Goal: Task Accomplishment & Management: Manage account settings

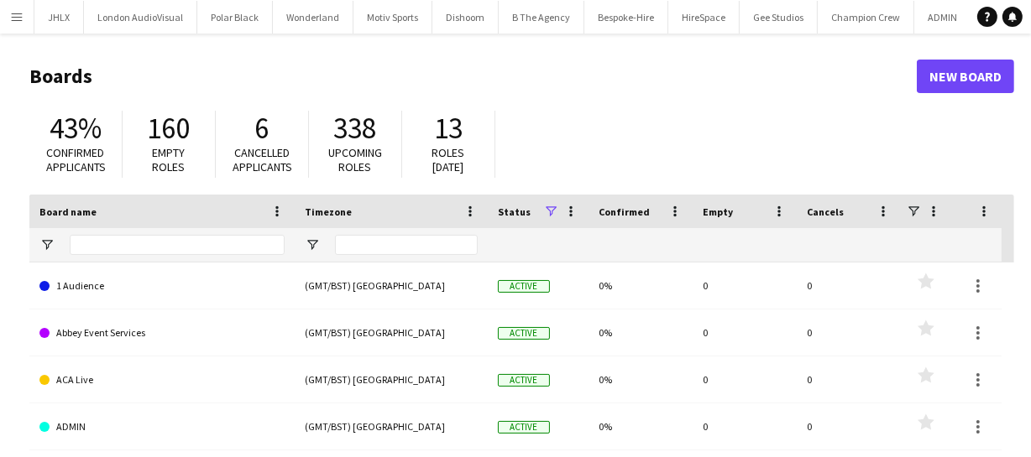
click at [23, 16] on app-icon "Menu" at bounding box center [16, 16] width 13 height 13
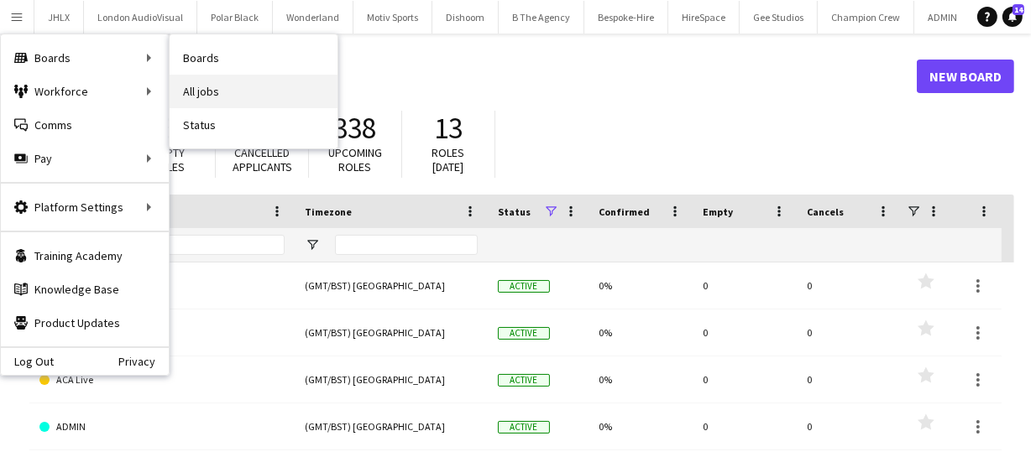
click at [232, 91] on link "All jobs" at bounding box center [254, 92] width 168 height 34
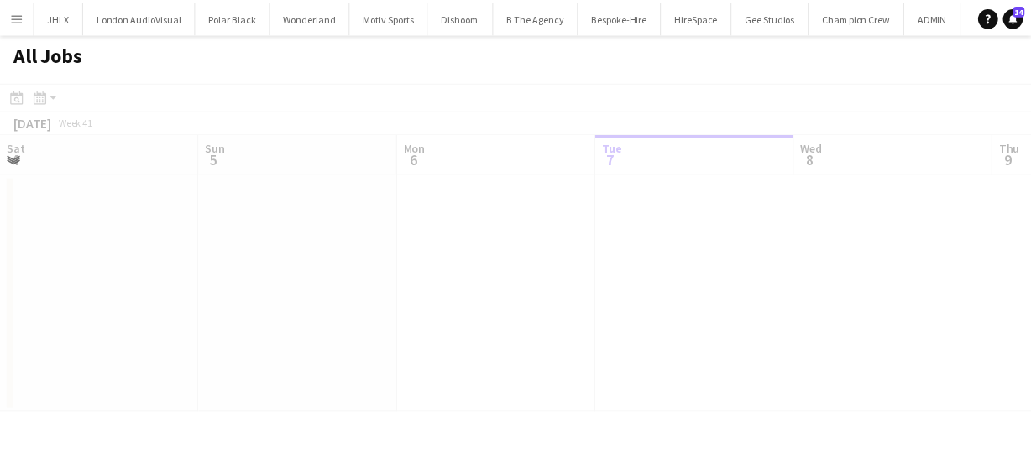
scroll to position [0, 401]
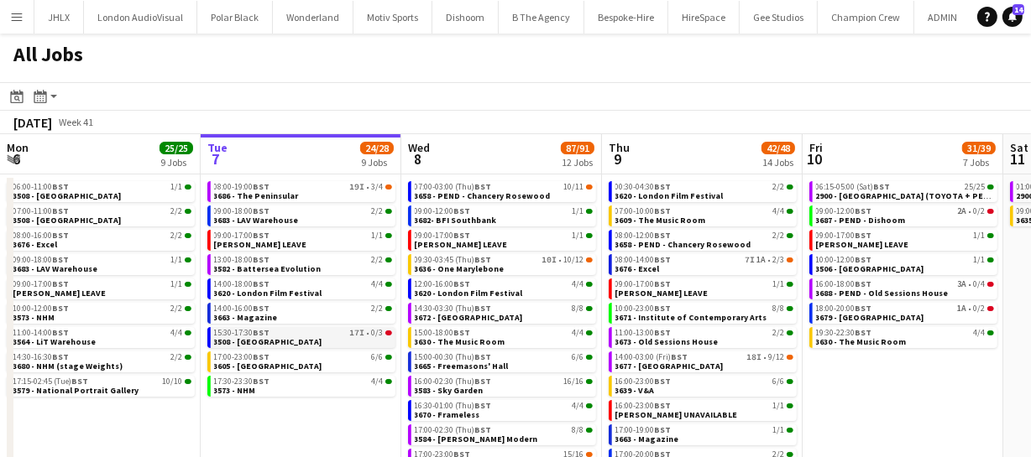
click at [285, 333] on div "15:30-17:30 BST 17I • 0/3" at bounding box center [303, 333] width 178 height 8
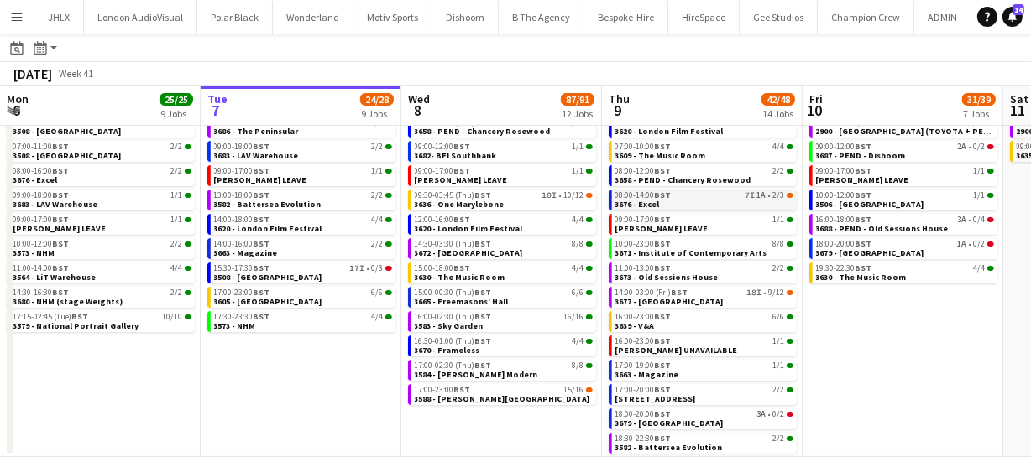
click at [662, 204] on link "08:00-14:00 BST 7I 1A • 2/3 3676 - Excel" at bounding box center [704, 199] width 178 height 19
click at [703, 421] on link "18:00-20:00 BST 3A • 0/2 3679 - Corinthia Hotel" at bounding box center [704, 418] width 178 height 19
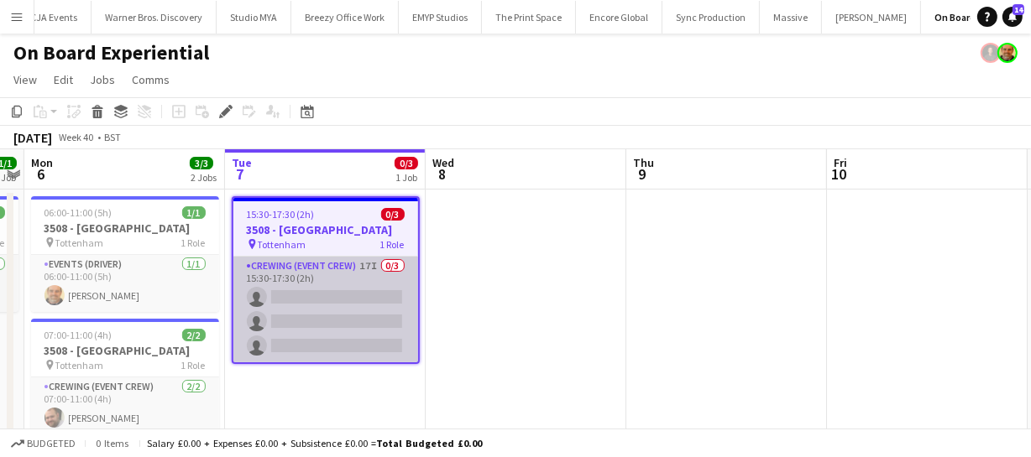
click at [344, 326] on app-card-role "Crewing (Event Crew) 17I 0/3 15:30-17:30 (2h) single-neutral-actions single-neu…" at bounding box center [325, 310] width 185 height 106
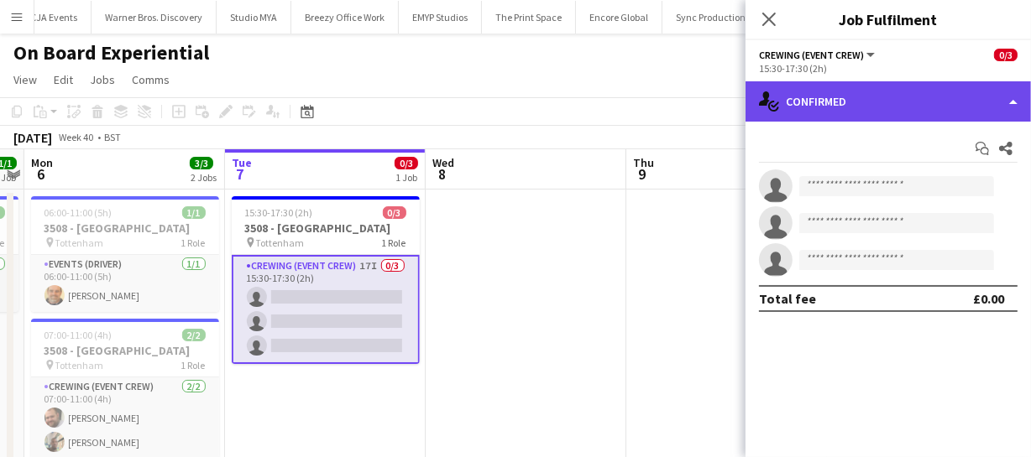
click at [904, 110] on div "single-neutral-actions-check-2 Confirmed" at bounding box center [887, 101] width 285 height 40
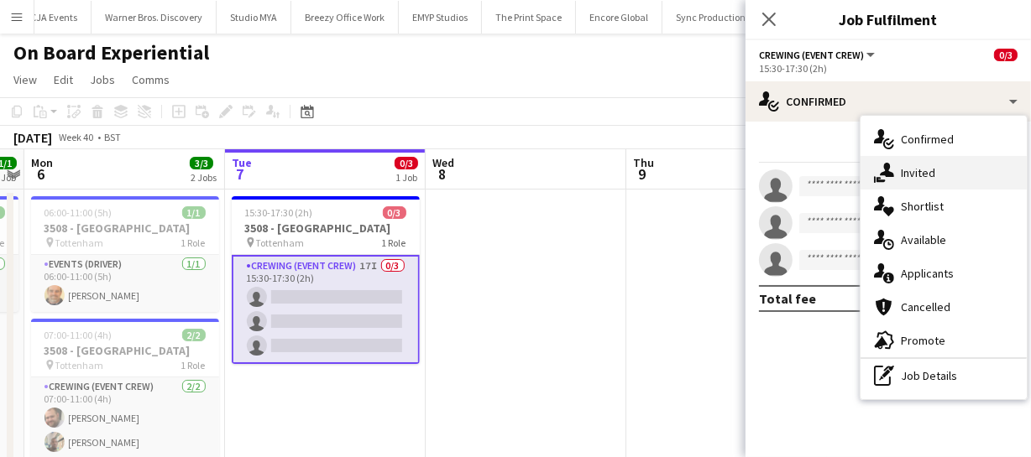
click at [940, 181] on div "single-neutral-actions-share-1 Invited" at bounding box center [943, 173] width 166 height 34
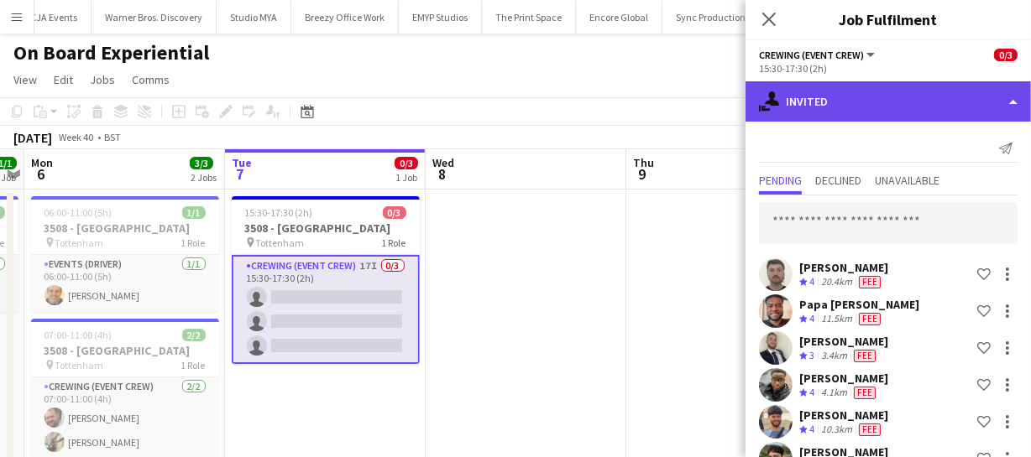
click at [861, 108] on div "single-neutral-actions-share-1 Invited" at bounding box center [887, 101] width 285 height 40
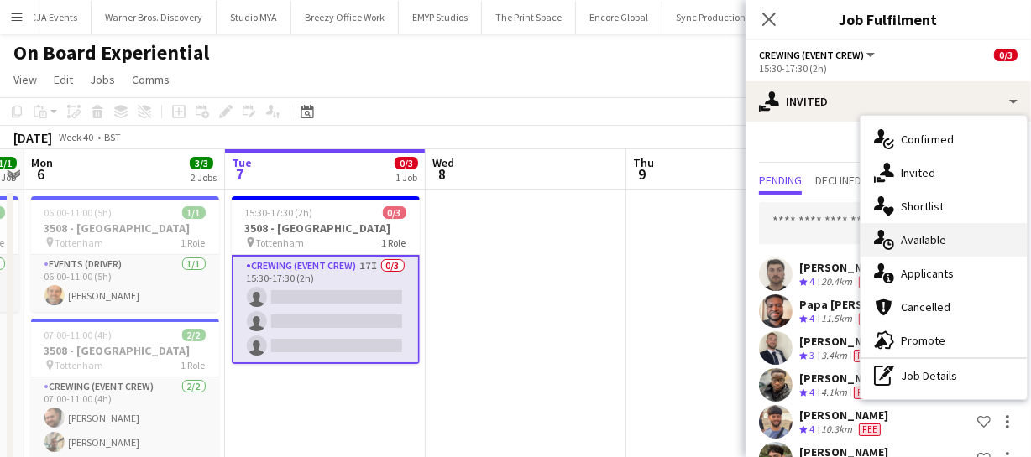
click at [917, 232] on span "Available" at bounding box center [923, 239] width 45 height 15
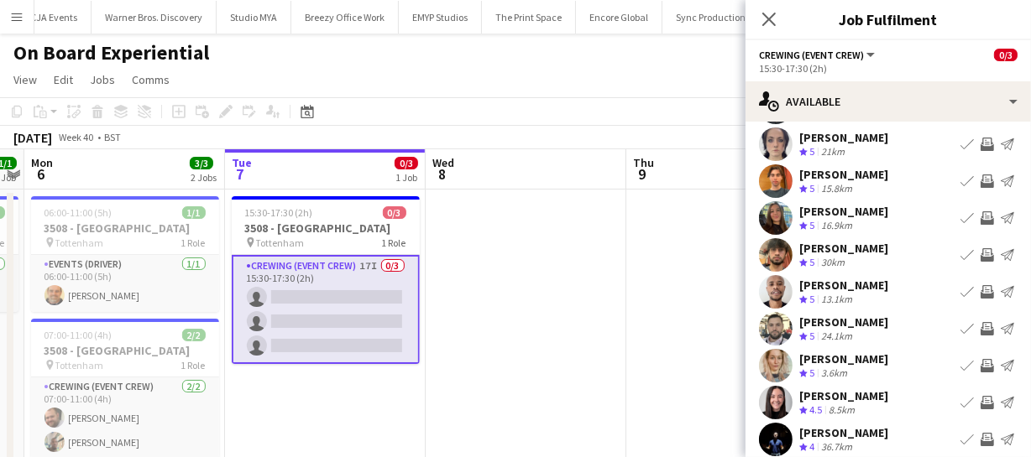
scroll to position [130, 0]
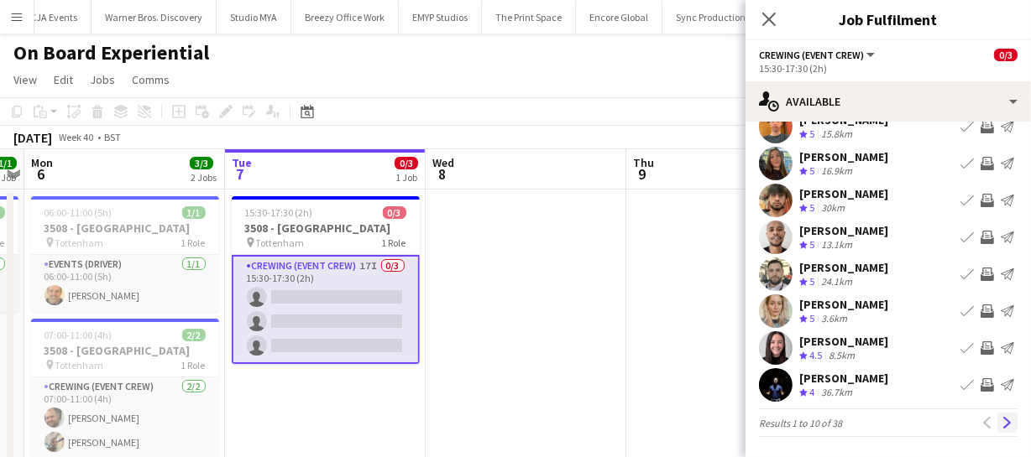
click at [1001, 420] on app-icon "Next" at bounding box center [1007, 423] width 12 height 12
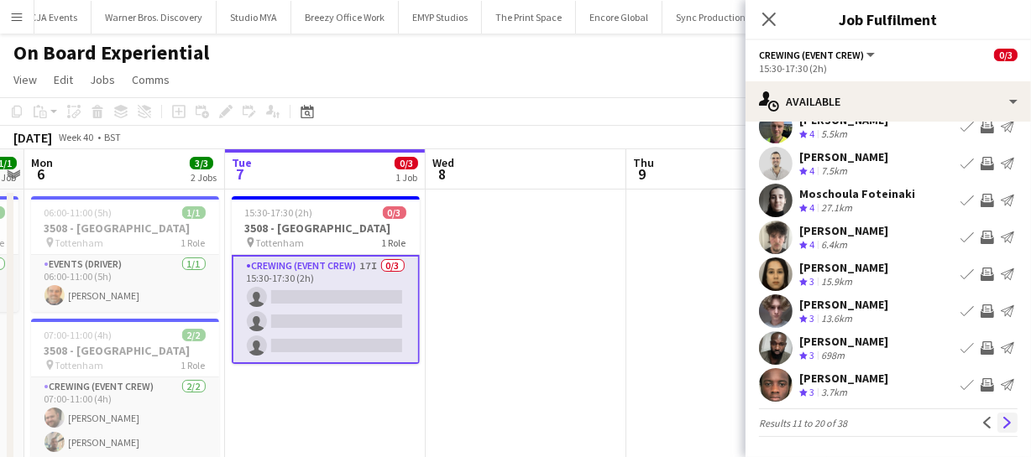
click at [1001, 419] on app-icon "Next" at bounding box center [1007, 423] width 12 height 12
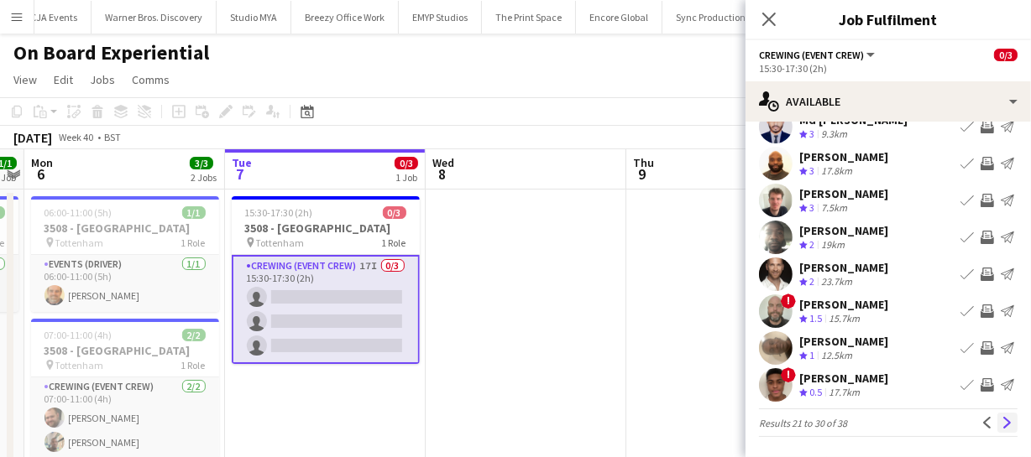
click at [1001, 420] on app-icon "Next" at bounding box center [1007, 423] width 12 height 12
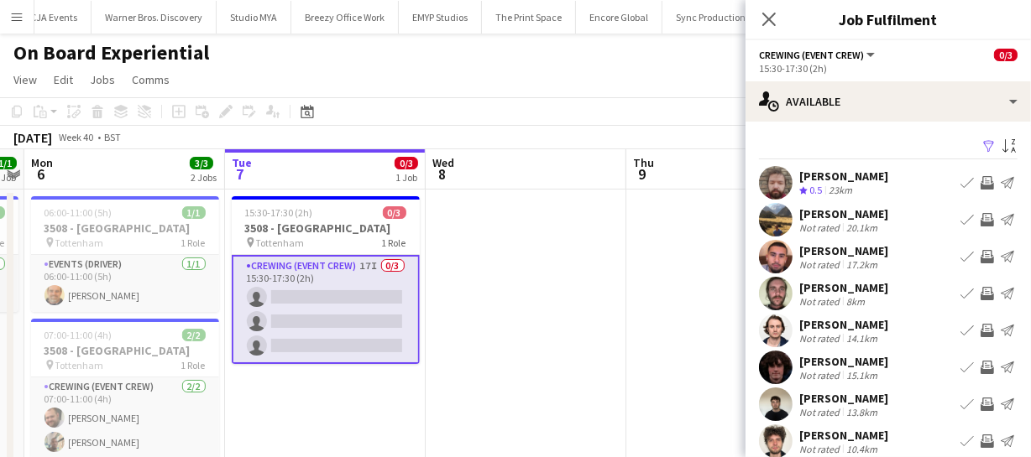
scroll to position [65, 0]
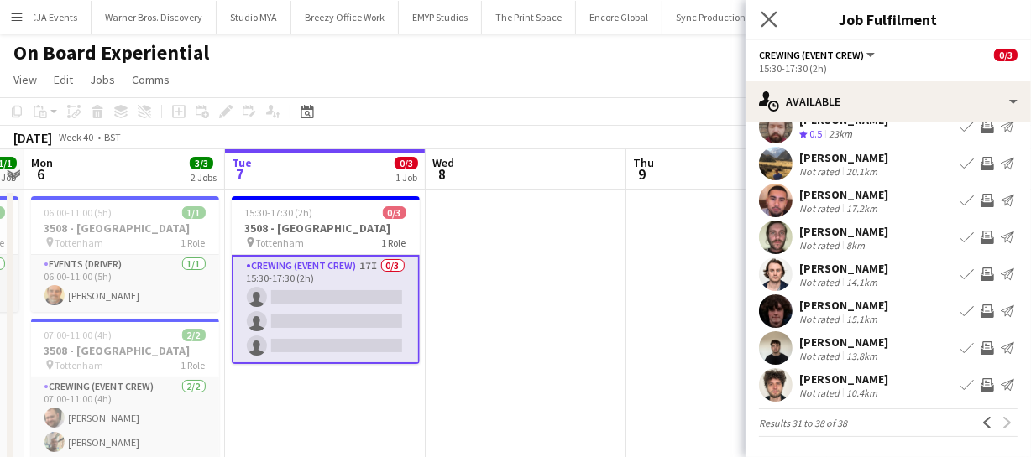
click at [769, 27] on app-icon "Close pop-in" at bounding box center [769, 20] width 24 height 24
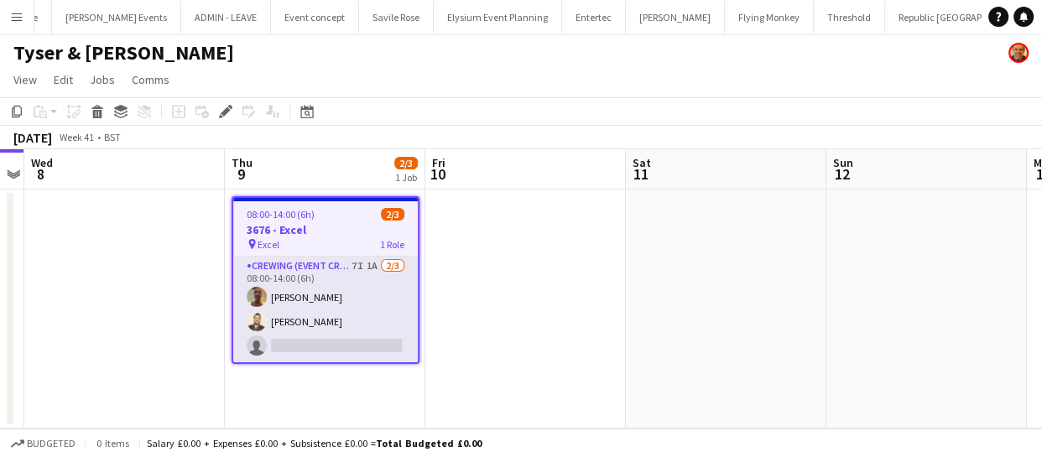
scroll to position [0, 4114]
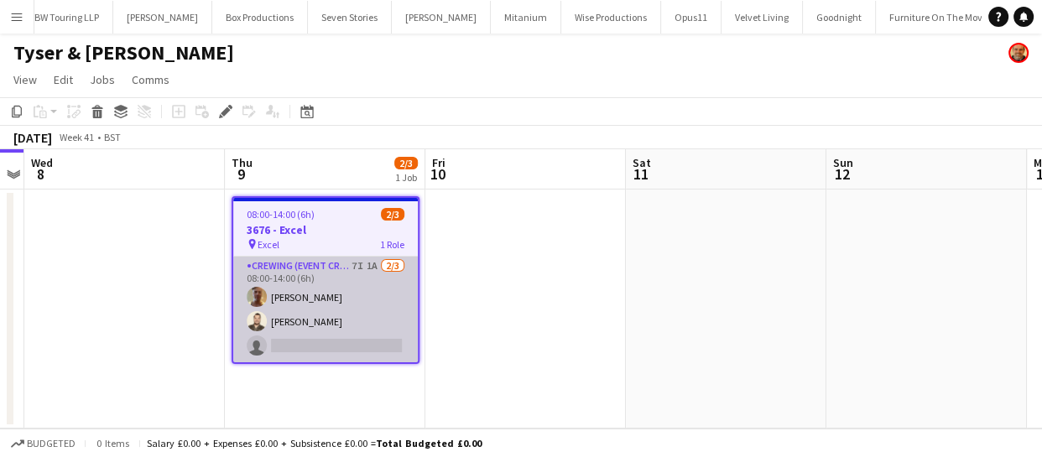
click at [291, 309] on app-card-role "Crewing (Event Crew) 7I 1A 2/3 08:00-14:00 (6h) Jason Aspinall Christopher Lane…" at bounding box center [325, 310] width 185 height 106
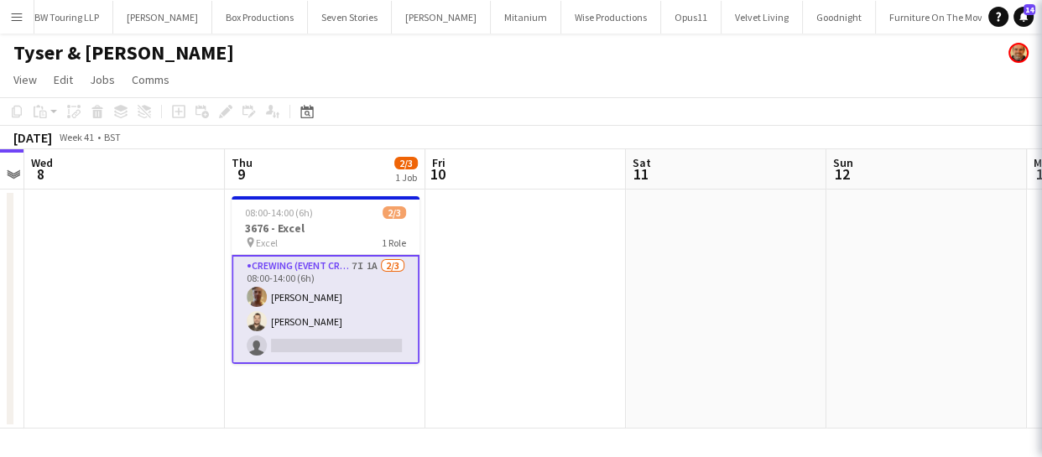
scroll to position [0, 5212]
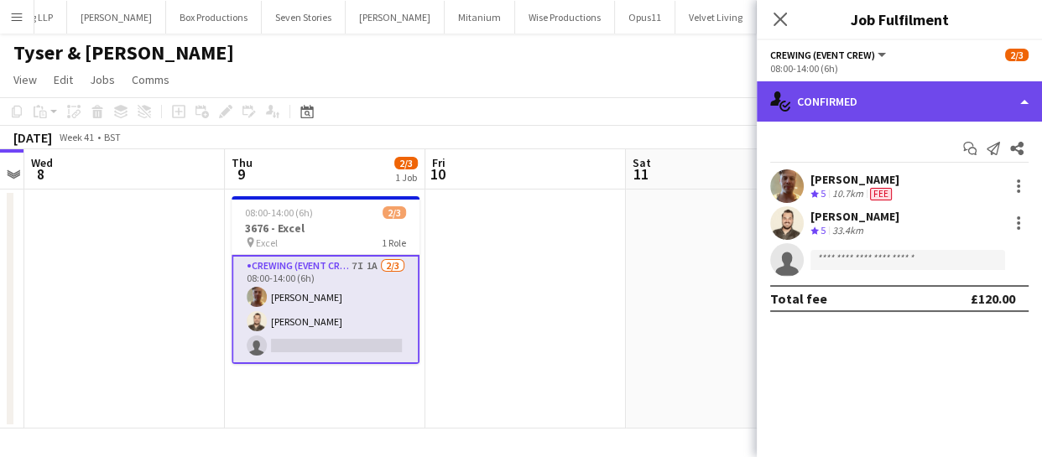
click at [881, 116] on div "single-neutral-actions-check-2 Confirmed" at bounding box center [899, 101] width 285 height 40
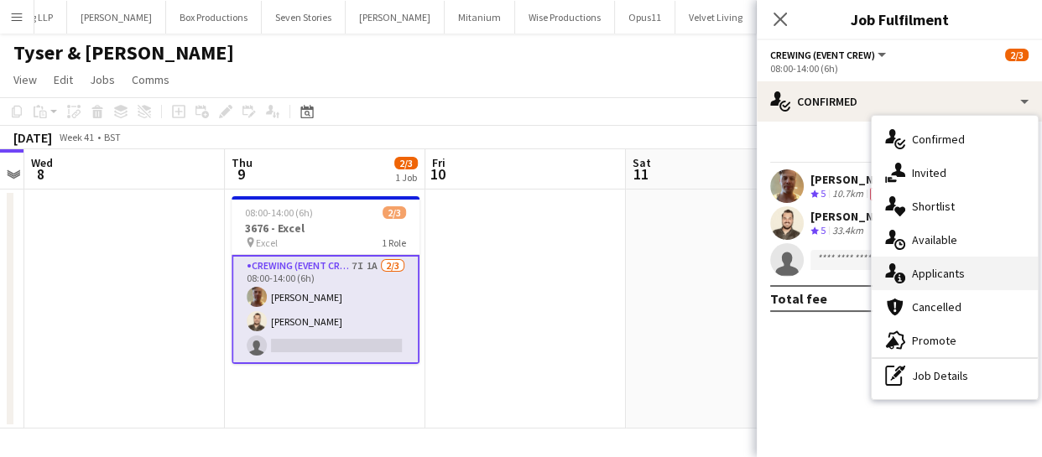
click at [943, 266] on span "Applicants" at bounding box center [938, 273] width 53 height 15
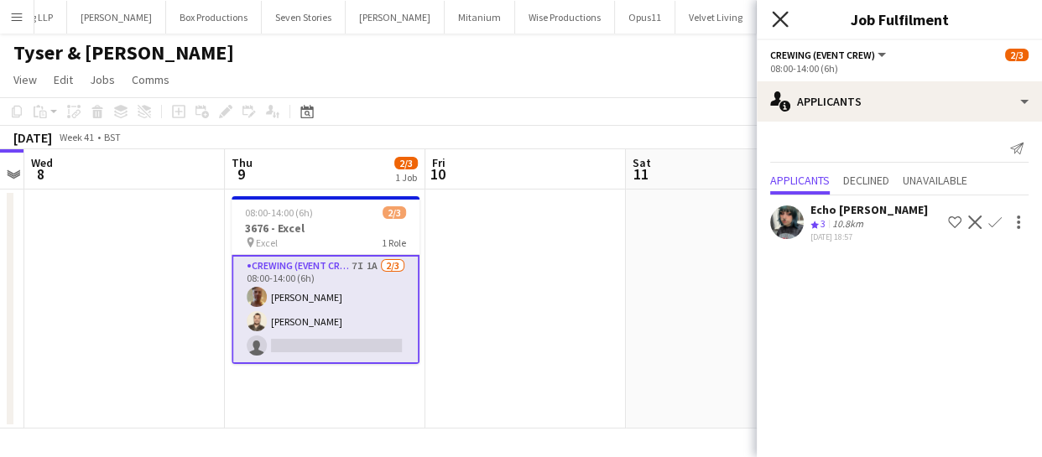
click at [784, 18] on icon "Close pop-in" at bounding box center [780, 19] width 16 height 16
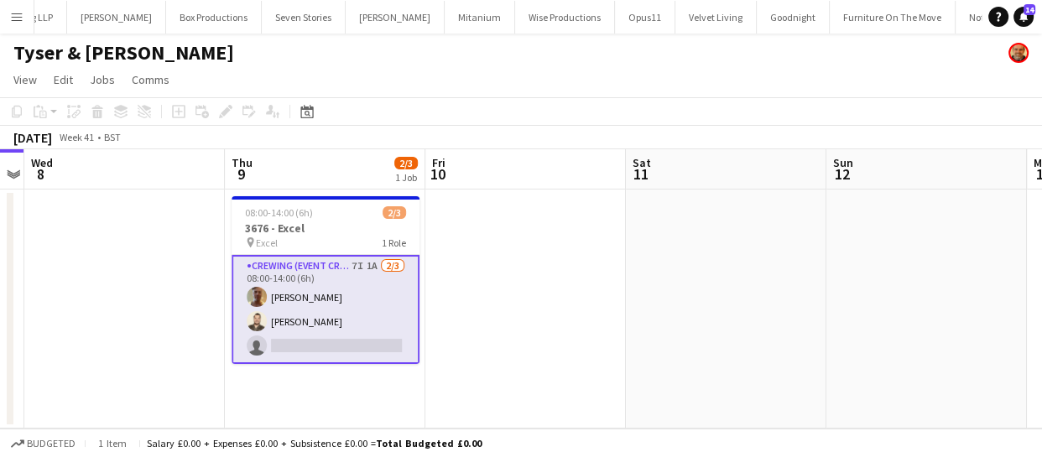
click at [368, 290] on app-card-role "Crewing (Event Crew) 7I 1A 2/3 08:00-14:00 (6h) Jason Aspinall Christopher Lane…" at bounding box center [326, 309] width 188 height 109
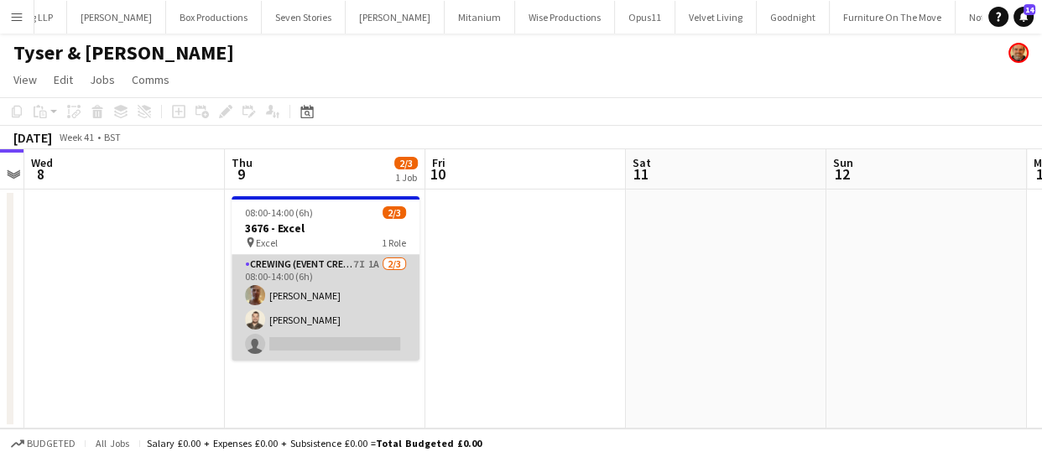
click at [331, 298] on app-card-role "Crewing (Event Crew) 7I 1A 2/3 08:00-14:00 (6h) Jason Aspinall Christopher Lane…" at bounding box center [326, 308] width 188 height 106
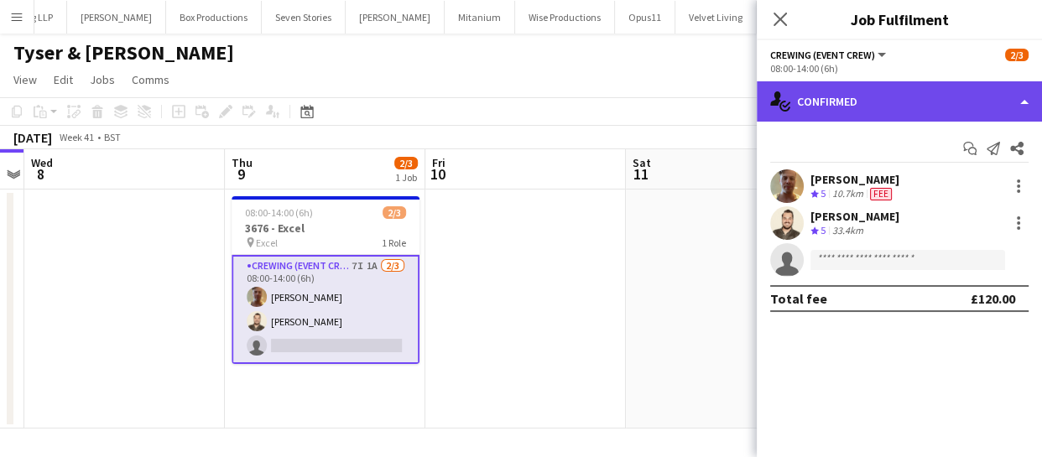
click at [935, 101] on div "single-neutral-actions-check-2 Confirmed" at bounding box center [899, 101] width 285 height 40
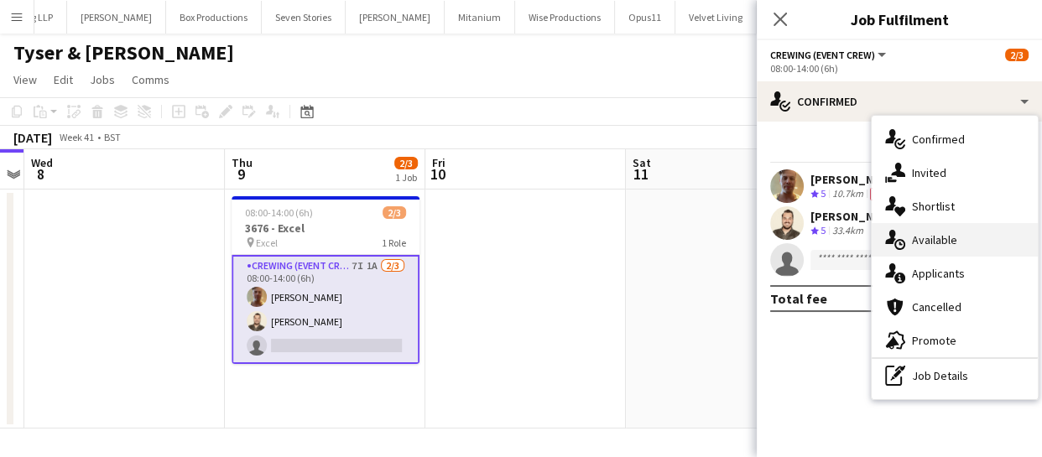
click at [947, 248] on div "single-neutral-actions-upload Available" at bounding box center [955, 240] width 166 height 34
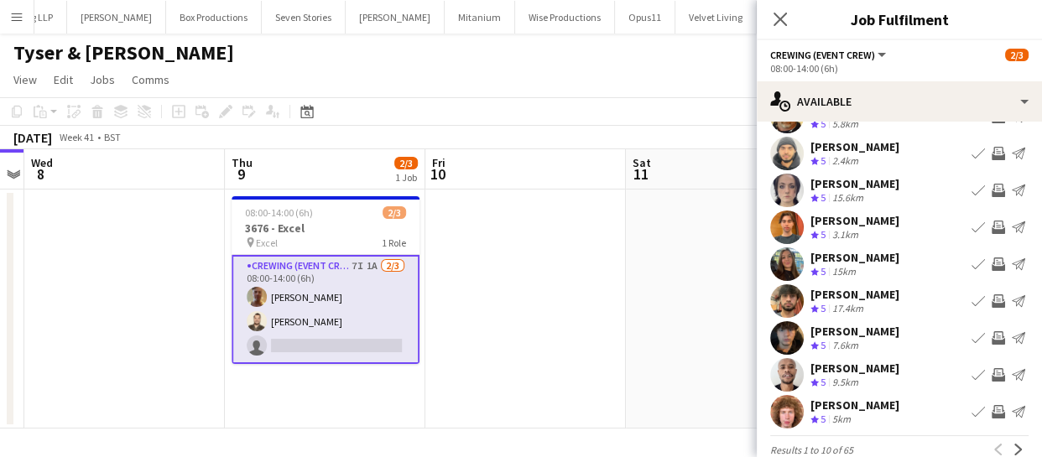
scroll to position [130, 0]
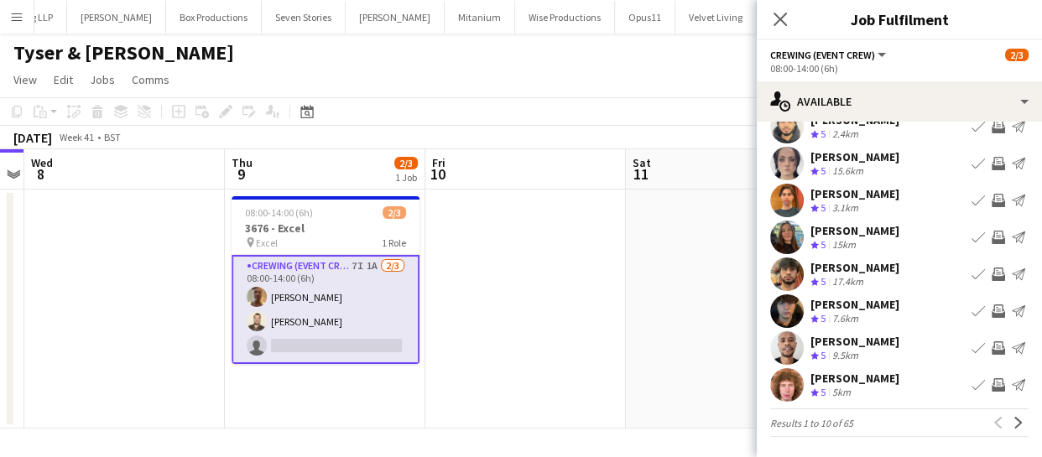
click at [992, 311] on app-icon "Invite crew" at bounding box center [998, 311] width 13 height 13
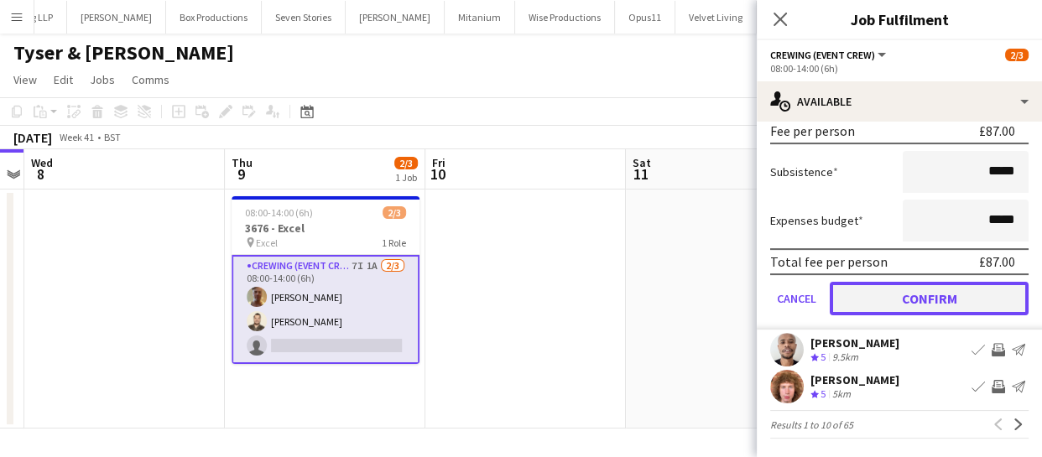
click at [924, 291] on button "Confirm" at bounding box center [929, 299] width 199 height 34
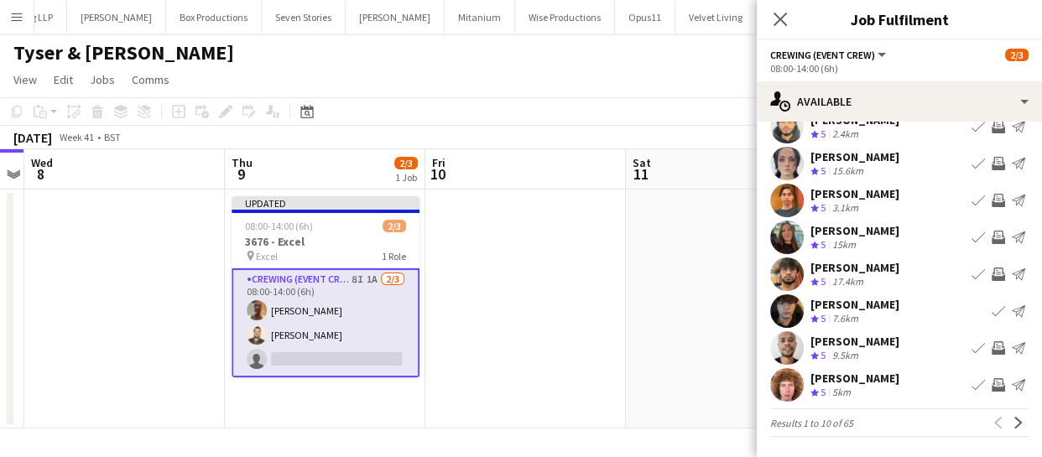
click at [992, 379] on app-icon "Invite crew" at bounding box center [998, 385] width 13 height 13
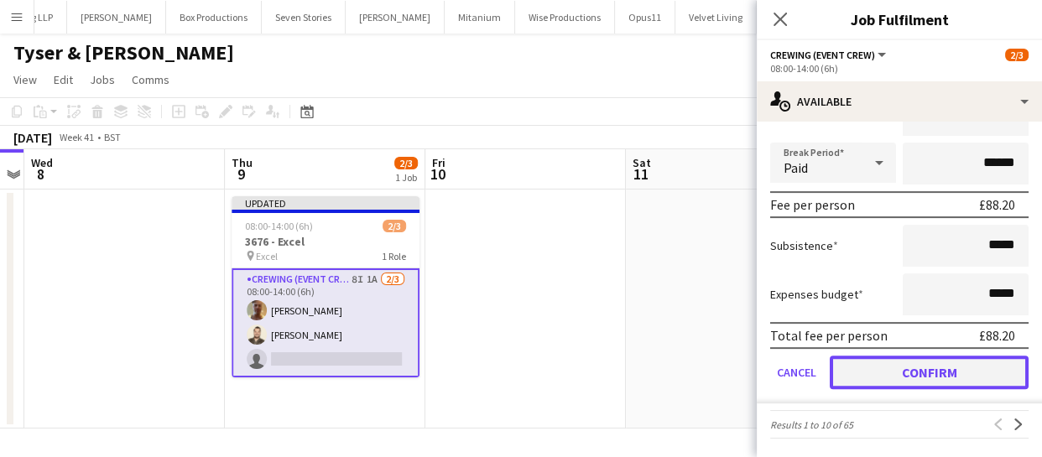
click at [961, 368] on button "Confirm" at bounding box center [929, 373] width 199 height 34
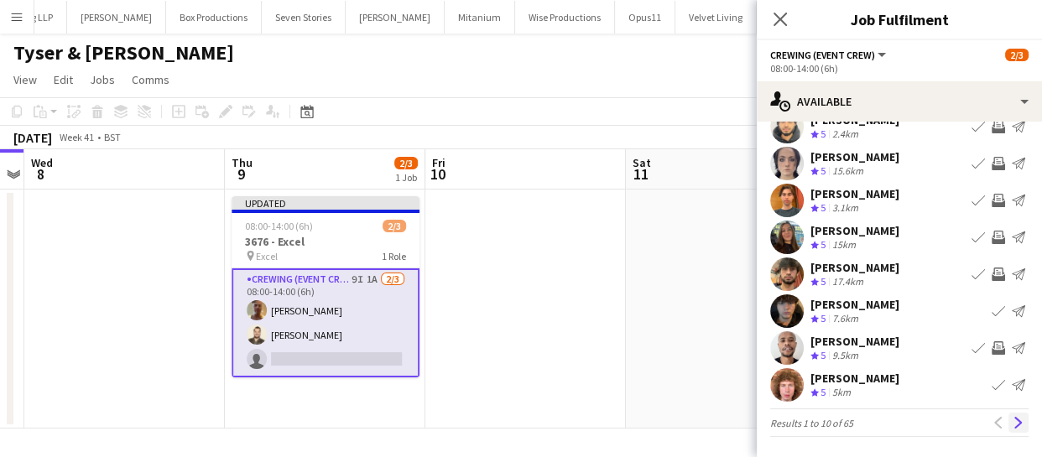
click at [1013, 420] on app-icon "Next" at bounding box center [1019, 423] width 12 height 12
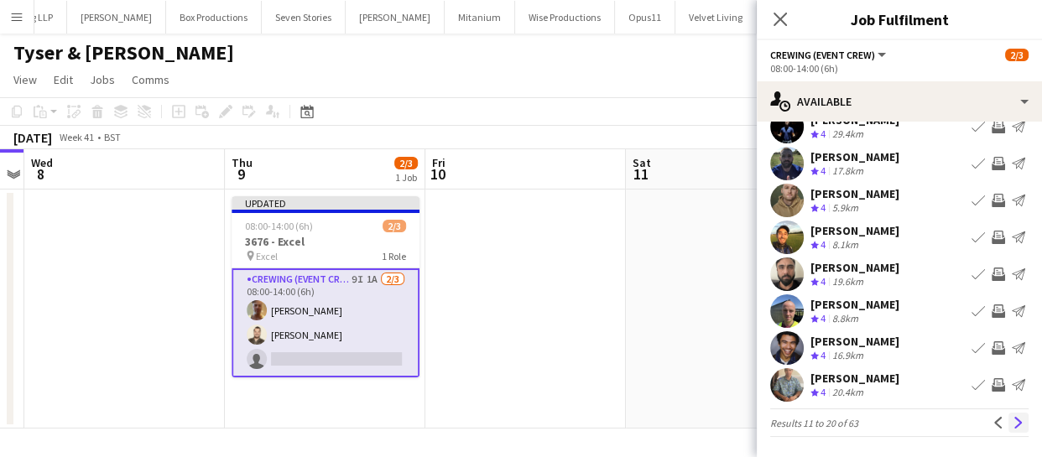
click at [1013, 420] on app-icon "Next" at bounding box center [1019, 423] width 12 height 12
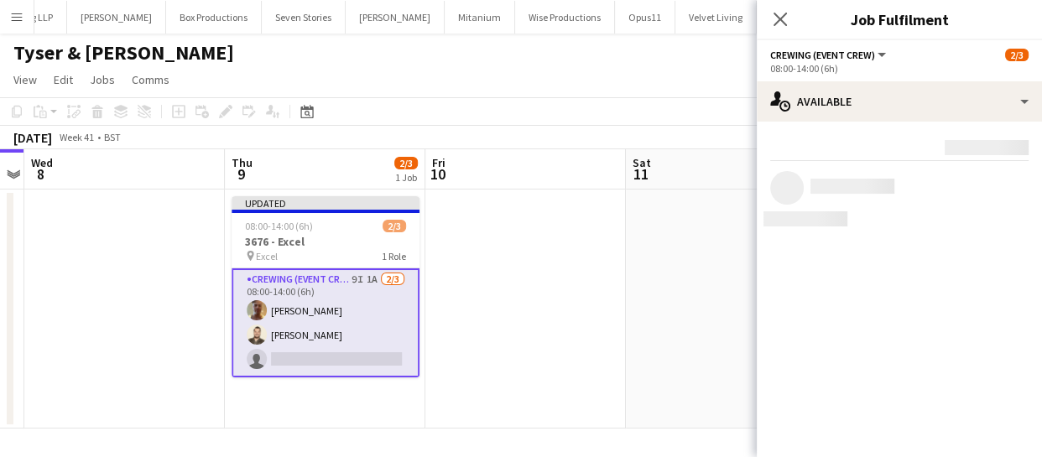
scroll to position [0, 0]
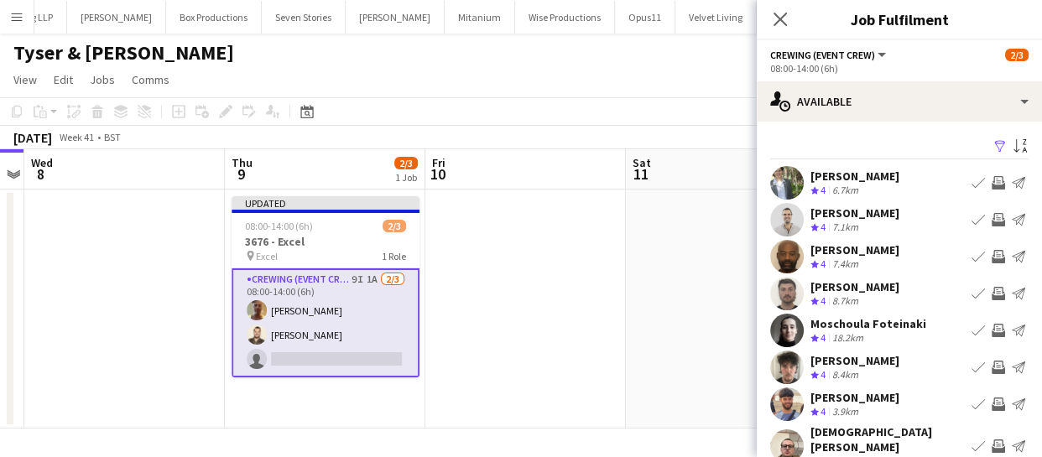
click at [992, 183] on app-icon "Invite crew" at bounding box center [998, 182] width 13 height 13
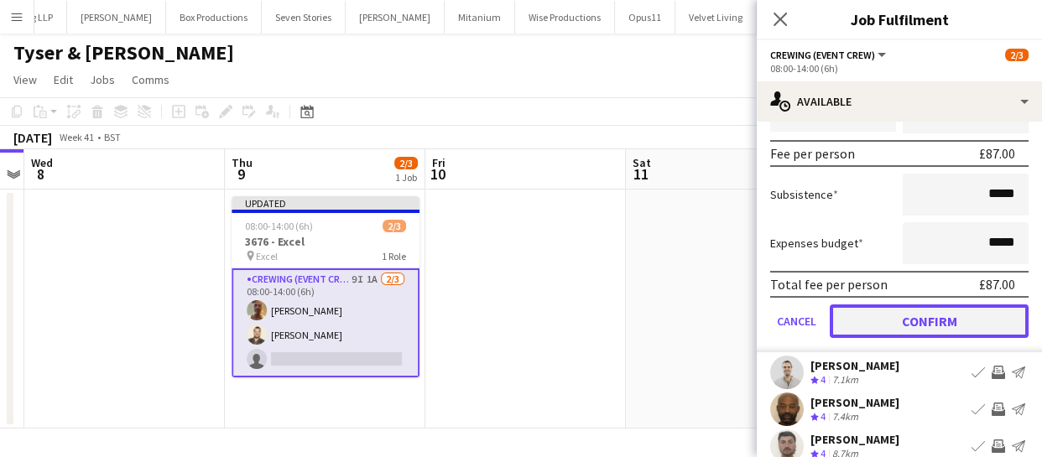
click at [960, 305] on button "Confirm" at bounding box center [929, 322] width 199 height 34
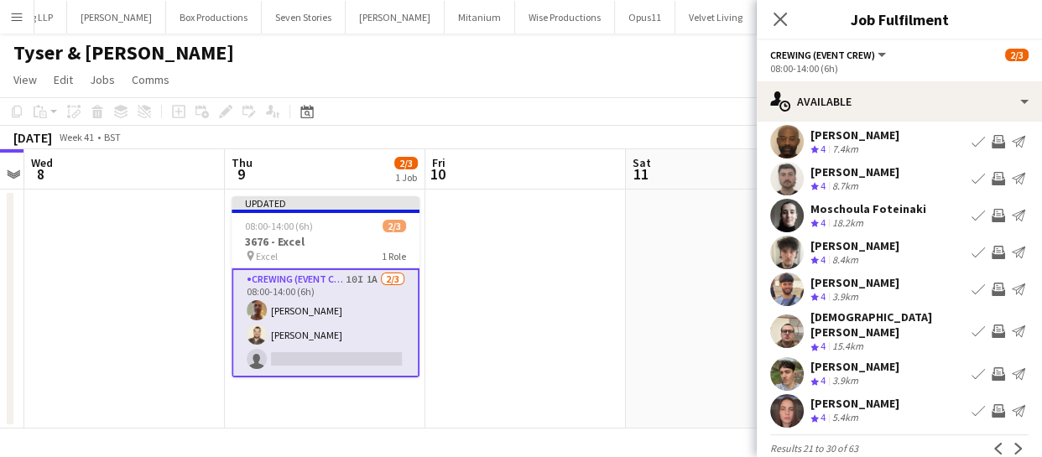
scroll to position [130, 0]
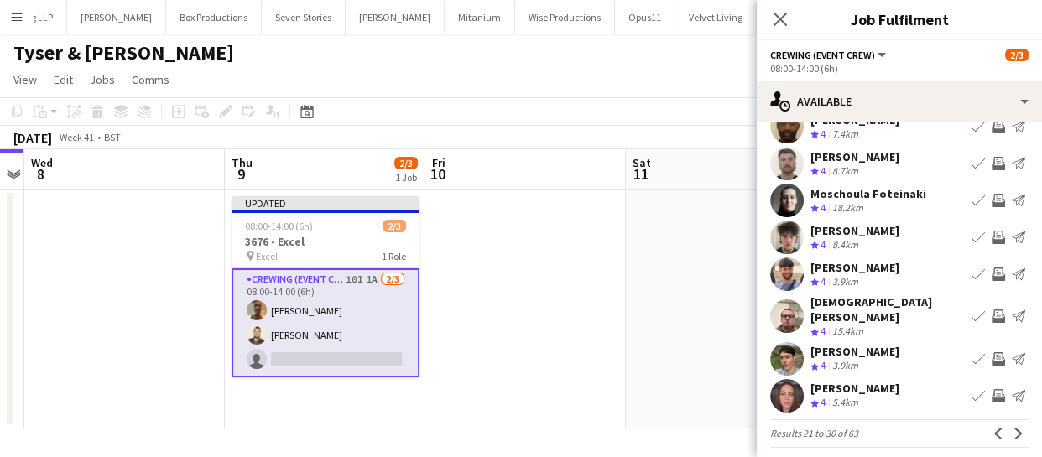
click at [992, 271] on app-icon "Invite crew" at bounding box center [998, 274] width 13 height 13
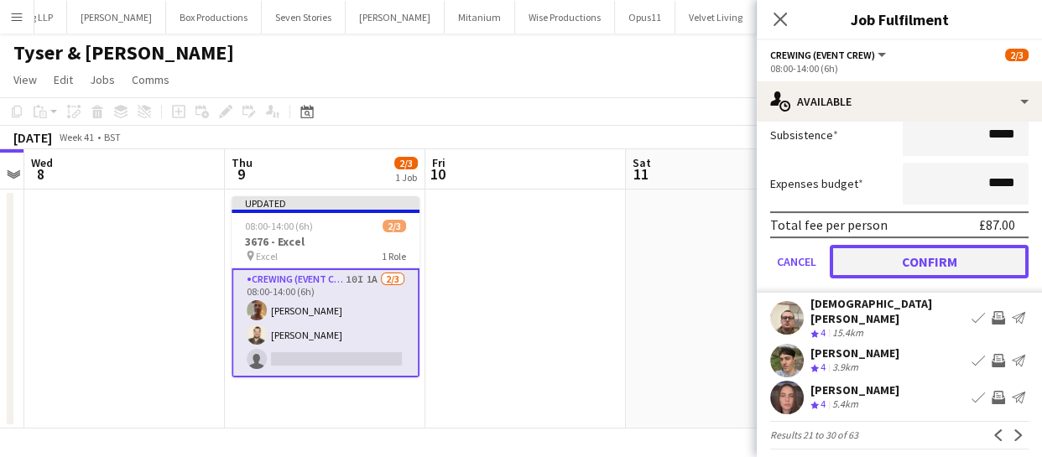
click at [943, 265] on button "Confirm" at bounding box center [929, 262] width 199 height 34
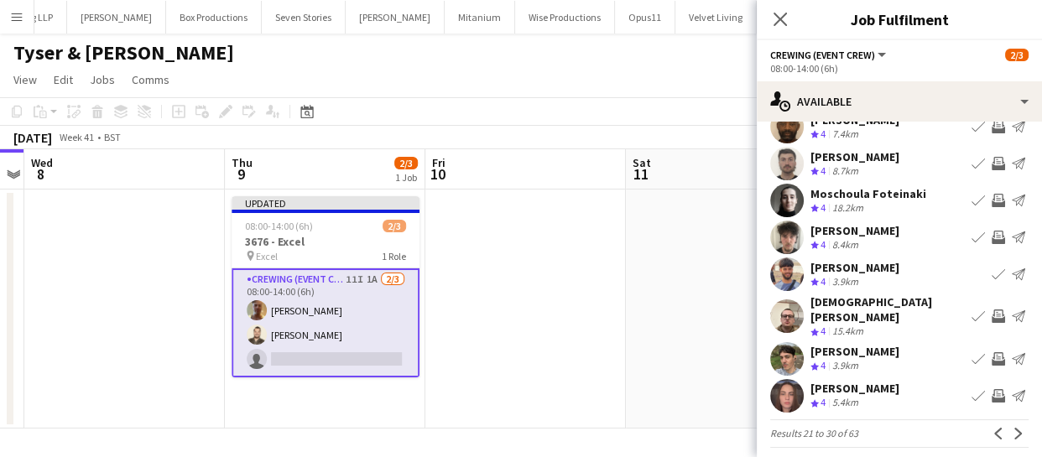
click at [992, 353] on app-icon "Invite crew" at bounding box center [998, 359] width 13 height 13
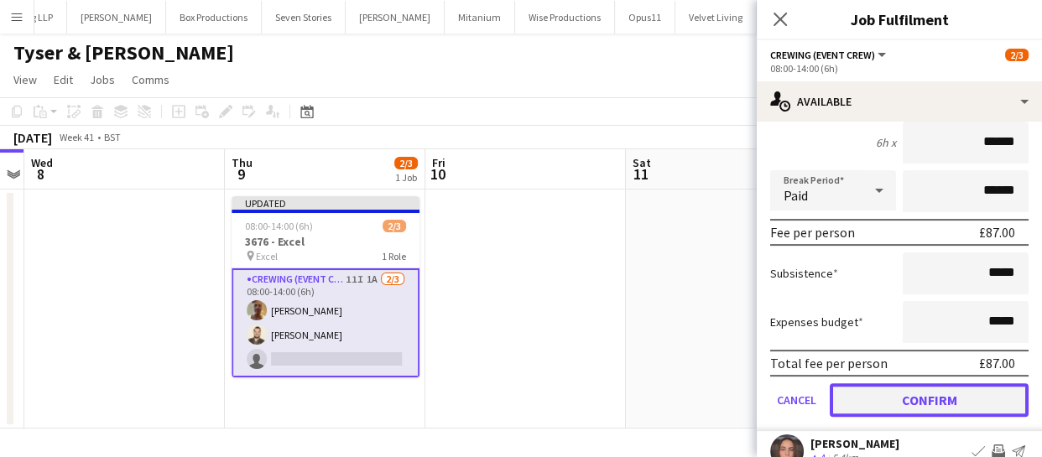
click at [950, 384] on button "Confirm" at bounding box center [929, 401] width 199 height 34
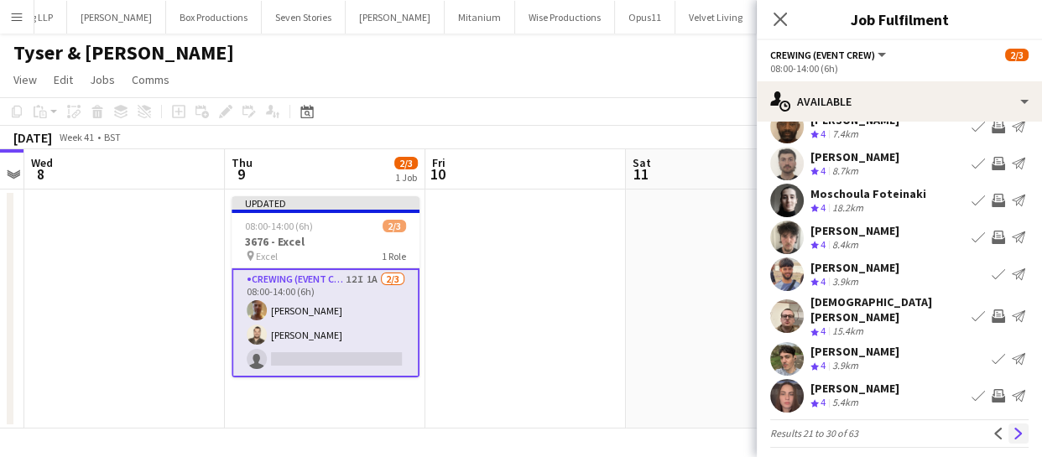
click at [1013, 428] on app-icon "Next" at bounding box center [1019, 434] width 12 height 12
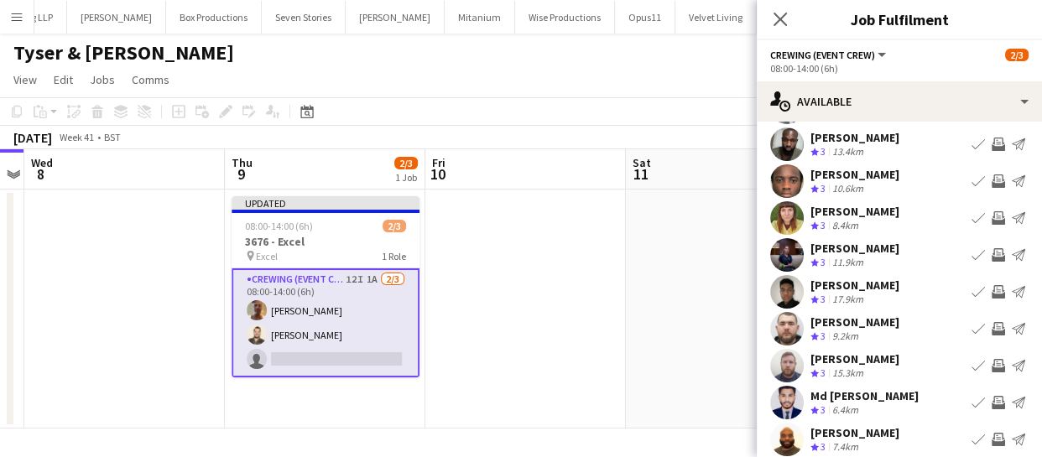
scroll to position [76, 0]
click at [992, 327] on app-icon "Invite crew" at bounding box center [998, 328] width 13 height 13
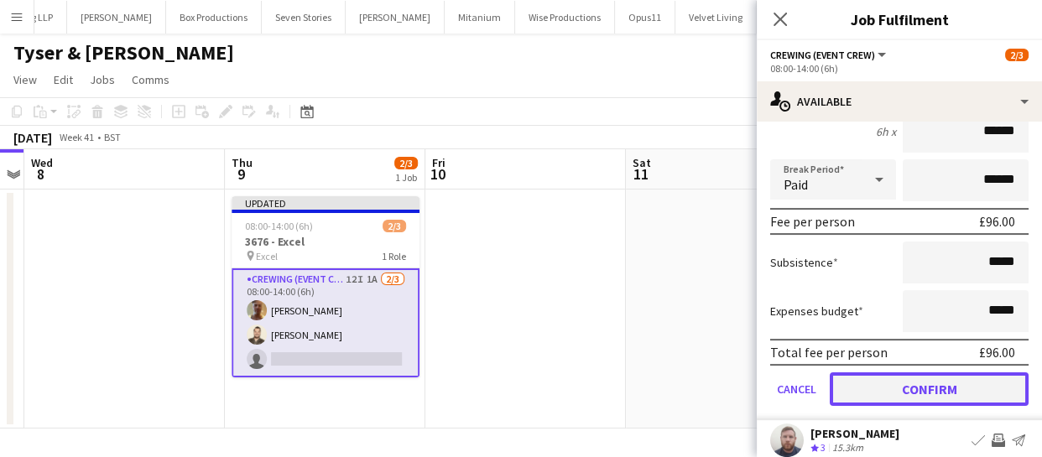
click at [969, 381] on button "Confirm" at bounding box center [929, 390] width 199 height 34
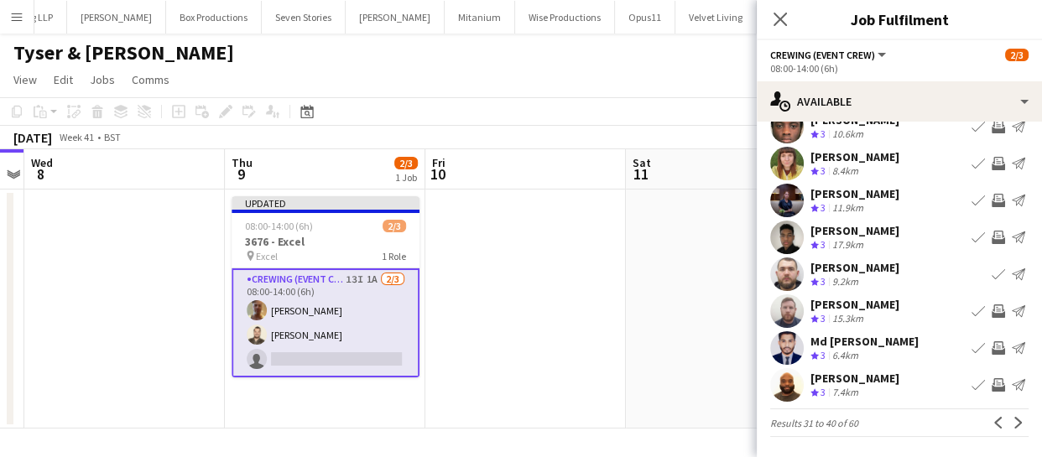
scroll to position [130, 0]
click at [1013, 421] on app-icon "Next" at bounding box center [1019, 423] width 12 height 12
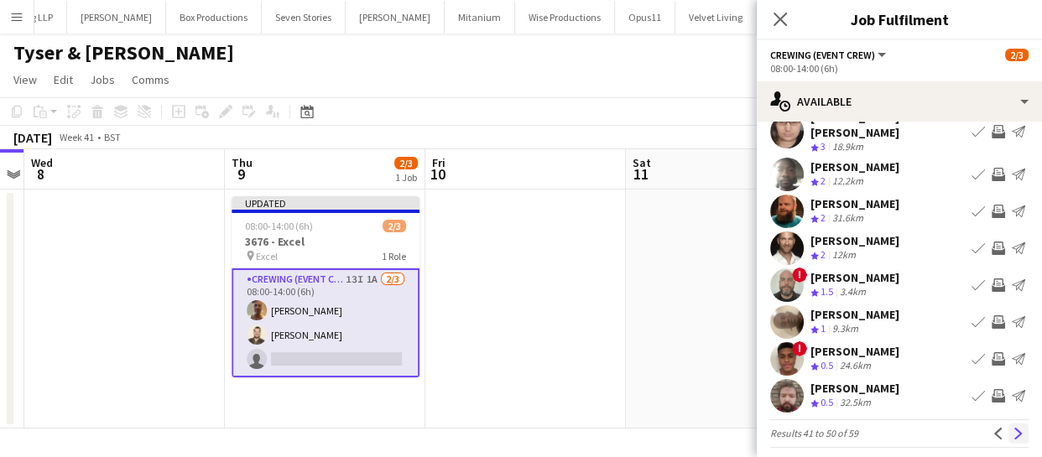
click at [1013, 428] on app-icon "Next" at bounding box center [1019, 434] width 12 height 12
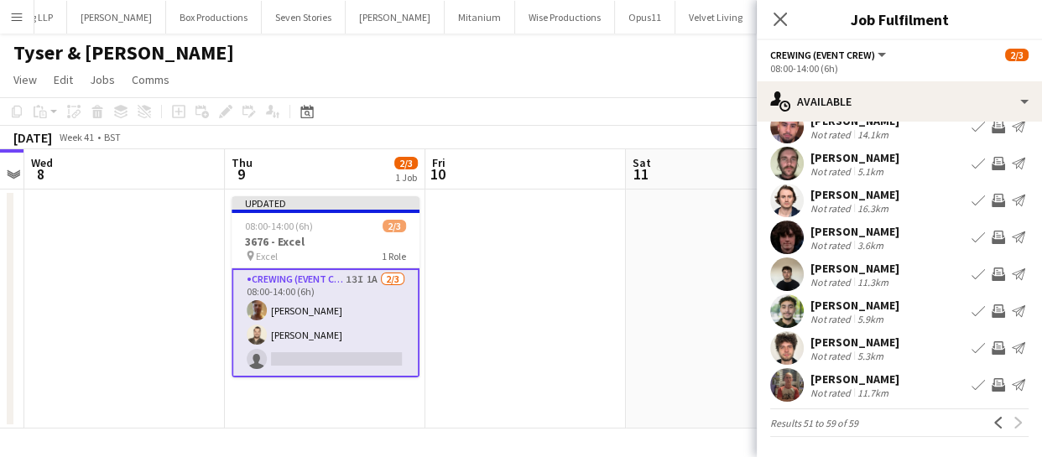
scroll to position [102, 0]
click at [991, 429] on button "Previous" at bounding box center [999, 423] width 20 height 20
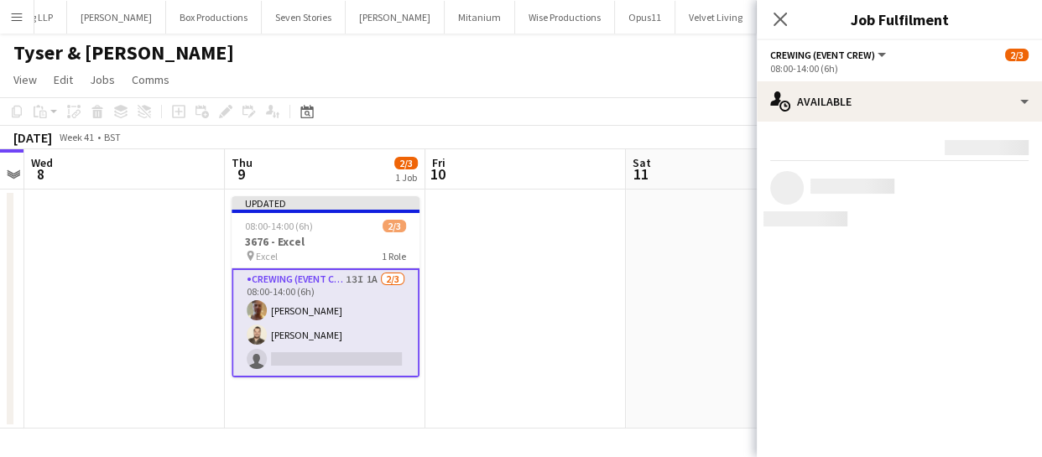
scroll to position [0, 0]
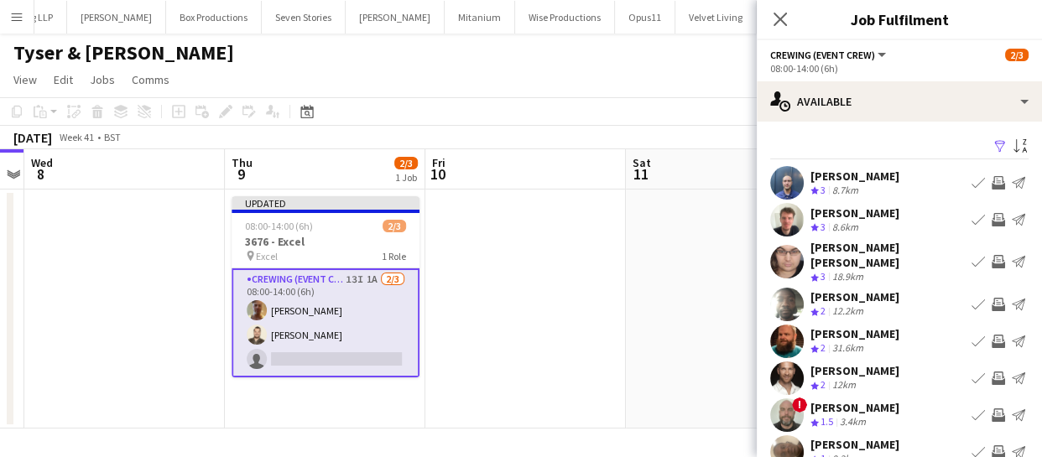
click at [992, 335] on app-icon "Invite crew" at bounding box center [998, 341] width 13 height 13
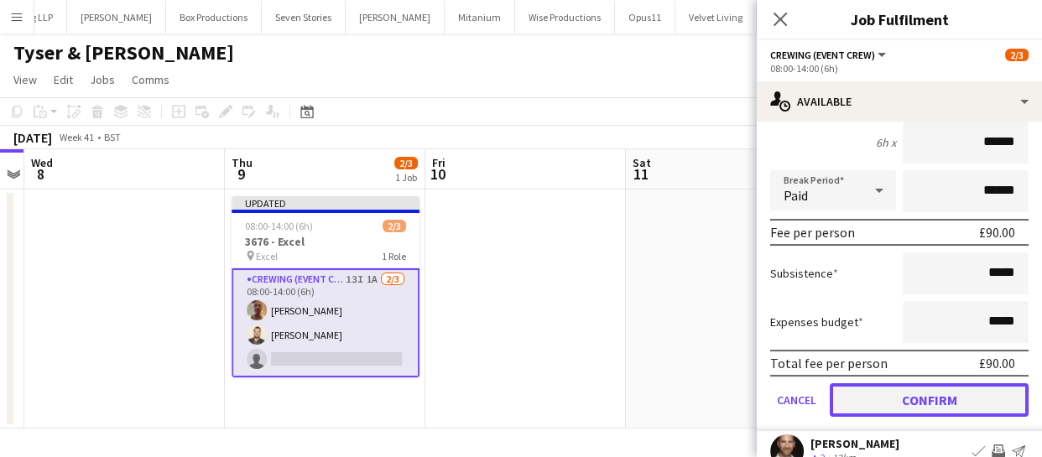
click at [980, 394] on button "Confirm" at bounding box center [929, 401] width 199 height 34
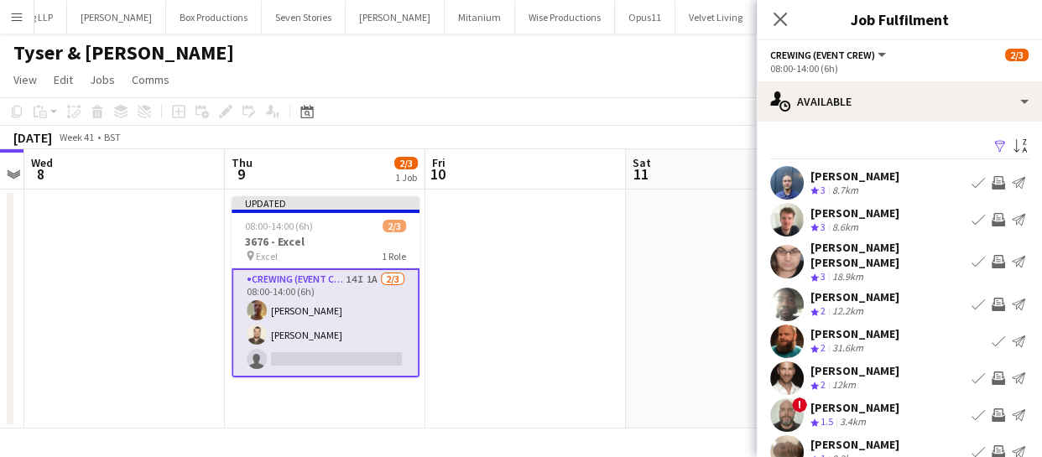
click at [992, 184] on app-icon "Invite crew" at bounding box center [998, 182] width 13 height 13
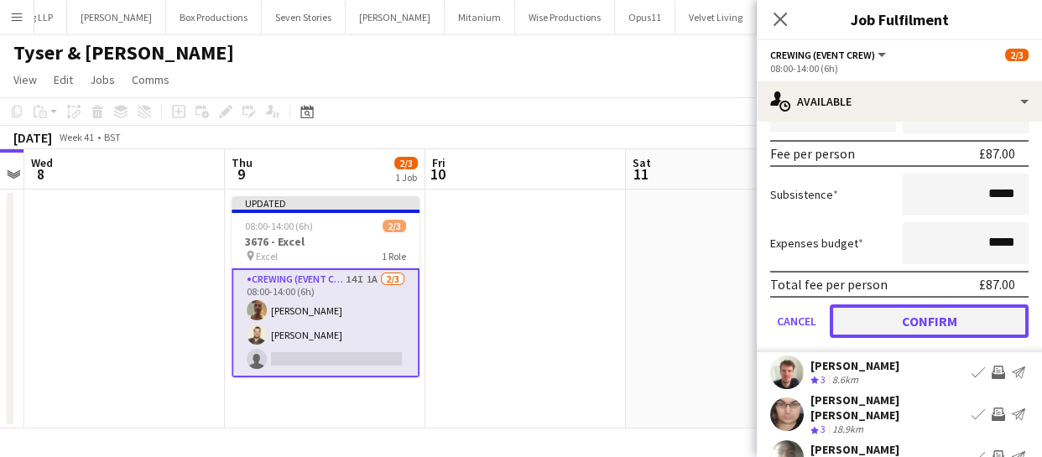
click at [957, 313] on button "Confirm" at bounding box center [929, 322] width 199 height 34
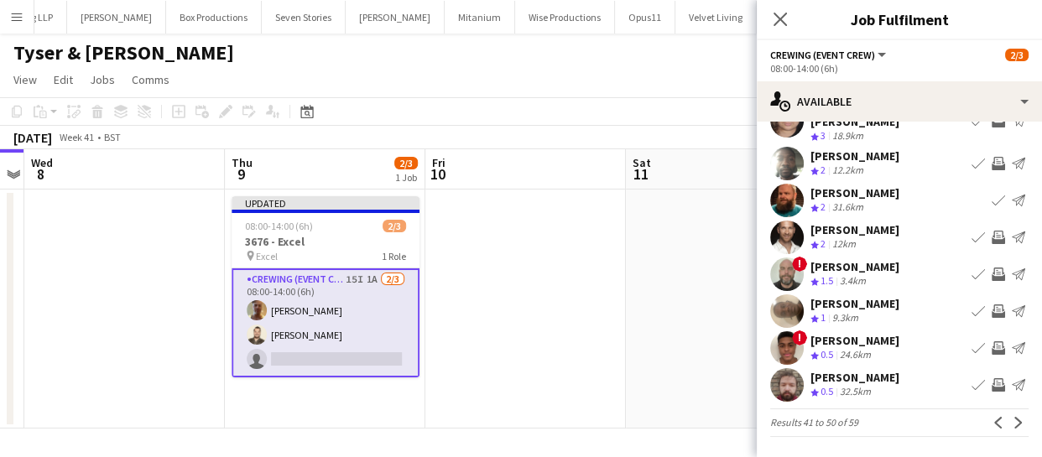
scroll to position [130, 0]
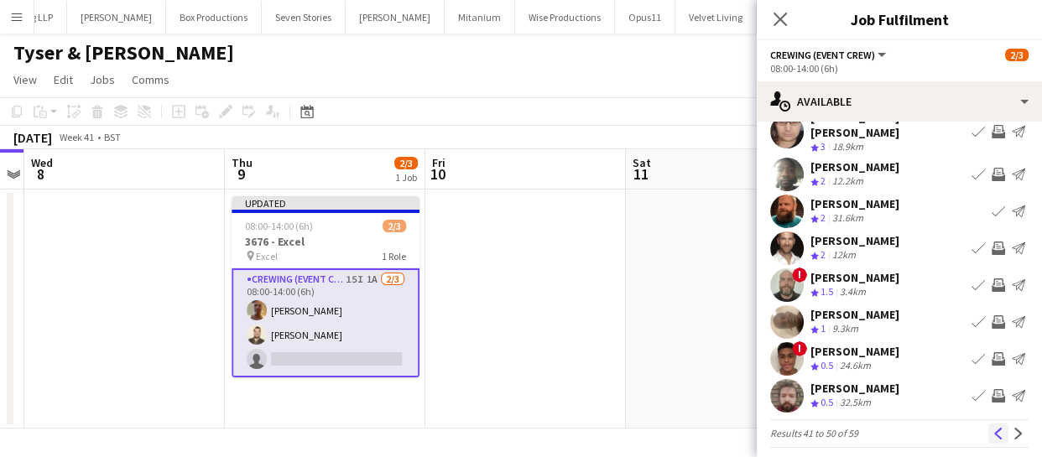
click at [993, 428] on app-icon "Previous" at bounding box center [999, 434] width 12 height 12
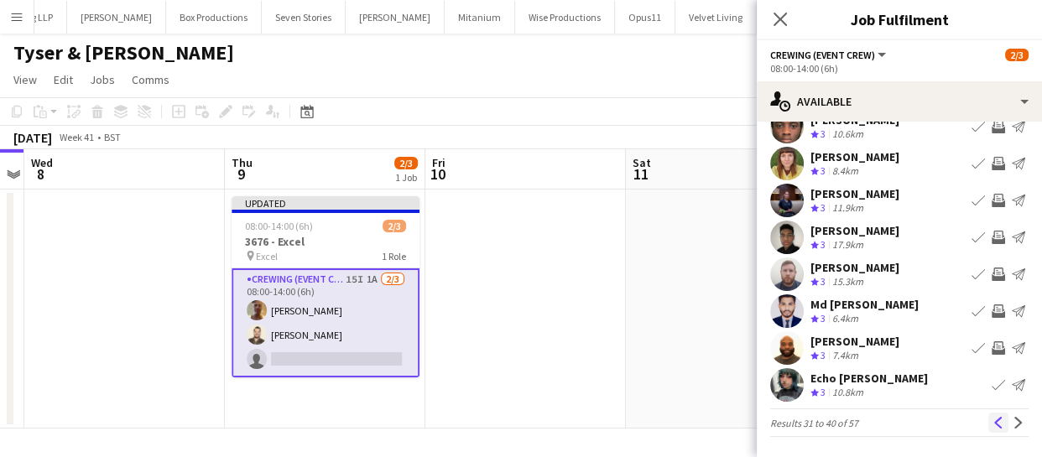
click at [993, 419] on app-icon "Previous" at bounding box center [999, 423] width 12 height 12
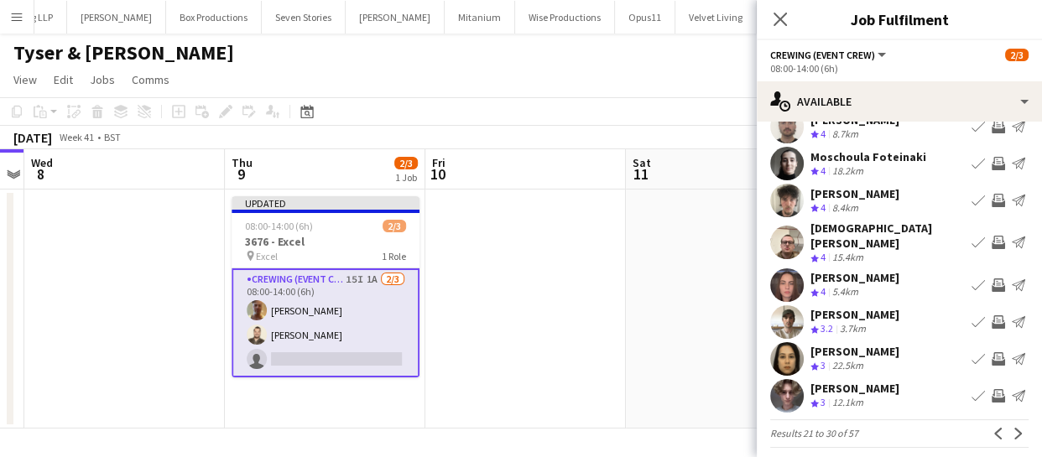
scroll to position [0, 0]
click at [993, 428] on app-icon "Previous" at bounding box center [999, 434] width 12 height 12
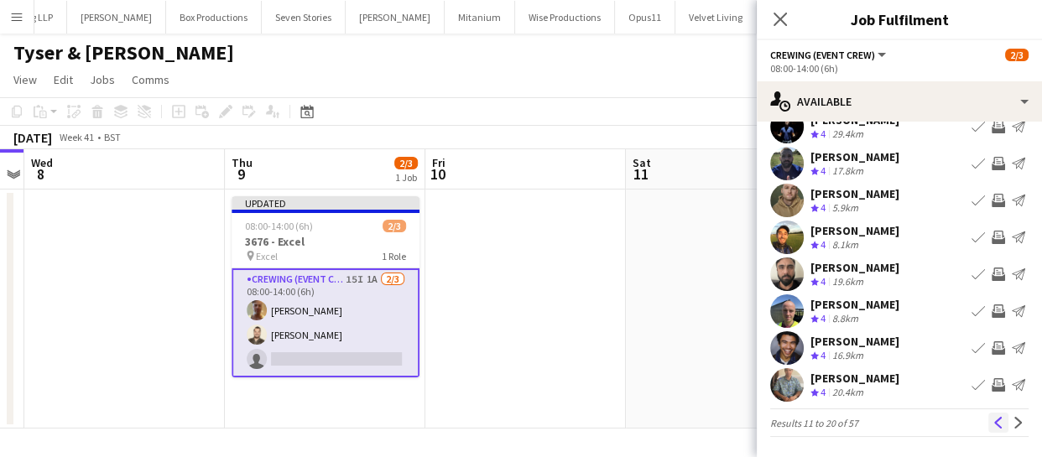
click at [993, 422] on app-icon "Previous" at bounding box center [999, 423] width 12 height 12
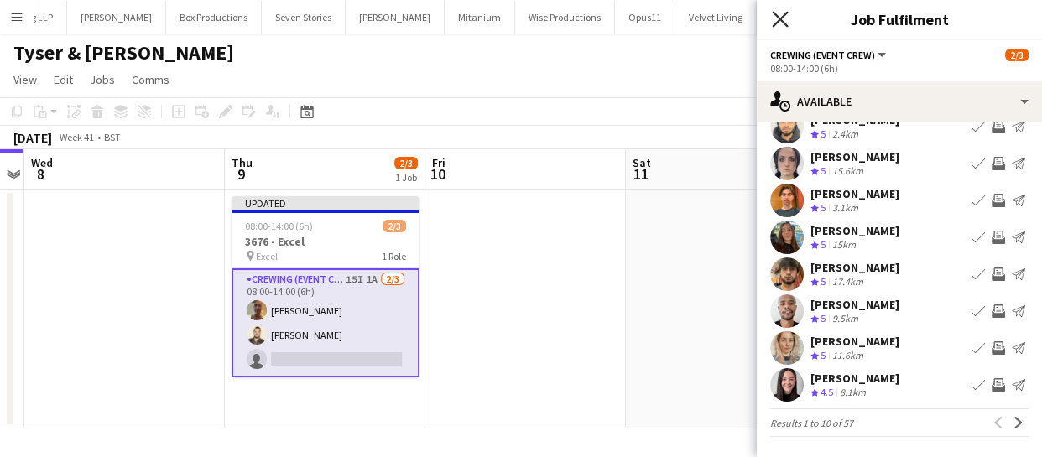
click at [780, 21] on icon at bounding box center [780, 19] width 16 height 16
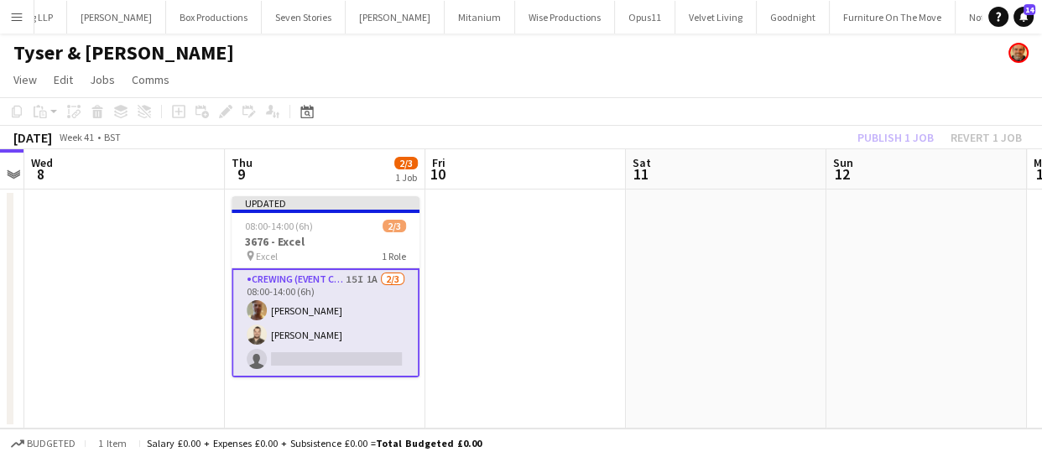
click at [901, 138] on div "Publish 1 job Revert 1 job" at bounding box center [940, 138] width 205 height 22
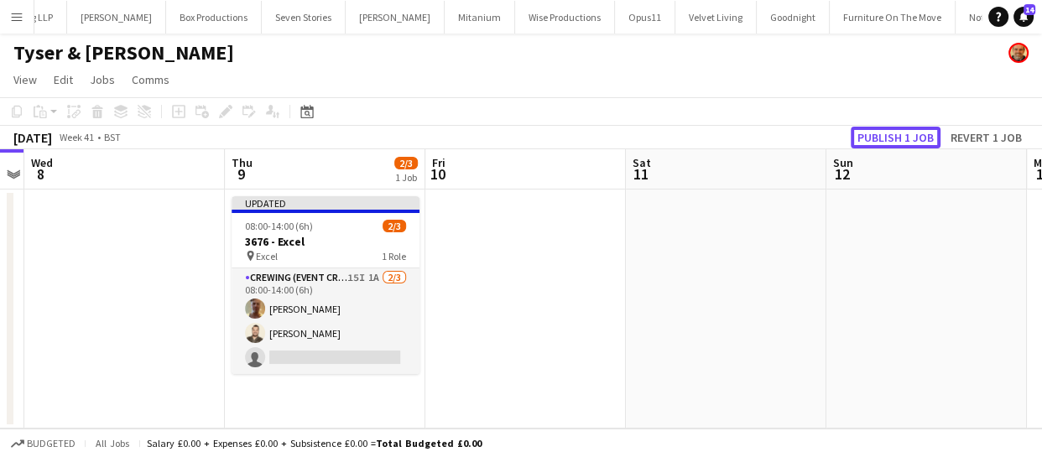
click at [901, 138] on button "Publish 1 job" at bounding box center [896, 138] width 90 height 22
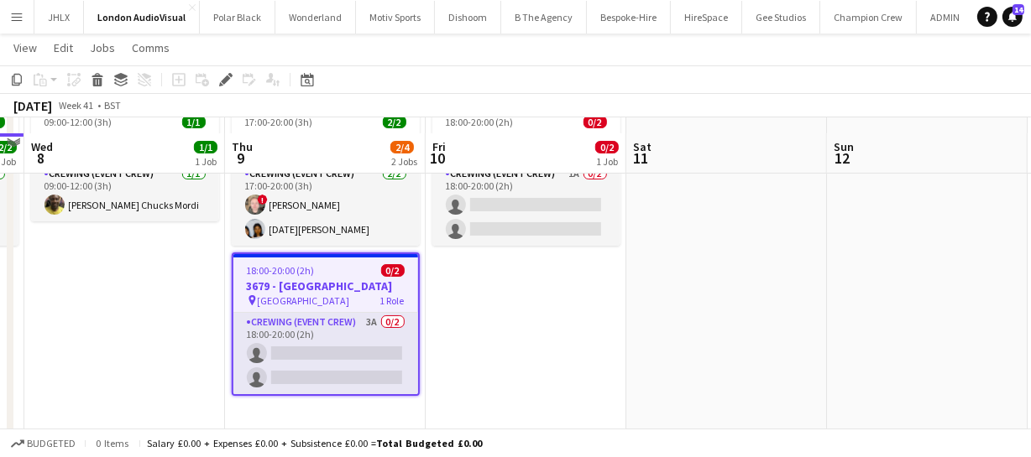
scroll to position [104, 0]
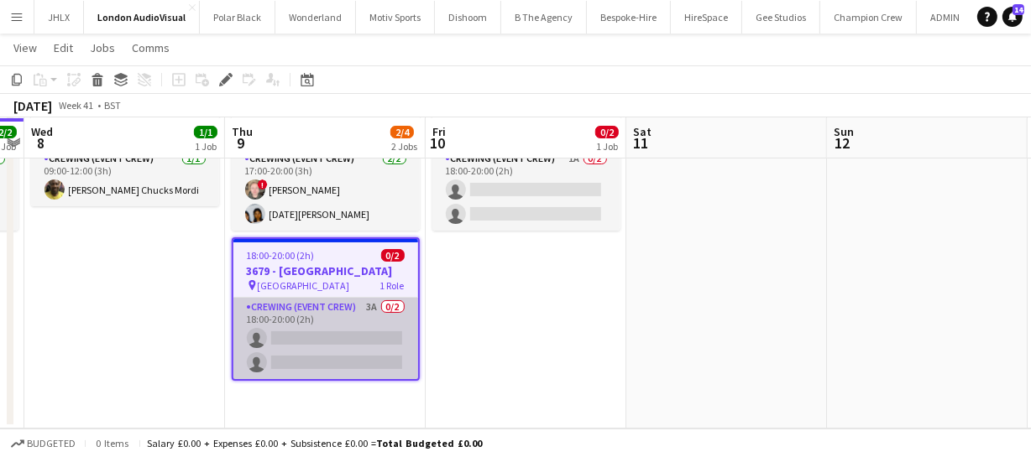
click at [369, 339] on app-card-role "Crewing (Event Crew) 3A 0/2 18:00-20:00 (2h) single-neutral-actions single-neut…" at bounding box center [325, 338] width 185 height 81
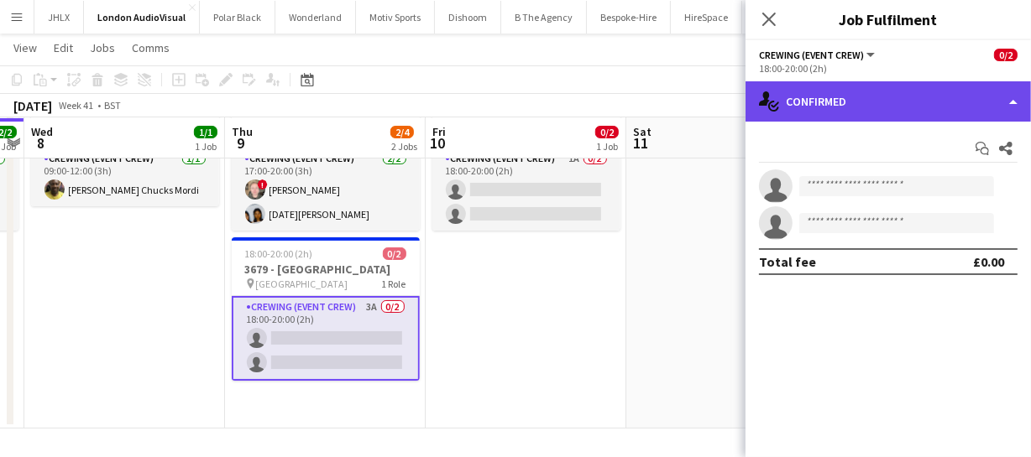
click at [888, 96] on div "single-neutral-actions-check-2 Confirmed" at bounding box center [887, 101] width 285 height 40
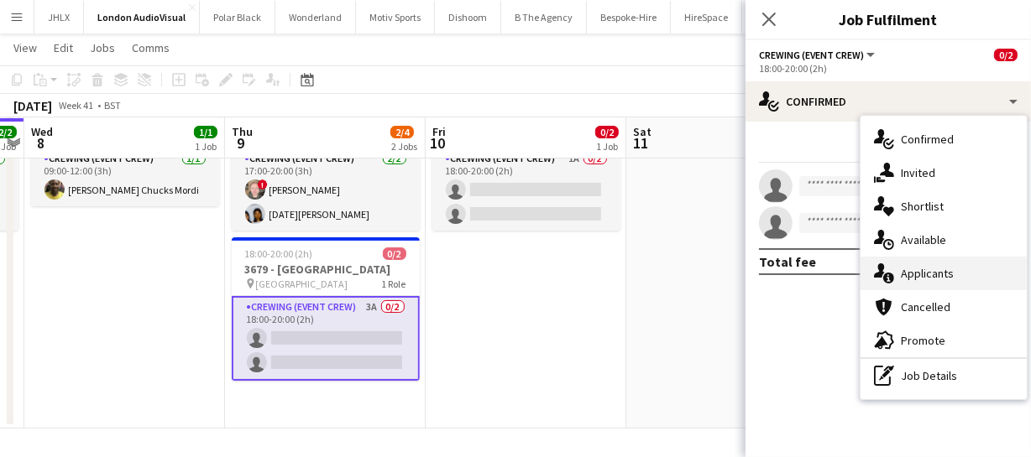
click at [920, 269] on span "Applicants" at bounding box center [927, 273] width 53 height 15
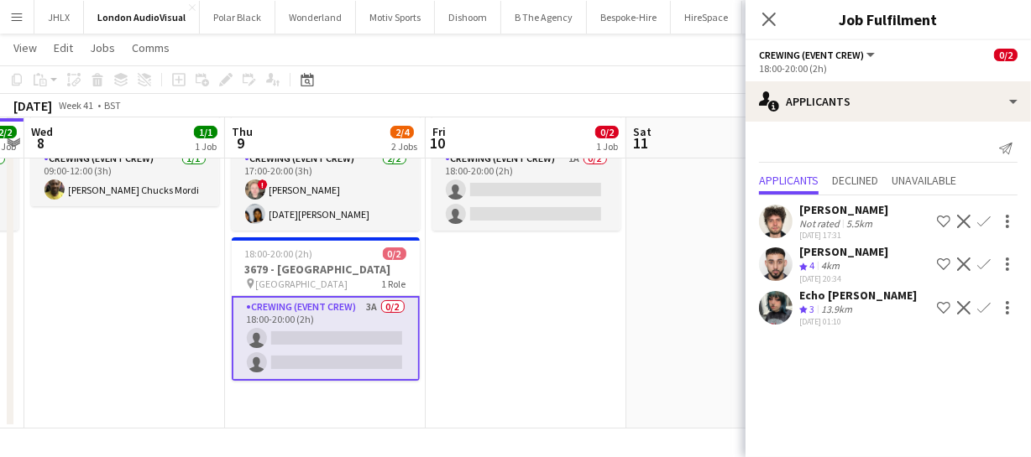
click at [985, 271] on app-icon "Confirm" at bounding box center [983, 264] width 13 height 13
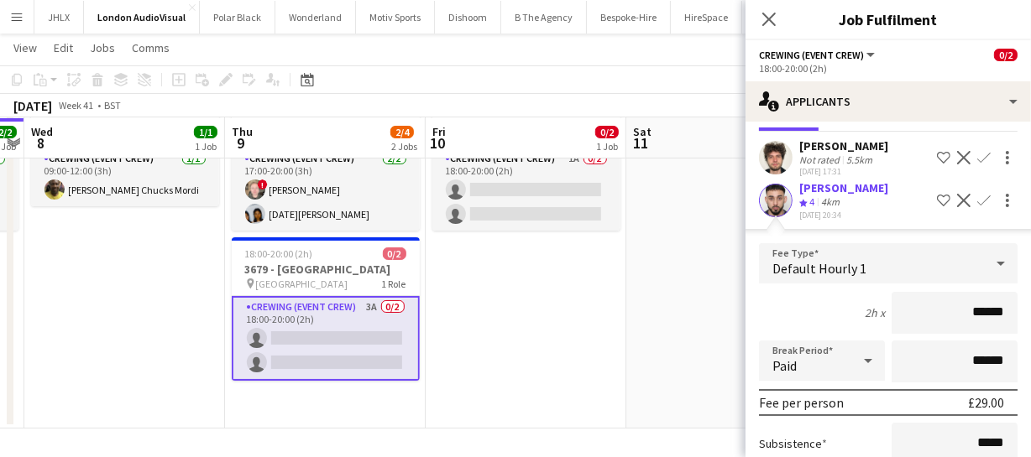
scroll to position [50, 0]
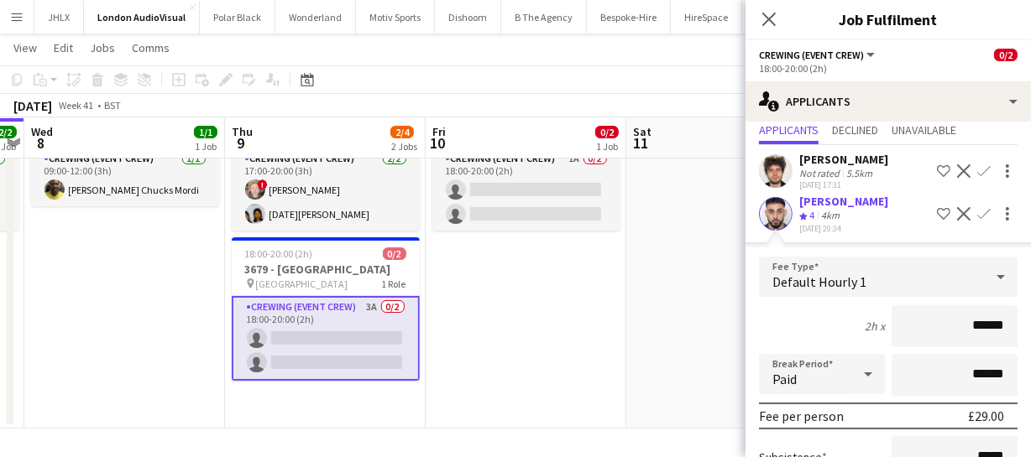
drag, startPoint x: 993, startPoint y: 337, endPoint x: 906, endPoint y: 337, distance: 86.5
click at [906, 337] on input "******" at bounding box center [954, 327] width 126 height 42
type input "******"
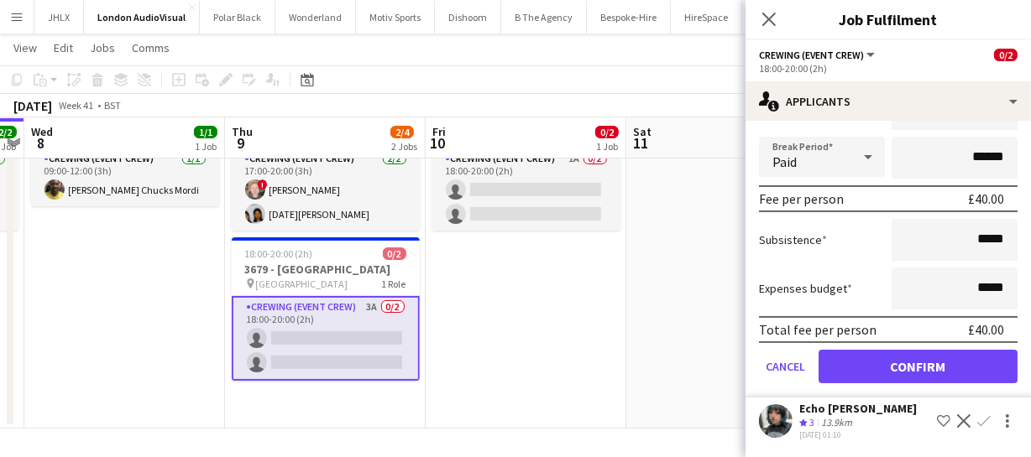
scroll to position [279, 0]
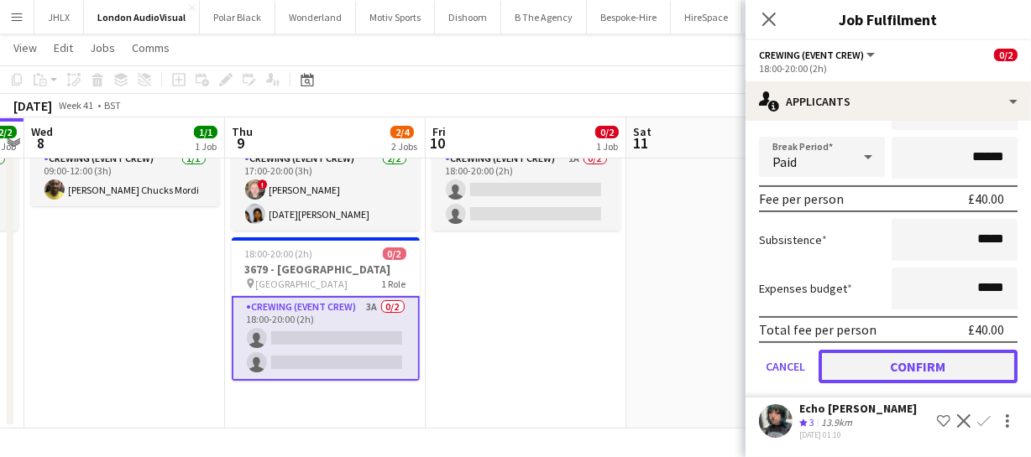
click at [906, 373] on button "Confirm" at bounding box center [917, 367] width 199 height 34
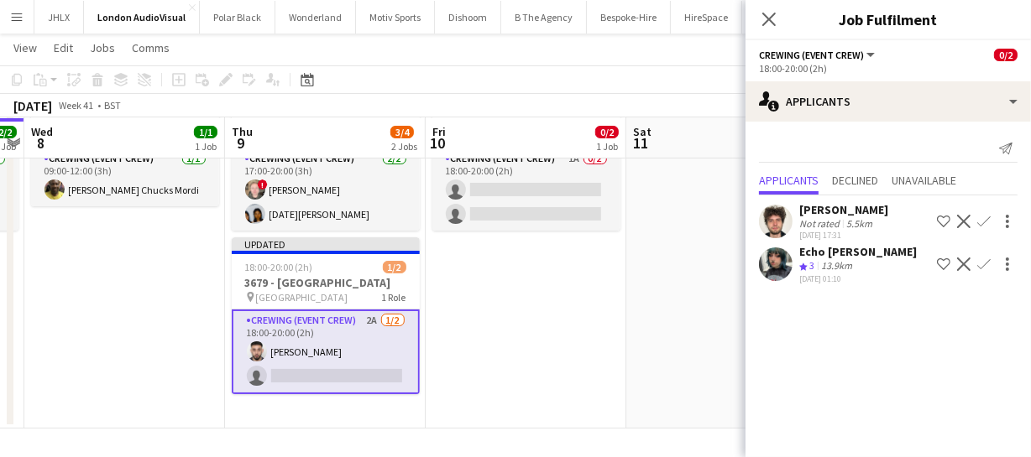
scroll to position [0, 0]
click at [769, 23] on icon "Close pop-in" at bounding box center [768, 19] width 16 height 16
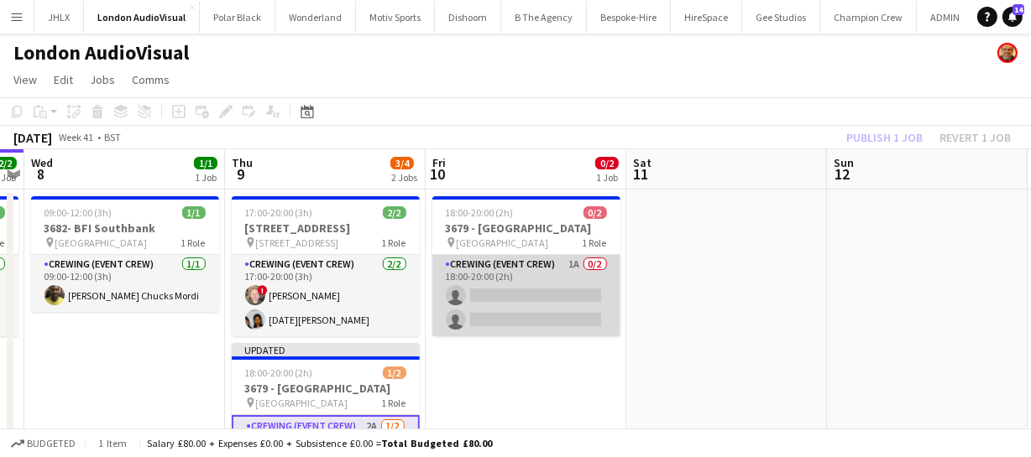
click at [569, 302] on app-card-role "Crewing (Event Crew) 1A 0/2 18:00-20:00 (2h) single-neutral-actions single-neut…" at bounding box center [526, 295] width 188 height 81
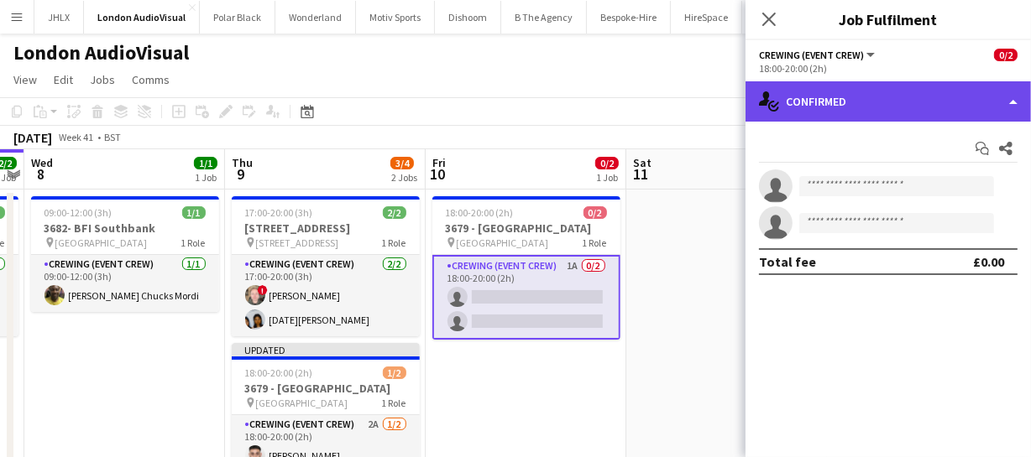
click at [918, 107] on div "single-neutral-actions-check-2 Confirmed" at bounding box center [887, 101] width 285 height 40
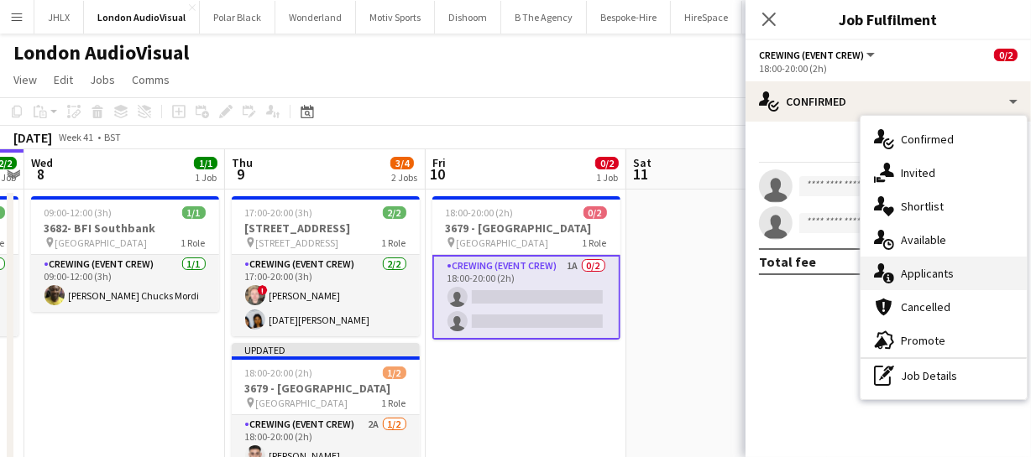
click at [930, 275] on span "Applicants" at bounding box center [927, 273] width 53 height 15
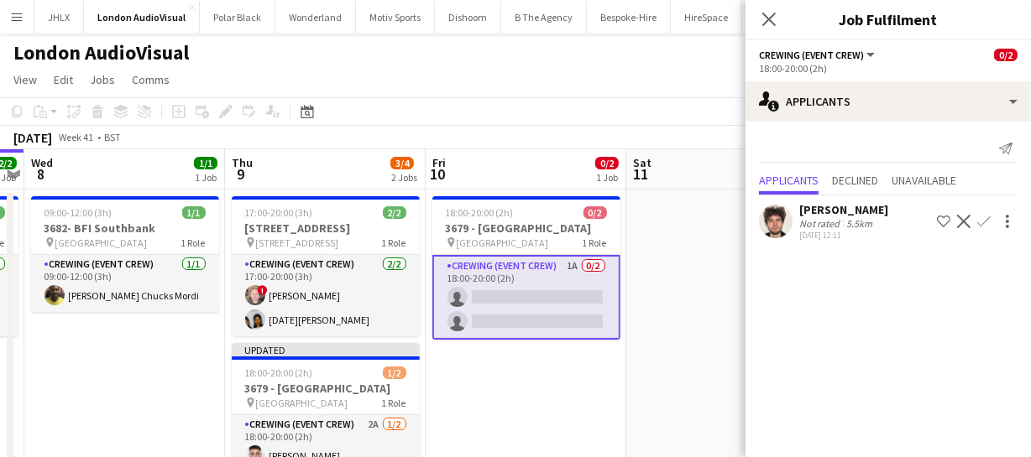
click at [781, 223] on app-user-avatar at bounding box center [776, 222] width 34 height 34
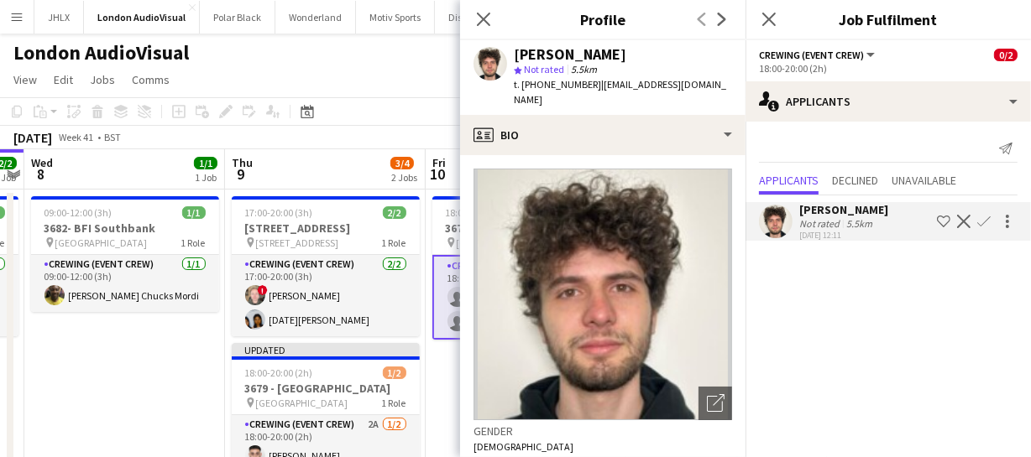
click at [781, 223] on app-user-avatar at bounding box center [776, 222] width 34 height 34
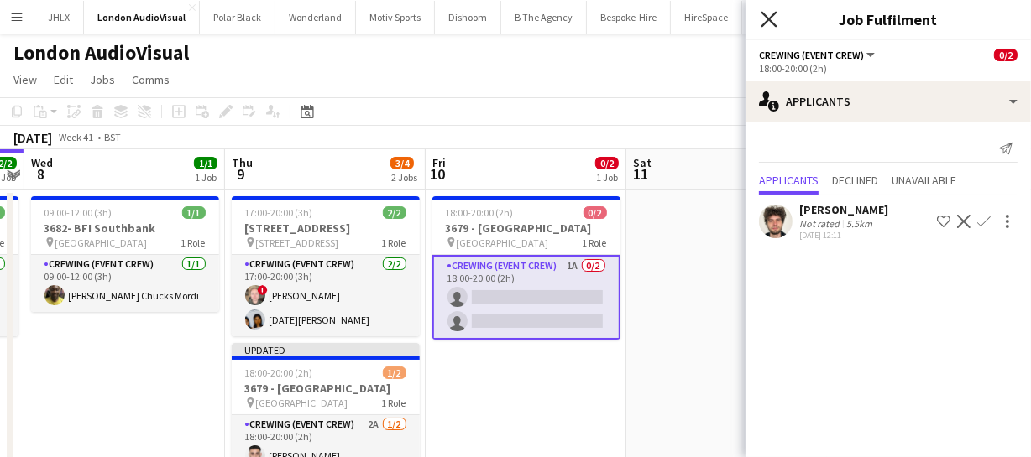
click at [769, 15] on icon "Close pop-in" at bounding box center [768, 19] width 16 height 16
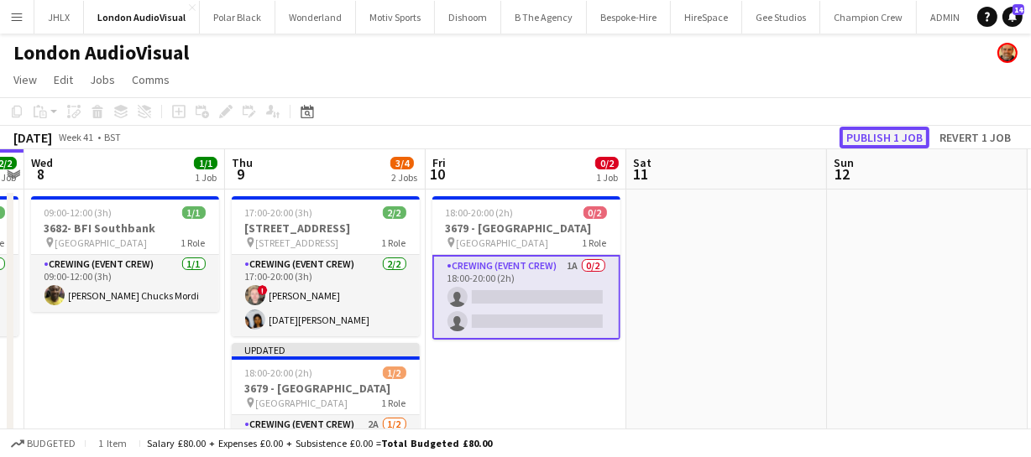
click at [865, 139] on button "Publish 1 job" at bounding box center [884, 138] width 90 height 22
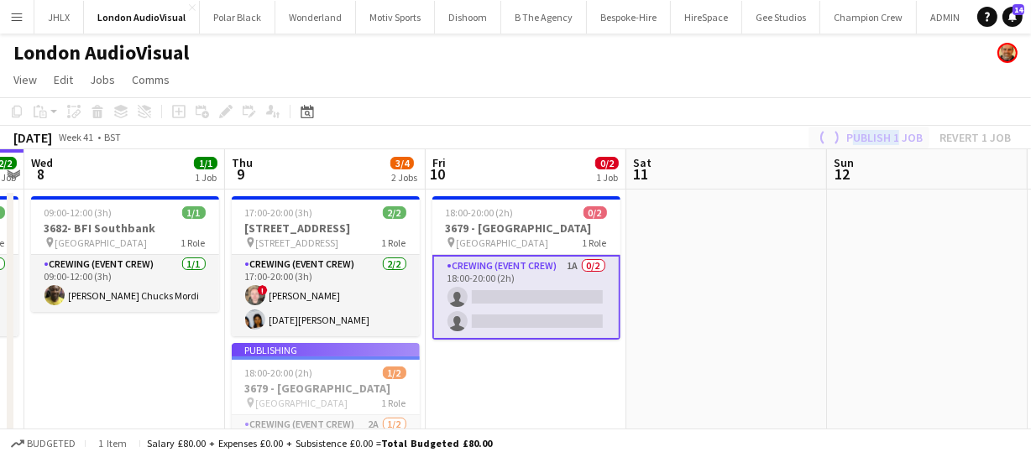
click at [865, 139] on div "Publish 1 job Revert 1 job" at bounding box center [913, 138] width 236 height 22
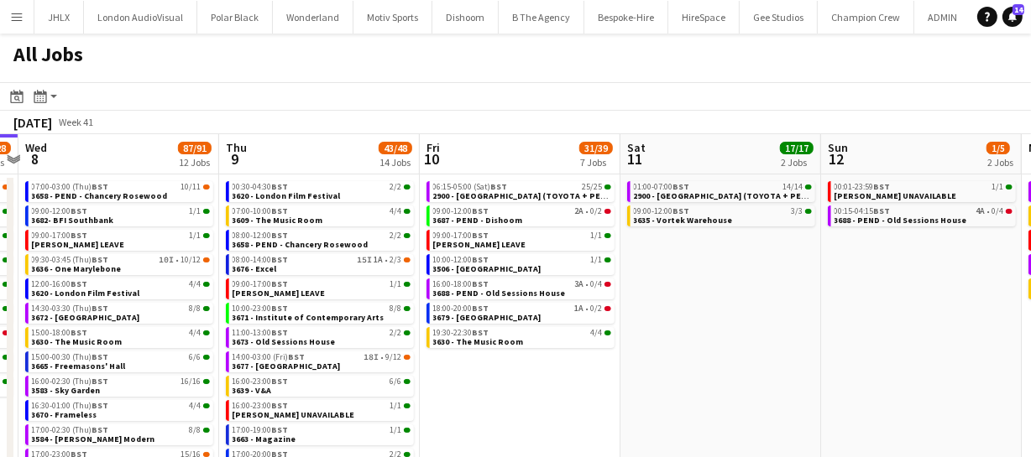
scroll to position [0, 810]
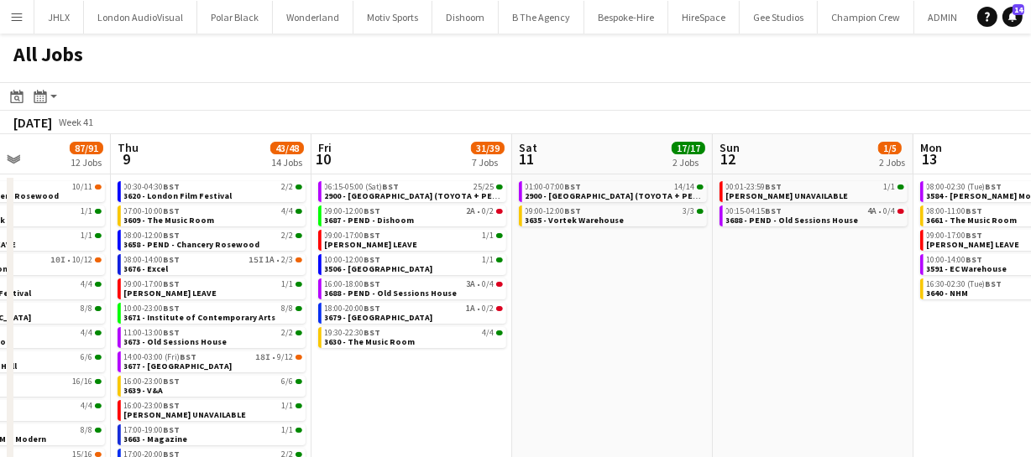
drag, startPoint x: 897, startPoint y: 379, endPoint x: 406, endPoint y: 373, distance: 491.0
click at [406, 373] on app-calendar-viewport "Mon 6 25/25 9 Jobs Tue 7 24/28 9 Jobs Wed 8 87/91 12 Jobs Thu 9 43/48 14 Jobs F…" at bounding box center [515, 328] width 1031 height 388
drag, startPoint x: 643, startPoint y: 379, endPoint x: 481, endPoint y: 366, distance: 162.5
click at [557, 381] on app-calendar-viewport "Mon 6 25/25 9 Jobs Tue 7 24/28 9 Jobs Wed 8 87/91 12 Jobs Thu 9 43/48 14 Jobs F…" at bounding box center [515, 328] width 1031 height 388
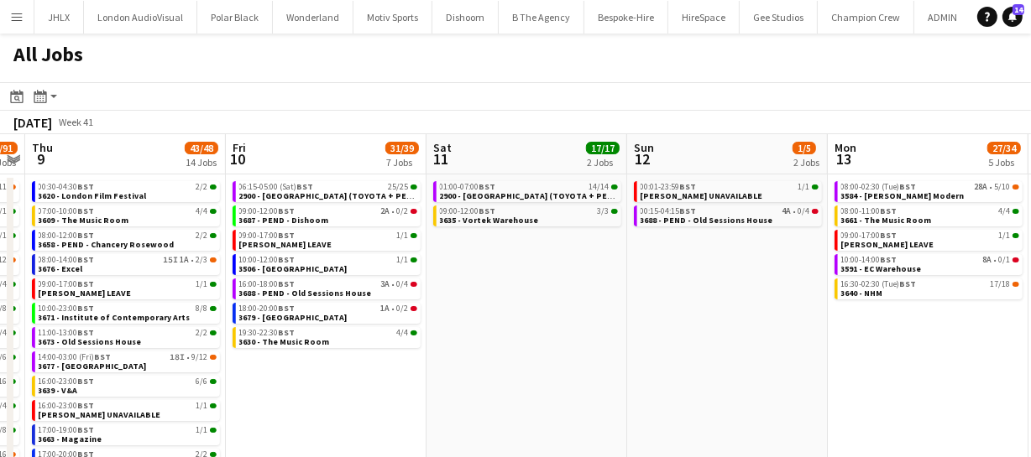
drag, startPoint x: 626, startPoint y: 379, endPoint x: 518, endPoint y: 362, distance: 109.6
click at [535, 378] on app-calendar-viewport "Mon 6 25/25 9 Jobs Tue 7 24/28 9 Jobs Wed 8 87/91 12 Jobs Thu 9 43/48 14 Jobs F…" at bounding box center [515, 328] width 1031 height 388
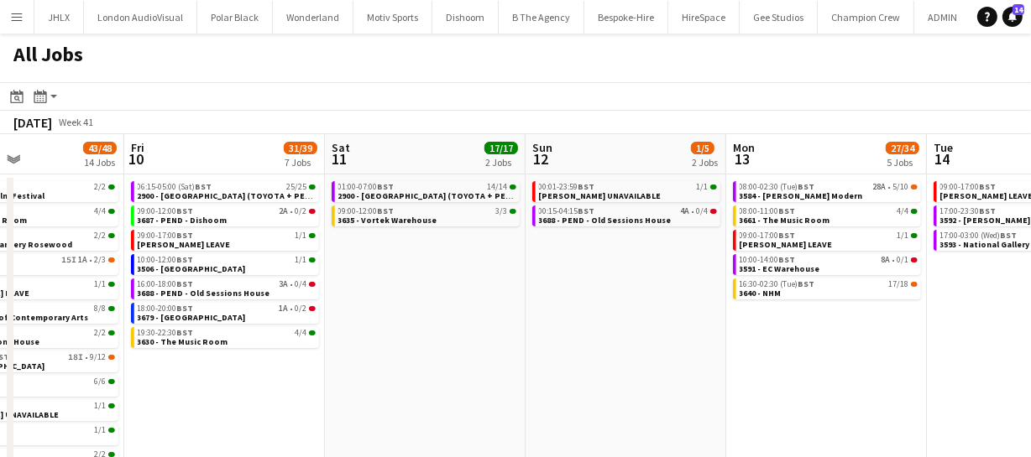
drag, startPoint x: 569, startPoint y: 361, endPoint x: 524, endPoint y: 361, distance: 45.3
click at [529, 361] on app-calendar-viewport "Mon 6 25/25 9 Jobs Tue 7 24/28 9 Jobs Wed 8 87/91 12 Jobs Thu 9 43/48 14 Jobs F…" at bounding box center [515, 328] width 1031 height 388
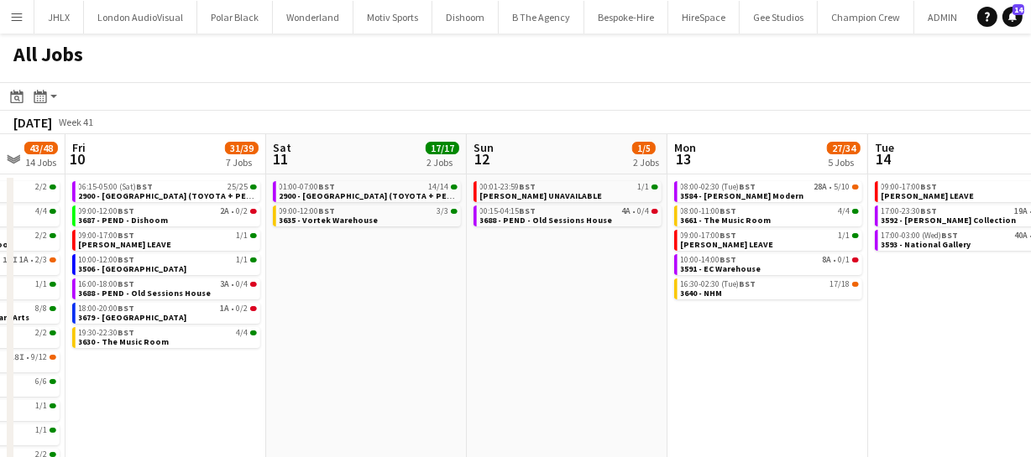
drag, startPoint x: 576, startPoint y: 353, endPoint x: 450, endPoint y: 344, distance: 126.2
click at [503, 353] on app-calendar-viewport "Mon 6 25/25 9 Jobs Tue 7 24/28 9 Jobs Wed 8 87/91 12 Jobs Thu 9 43/48 14 Jobs F…" at bounding box center [515, 328] width 1031 height 388
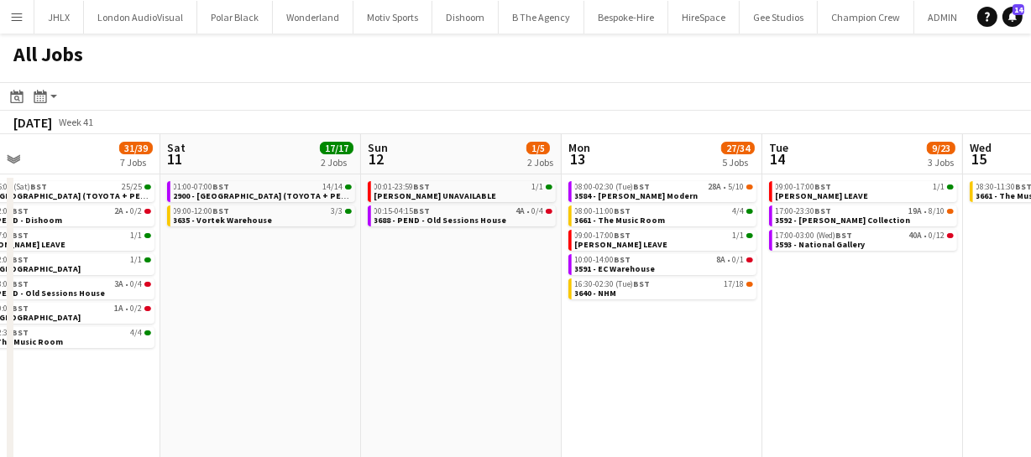
click at [535, 344] on app-calendar-viewport "Wed 8 87/91 12 Jobs Thu 9 43/48 14 Jobs Fri 10 31/39 7 Jobs Sat 11 17/17 2 Jobs…" at bounding box center [515, 328] width 1031 height 388
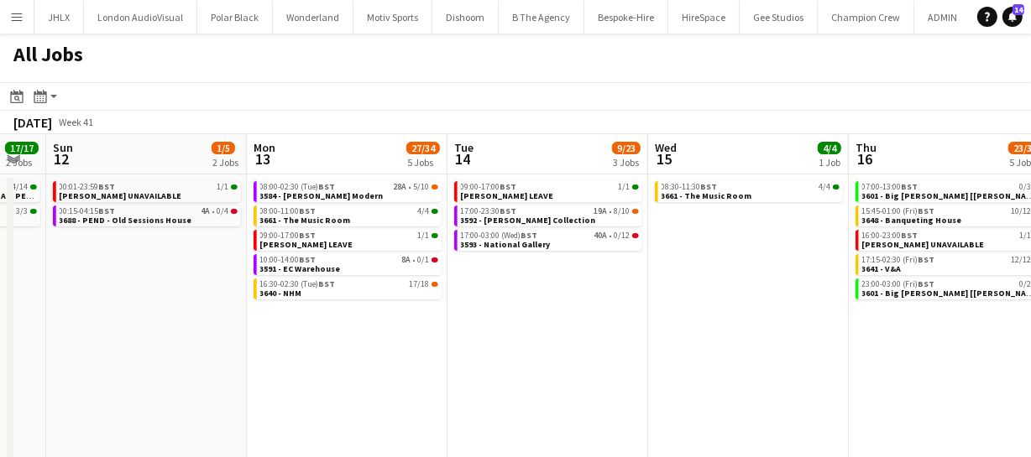
drag, startPoint x: 794, startPoint y: 334, endPoint x: 549, endPoint y: 327, distance: 245.2
click at [554, 330] on app-calendar-viewport "Wed 8 87/91 12 Jobs Thu 9 43/48 14 Jobs Fri 10 31/39 7 Jobs Sat 11 17/17 2 Jobs…" at bounding box center [515, 328] width 1031 height 388
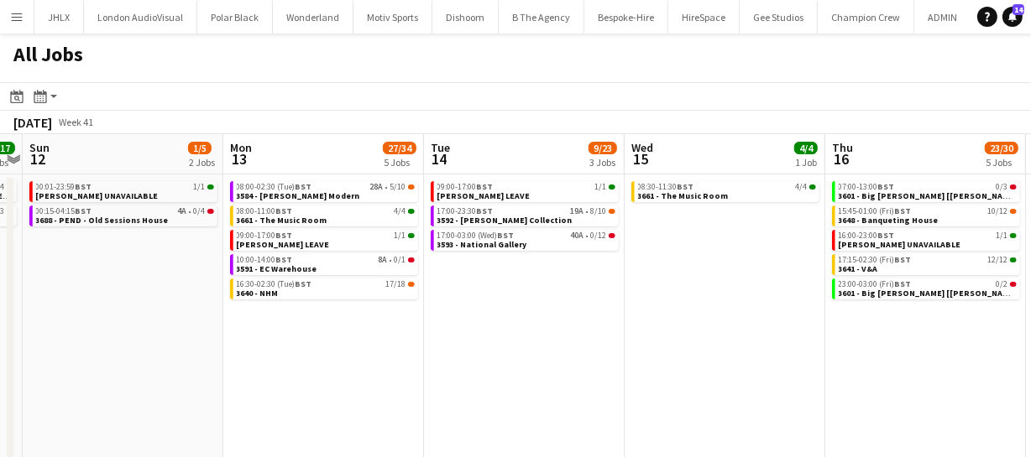
drag, startPoint x: 688, startPoint y: 324, endPoint x: 582, endPoint y: 328, distance: 105.8
click at [608, 328] on app-calendar-viewport "Wed 8 87/91 12 Jobs Thu 9 43/48 14 Jobs Fri 10 31/39 7 Jobs Sat 11 17/17 2 Jobs…" at bounding box center [515, 328] width 1031 height 388
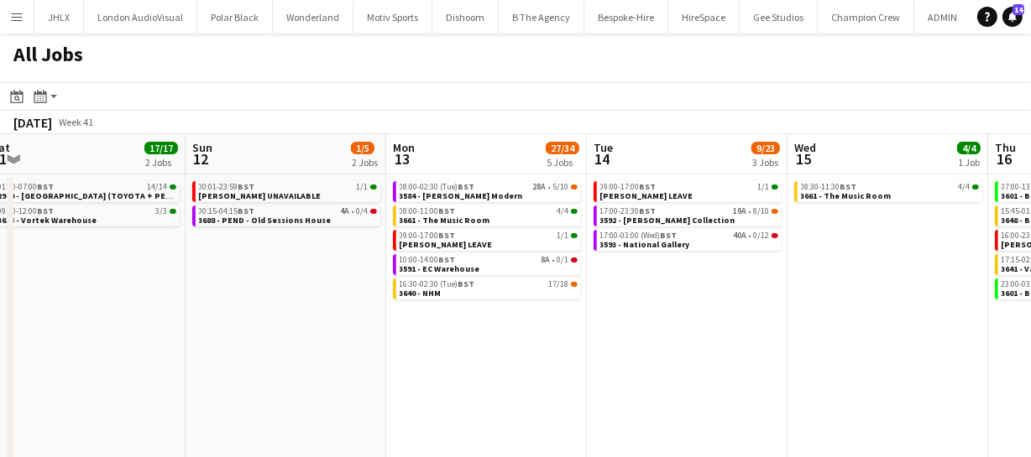
drag, startPoint x: 503, startPoint y: 323, endPoint x: 721, endPoint y: 321, distance: 218.2
click at [746, 314] on app-calendar-viewport "Thu 9 43/48 14 Jobs Fri 10 31/39 7 Jobs Sat 11 17/17 2 Jobs Sun 12 1/5 2 Jobs M…" at bounding box center [515, 328] width 1031 height 388
drag, startPoint x: 436, startPoint y: 346, endPoint x: 758, endPoint y: 344, distance: 321.5
click at [716, 342] on app-calendar-viewport "Thu 9 43/48 14 Jobs Fri 10 31/39 7 Jobs Sat 11 17/17 2 Jobs Sun 12 1/5 2 Jobs M…" at bounding box center [515, 328] width 1031 height 388
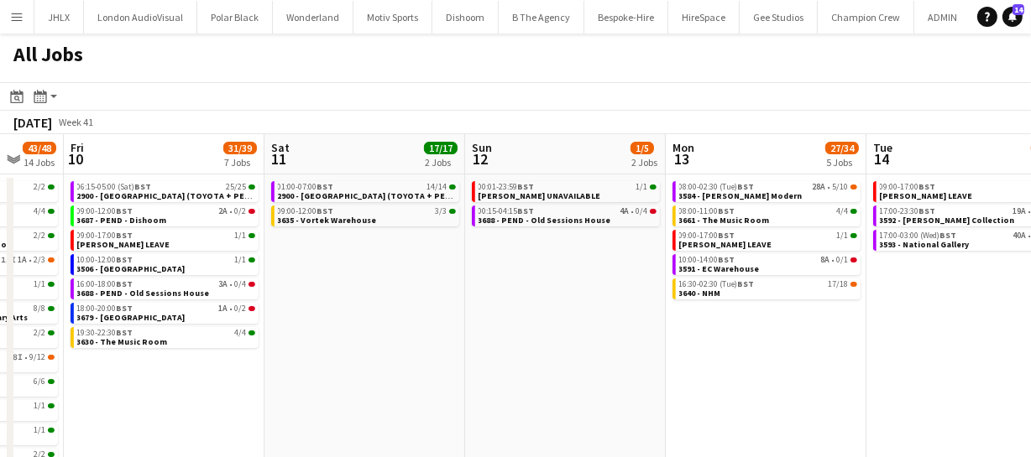
click at [687, 344] on app-calendar-viewport "Wed 8 87/91 12 Jobs Thu 9 43/48 14 Jobs Fri 10 31/39 7 Jobs Sat 11 17/17 2 Jobs…" at bounding box center [515, 328] width 1031 height 388
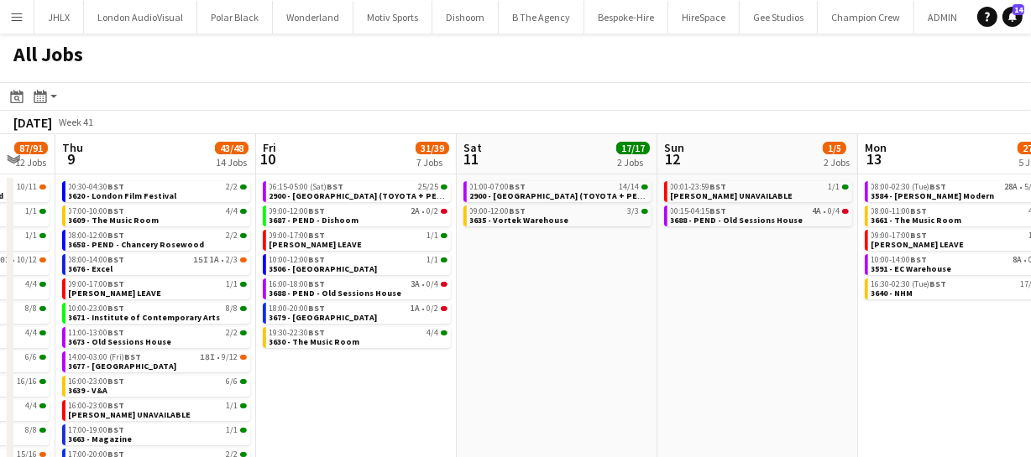
drag, startPoint x: 512, startPoint y: 349, endPoint x: 785, endPoint y: 342, distance: 272.9
click at [739, 342] on app-calendar-viewport "Tue 7 24/28 9 Jobs Wed 8 87/91 12 Jobs Thu 9 43/48 14 Jobs Fri 10 31/39 7 Jobs …" at bounding box center [515, 328] width 1031 height 388
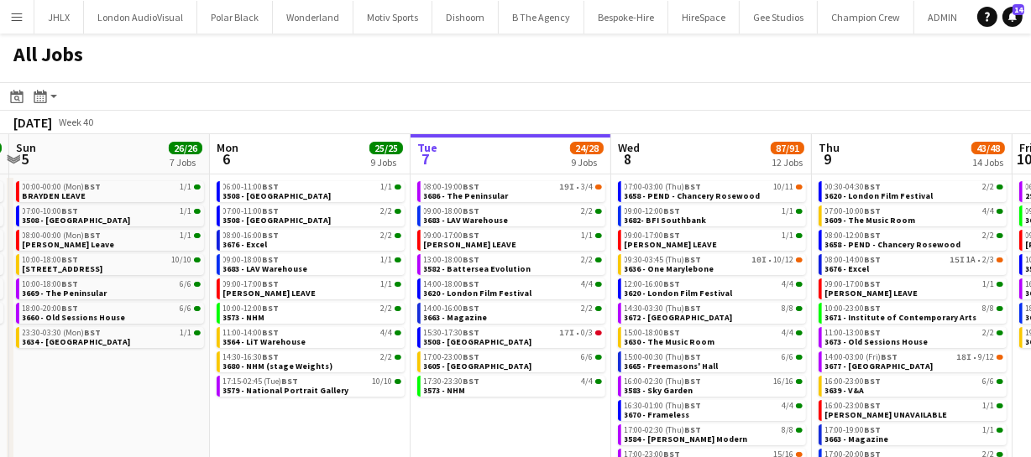
scroll to position [0, 366]
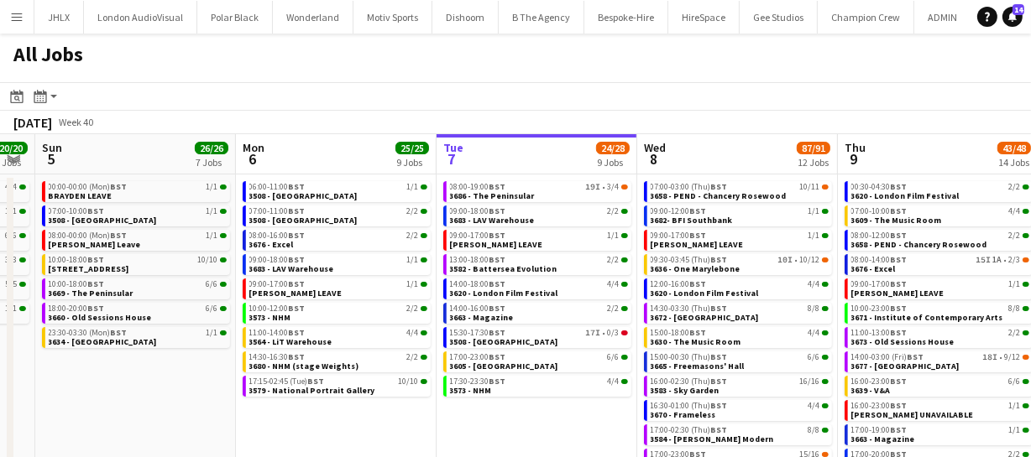
drag, startPoint x: 326, startPoint y: 346, endPoint x: 881, endPoint y: 319, distance: 555.4
click at [881, 319] on app-calendar-viewport "Fri 3 29/34 4 Jobs Sat 4 20/20 6 Jobs Sun 5 26/26 7 Jobs Mon 6 25/25 9 Jobs Tue…" at bounding box center [515, 328] width 1031 height 388
click at [529, 337] on span "3508 - [GEOGRAPHIC_DATA]" at bounding box center [504, 342] width 108 height 11
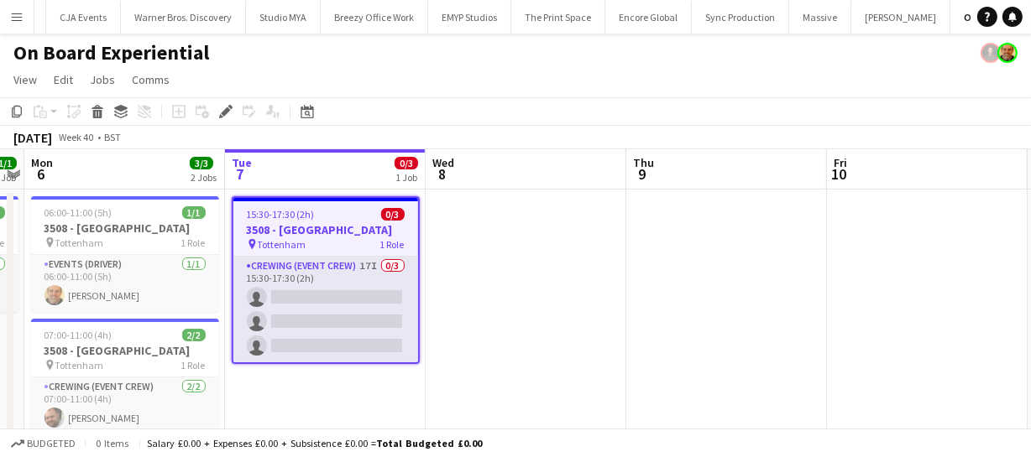
scroll to position [0, 2143]
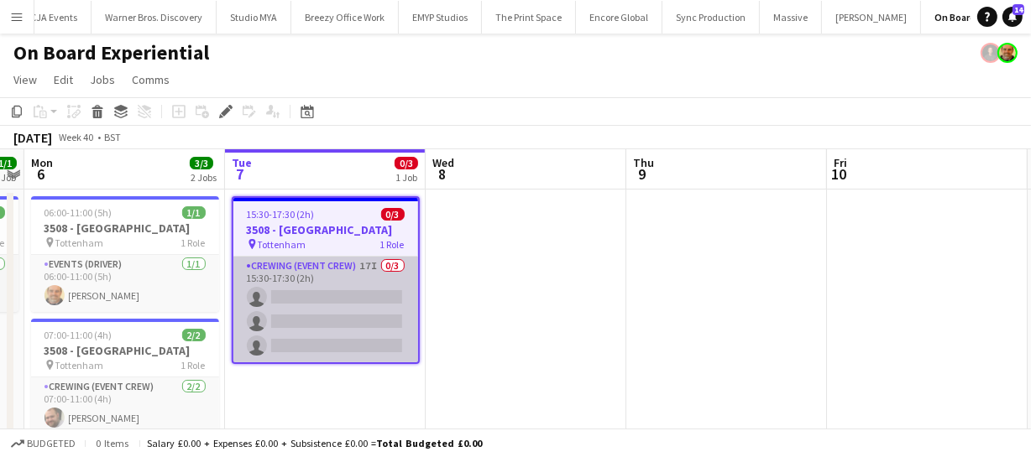
click at [318, 330] on app-card-role "Crewing (Event Crew) 17I 0/3 15:30-17:30 (2h) single-neutral-actions single-neu…" at bounding box center [325, 310] width 185 height 106
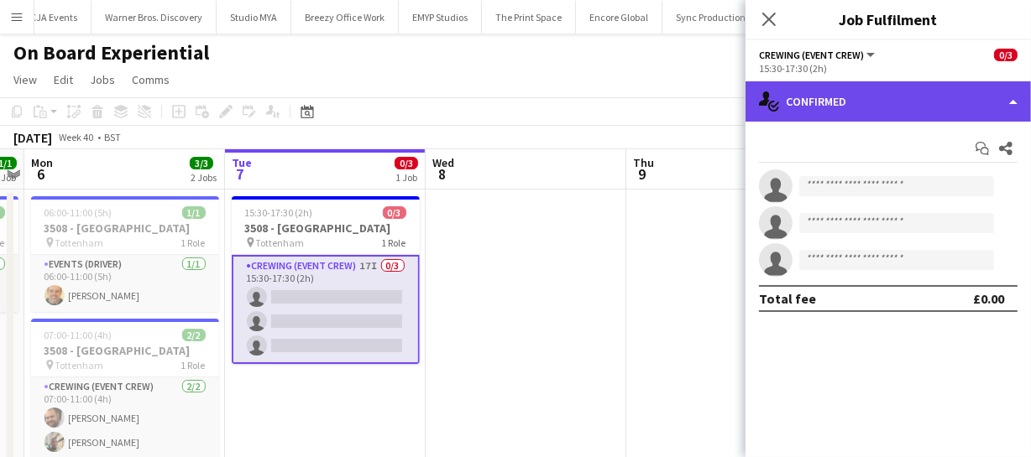
click at [920, 99] on div "single-neutral-actions-check-2 Confirmed" at bounding box center [887, 101] width 285 height 40
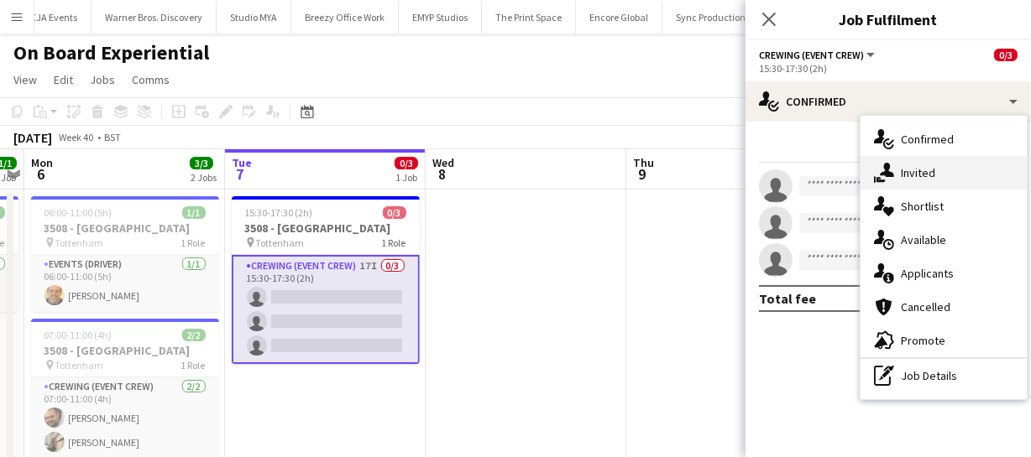
click at [942, 163] on div "single-neutral-actions-share-1 Invited" at bounding box center [943, 173] width 166 height 34
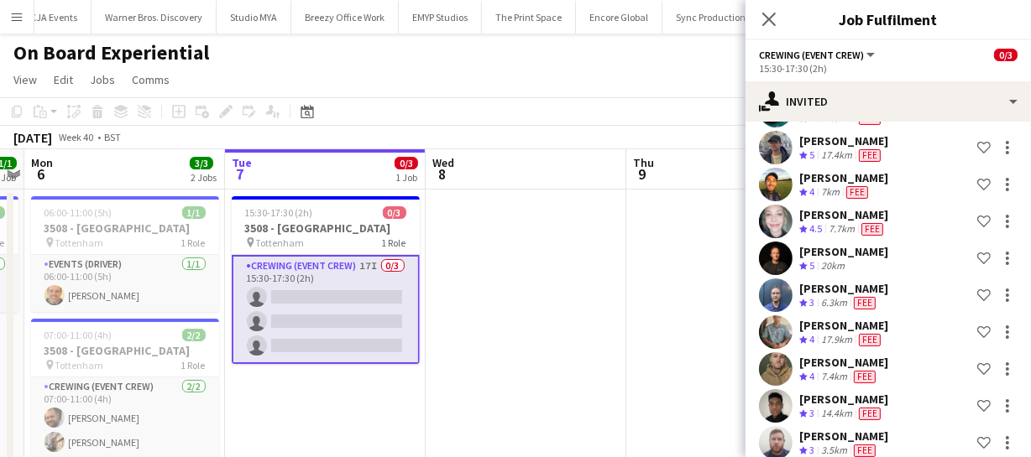
scroll to position [441, 0]
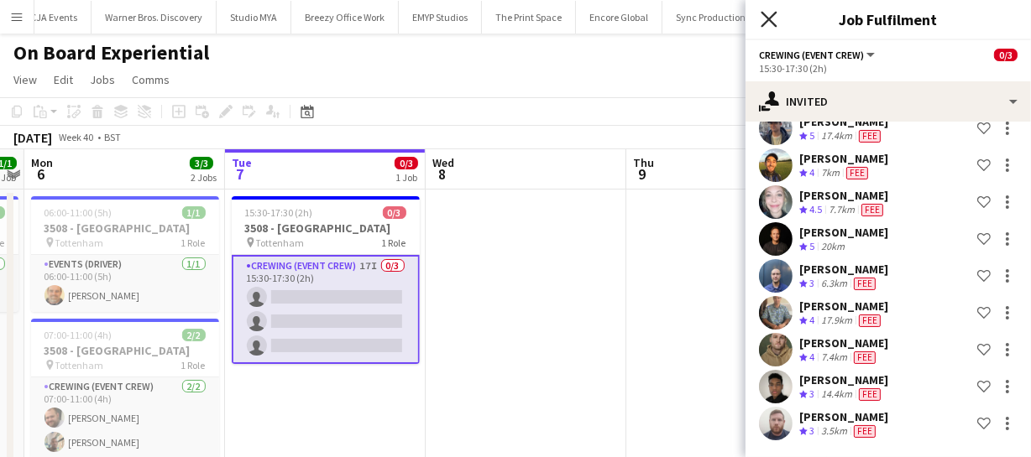
click at [763, 16] on icon "Close pop-in" at bounding box center [768, 19] width 16 height 16
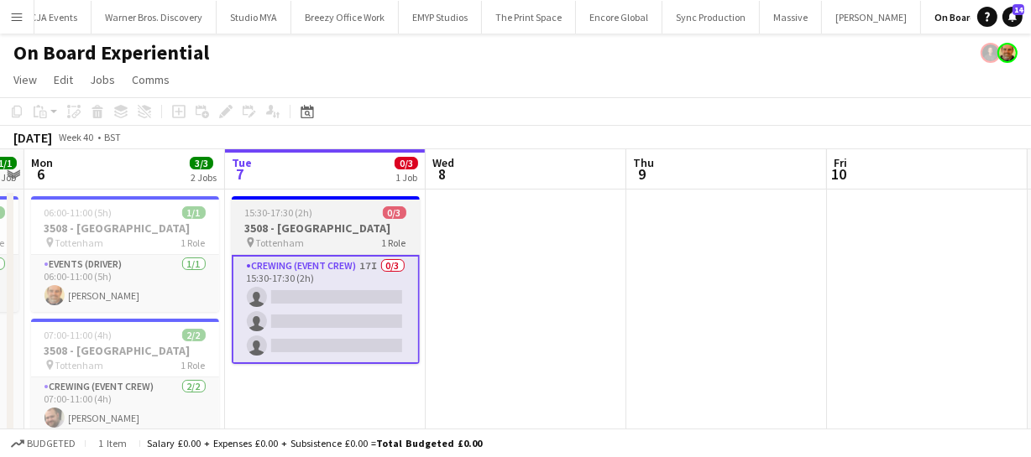
click at [320, 227] on h3 "3508 - [GEOGRAPHIC_DATA]" at bounding box center [326, 228] width 188 height 15
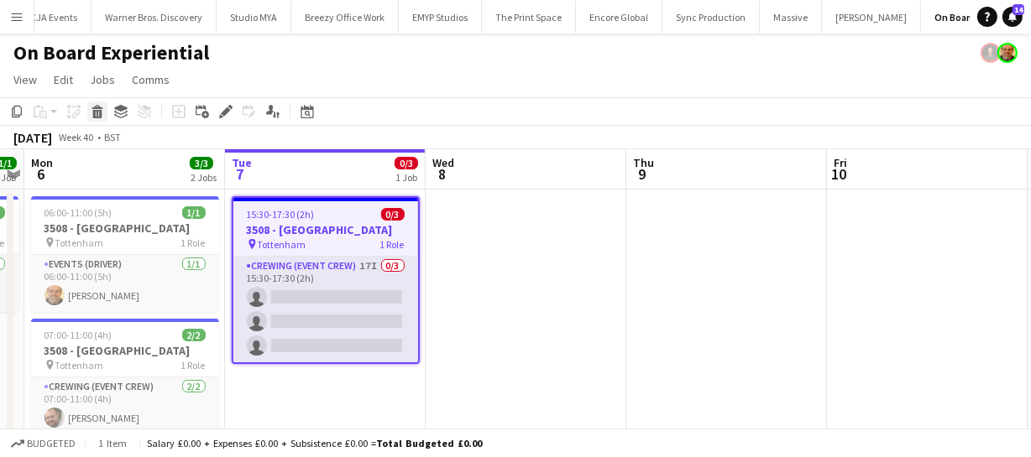
click at [97, 110] on icon at bounding box center [97, 114] width 9 height 8
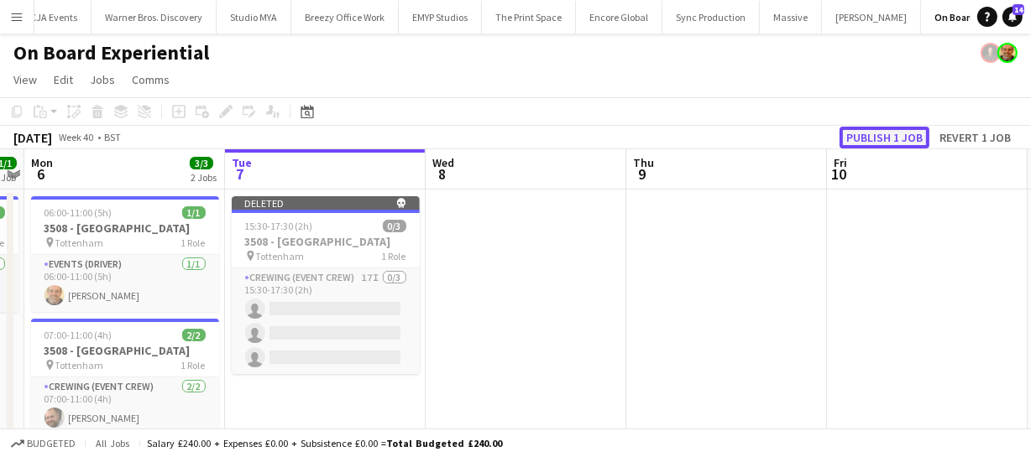
click at [891, 131] on button "Publish 1 job" at bounding box center [884, 138] width 90 height 22
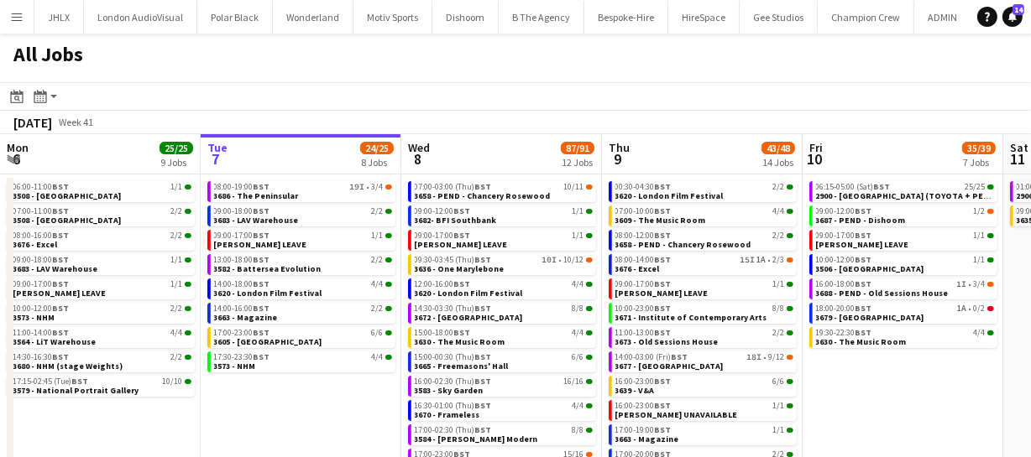
click at [354, 385] on app-date-cell "08:00-19:00 BST 19I • 3/4 3686 - The Peninsular 09:00-18:00 BST 2/2 3683 - LAV …" at bounding box center [301, 348] width 201 height 347
click at [278, 285] on div "14:00-18:00 BST 4/4" at bounding box center [303, 284] width 178 height 8
drag, startPoint x: 341, startPoint y: 391, endPoint x: 470, endPoint y: 375, distance: 130.2
click at [470, 375] on app-calendar-viewport "Sat 4 20/20 6 Jobs Sun 5 26/26 7 Jobs Mon 6 25/25 9 Jobs Tue 7 24/25 8 Jobs Wed…" at bounding box center [515, 328] width 1031 height 388
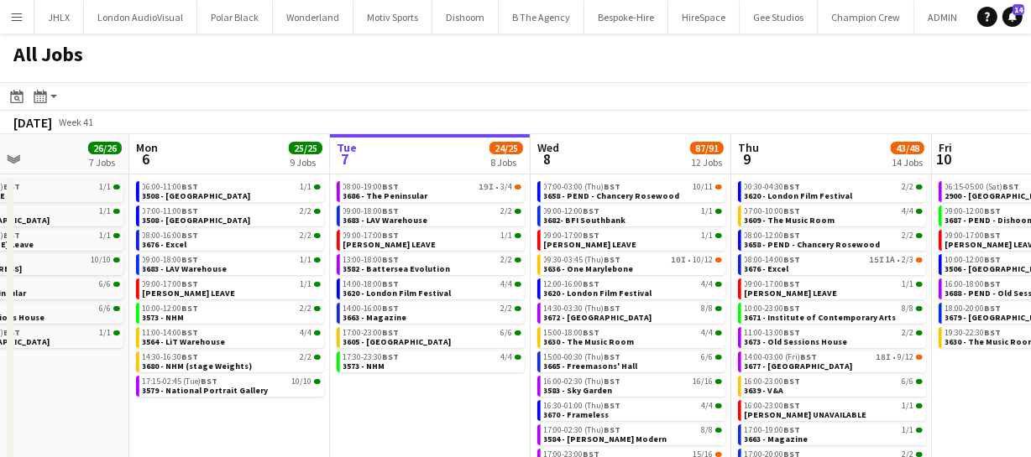
drag, startPoint x: 383, startPoint y: 374, endPoint x: 446, endPoint y: 378, distance: 63.0
click at [437, 368] on app-calendar-viewport "Fri 3 29/34 4 Jobs Sat 4 20/20 6 Jobs Sun 5 26/26 7 Jobs Mon 6 25/25 9 Jobs Tue…" at bounding box center [515, 328] width 1031 height 388
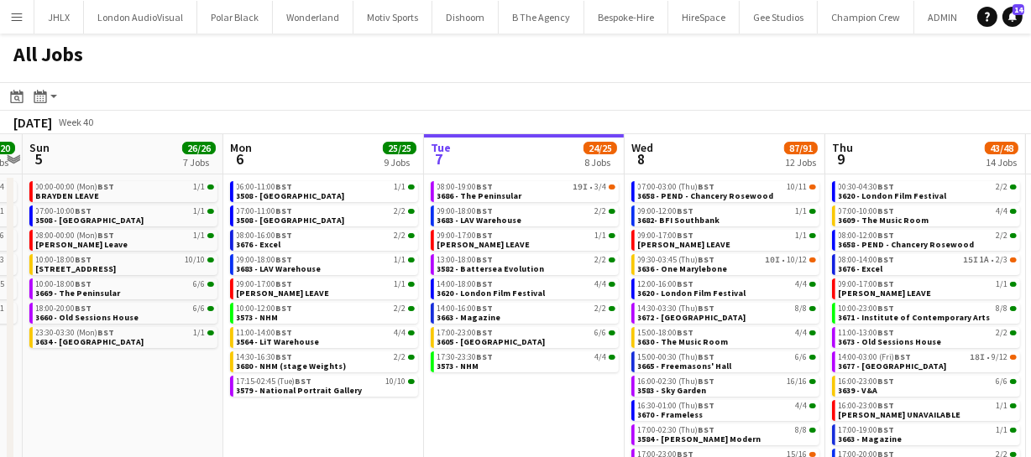
click at [490, 379] on app-calendar-viewport "Fri 3 29/34 4 Jobs Sat 4 20/20 6 Jobs Sun 5 26/26 7 Jobs Mon 6 25/25 9 Jobs Tue…" at bounding box center [515, 328] width 1031 height 388
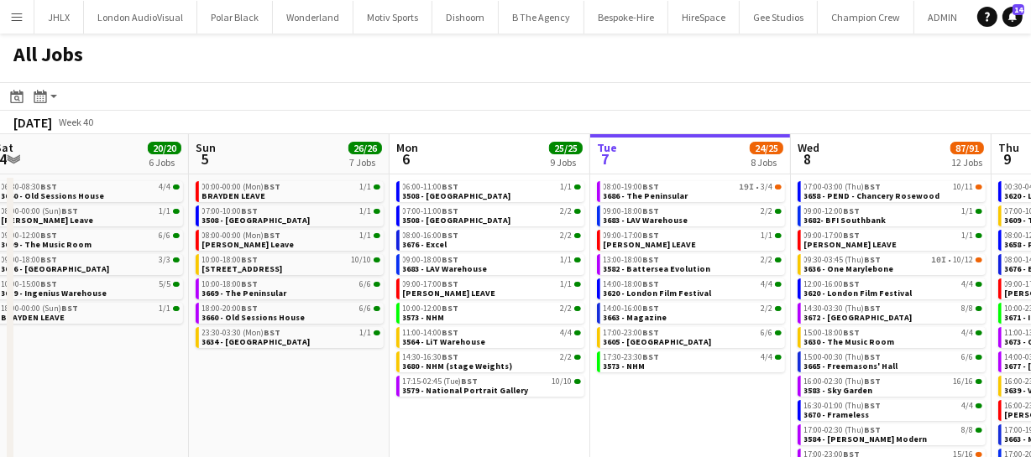
drag, startPoint x: 366, startPoint y: 393, endPoint x: 546, endPoint y: 394, distance: 179.6
click at [531, 386] on app-calendar-viewport "Thu 2 45/46 10 Jobs Fri 3 29/34 4 Jobs Sat 4 20/20 6 Jobs Sun 5 26/26 7 Jobs Mo…" at bounding box center [515, 328] width 1031 height 388
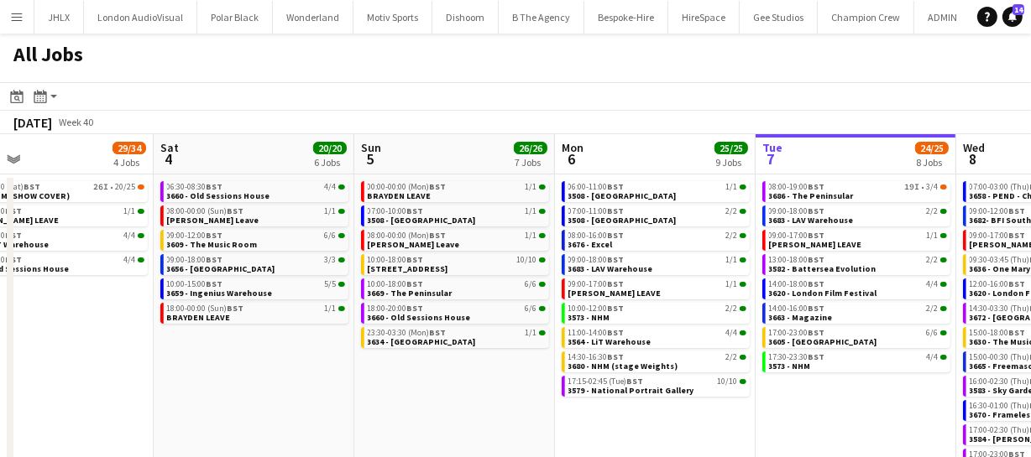
click at [476, 368] on app-all-jobs "All Jobs Date picker [DATE] [DATE] [DATE] M [DATE] T [DATE] W [DATE] T [DATE] F…" at bounding box center [515, 278] width 1031 height 488
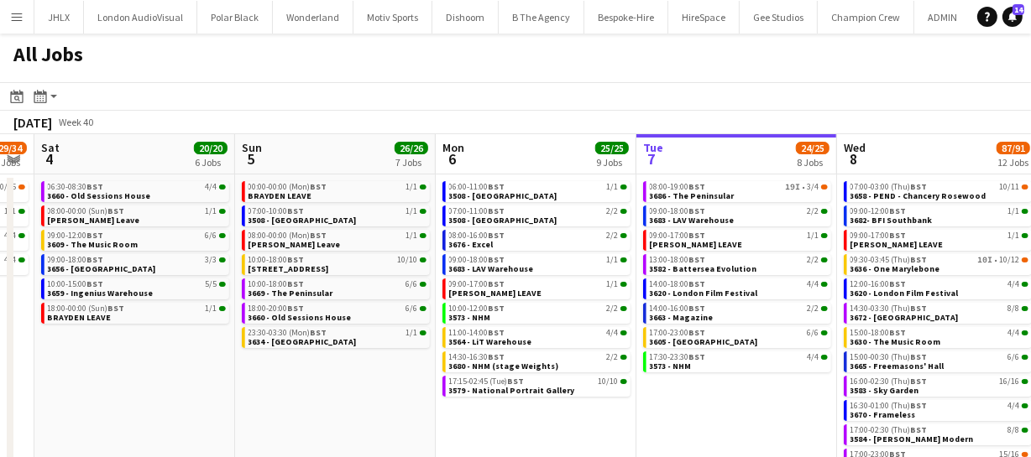
drag, startPoint x: 675, startPoint y: 418, endPoint x: 426, endPoint y: 426, distance: 249.4
click at [394, 433] on app-calendar-viewport "Tue 30 62/62 12 Jobs Wed 1 42/42 9 Jobs Thu 2 45/46 10 Jobs Fri 3 29/34 4 Jobs …" at bounding box center [515, 328] width 1031 height 388
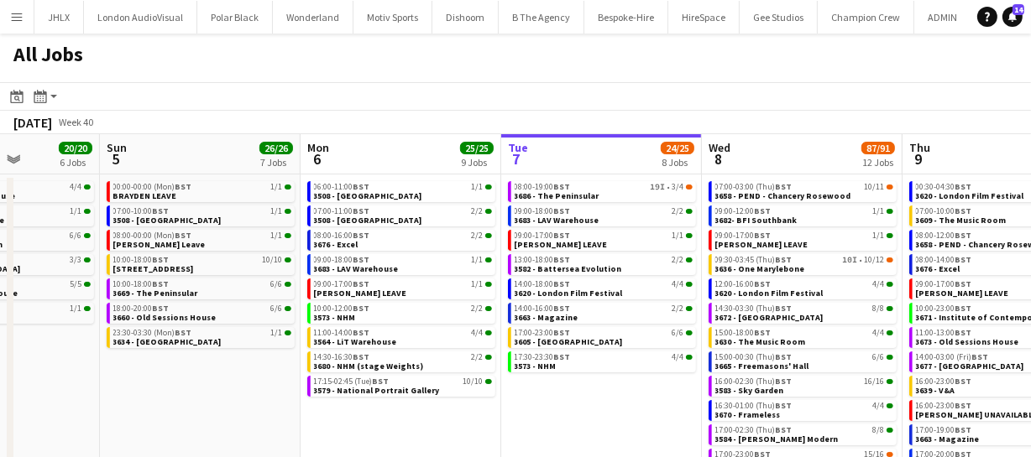
drag, startPoint x: 645, startPoint y: 420, endPoint x: 546, endPoint y: 418, distance: 99.1
click at [545, 419] on app-calendar-viewport "Thu 2 45/46 10 Jobs Fri 3 29/34 4 Jobs Sat 4 20/20 6 Jobs Sun 5 26/26 7 Jobs Mo…" at bounding box center [515, 328] width 1031 height 388
drag, startPoint x: 572, startPoint y: 415, endPoint x: 548, endPoint y: 411, distance: 23.9
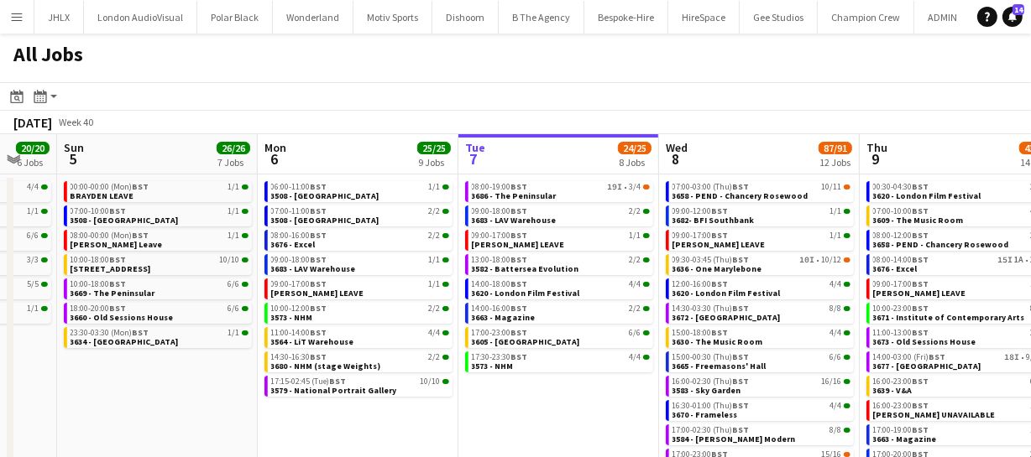
click at [548, 411] on app-calendar-viewport "Thu 2 45/46 10 Jobs Fri 3 29/34 4 Jobs Sat 4 20/20 6 Jobs Sun 5 26/26 7 Jobs Mo…" at bounding box center [515, 328] width 1031 height 388
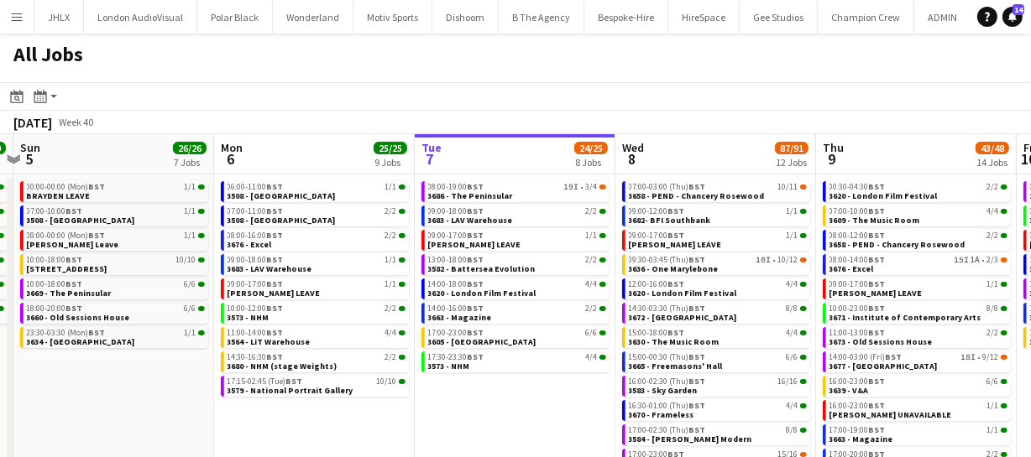
scroll to position [0, 616]
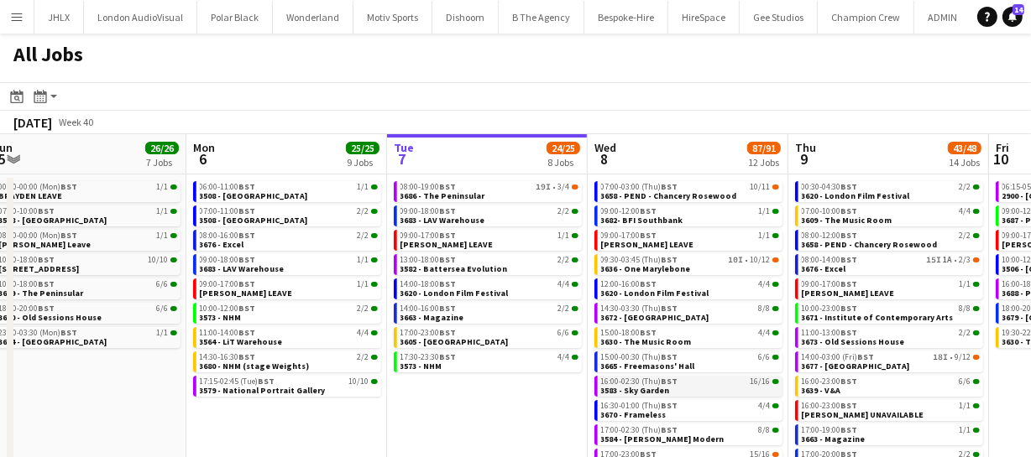
drag, startPoint x: 604, startPoint y: 405, endPoint x: 682, endPoint y: 385, distance: 79.6
click at [533, 405] on app-calendar-viewport "Thu 2 45/46 10 Jobs Fri 3 29/34 4 Jobs Sat 4 20/20 6 Jobs Sun 5 26/26 7 Jobs Mo…" at bounding box center [515, 328] width 1031 height 388
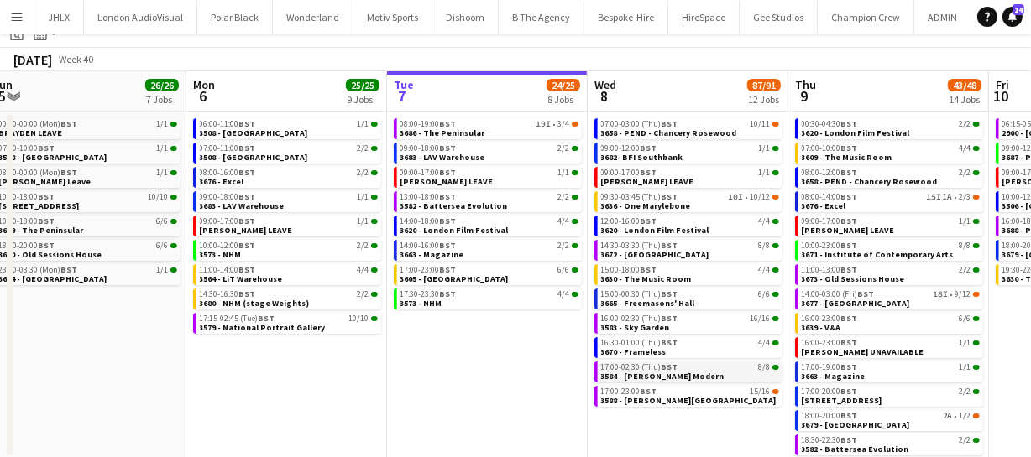
scroll to position [0, 0]
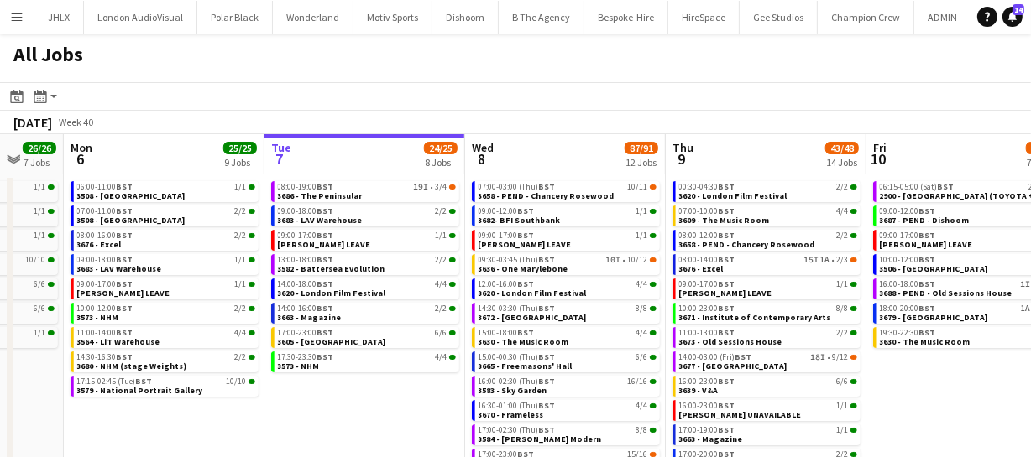
drag, startPoint x: 693, startPoint y: 350, endPoint x: 624, endPoint y: 347, distance: 69.7
click at [624, 347] on app-calendar-viewport "Thu 2 45/46 10 Jobs Fri 3 29/34 4 Jobs Sat 4 20/20 6 Jobs Sun 5 26/26 7 Jobs Mo…" at bounding box center [515, 328] width 1031 height 388
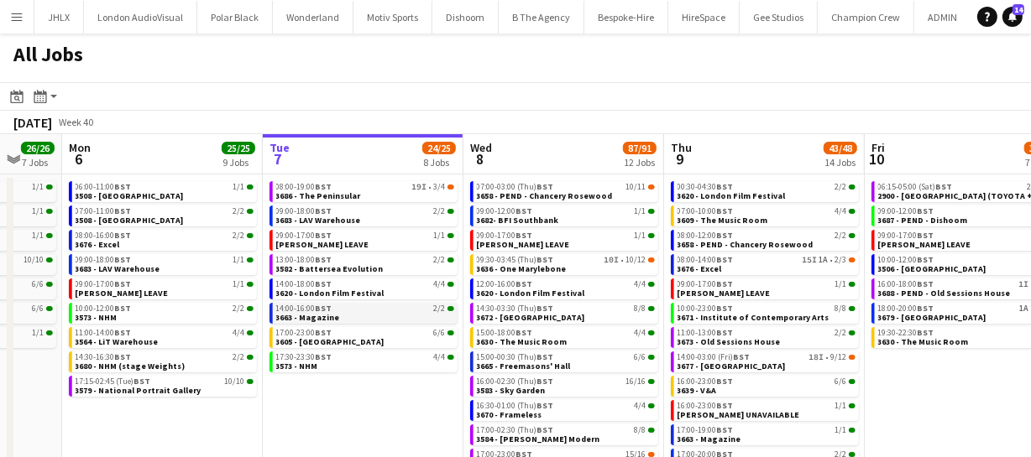
click at [358, 311] on div "14:00-16:00 BST 2/2" at bounding box center [365, 309] width 178 height 8
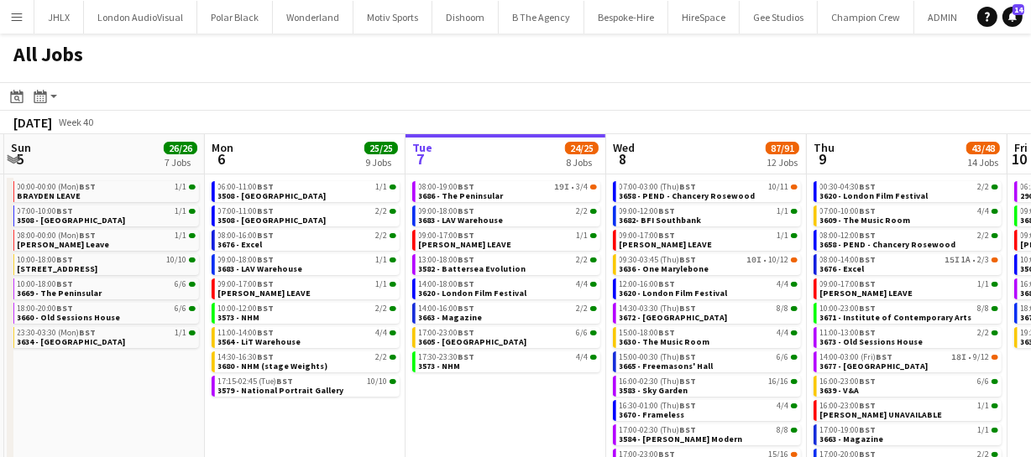
scroll to position [0, 596]
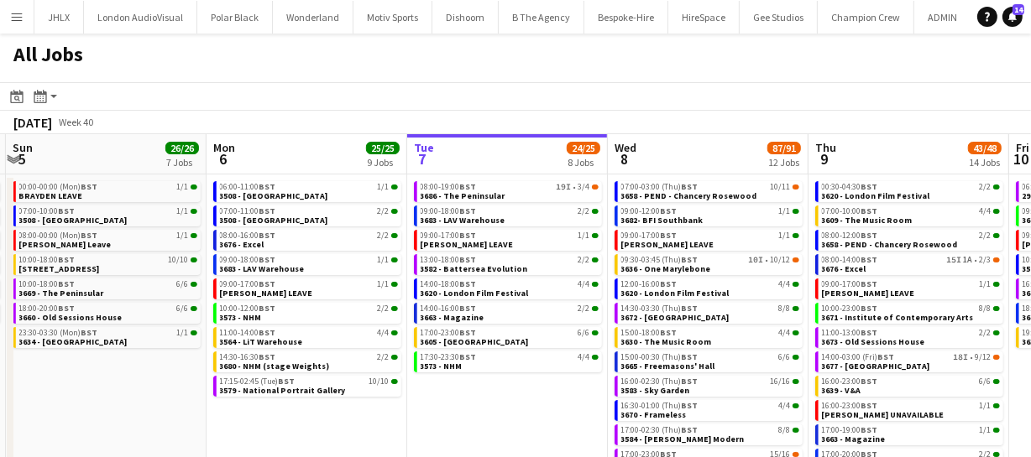
drag, startPoint x: 349, startPoint y: 378, endPoint x: 494, endPoint y: 375, distance: 145.2
click at [494, 375] on app-calendar-viewport "Thu 2 45/46 10 Jobs Fri 3 29/34 4 Jobs Sat 4 20/20 6 Jobs Sun 5 26/26 7 Jobs Mo…" at bounding box center [515, 328] width 1031 height 388
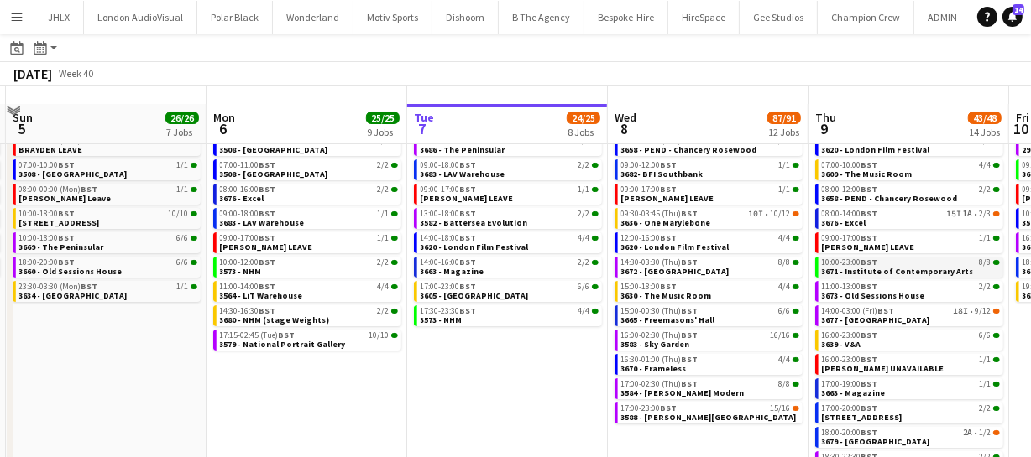
scroll to position [63, 0]
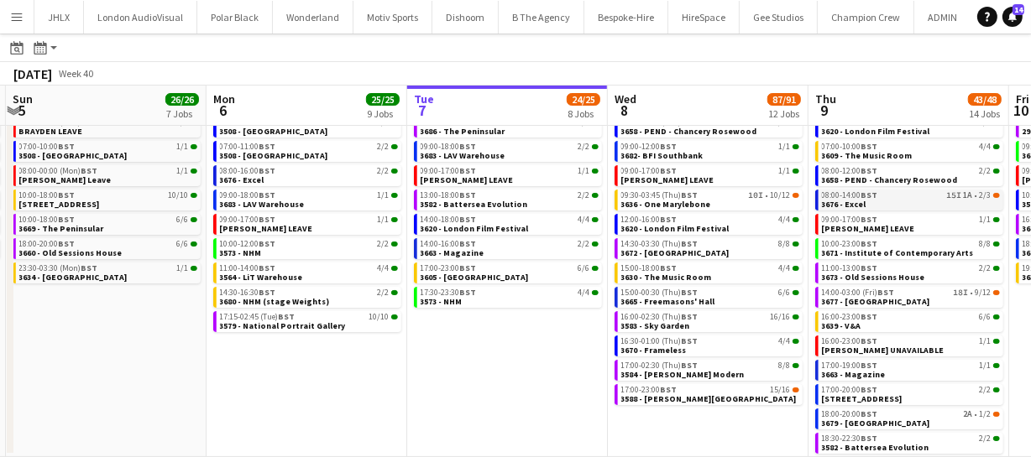
click at [901, 205] on link "08:00-14:00 BST 15I 1A • 2/3 3676 - Excel" at bounding box center [911, 199] width 178 height 19
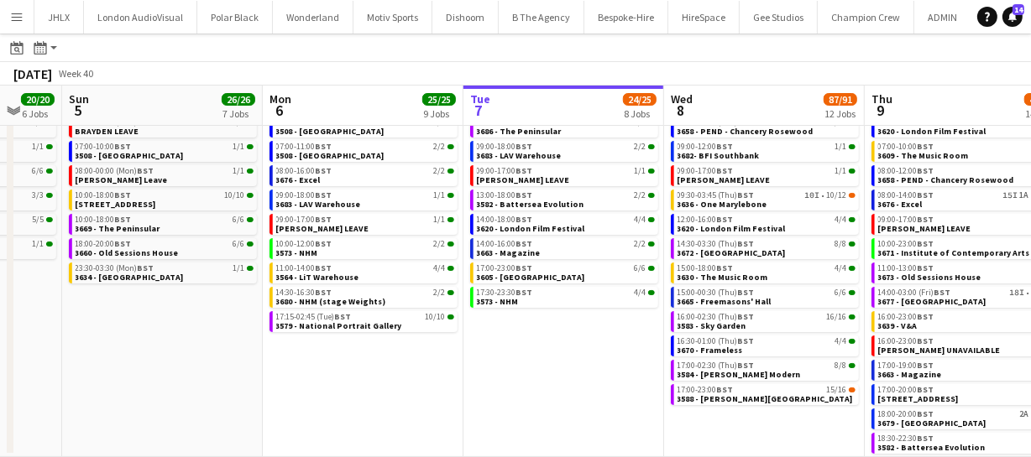
scroll to position [0, 484]
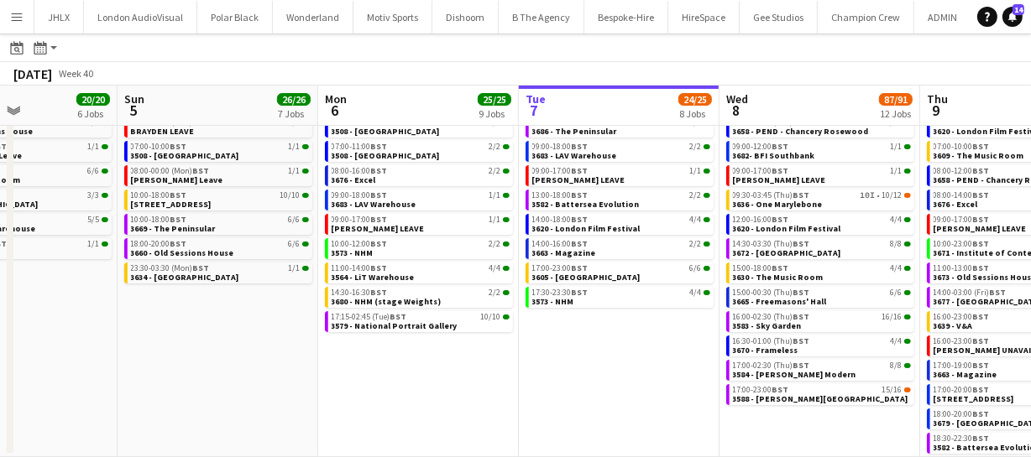
drag, startPoint x: 419, startPoint y: 357, endPoint x: 530, endPoint y: 349, distance: 111.9
click at [530, 349] on app-calendar-viewport "Thu 2 45/46 10 Jobs Fri 3 29/34 4 Jobs Sat 4 20/20 6 Jobs Sun 5 26/26 7 Jobs Mo…" at bounding box center [515, 238] width 1031 height 438
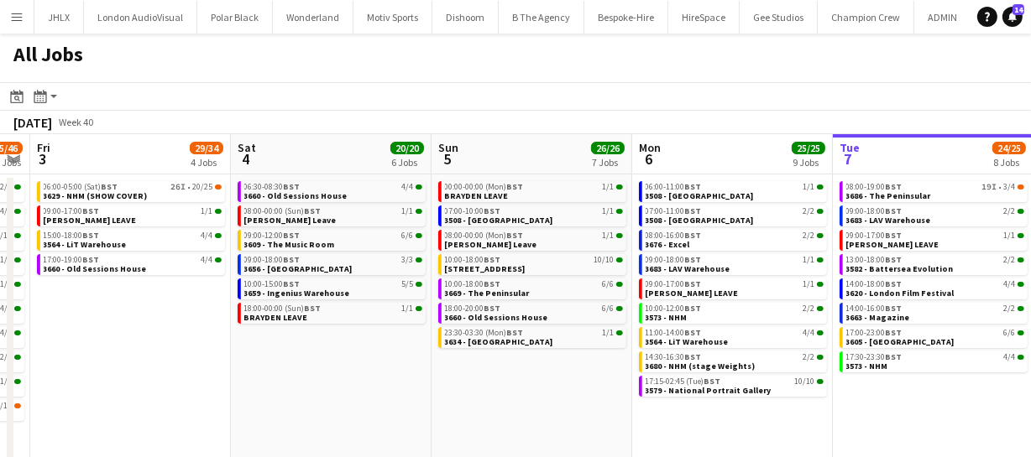
scroll to position [0, 363]
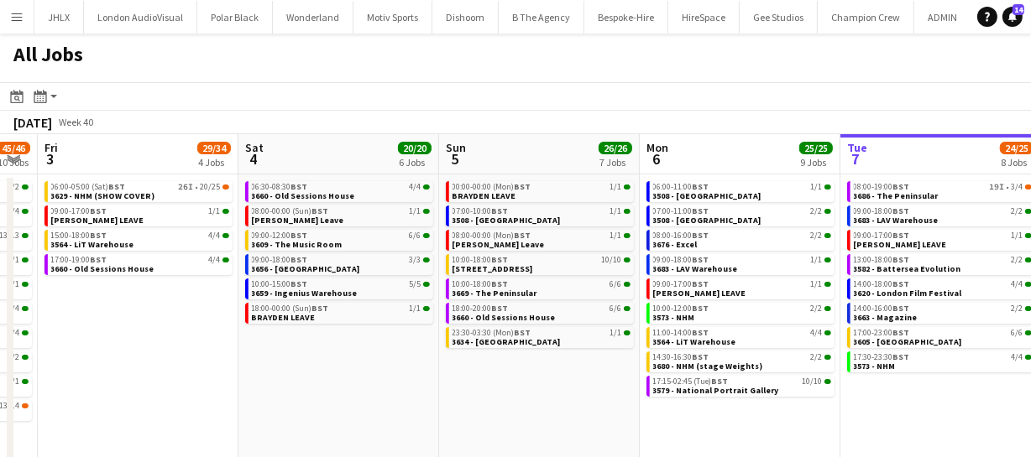
drag, startPoint x: 201, startPoint y: 385, endPoint x: 522, endPoint y: 370, distance: 321.8
click at [522, 370] on app-calendar-viewport "Wed 1 42/42 9 Jobs Thu 2 45/46 10 Jobs Fri 3 29/34 4 Jobs Sat 4 20/20 6 Jobs Su…" at bounding box center [515, 328] width 1031 height 388
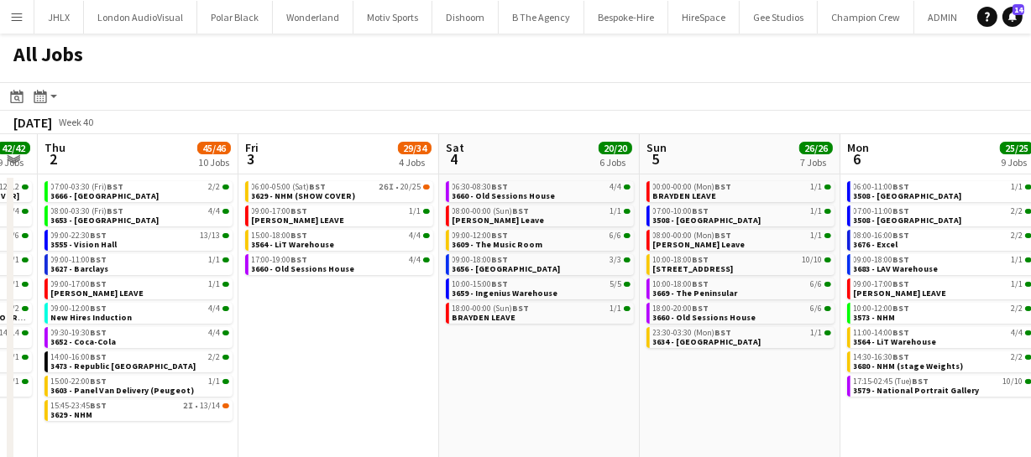
scroll to position [0, 425]
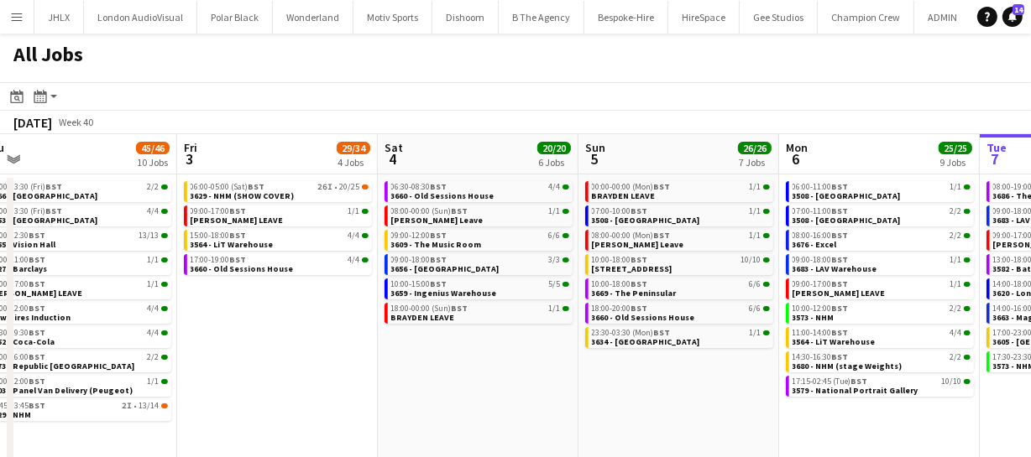
click at [447, 363] on app-calendar-viewport "Tue 30 62/62 12 Jobs Wed 1 42/42 9 Jobs Thu 2 45/46 10 Jobs Fri 3 29/34 4 Jobs …" at bounding box center [515, 328] width 1031 height 388
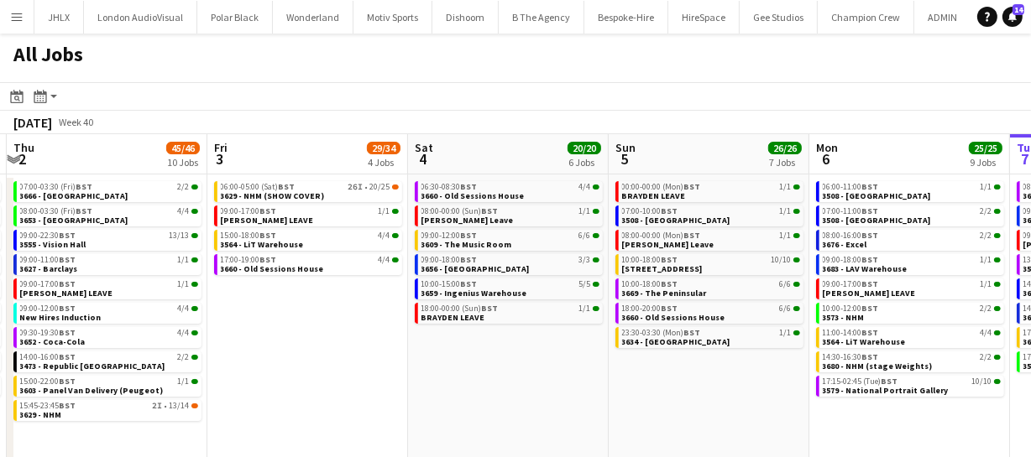
scroll to position [0, 379]
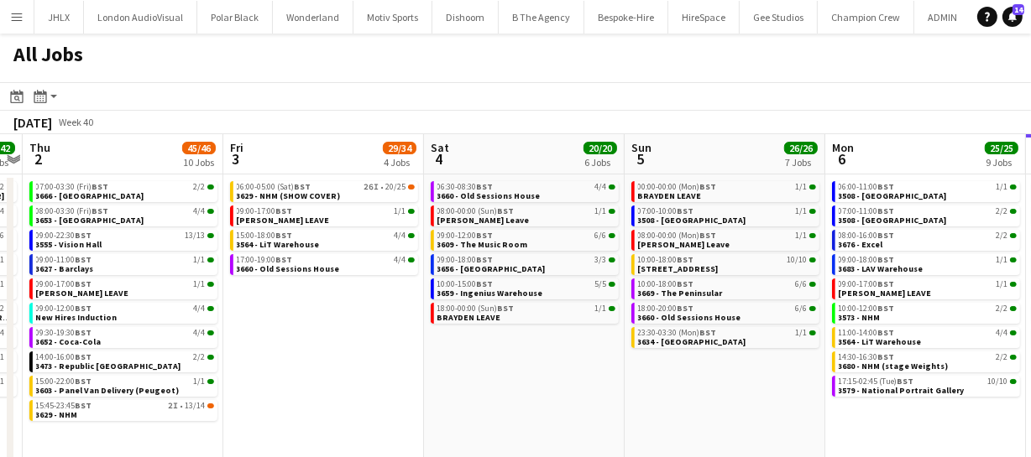
drag, startPoint x: 273, startPoint y: 359, endPoint x: 318, endPoint y: 357, distance: 45.4
click at [318, 357] on app-calendar-viewport "Tue 30 62/62 12 Jobs Wed 1 42/42 9 Jobs Thu 2 45/46 10 Jobs Fri 3 29/34 4 Jobs …" at bounding box center [515, 328] width 1031 height 388
drag, startPoint x: 390, startPoint y: 358, endPoint x: 584, endPoint y: 322, distance: 197.2
click at [581, 326] on app-calendar-viewport "Tue 30 62/62 12 Jobs Wed 1 42/42 9 Jobs Thu 2 45/46 10 Jobs Fri 3 29/34 4 Jobs …" at bounding box center [515, 328] width 1031 height 388
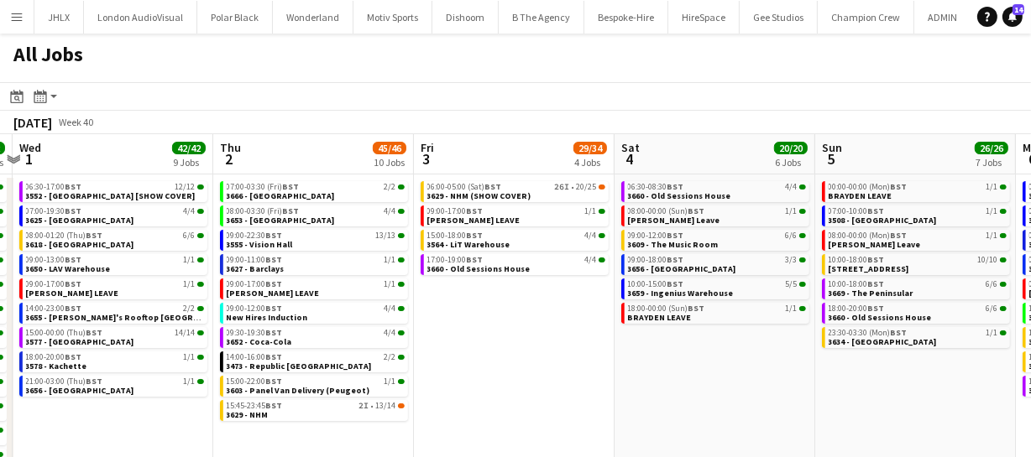
drag, startPoint x: 481, startPoint y: 358, endPoint x: 635, endPoint y: 336, distance: 155.1
click at [623, 336] on app-calendar-viewport "Mon 29 30/30 7 Jobs Tue 30 62/62 12 Jobs Wed 1 42/42 9 Jobs Thu 2 45/46 10 Jobs…" at bounding box center [515, 328] width 1031 height 388
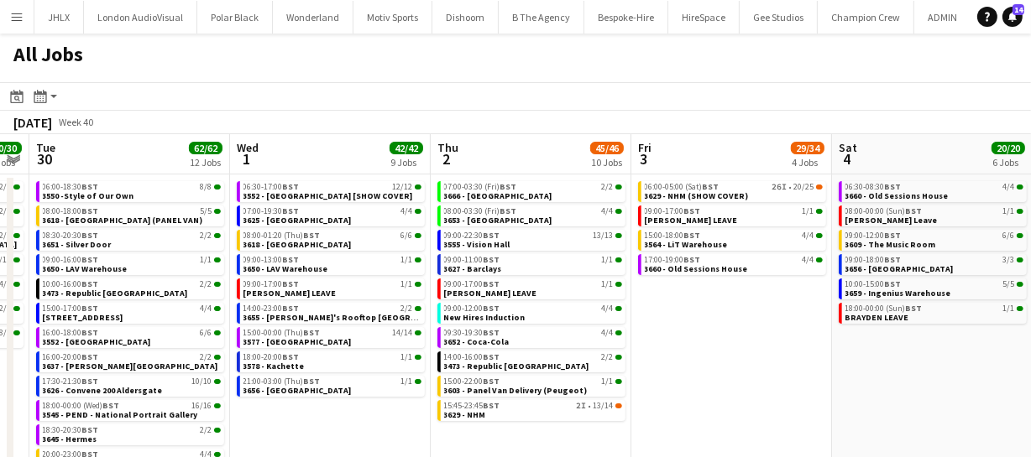
drag, startPoint x: 622, startPoint y: 348, endPoint x: 751, endPoint y: 334, distance: 130.0
click at [728, 337] on app-calendar-viewport "Sun 28 26/26 8 Jobs Mon 29 30/30 7 Jobs Tue 30 62/62 12 Jobs Wed 1 42/42 9 Jobs…" at bounding box center [515, 328] width 1031 height 388
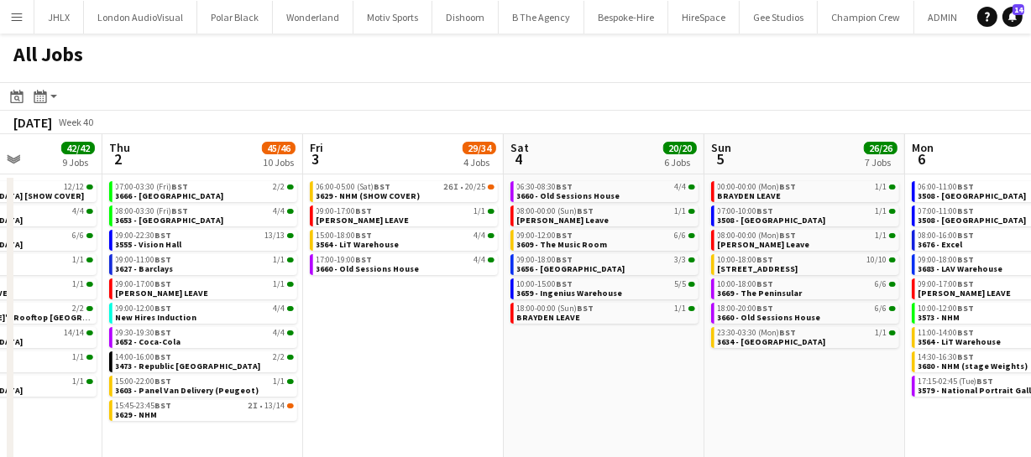
scroll to position [0, 797]
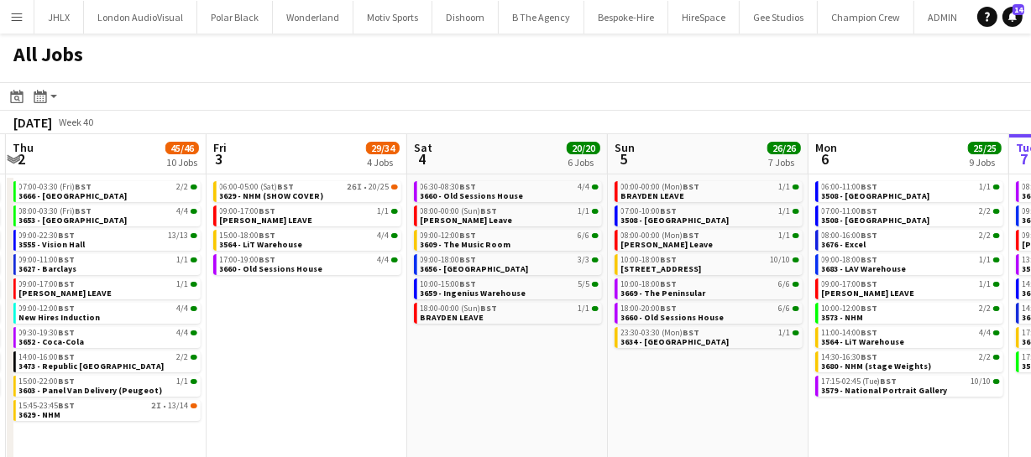
drag, startPoint x: 964, startPoint y: 351, endPoint x: 507, endPoint y: 346, distance: 456.6
click at [507, 346] on app-calendar-viewport "Sun 28 26/26 8 Jobs Mon 29 30/30 7 Jobs Tue 30 62/62 12 Jobs Wed 1 42/42 9 Jobs…" at bounding box center [515, 328] width 1031 height 388
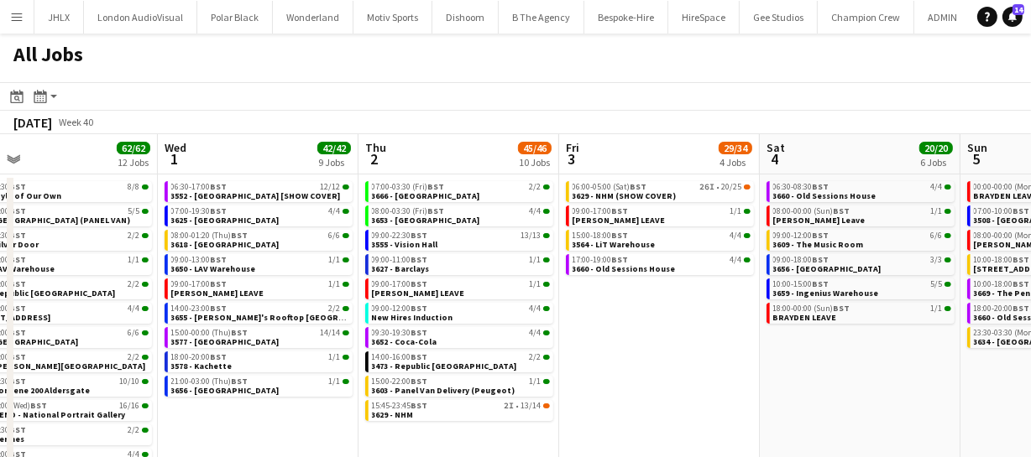
scroll to position [0, 441]
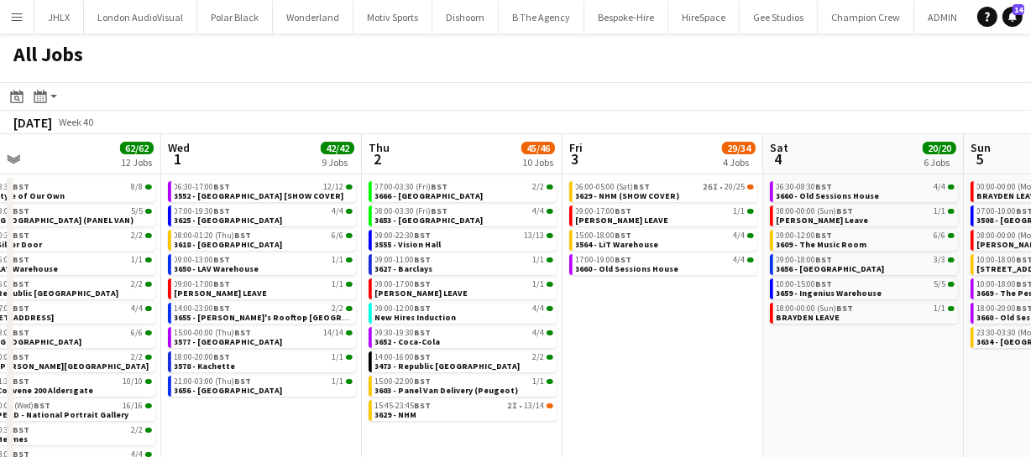
drag, startPoint x: 311, startPoint y: 359, endPoint x: 666, endPoint y: 353, distance: 355.9
click at [666, 353] on app-calendar-viewport "Sun 28 26/26 8 Jobs Mon 29 30/30 7 Jobs Tue 30 62/62 12 Jobs Wed 1 42/42 9 Jobs…" at bounding box center [515, 328] width 1031 height 388
click at [436, 243] on link "09:00-22:30 BST 13/13 3555 - Vision Hall" at bounding box center [464, 239] width 178 height 19
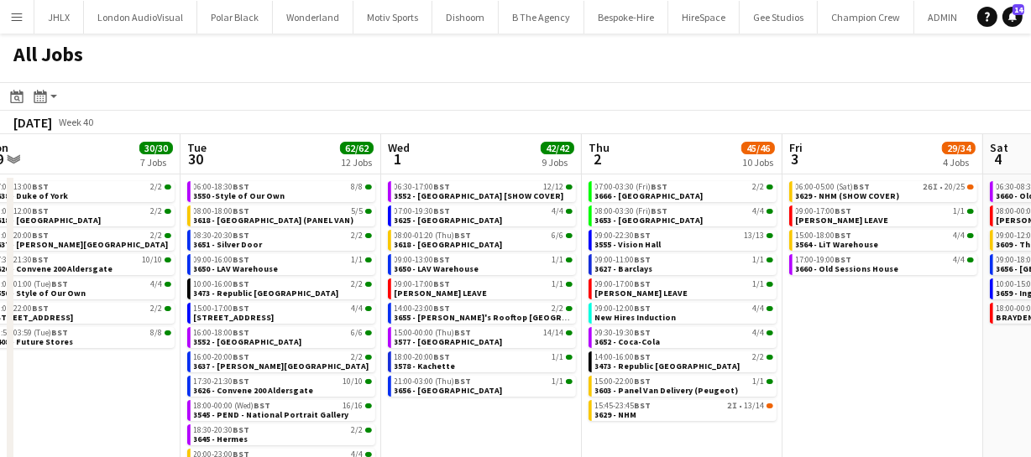
scroll to position [0, 488]
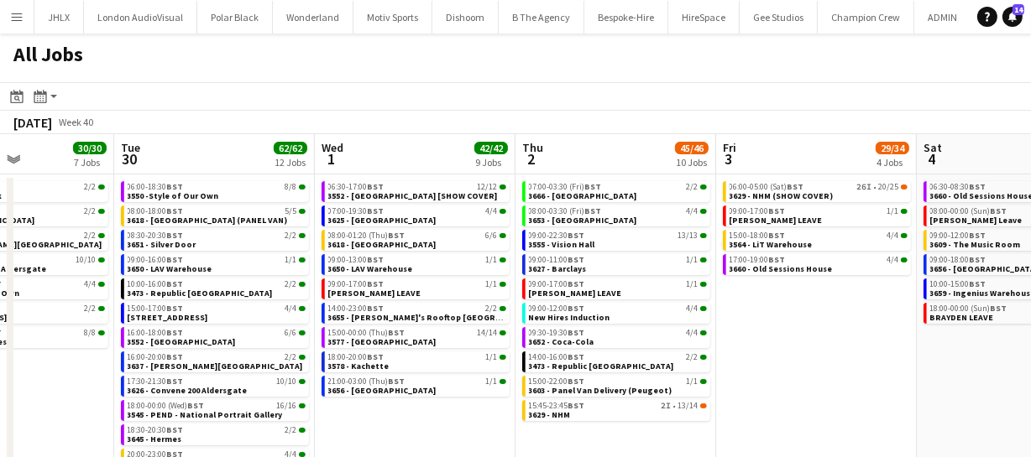
drag, startPoint x: 204, startPoint y: 415, endPoint x: 358, endPoint y: 416, distance: 153.6
click at [358, 416] on app-calendar-viewport "Sat 27 35/39 6 Jobs Sun 28 26/26 8 Jobs Mon 29 30/30 7 Jobs Tue 30 62/62 12 Job…" at bounding box center [515, 328] width 1031 height 388
click at [358, 264] on span "3650 - LAV Warehouse" at bounding box center [370, 269] width 85 height 11
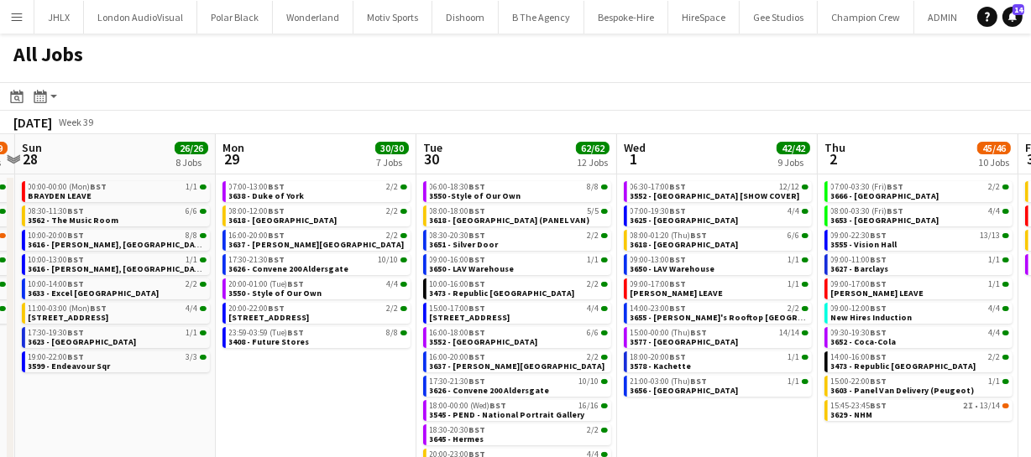
scroll to position [0, 343]
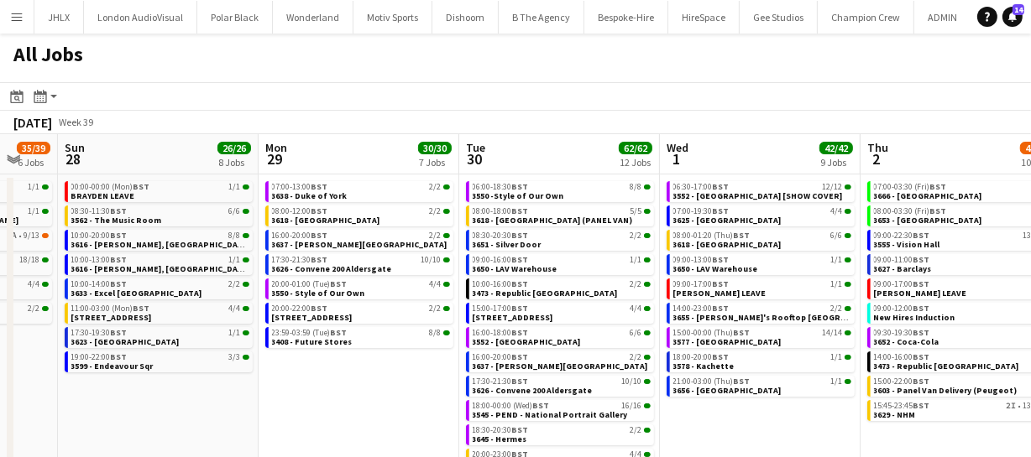
drag, startPoint x: 380, startPoint y: 405, endPoint x: 726, endPoint y: 395, distance: 345.9
click at [726, 395] on app-calendar-viewport "Fri 26 21/21 10 Jobs Sat 27 35/39 6 Jobs Sun 28 26/26 8 Jobs Mon 29 30/30 7 Job…" at bounding box center [515, 328] width 1031 height 388
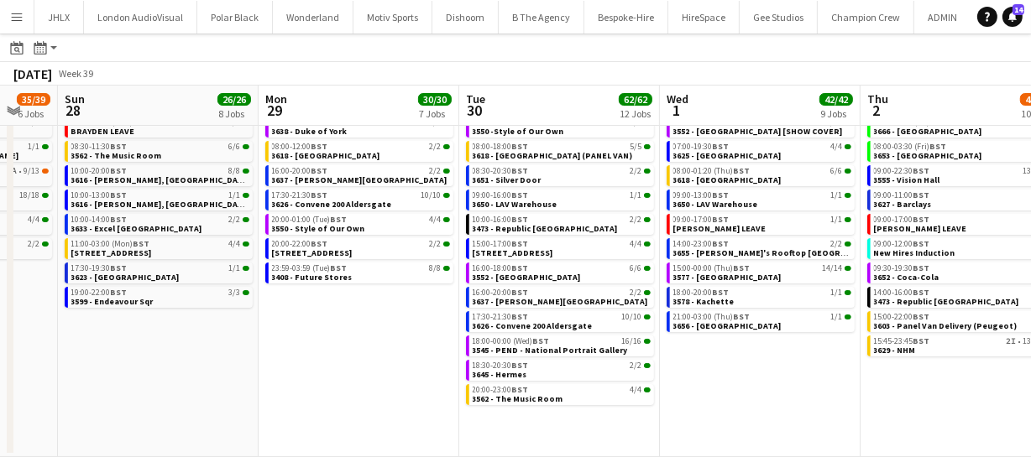
scroll to position [0, 0]
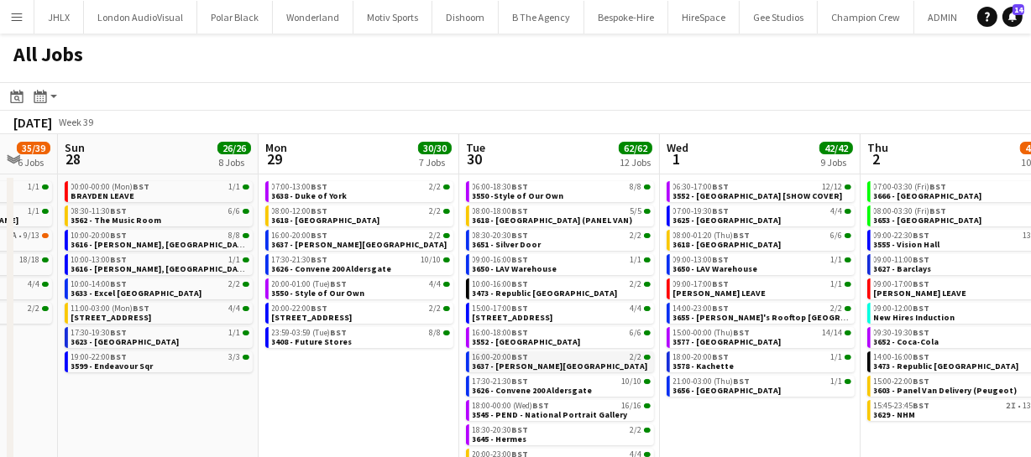
click at [546, 362] on span "3637 - Spencer House" at bounding box center [560, 366] width 175 height 11
click at [522, 319] on span "3613 - 245 Regent Street" at bounding box center [513, 317] width 81 height 11
click at [509, 239] on span "3651 - Silver Door" at bounding box center [507, 244] width 69 height 11
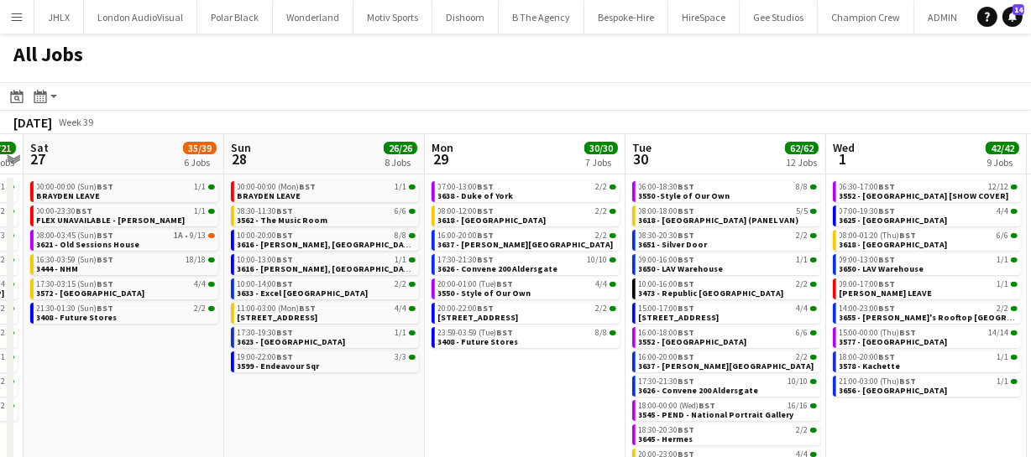
scroll to position [0, 525]
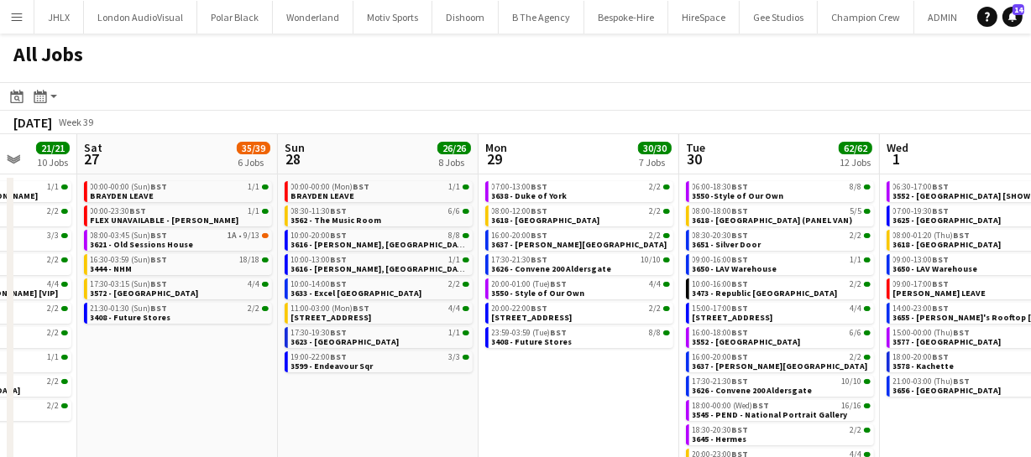
drag, startPoint x: 327, startPoint y: 387, endPoint x: 547, endPoint y: 389, distance: 219.9
click at [547, 389] on app-calendar-viewport "Wed 24 43/43 10 Jobs Thu 25 66/68 11 Jobs Fri 26 21/21 10 Jobs Sat 27 35/39 6 J…" at bounding box center [515, 328] width 1031 height 388
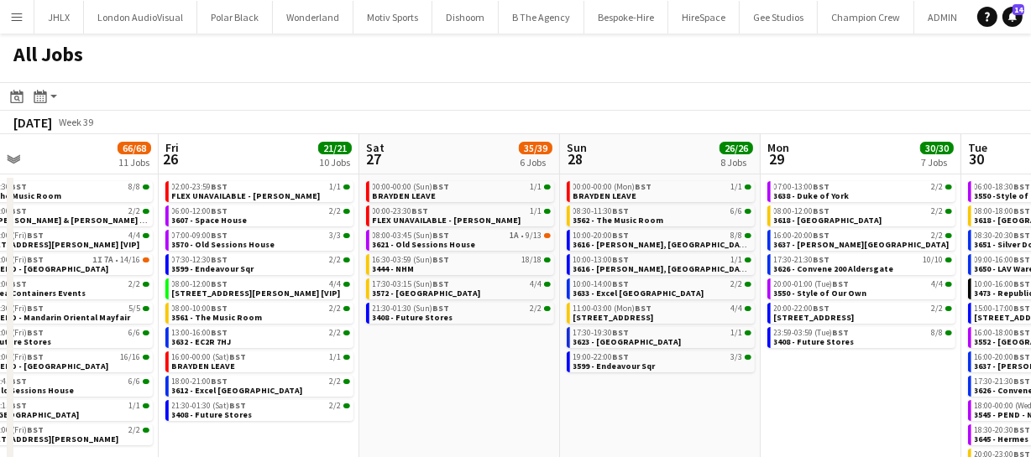
scroll to position [0, 442]
drag, startPoint x: 197, startPoint y: 368, endPoint x: 478, endPoint y: 358, distance: 281.3
click at [478, 358] on app-calendar-viewport "Tue 23 20/20 7 Jobs Wed 24 43/43 10 Jobs Thu 25 66/68 11 Jobs Fri 26 21/21 10 J…" at bounding box center [515, 328] width 1031 height 388
click at [469, 385] on app-date-cell "00:00-00:00 (Sun) BST 1/1 BRAYDEN LEAVE 00:00-23:30 BST 1/1 FLEX UNAVAILABLE - …" at bounding box center [460, 348] width 201 height 347
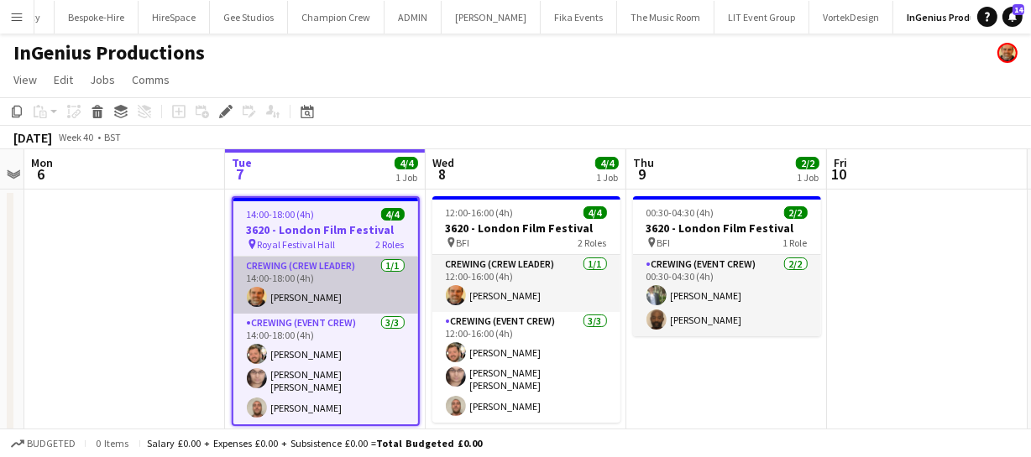
click at [254, 295] on app-user-avatar at bounding box center [257, 297] width 20 height 20
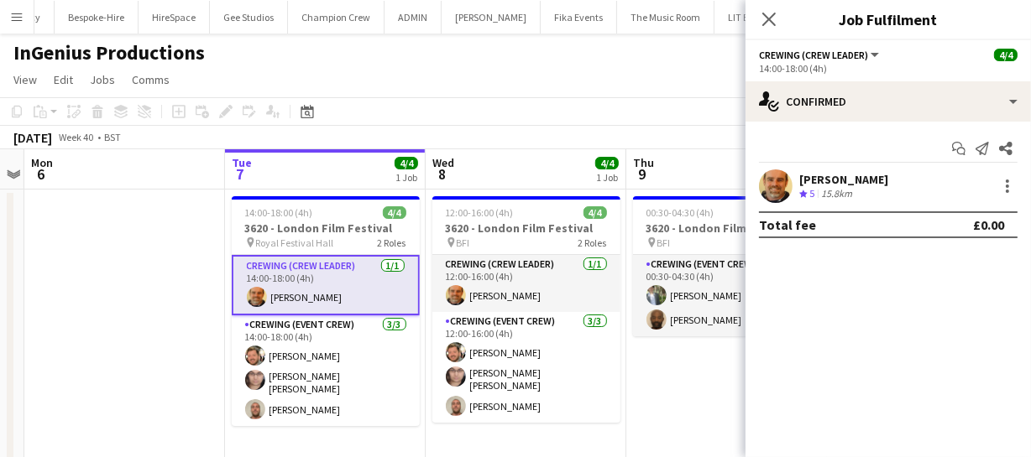
click at [771, 176] on app-user-avatar at bounding box center [776, 187] width 34 height 34
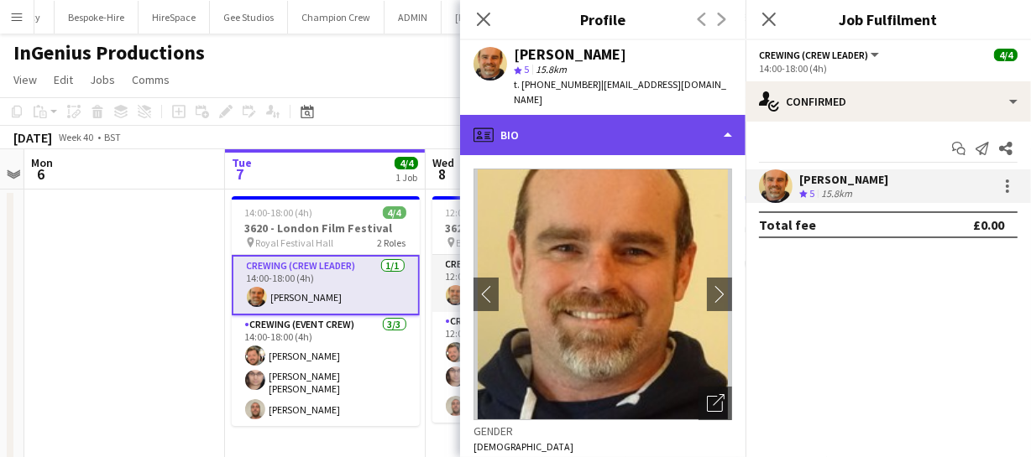
click at [611, 118] on div "profile Bio" at bounding box center [602, 135] width 285 height 40
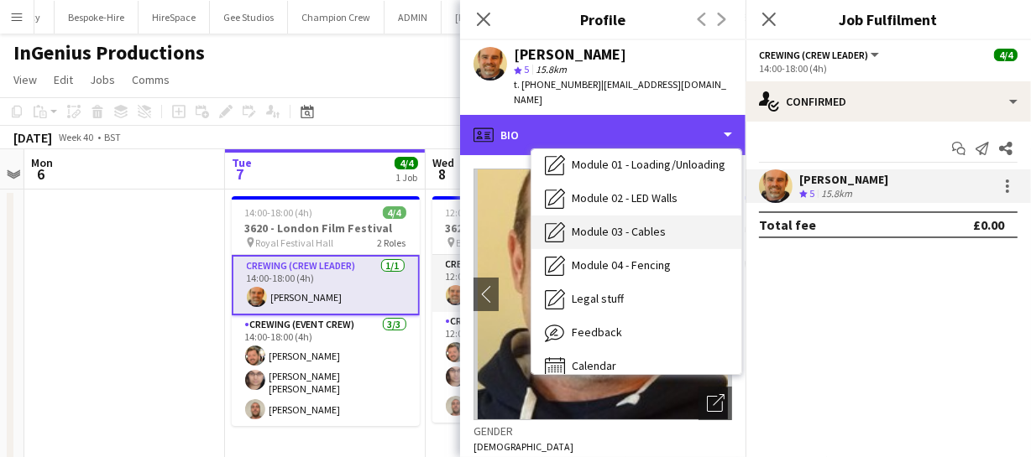
scroll to position [358, 0]
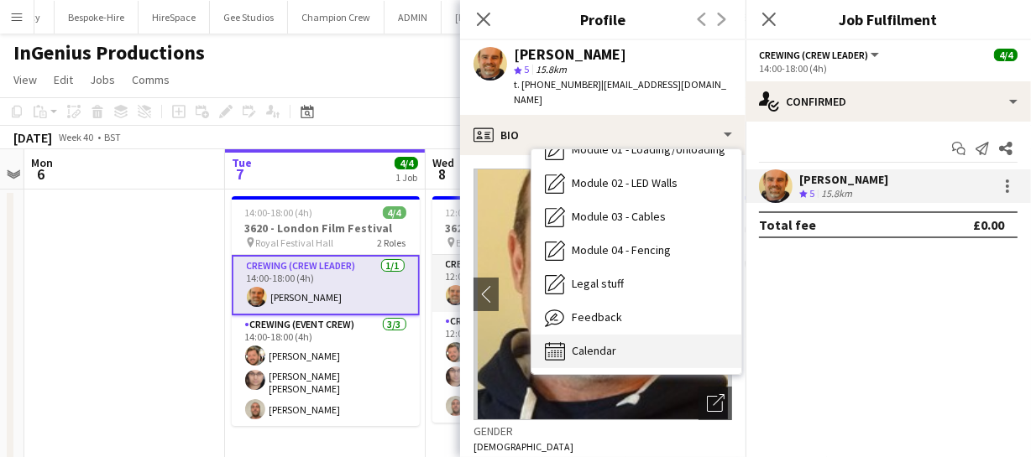
click at [609, 343] on span "Calendar" at bounding box center [594, 350] width 44 height 15
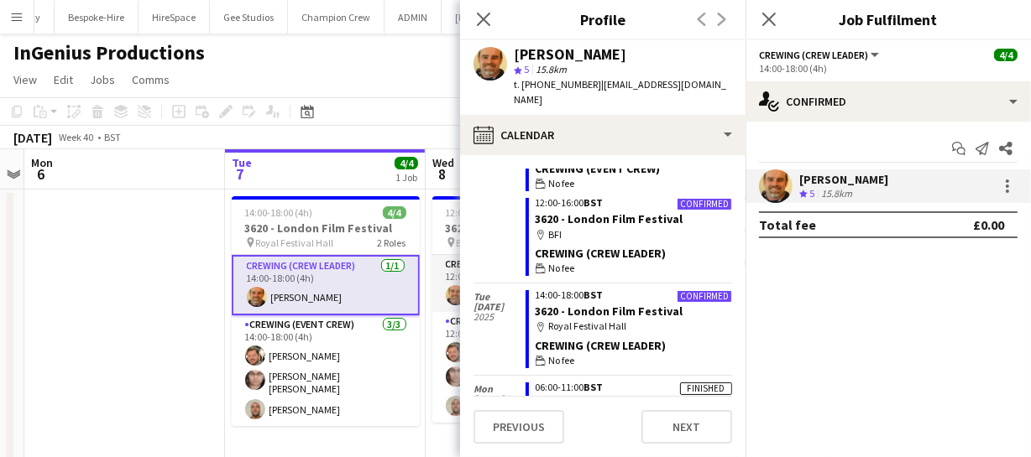
scroll to position [381, 0]
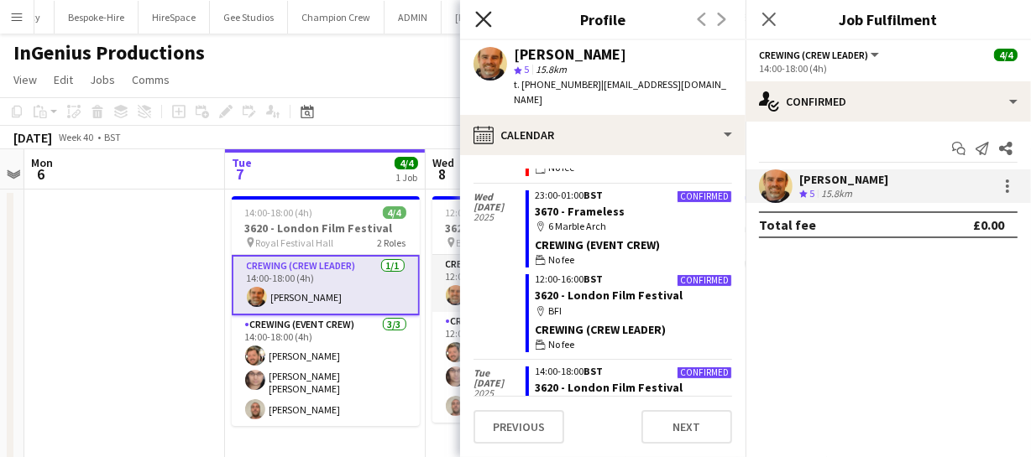
click at [488, 25] on icon "Close pop-in" at bounding box center [483, 19] width 16 height 16
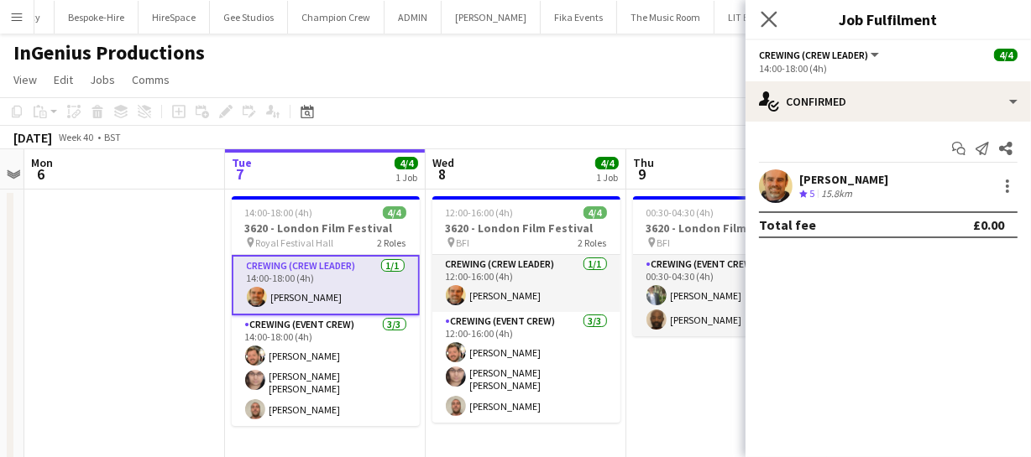
click at [759, 19] on app-icon "Close pop-in" at bounding box center [769, 20] width 24 height 24
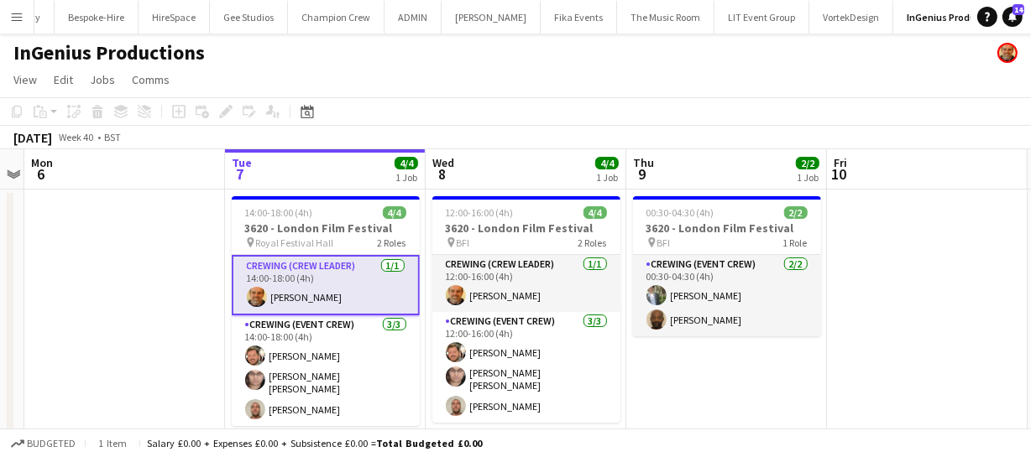
click at [256, 297] on app-user-avatar at bounding box center [257, 297] width 20 height 20
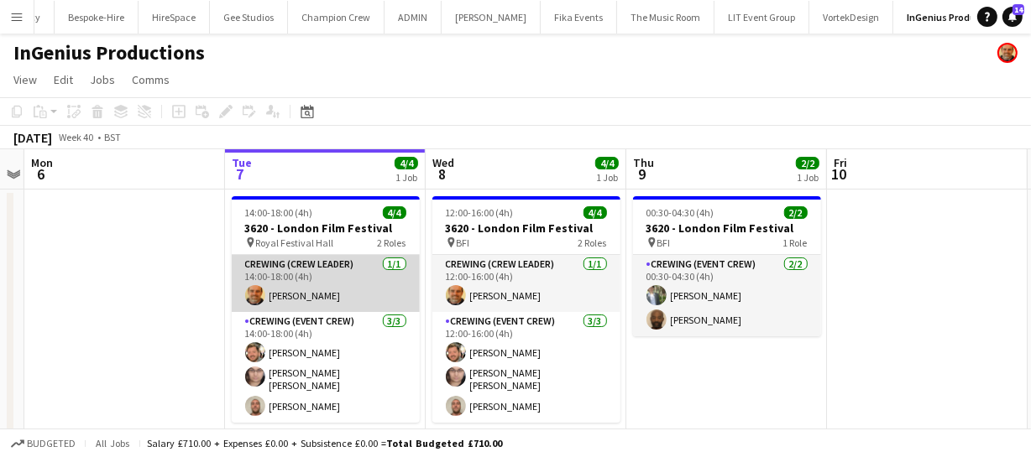
click at [256, 297] on app-user-avatar at bounding box center [255, 295] width 20 height 20
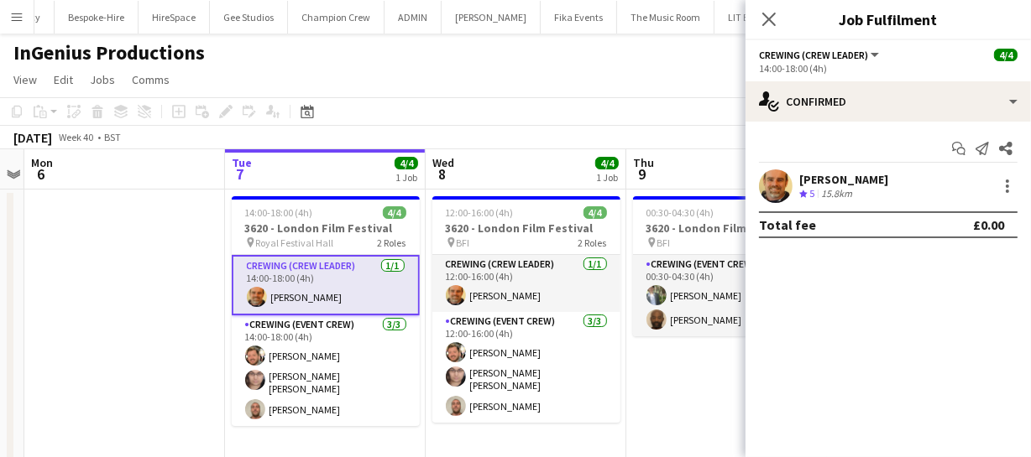
click at [256, 297] on app-user-avatar at bounding box center [257, 297] width 20 height 20
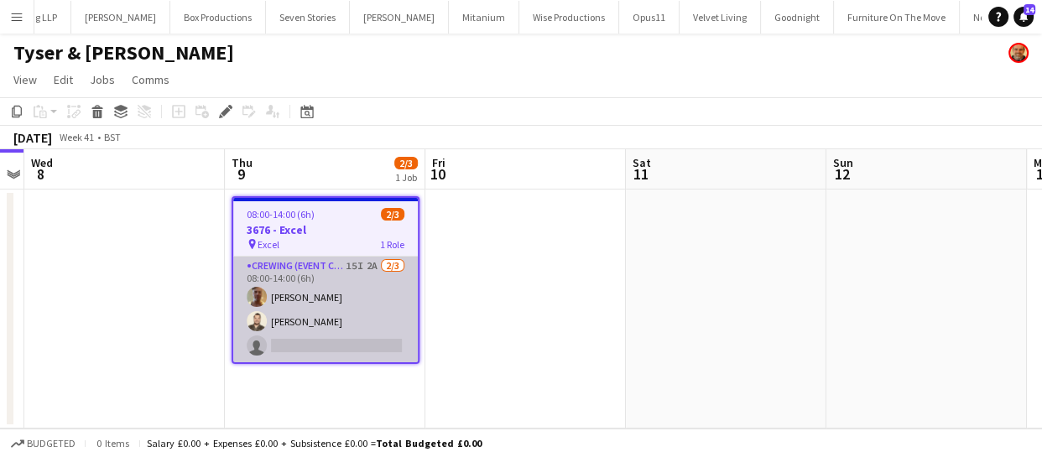
scroll to position [0, 5212]
click at [349, 323] on app-card-role "Crewing (Event Crew) 15I 2A [DATE] 08:00-14:00 (6h) [PERSON_NAME] [PERSON_NAME]…" at bounding box center [325, 310] width 185 height 106
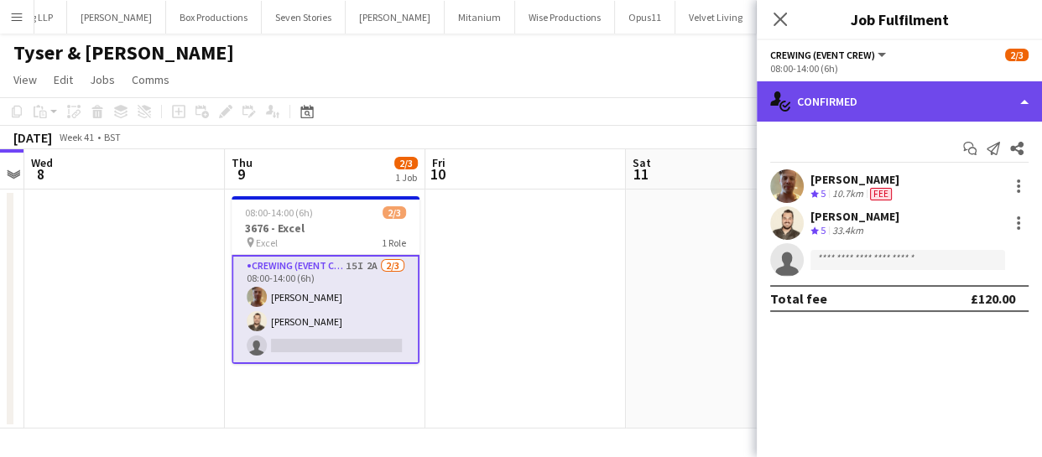
click at [940, 93] on div "single-neutral-actions-check-2 Confirmed" at bounding box center [899, 101] width 285 height 40
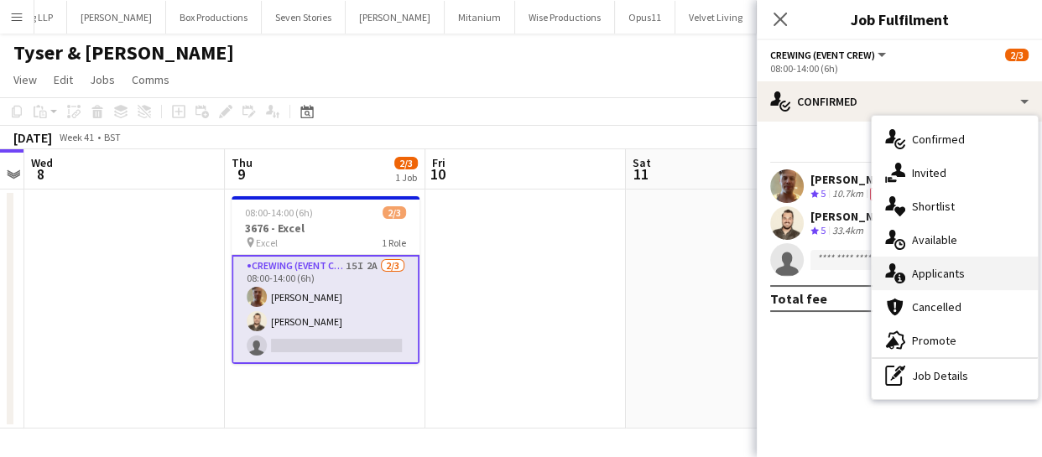
click at [952, 264] on div "single-neutral-actions-information Applicants" at bounding box center [955, 274] width 166 height 34
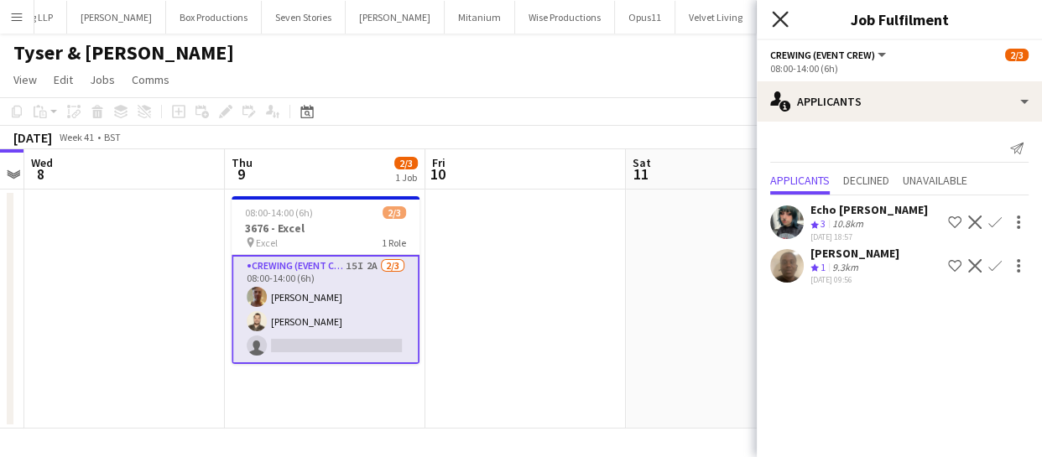
click at [781, 15] on icon "Close pop-in" at bounding box center [780, 19] width 16 height 16
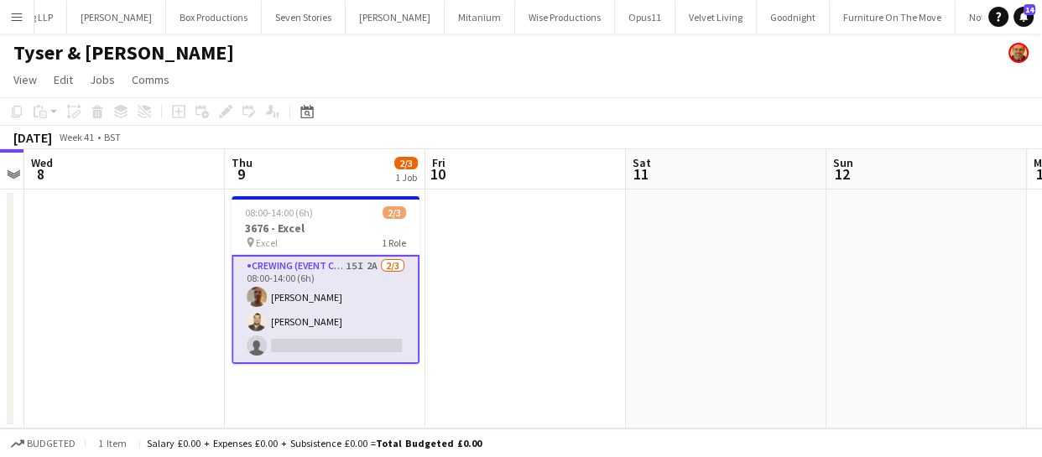
click at [319, 315] on app-card-role "Crewing (Event Crew) 15I 2A 2/3 08:00-14:00 (6h) Jason Aspinall Christopher Lan…" at bounding box center [326, 309] width 188 height 109
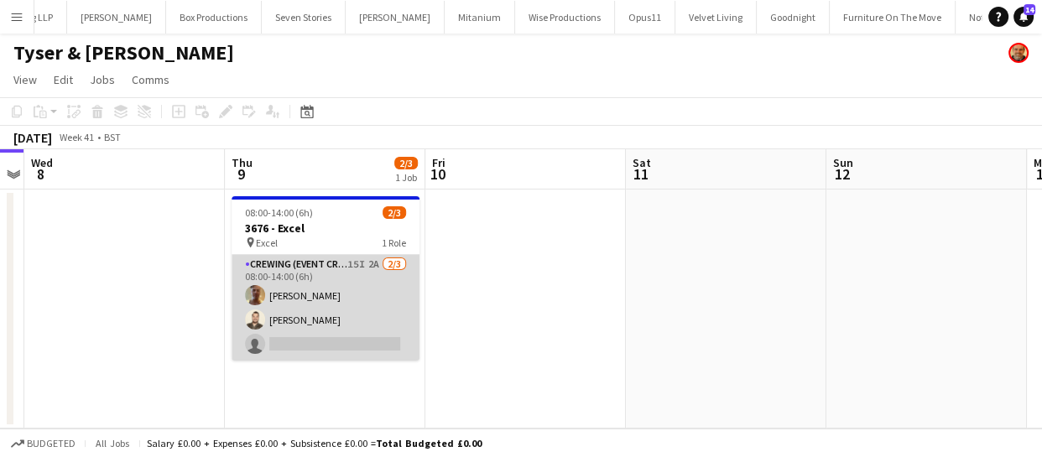
click at [319, 315] on app-card-role "Crewing (Event Crew) 15I 2A 2/3 08:00-14:00 (6h) Jason Aspinall Christopher Lan…" at bounding box center [326, 308] width 188 height 106
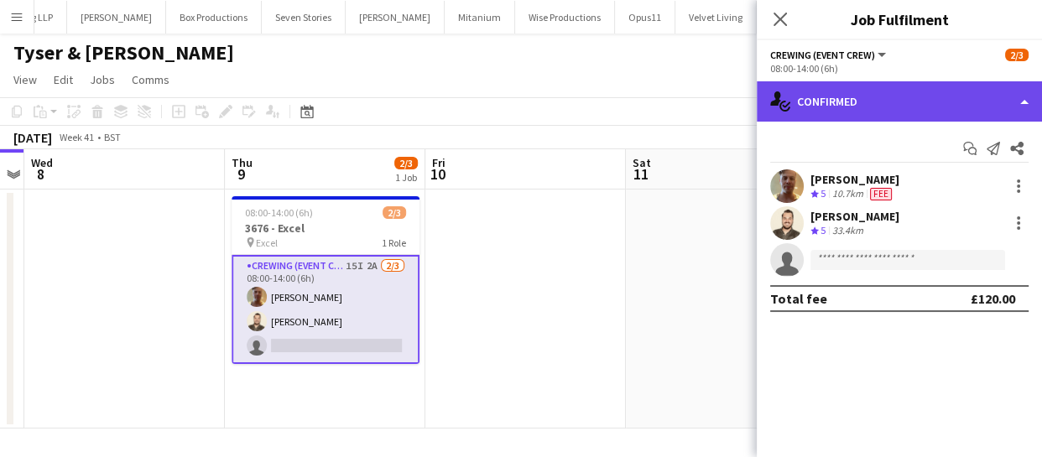
click at [1005, 111] on div "single-neutral-actions-check-2 Confirmed" at bounding box center [899, 101] width 285 height 40
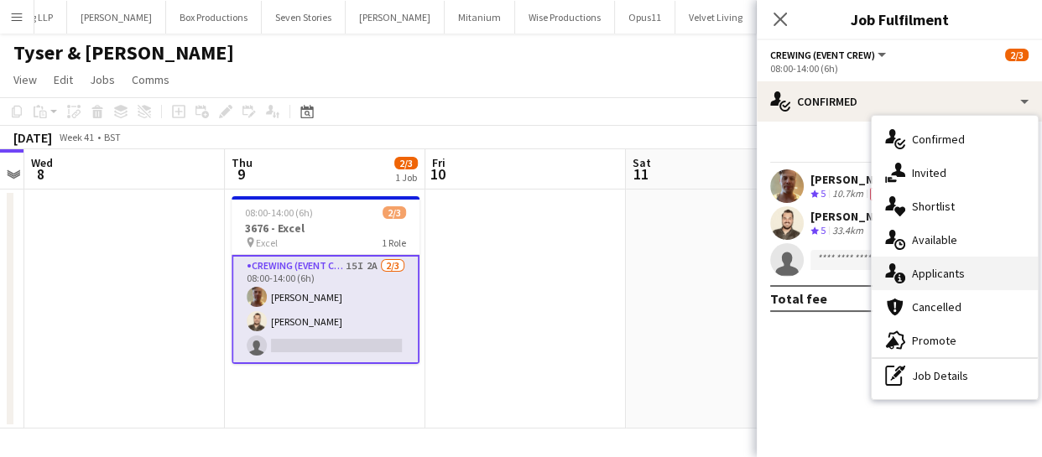
click at [948, 276] on span "Applicants" at bounding box center [938, 273] width 53 height 15
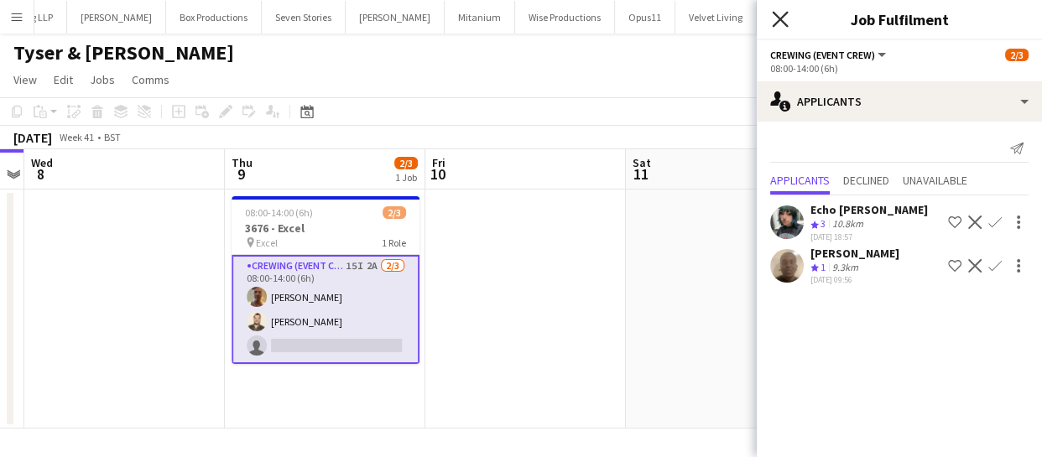
click at [780, 11] on icon "Close pop-in" at bounding box center [780, 19] width 16 height 16
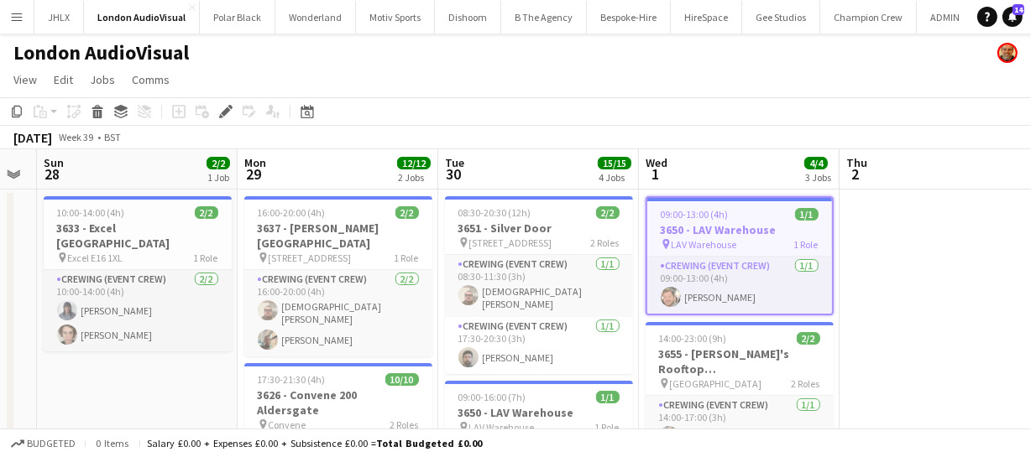
scroll to position [0, 347]
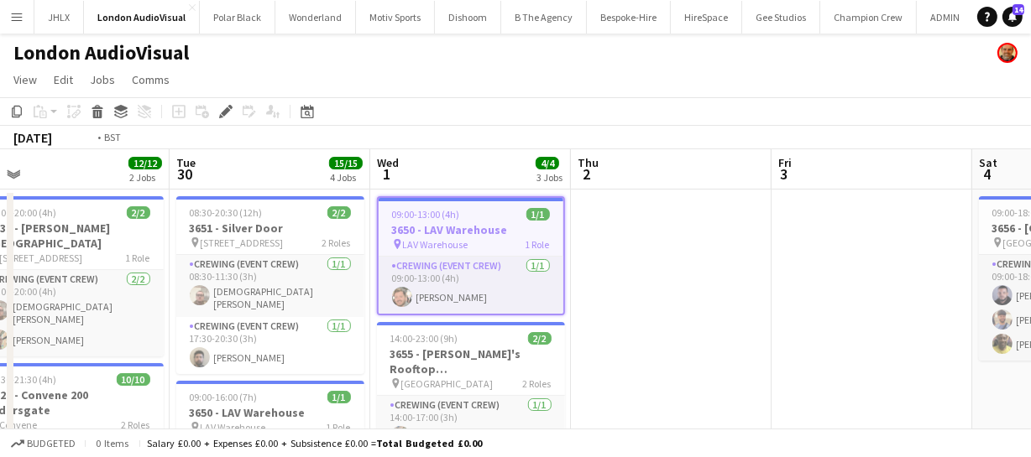
drag, startPoint x: 500, startPoint y: 338, endPoint x: 645, endPoint y: 301, distance: 149.8
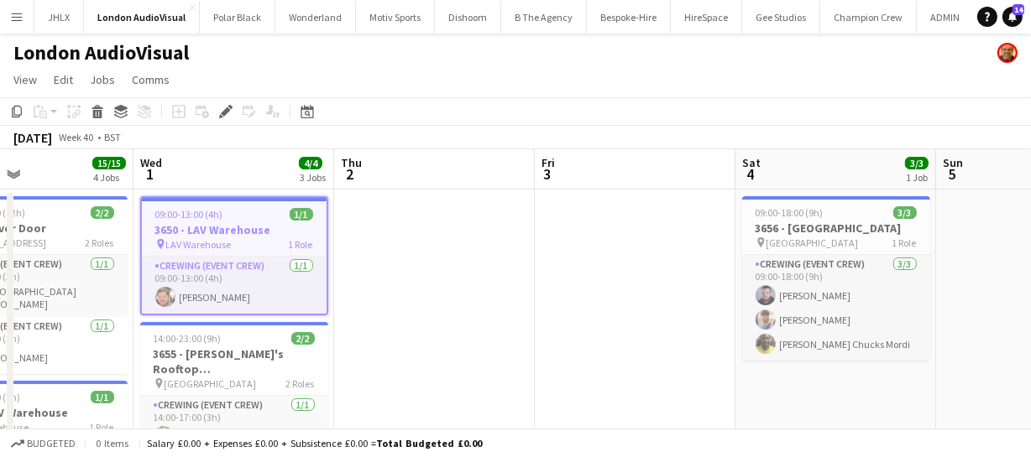
drag, startPoint x: 588, startPoint y: 304, endPoint x: 512, endPoint y: 311, distance: 75.9
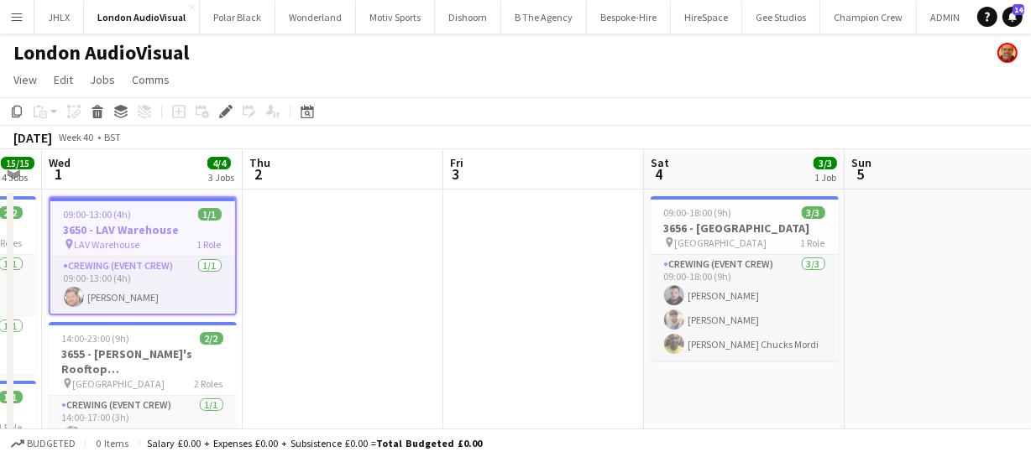
drag, startPoint x: 655, startPoint y: 366, endPoint x: 566, endPoint y: 363, distance: 89.0
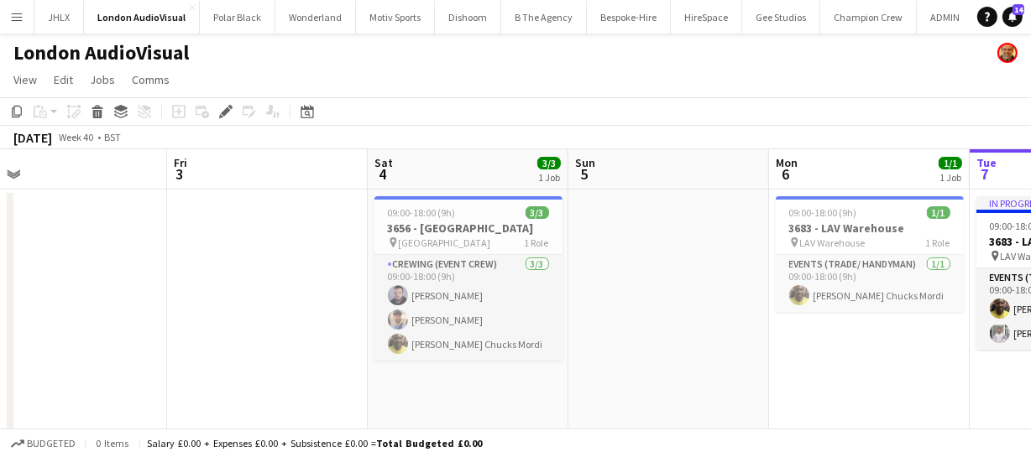
drag, startPoint x: 637, startPoint y: 368, endPoint x: 580, endPoint y: 377, distance: 57.7
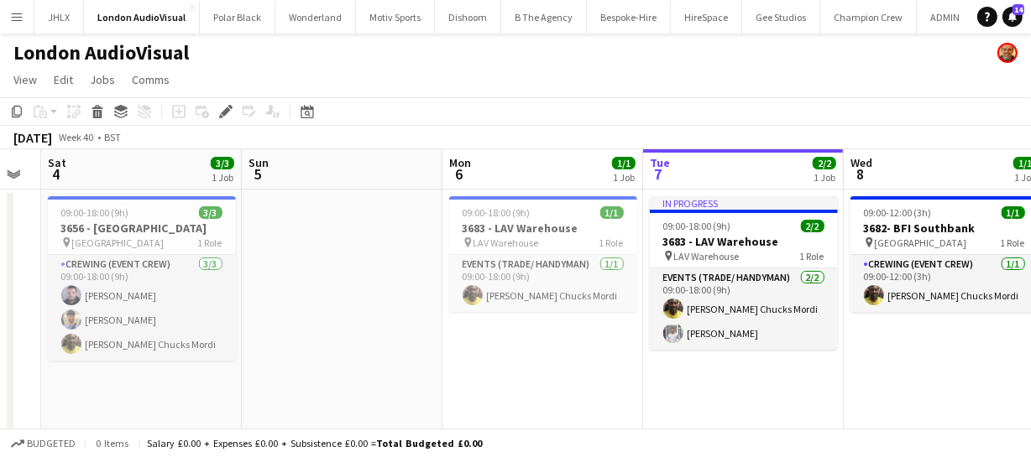
drag, startPoint x: 633, startPoint y: 383, endPoint x: 488, endPoint y: 386, distance: 144.4
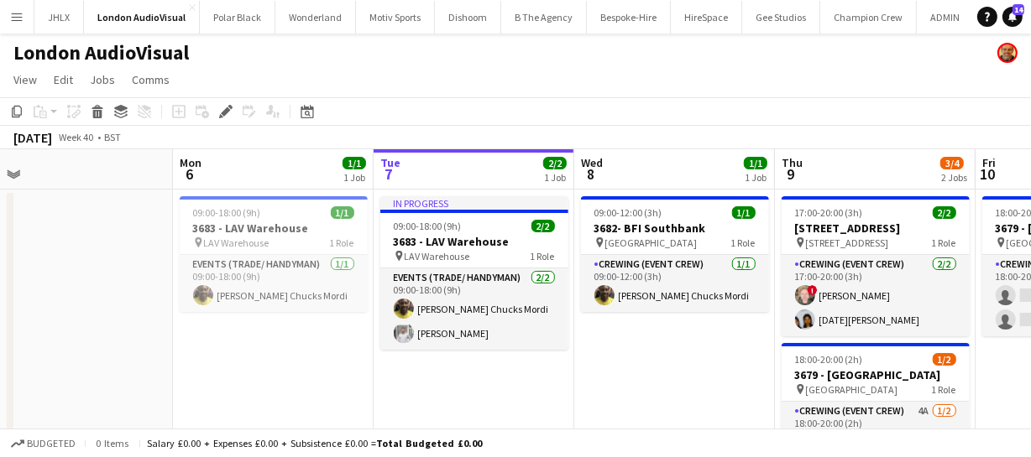
drag, startPoint x: 540, startPoint y: 398, endPoint x: 413, endPoint y: 410, distance: 127.3
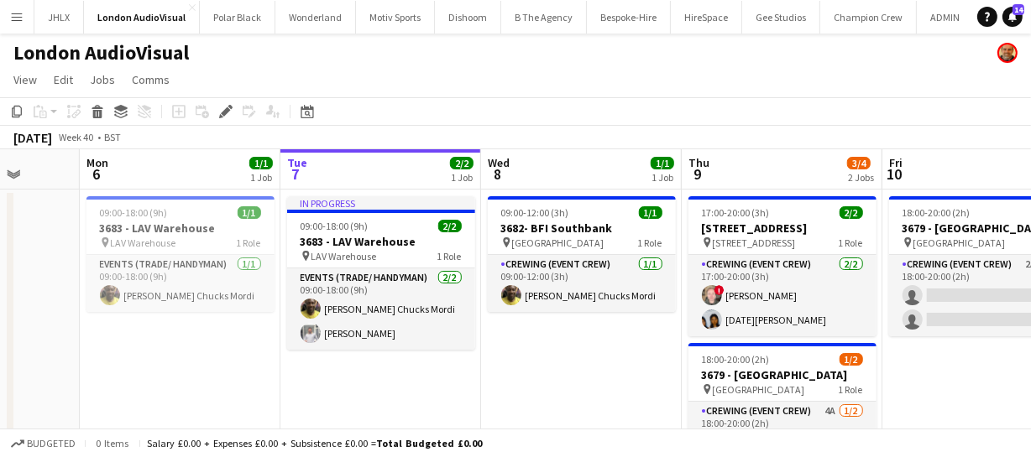
drag, startPoint x: 561, startPoint y: 379, endPoint x: 506, endPoint y: 383, distance: 54.7
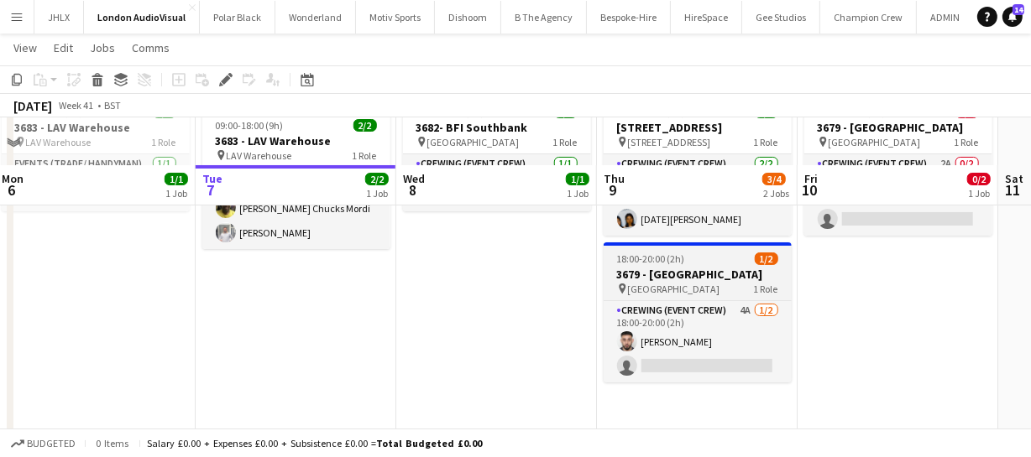
scroll to position [152, 0]
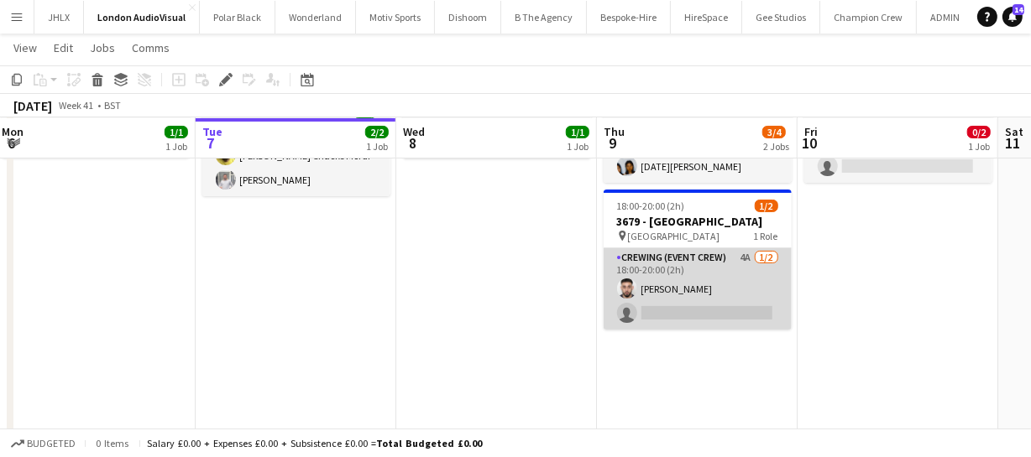
click at [689, 308] on app-card-role "Crewing (Event Crew) 4A 1/2 18:00-20:00 (2h) Caleb Caffoor single-neutral-actio…" at bounding box center [697, 288] width 188 height 81
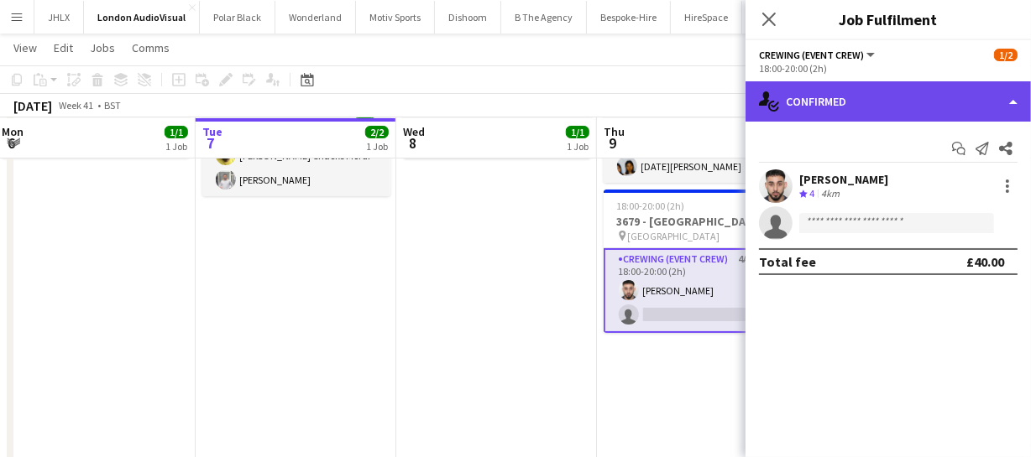
click at [918, 104] on div "single-neutral-actions-check-2 Confirmed" at bounding box center [887, 101] width 285 height 40
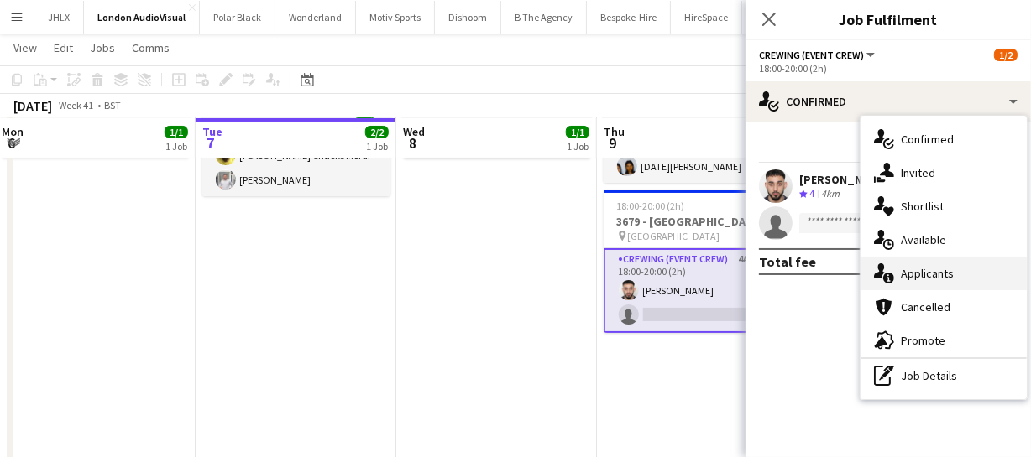
click at [938, 275] on span "Applicants" at bounding box center [927, 273] width 53 height 15
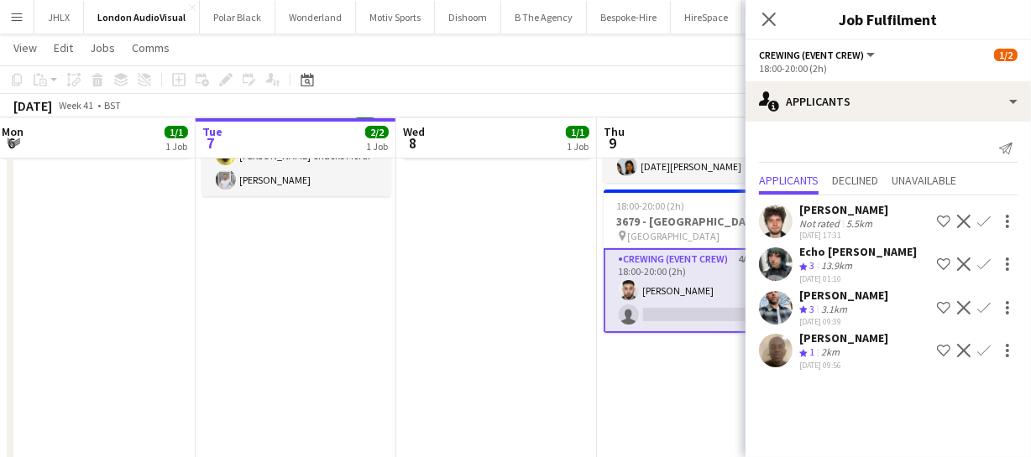
click at [984, 315] on app-icon "Confirm" at bounding box center [983, 307] width 13 height 13
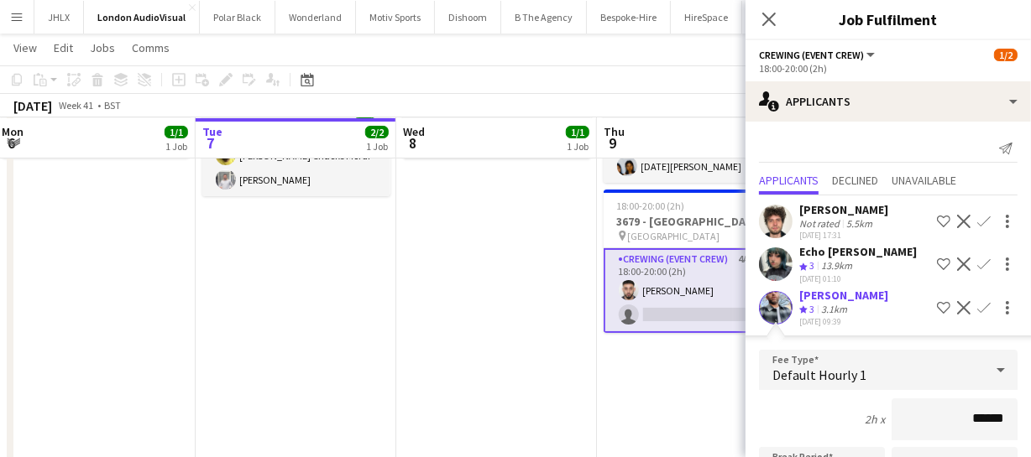
drag, startPoint x: 1004, startPoint y: 440, endPoint x: 902, endPoint y: 422, distance: 103.1
click at [913, 423] on input "******" at bounding box center [954, 420] width 126 height 42
type input "******"
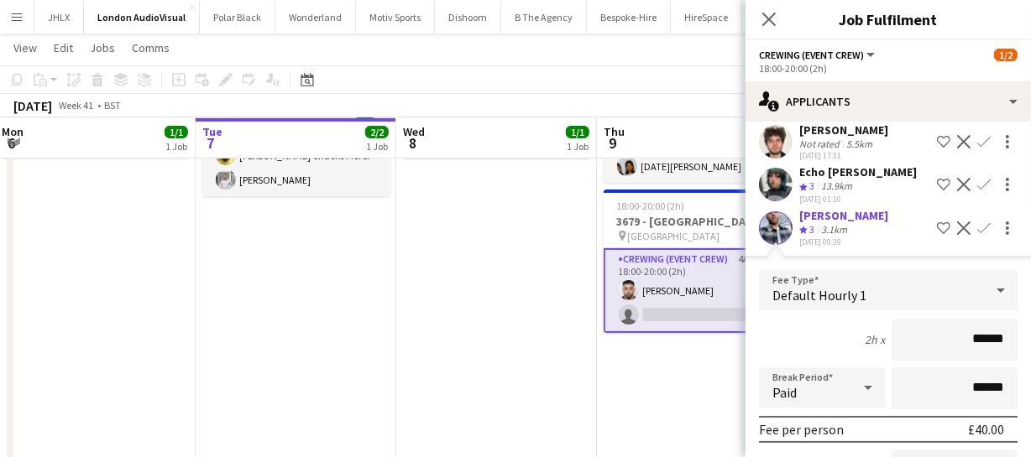
scroll to position [305, 0]
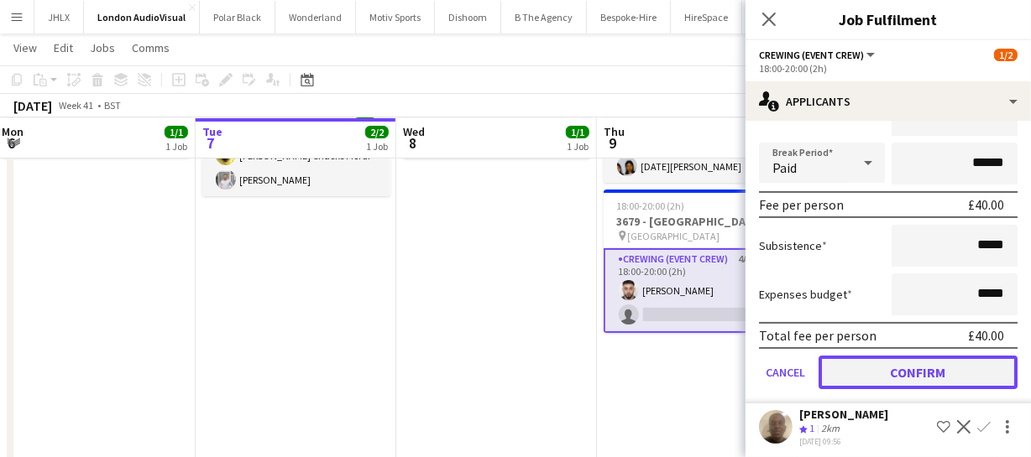
click at [902, 384] on button "Confirm" at bounding box center [917, 373] width 199 height 34
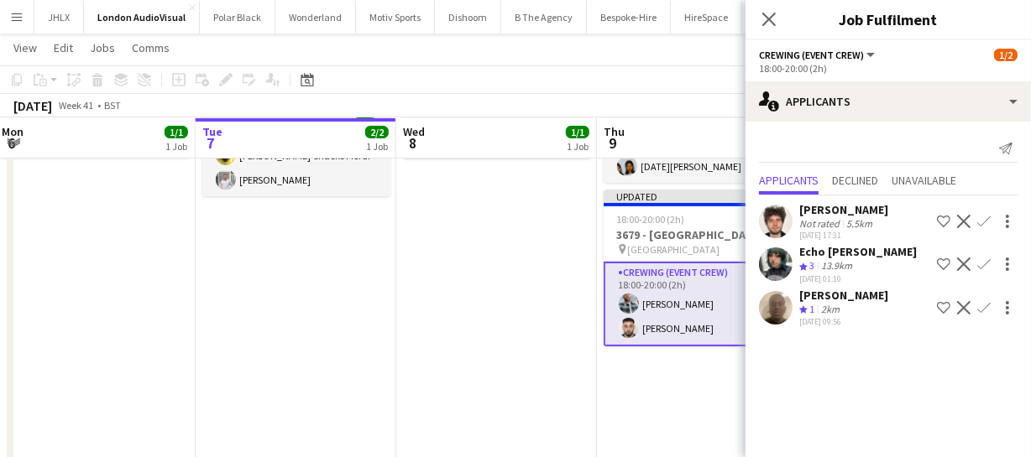
scroll to position [0, 0]
click at [776, 11] on icon at bounding box center [768, 19] width 16 height 16
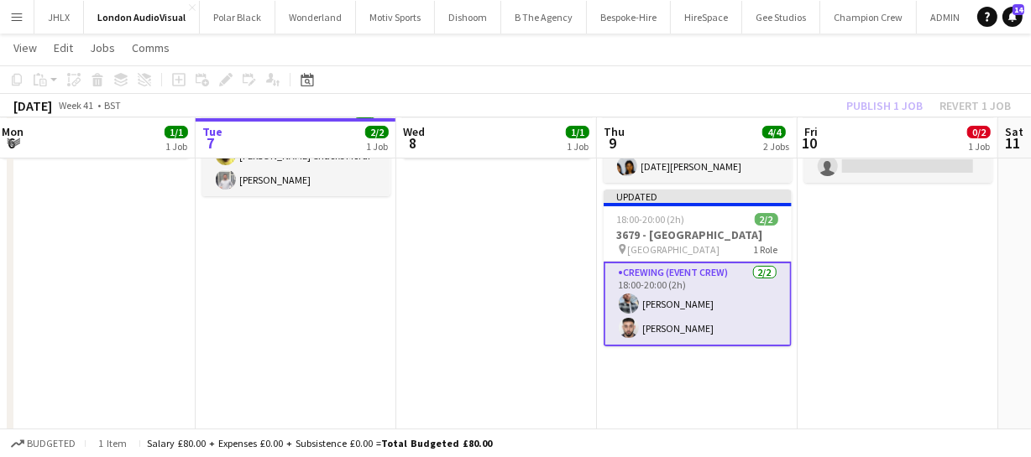
click at [895, 100] on div "Publish 1 job Revert 1 job" at bounding box center [928, 106] width 205 height 22
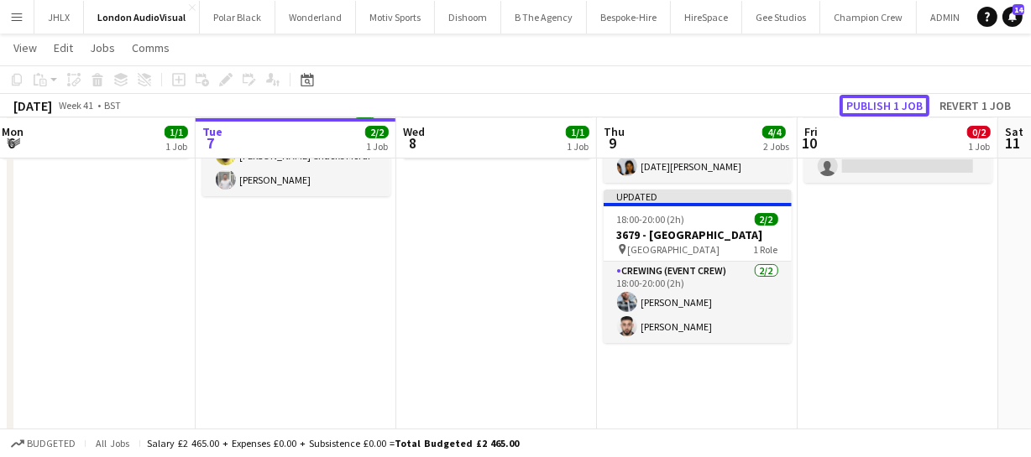
click at [895, 100] on button "Publish 1 job" at bounding box center [884, 106] width 90 height 22
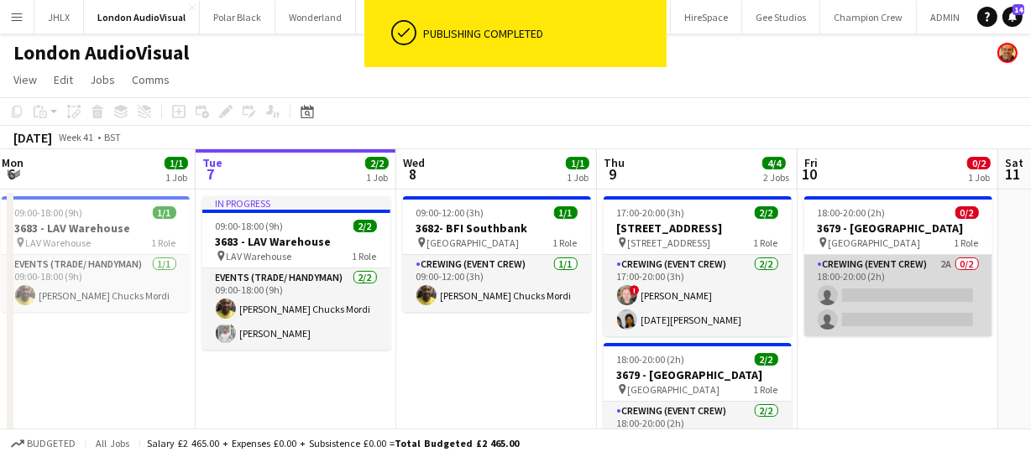
click at [900, 294] on app-card-role "Crewing (Event Crew) 2A 0/2 18:00-20:00 (2h) single-neutral-actions single-neut…" at bounding box center [898, 295] width 188 height 81
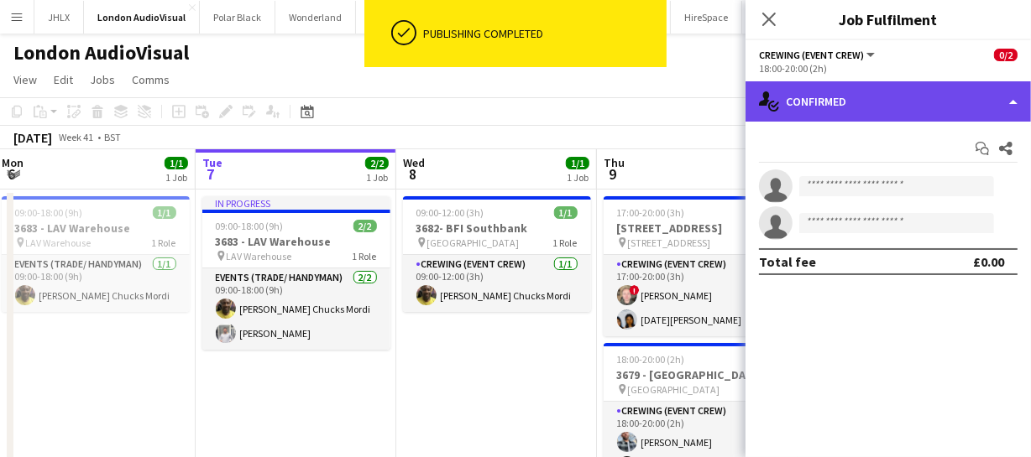
click at [902, 97] on div "single-neutral-actions-check-2 Confirmed" at bounding box center [887, 101] width 285 height 40
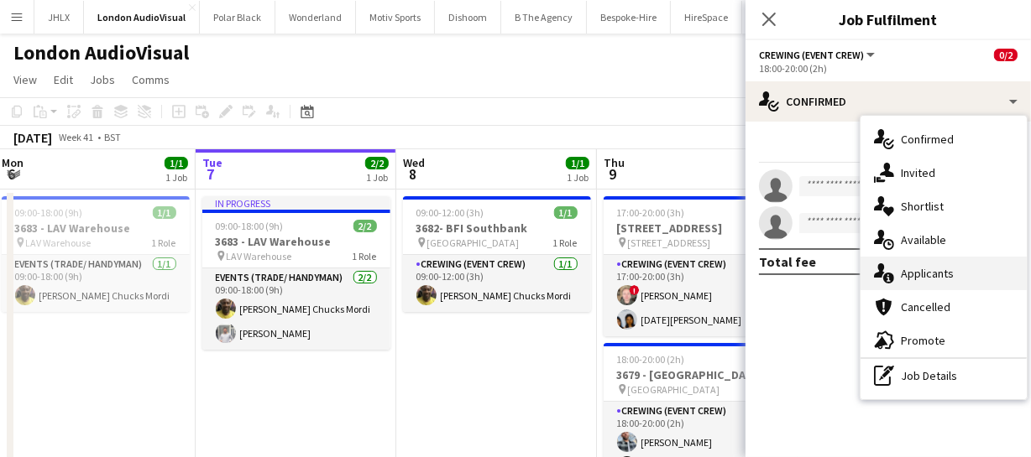
click at [932, 270] on span "Applicants" at bounding box center [927, 273] width 53 height 15
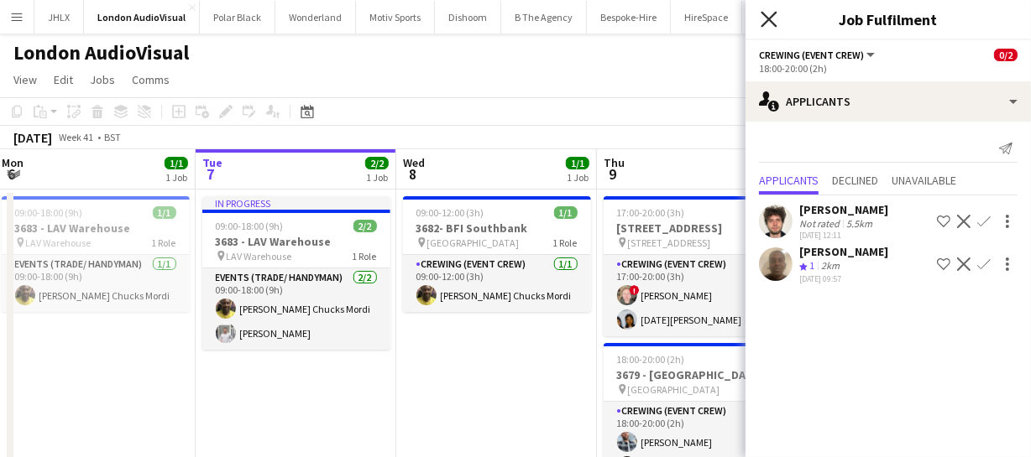
click at [771, 13] on icon "Close pop-in" at bounding box center [768, 19] width 16 height 16
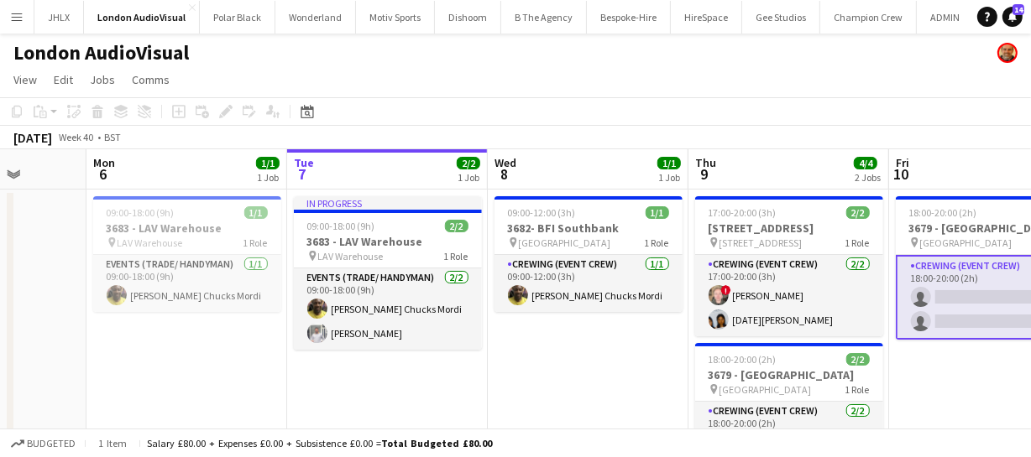
scroll to position [0, 664]
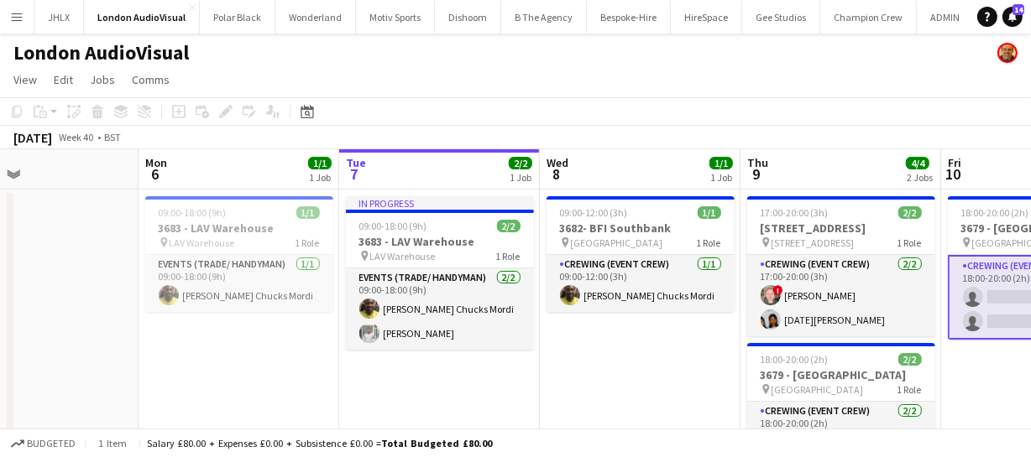
drag, startPoint x: 470, startPoint y: 377, endPoint x: 614, endPoint y: 370, distance: 143.7
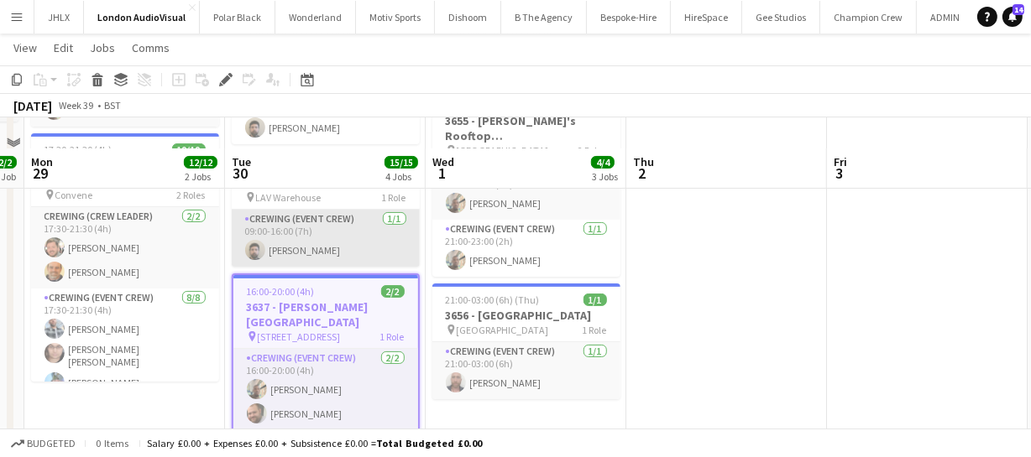
scroll to position [305, 0]
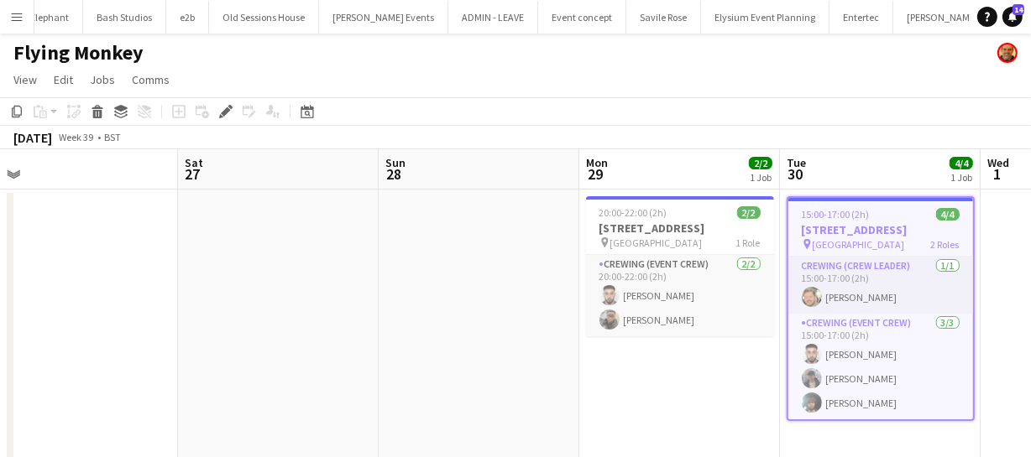
scroll to position [0, 473]
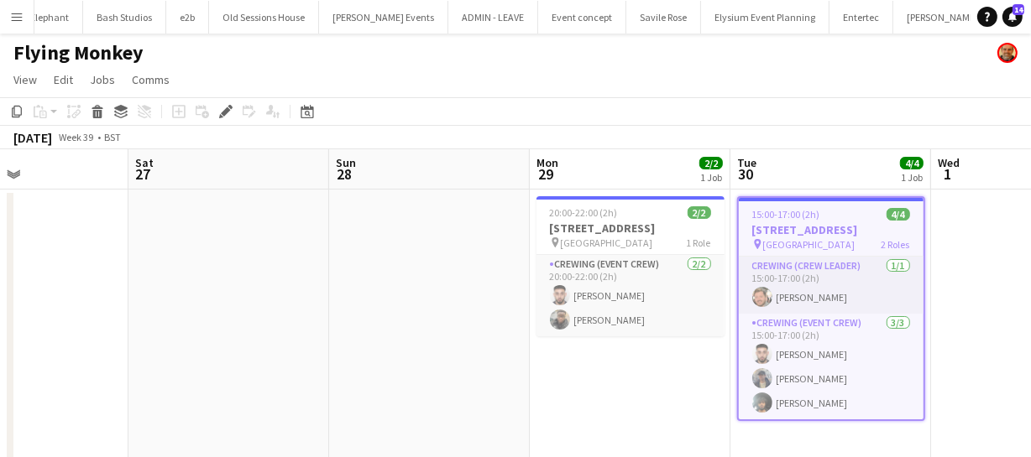
drag, startPoint x: 0, startPoint y: 0, endPoint x: 1082, endPoint y: 295, distance: 1121.3
click at [1031, 295] on html "Menu Boards Boards Boards All jobs Status Workforce Workforce My Workforce Recr…" at bounding box center [515, 239] width 1031 height 478
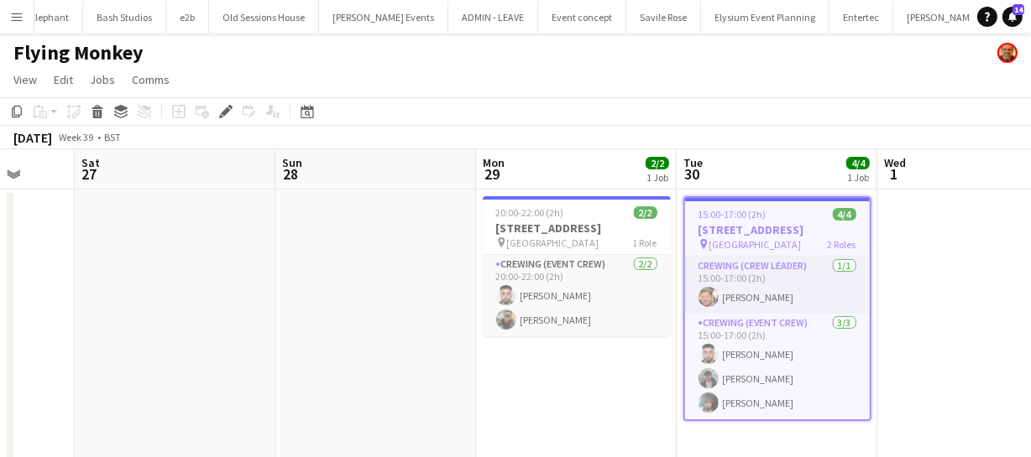
drag, startPoint x: 376, startPoint y: 332, endPoint x: 322, endPoint y: 322, distance: 54.5
click at [322, 322] on app-calendar-viewport "Tue 23 Wed 24 Thu 25 Fri 26 Sat 27 Sun 28 Mon 29 2/2 1 Job Tue 30 4/4 1 Job Wed…" at bounding box center [515, 313] width 1031 height 329
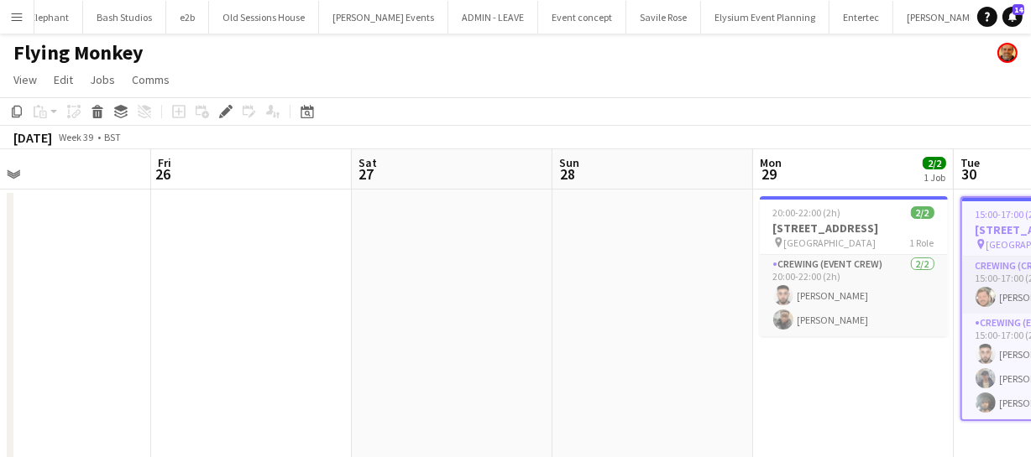
drag, startPoint x: 616, startPoint y: 360, endPoint x: 442, endPoint y: 364, distance: 173.8
click at [452, 364] on app-calendar-viewport "Tue 23 Wed 24 Thu 25 Fri 26 Sat 27 Sun 28 Mon 29 2/2 1 Job Tue 30 4/4 1 Job Wed…" at bounding box center [515, 313] width 1031 height 329
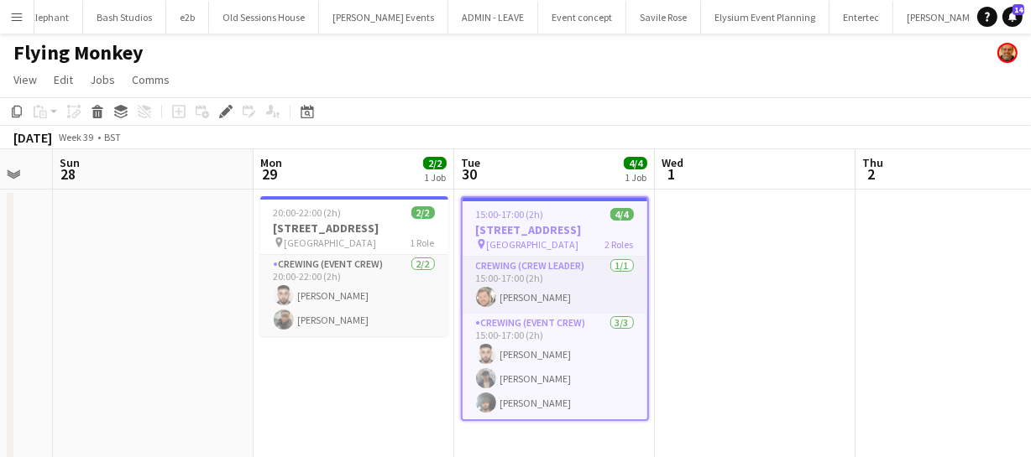
drag, startPoint x: 870, startPoint y: 342, endPoint x: 744, endPoint y: 346, distance: 125.1
click at [764, 346] on app-calendar-viewport "Thu 25 Fri 26 Sat 27 Sun 28 Mon 29 2/2 1 Job Tue 30 4/4 1 Job Wed 1 Thu 2 Fri 3…" at bounding box center [515, 313] width 1031 height 329
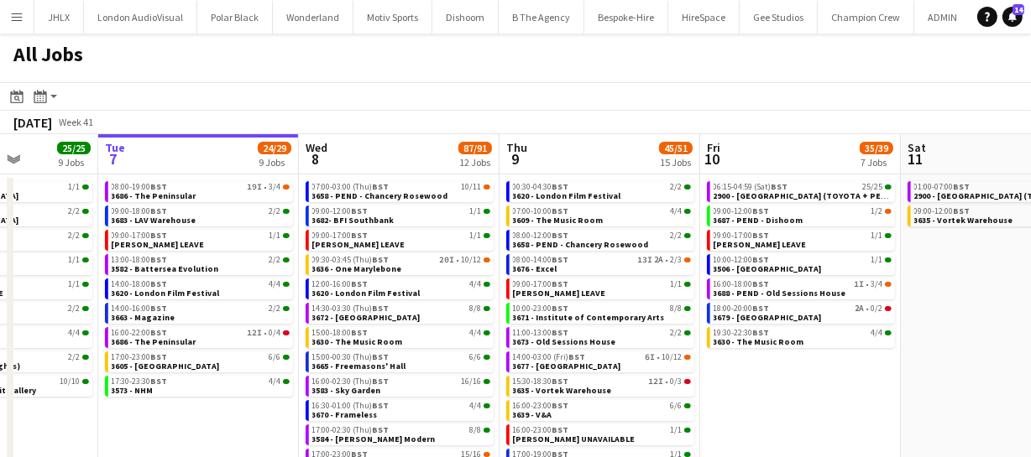
scroll to position [0, 522]
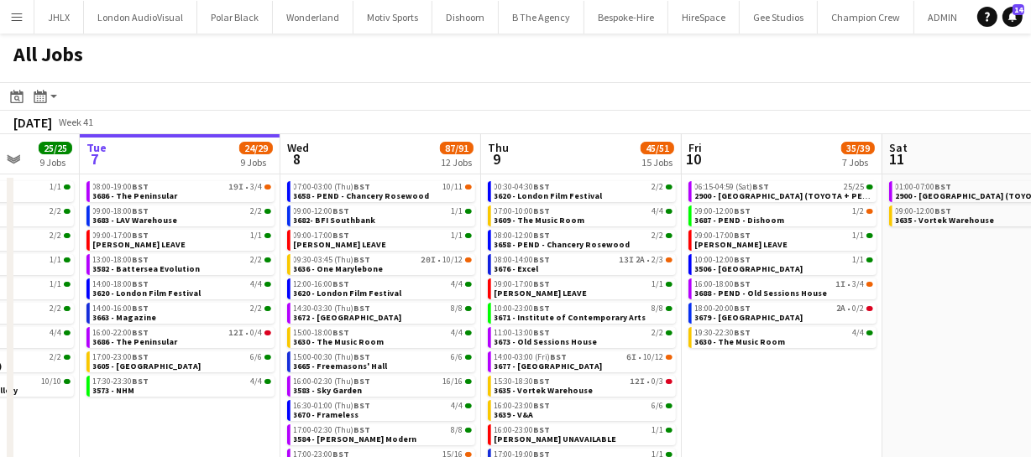
drag, startPoint x: 957, startPoint y: 410, endPoint x: 804, endPoint y: 398, distance: 153.2
click at [833, 403] on app-calendar-viewport "Sat 4 20/20 6 Jobs Sun 5 26/26 7 Jobs Mon 6 25/25 9 Jobs Tue 7 24/29 9 Jobs Wed…" at bounding box center [515, 340] width 1031 height 412
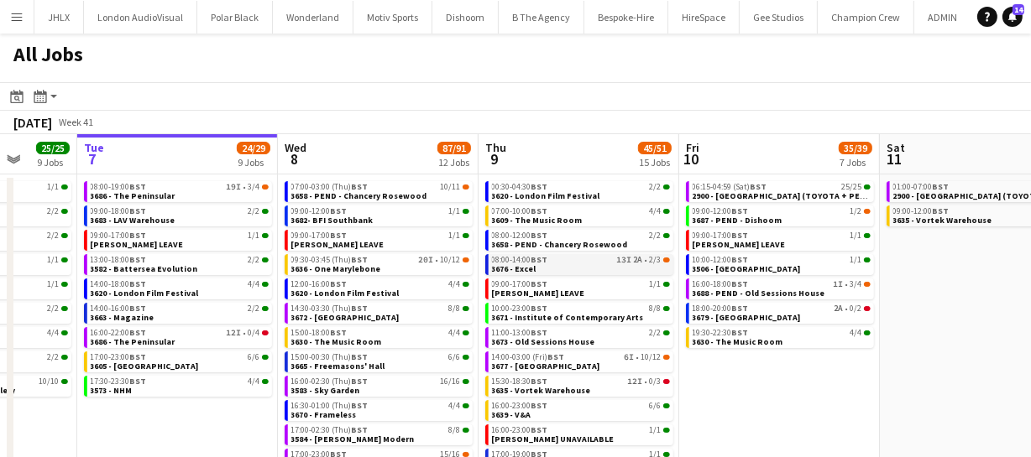
click at [588, 269] on link "08:00-14:00 BST 13I 2A • 2/3 3676 - Excel" at bounding box center [581, 263] width 178 height 19
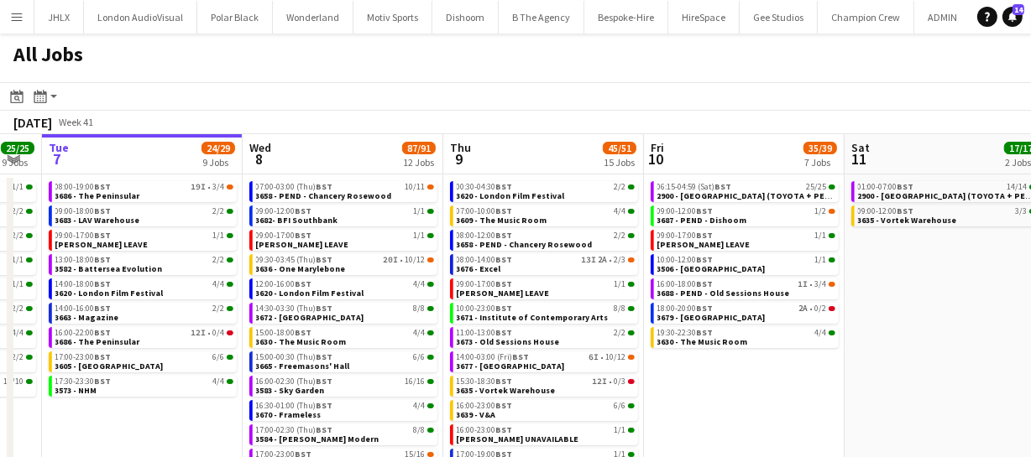
scroll to position [0, 563]
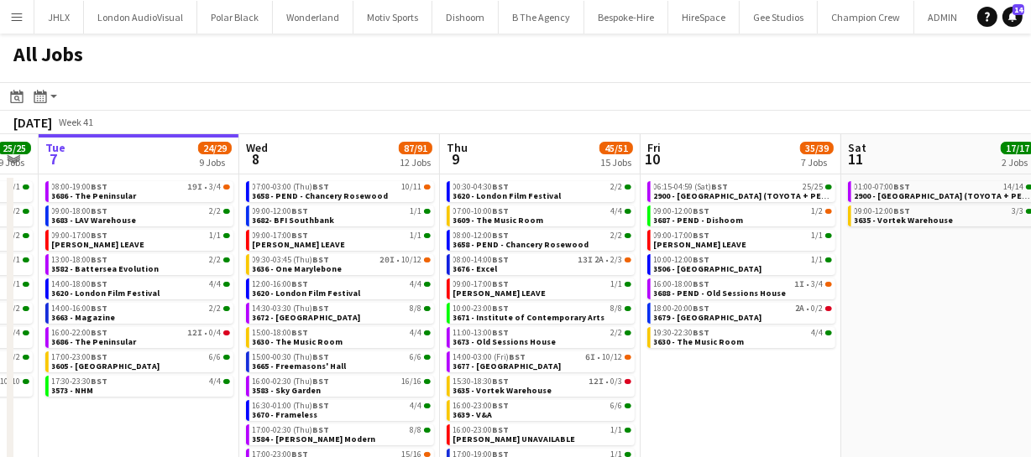
drag, startPoint x: 808, startPoint y: 405, endPoint x: 770, endPoint y: 401, distance: 38.8
click at [770, 401] on app-calendar-viewport "Sat 4 20/20 6 Jobs Sun 5 26/26 7 Jobs Mon 6 25/25 9 Jobs Tue 7 24/29 9 Jobs Wed…" at bounding box center [515, 340] width 1031 height 412
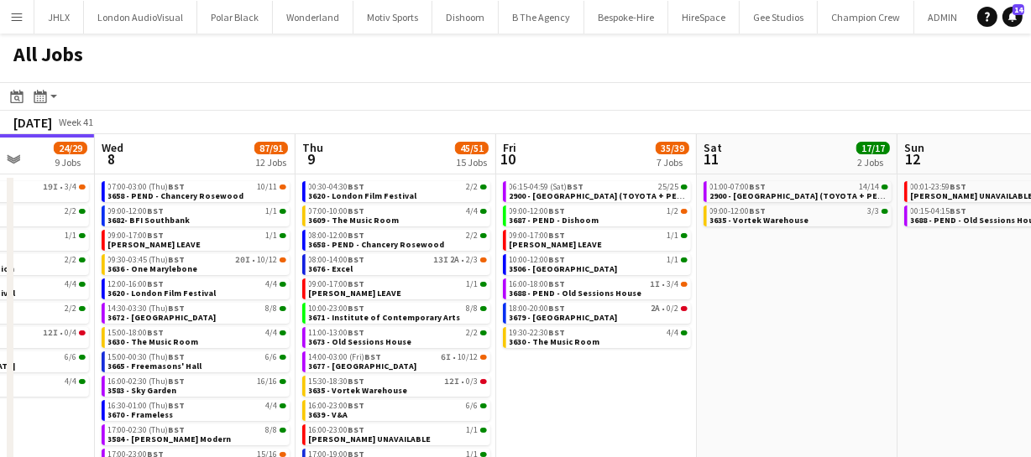
scroll to position [0, 770]
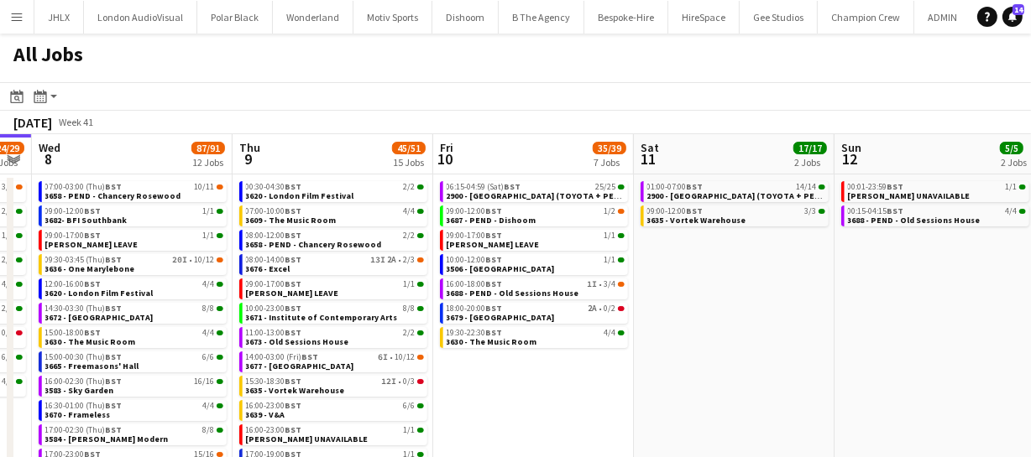
drag, startPoint x: 916, startPoint y: 381, endPoint x: 709, endPoint y: 355, distance: 208.1
click at [709, 355] on app-calendar-viewport "Sat 4 20/20 6 Jobs Sun 5 26/26 7 Jobs Mon 6 25/25 9 Jobs Tue 7 24/29 9 Jobs Wed…" at bounding box center [515, 340] width 1031 height 412
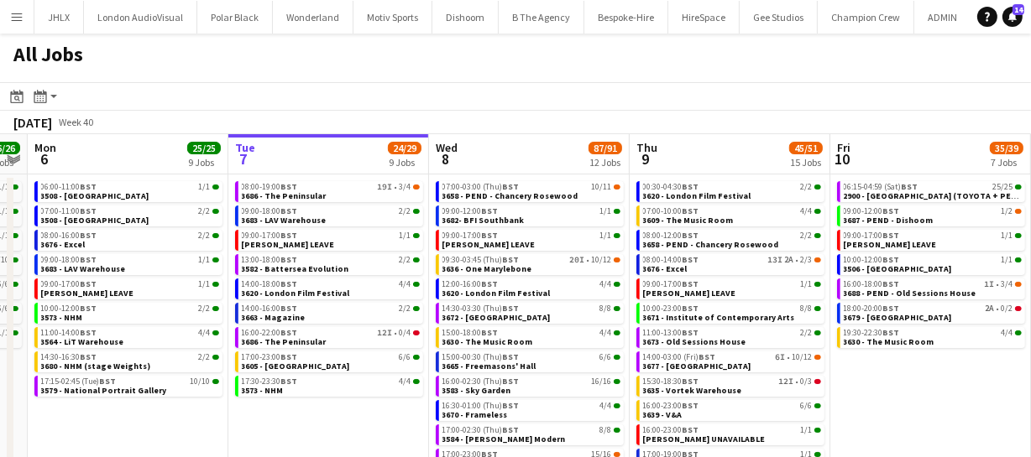
scroll to position [0, 342]
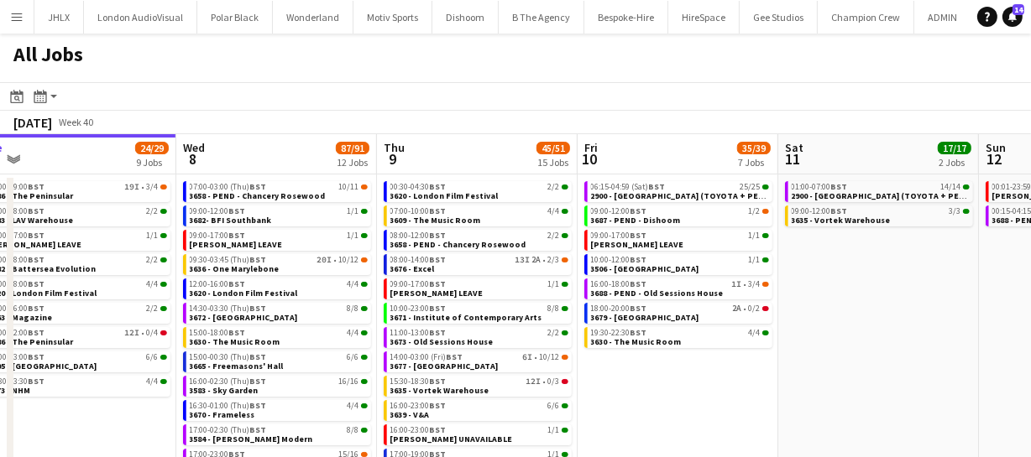
drag, startPoint x: 526, startPoint y: 383, endPoint x: 681, endPoint y: 345, distance: 159.0
click at [678, 345] on app-calendar-viewport "Sat 4 20/20 6 Jobs Sun 5 26/26 7 Jobs Mon 6 25/25 9 Jobs Tue 7 24/29 9 Jobs Wed…" at bounding box center [515, 340] width 1031 height 412
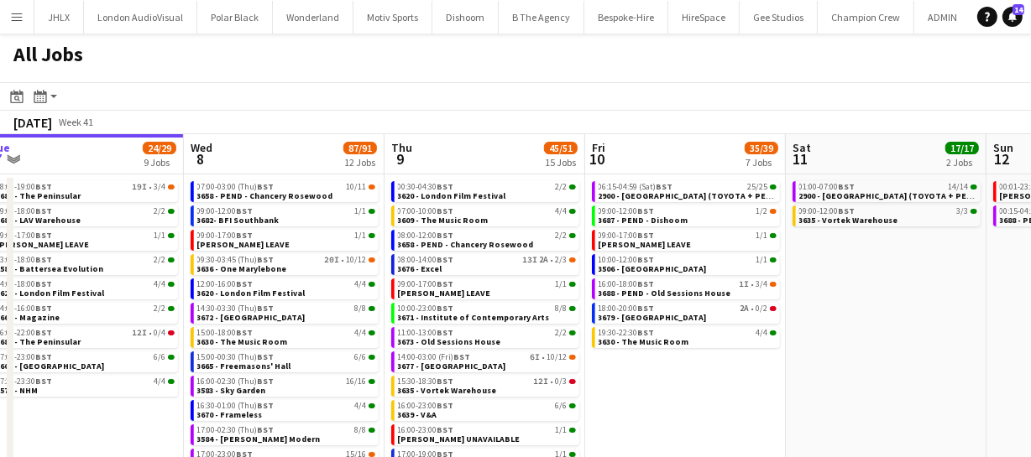
click at [771, 359] on app-calendar-viewport "Sat 4 20/20 6 Jobs Sun 5 26/26 7 Jobs Mon 6 25/25 9 Jobs Tue 7 24/29 9 Jobs Wed…" at bounding box center [515, 340] width 1031 height 412
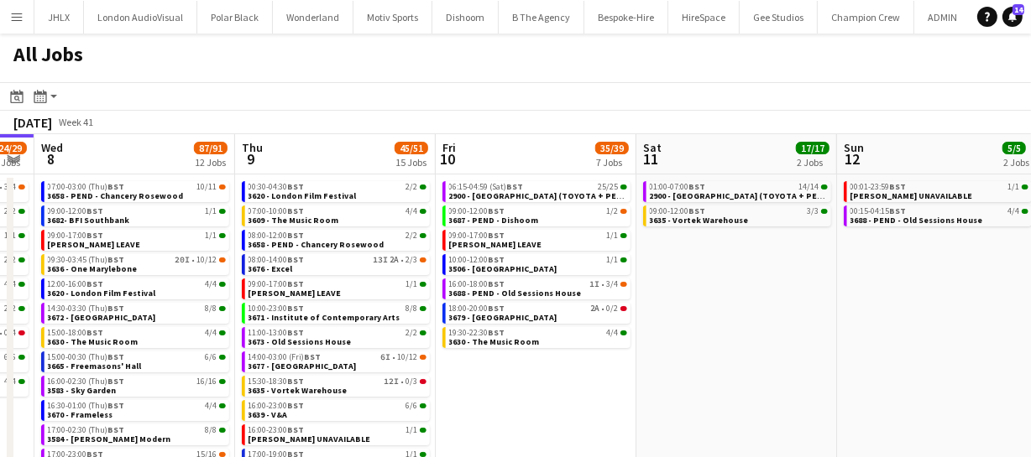
drag, startPoint x: 744, startPoint y: 366, endPoint x: 690, endPoint y: 353, distance: 56.2
click at [697, 358] on app-calendar-viewport "Sat 4 20/20 6 Jobs Sun 5 26/26 7 Jobs Mon 6 25/25 9 Jobs Tue 7 24/29 9 Jobs Wed…" at bounding box center [515, 340] width 1031 height 412
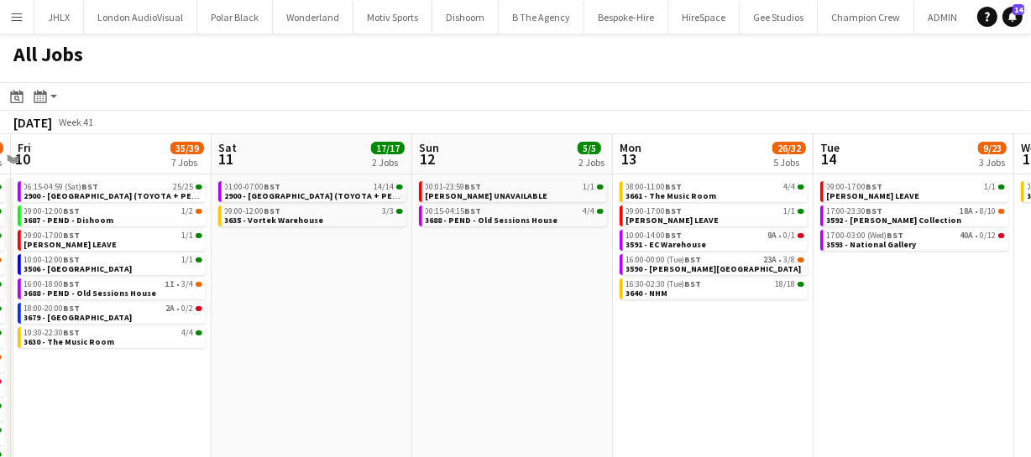
click at [572, 355] on app-calendar-viewport "Mon 6 25/25 9 Jobs Tue 7 24/29 9 Jobs Wed 8 87/91 12 Jobs Thu 9 45/51 15 Jobs F…" at bounding box center [515, 340] width 1031 height 412
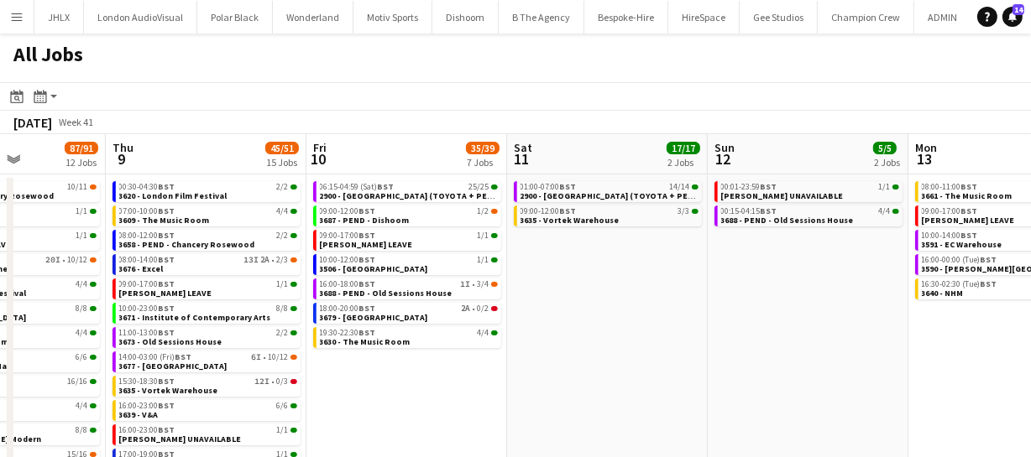
click at [567, 347] on app-all-jobs "All Jobs Date picker OCT 2025 OCT 2025 Monday M Tuesday T Wednesday W Thursday …" at bounding box center [515, 290] width 1031 height 513
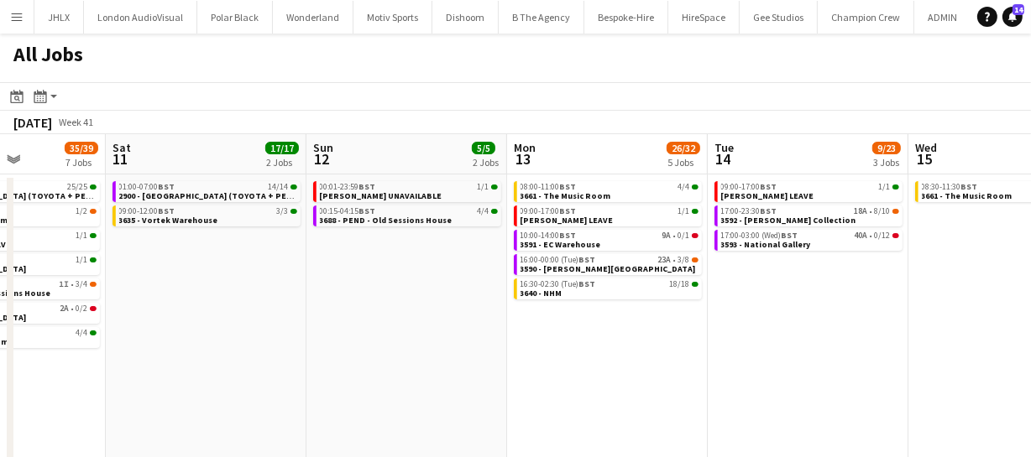
drag, startPoint x: 579, startPoint y: 353, endPoint x: 623, endPoint y: 350, distance: 43.7
click at [571, 353] on app-calendar-viewport "Wed 8 87/91 12 Jobs Thu 9 45/51 15 Jobs Fri 10 35/39 7 Jobs Sat 11 17/17 2 Jobs…" at bounding box center [515, 340] width 1031 height 412
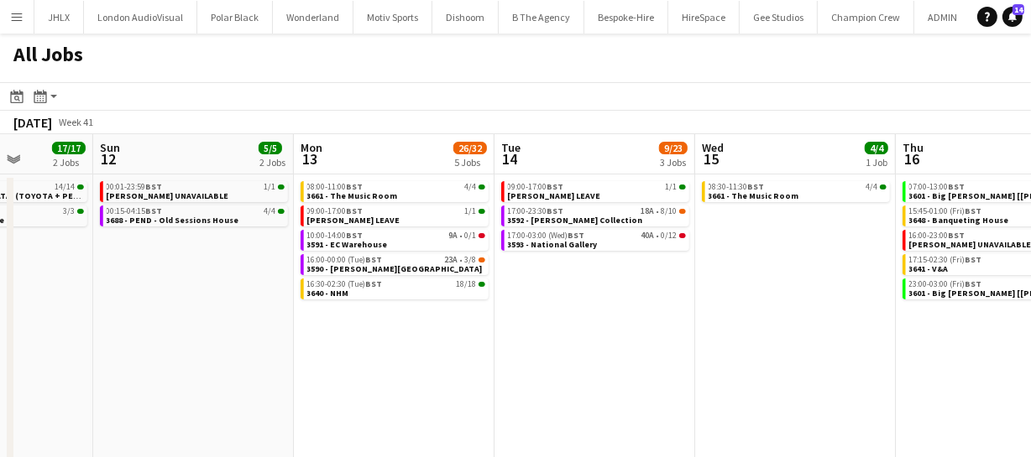
drag, startPoint x: 655, startPoint y: 360, endPoint x: 588, endPoint y: 351, distance: 67.8
click at [604, 353] on app-calendar-viewport "Wed 8 87/91 12 Jobs Thu 9 45/51 15 Jobs Fri 10 35/39 7 Jobs Sat 11 17/17 2 Jobs…" at bounding box center [515, 340] width 1031 height 412
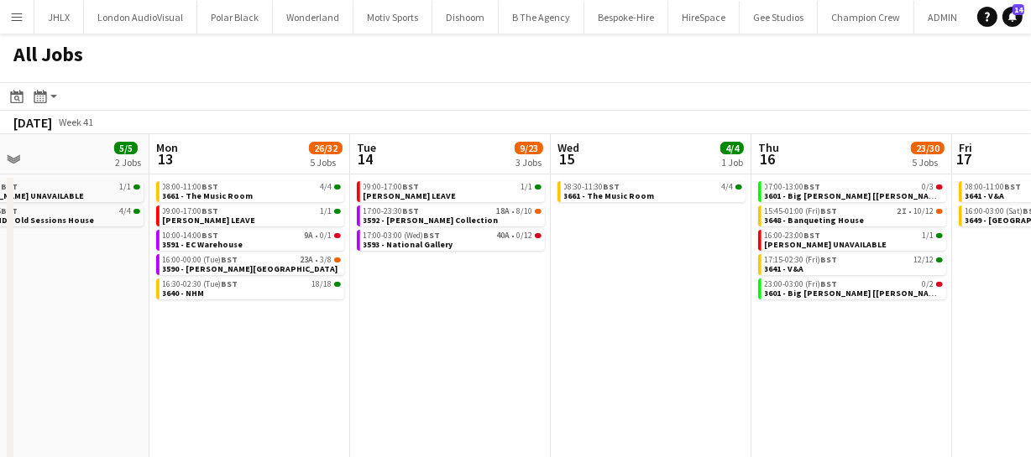
click at [581, 362] on app-calendar-viewport "Fri 10 35/39 7 Jobs Sat 11 17/17 2 Jobs Sun 12 5/5 2 Jobs Mon 13 26/32 5 Jobs T…" at bounding box center [515, 340] width 1031 height 412
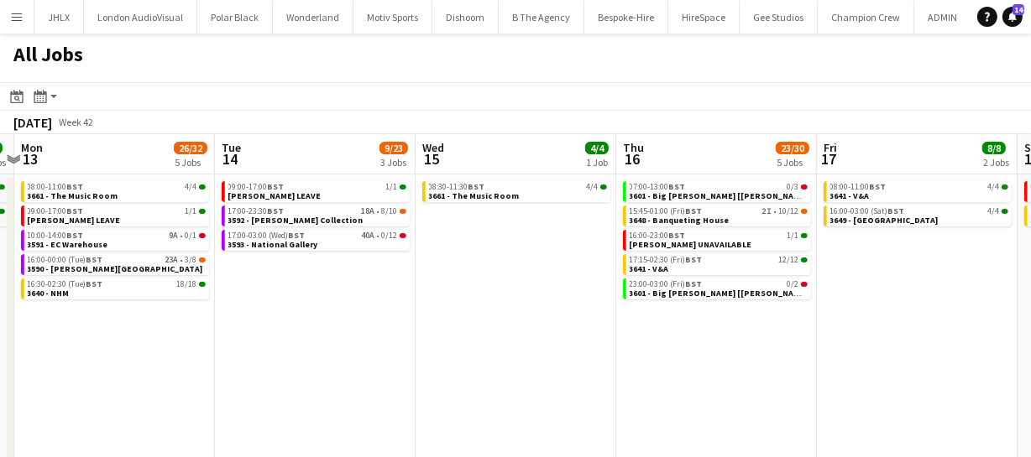
drag, startPoint x: 588, startPoint y: 367, endPoint x: 554, endPoint y: 363, distance: 33.7
click at [552, 364] on app-calendar-viewport "Fri 10 35/39 7 Jobs Sat 11 17/17 2 Jobs Sun 12 5/5 2 Jobs Mon 13 26/32 5 Jobs T…" at bounding box center [515, 340] width 1031 height 412
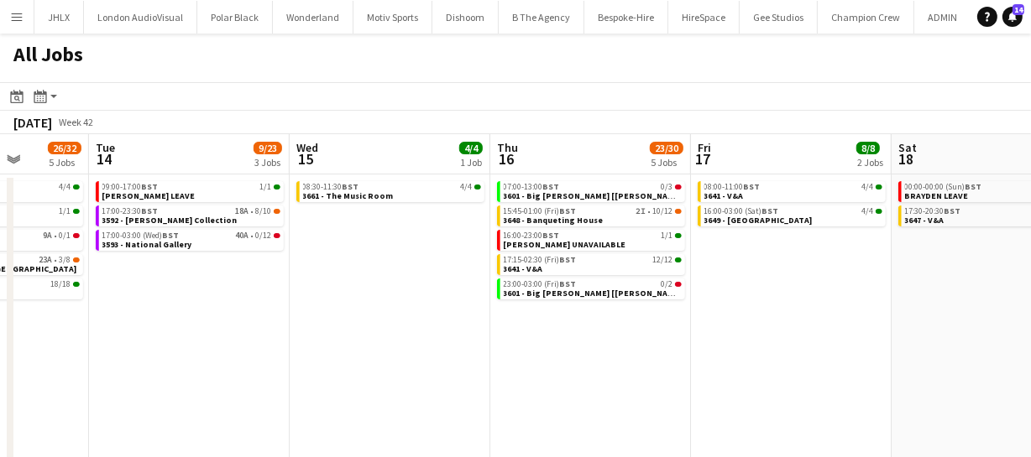
click at [588, 371] on app-calendar-viewport "Fri 10 35/39 7 Jobs Sat 11 17/17 2 Jobs Sun 12 5/5 2 Jobs Mon 13 26/32 5 Jobs T…" at bounding box center [515, 340] width 1031 height 412
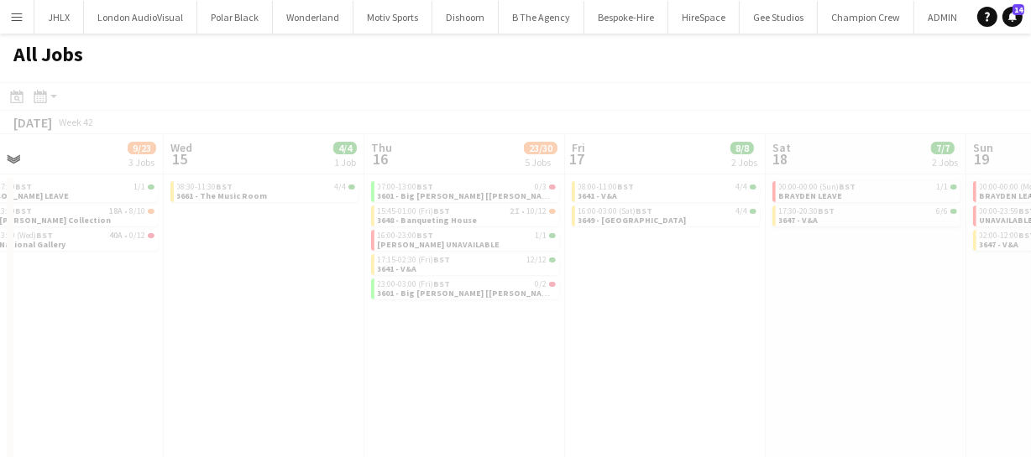
click at [593, 377] on app-calendar-viewport "Sun 12 5/5 2 Jobs Mon 13 26/32 5 Jobs Tue 14 9/23 3 Jobs Wed 15 4/4 1 Job Thu 1…" at bounding box center [515, 340] width 1031 height 412
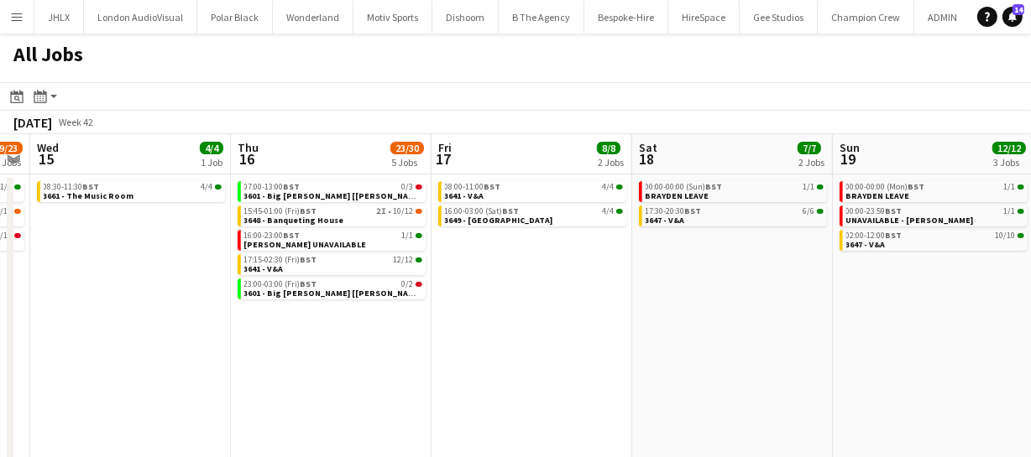
drag, startPoint x: 685, startPoint y: 378, endPoint x: 513, endPoint y: 361, distance: 172.9
click at [536, 363] on app-calendar-viewport "Sun 12 5/5 2 Jobs Mon 13 26/32 5 Jobs Tue 14 9/23 3 Jobs Wed 15 4/4 1 Job Thu 1…" at bounding box center [515, 340] width 1031 height 412
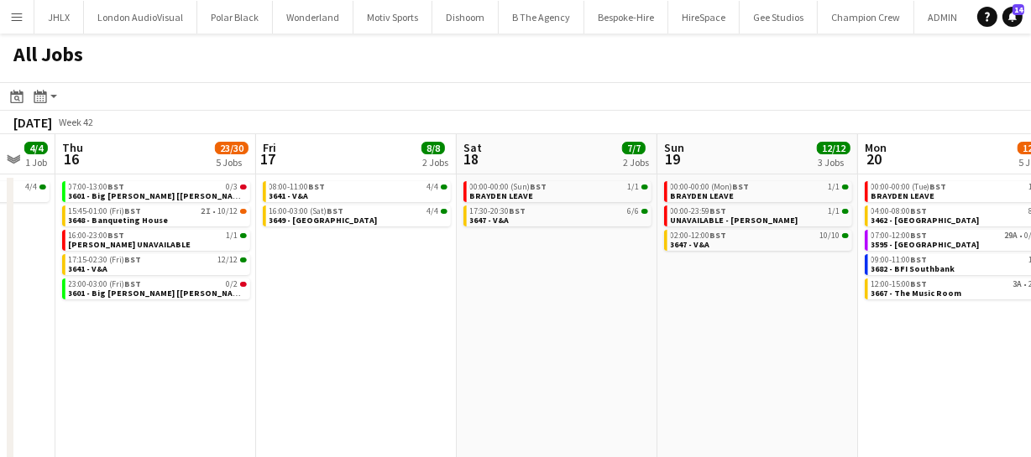
drag, startPoint x: 582, startPoint y: 370, endPoint x: 569, endPoint y: 368, distance: 12.7
click at [565, 370] on app-calendar-viewport "Sun 12 5/5 2 Jobs Mon 13 26/32 5 Jobs Tue 14 9/23 3 Jobs Wed 15 4/4 1 Job Thu 1…" at bounding box center [515, 340] width 1031 height 412
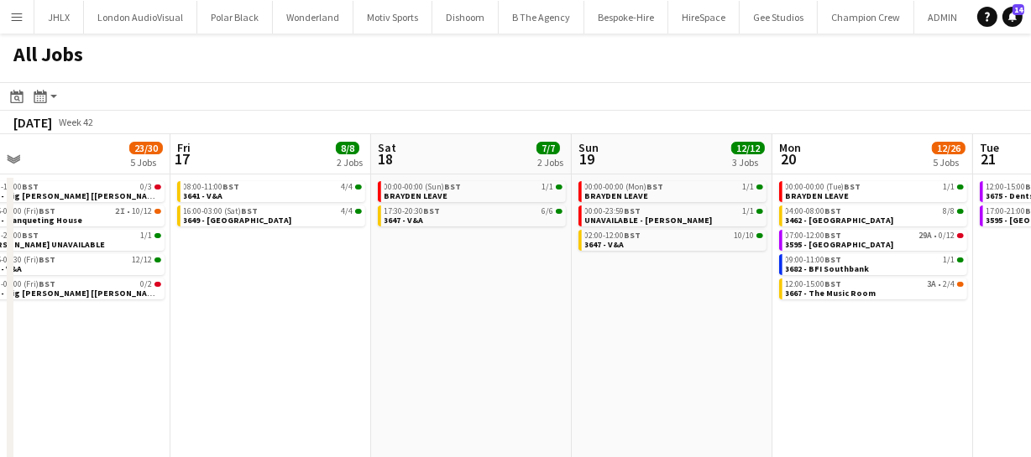
drag, startPoint x: 628, startPoint y: 375, endPoint x: 536, endPoint y: 368, distance: 91.7
click at [547, 370] on app-calendar-viewport "Tue 14 9/23 3 Jobs Wed 15 4/4 1 Job Thu 16 23/30 5 Jobs Fri 17 8/8 2 Jobs Sat 1…" at bounding box center [515, 340] width 1031 height 412
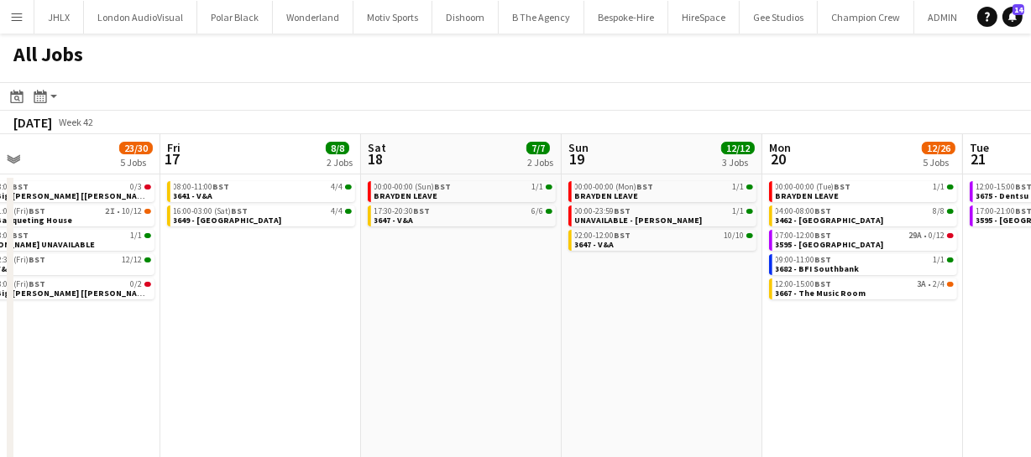
drag, startPoint x: 466, startPoint y: 354, endPoint x: 750, endPoint y: 350, distance: 283.7
click at [730, 350] on app-calendar-viewport "Tue 14 9/23 3 Jobs Wed 15 4/4 1 Job Thu 16 23/30 5 Jobs Fri 17 8/8 2 Jobs Sat 1…" at bounding box center [515, 340] width 1031 height 412
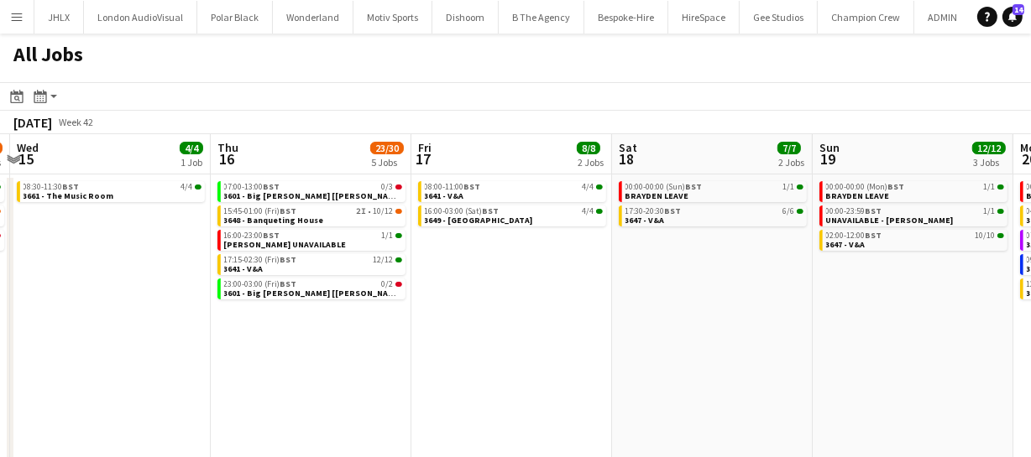
click at [629, 383] on app-calendar-viewport "Mon 13 26/32 5 Jobs Tue 14 9/23 3 Jobs Wed 15 4/4 1 Job Thu 16 23/30 5 Jobs Fri…" at bounding box center [515, 340] width 1031 height 412
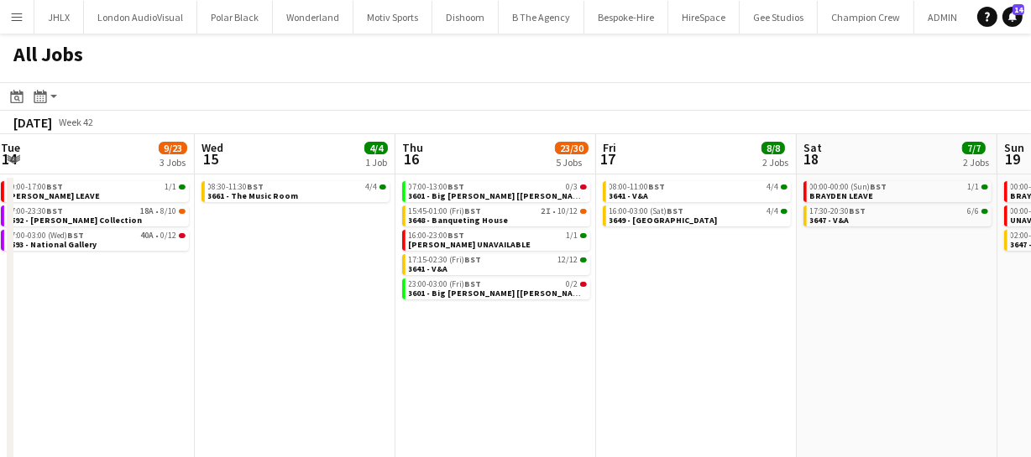
click at [637, 378] on app-calendar-viewport "Sun 12 5/5 2 Jobs Mon 13 26/32 5 Jobs Tue 14 9/23 3 Jobs Wed 15 4/4 1 Job Thu 1…" at bounding box center [515, 340] width 1031 height 412
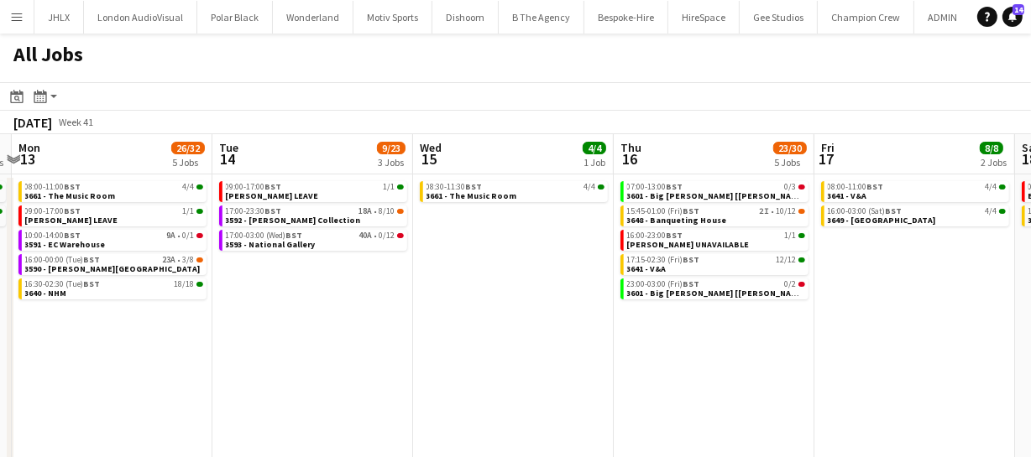
drag, startPoint x: 347, startPoint y: 363, endPoint x: 658, endPoint y: 368, distance: 311.4
click at [556, 365] on app-calendar-viewport "Sat 11 17/17 2 Jobs Sun 12 5/5 2 Jobs Mon 13 26/32 5 Jobs Tue 14 9/23 3 Jobs We…" at bounding box center [515, 340] width 1031 height 412
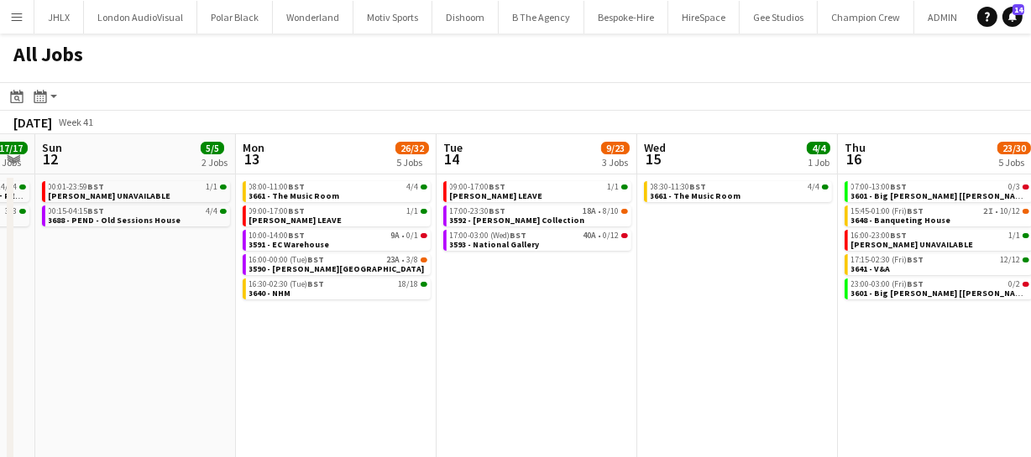
click at [572, 372] on app-calendar-viewport "Fri 10 35/39 7 Jobs Sat 11 17/17 2 Jobs Sun 12 5/5 2 Jobs Mon 13 26/32 5 Jobs T…" at bounding box center [515, 340] width 1031 height 412
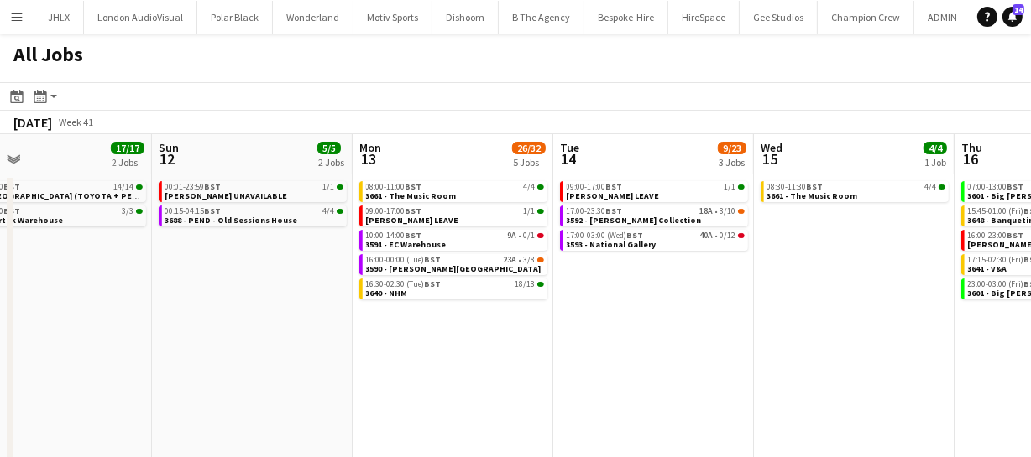
drag, startPoint x: 440, startPoint y: 373, endPoint x: 635, endPoint y: 368, distance: 195.6
click at [579, 368] on app-calendar-viewport "Thu 9 45/51 15 Jobs Fri 10 35/39 7 Jobs Sat 11 17/17 2 Jobs Sun 12 5/5 2 Jobs M…" at bounding box center [515, 340] width 1031 height 412
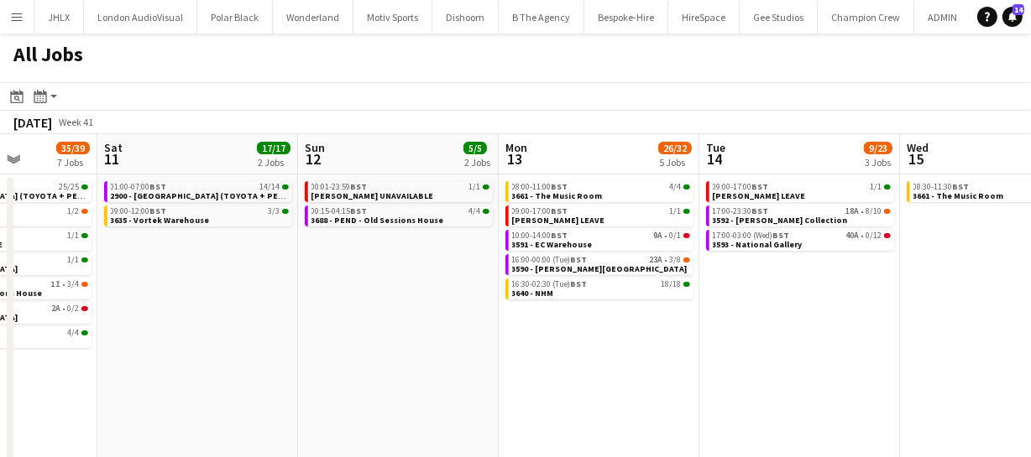
drag, startPoint x: 585, startPoint y: 353, endPoint x: 582, endPoint y: 364, distance: 12.2
click at [603, 353] on app-calendar-viewport "Wed 8 87/91 12 Jobs Thu 9 45/51 15 Jobs Fri 10 35/39 7 Jobs Sat 11 17/17 2 Jobs…" at bounding box center [515, 340] width 1031 height 412
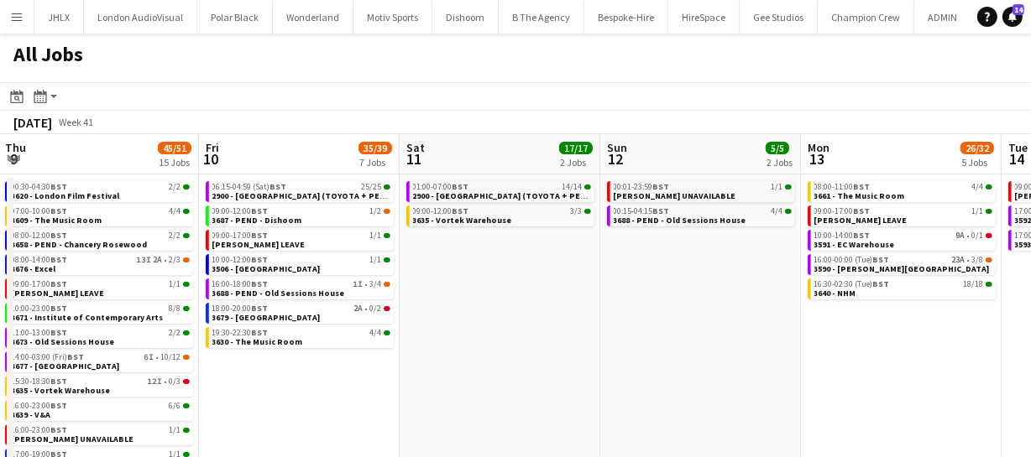
click at [587, 367] on app-calendar-viewport "Tue 7 24/29 9 Jobs Wed 8 87/91 12 Jobs Thu 9 45/51 15 Jobs Fri 10 35/39 7 Jobs …" at bounding box center [515, 340] width 1031 height 412
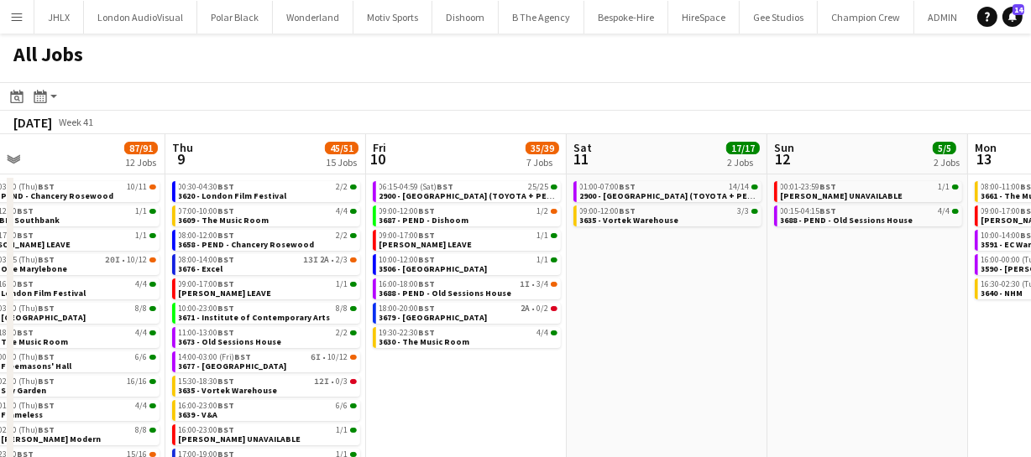
drag, startPoint x: 680, startPoint y: 383, endPoint x: 738, endPoint y: 384, distance: 57.9
click at [713, 383] on app-calendar-viewport "Mon 6 25/25 9 Jobs Tue 7 24/29 9 Jobs Wed 8 87/91 12 Jobs Thu 9 45/51 15 Jobs F…" at bounding box center [515, 340] width 1031 height 412
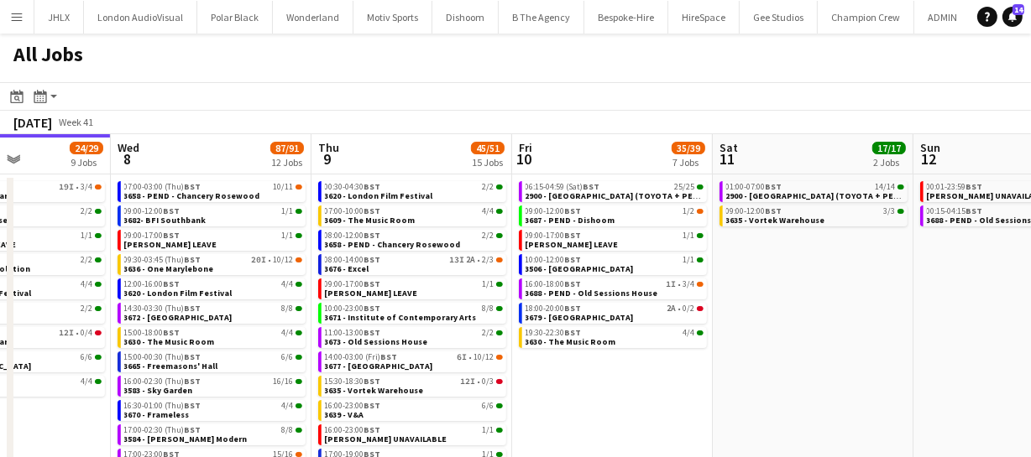
drag, startPoint x: 649, startPoint y: 413, endPoint x: 743, endPoint y: 417, distance: 94.1
click at [734, 417] on app-calendar-viewport "Sun 5 26/26 7 Jobs Mon 6 25/25 9 Jobs Tue 7 24/29 9 Jobs Wed 8 87/91 12 Jobs Th…" at bounding box center [515, 340] width 1031 height 412
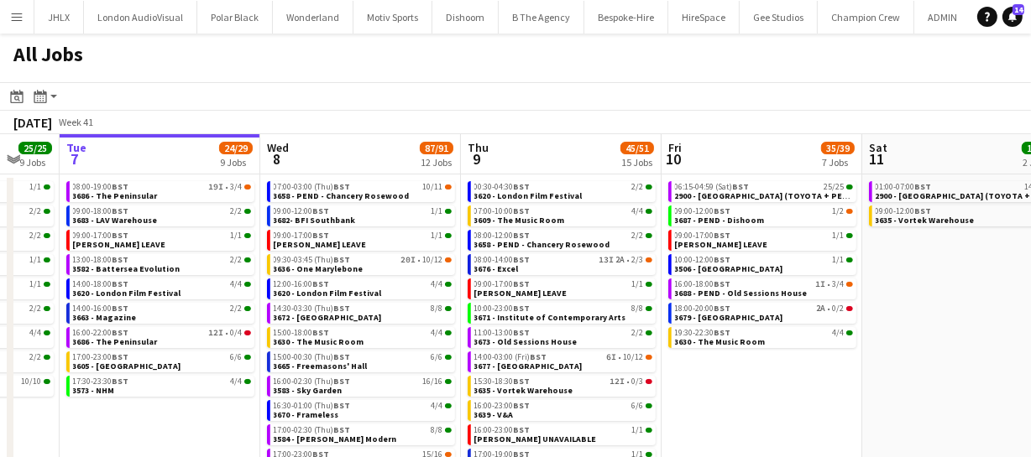
scroll to position [0, 342]
click at [844, 377] on app-date-cell "06:15-04:59 (Sat) BST 25/25 2900 - Fairmont Windsor Park (TOYOTA + PEUGEOT) 09:…" at bounding box center [761, 361] width 201 height 372
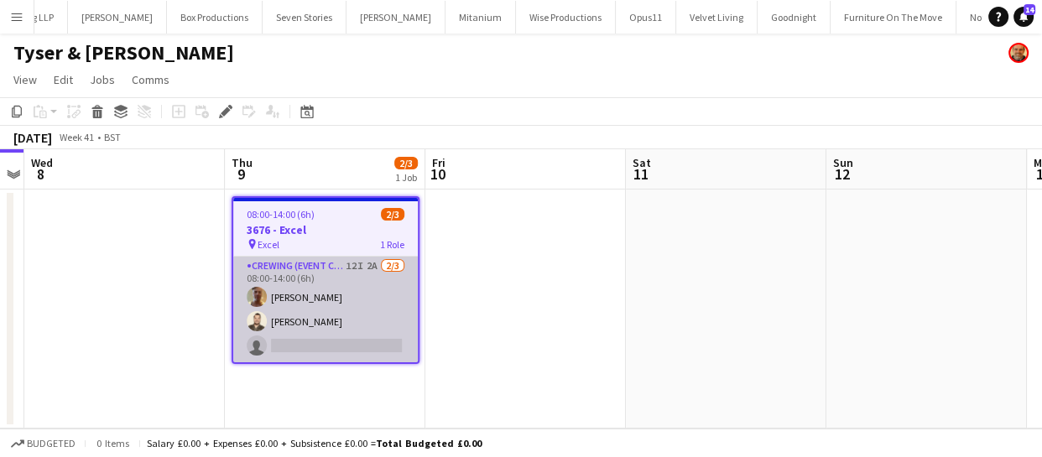
scroll to position [0, 5212]
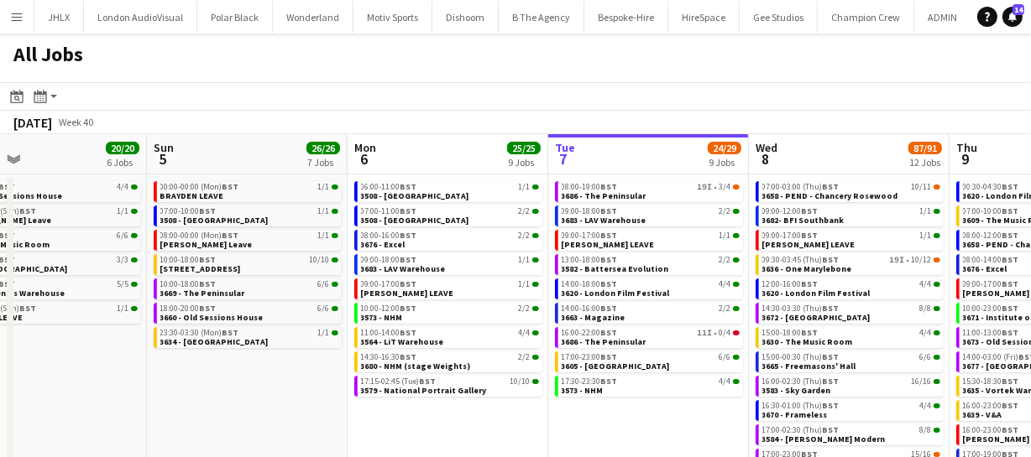
drag, startPoint x: 305, startPoint y: 397, endPoint x: 650, endPoint y: 390, distance: 345.9
click at [651, 389] on app-calendar-viewport "Thu 2 45/46 10 Jobs Fri 3 29/34 4 Jobs Sat 4 20/20 6 Jobs Sun 5 26/26 7 Jobs Mo…" at bounding box center [515, 340] width 1031 height 412
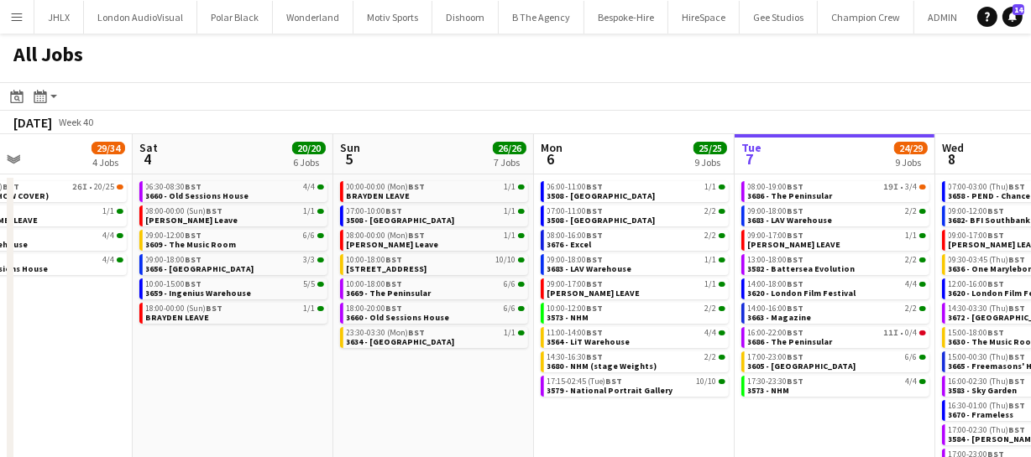
drag, startPoint x: 235, startPoint y: 410, endPoint x: 472, endPoint y: 392, distance: 237.4
click at [506, 394] on app-calendar-viewport "Wed 1 42/42 9 Jobs Thu 2 45/46 10 Jobs Fri 3 29/34 4 Jobs Sat 4 20/20 6 Jobs Su…" at bounding box center [515, 340] width 1031 height 412
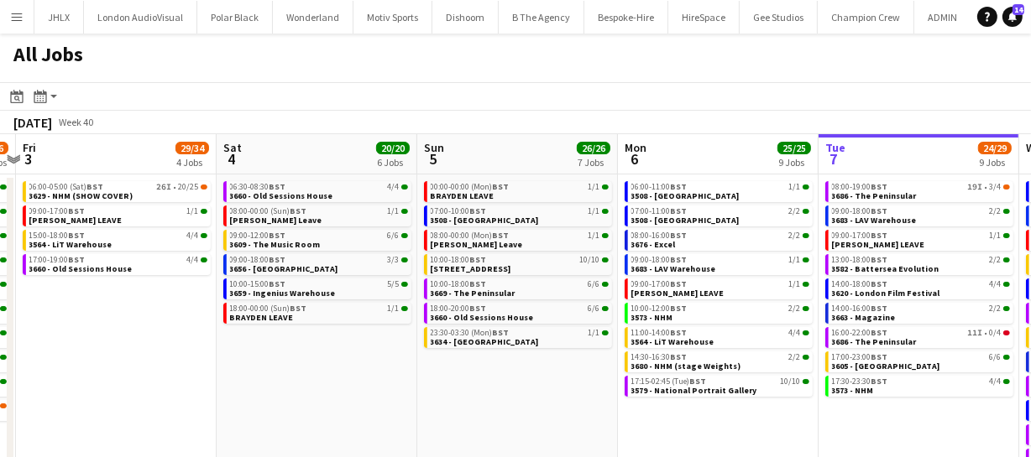
click at [459, 392] on app-all-jobs "All Jobs Date picker [DATE] [DATE] [DATE] M [DATE] T [DATE] W [DATE] T [DATE] F…" at bounding box center [515, 290] width 1031 height 513
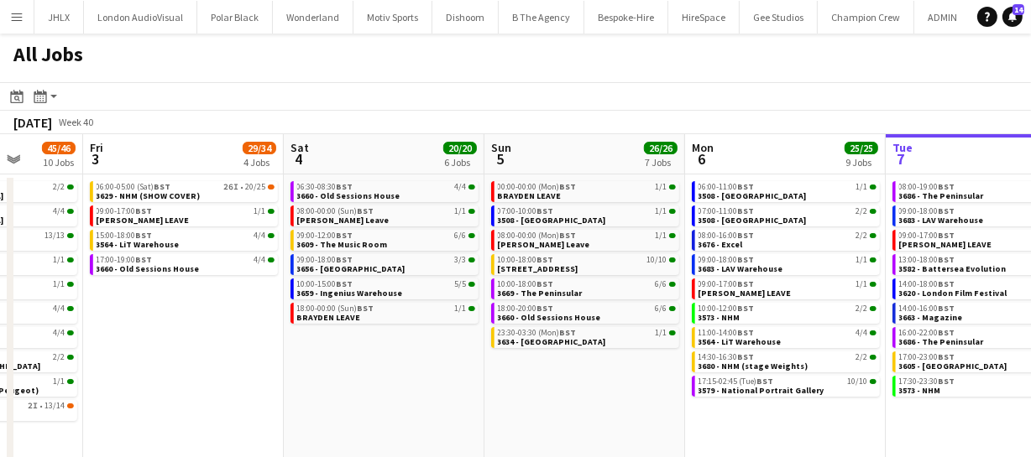
click at [442, 400] on app-calendar-viewport "Tue 30 62/62 12 Jobs Wed 1 42/42 9 Jobs Thu 2 45/46 10 Jobs Fri 3 29/34 4 Jobs …" at bounding box center [515, 340] width 1031 height 412
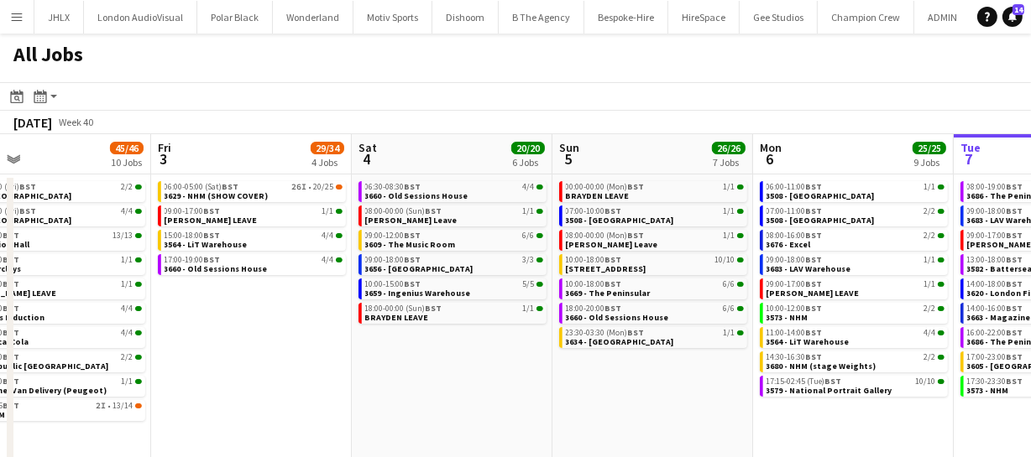
drag, startPoint x: 415, startPoint y: 415, endPoint x: 545, endPoint y: 415, distance: 130.1
click at [503, 411] on app-calendar-viewport "Tue 30 62/62 12 Jobs Wed 1 42/42 9 Jobs Thu 2 45/46 10 Jobs Fri 3 29/34 4 Jobs …" at bounding box center [515, 340] width 1031 height 412
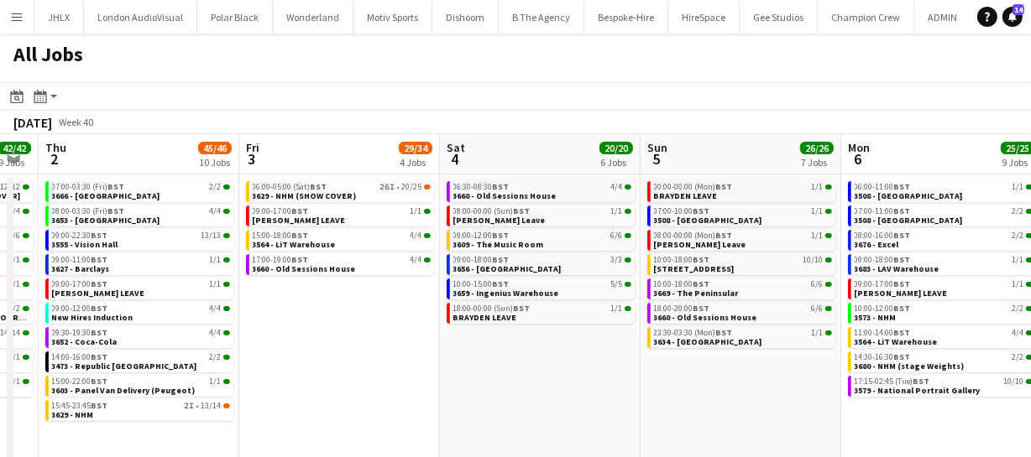
click at [504, 405] on app-calendar-viewport "Tue 30 62/62 12 Jobs Wed 1 42/42 9 Jobs Thu 2 45/46 10 Jobs Fri 3 29/34 4 Jobs …" at bounding box center [515, 340] width 1031 height 412
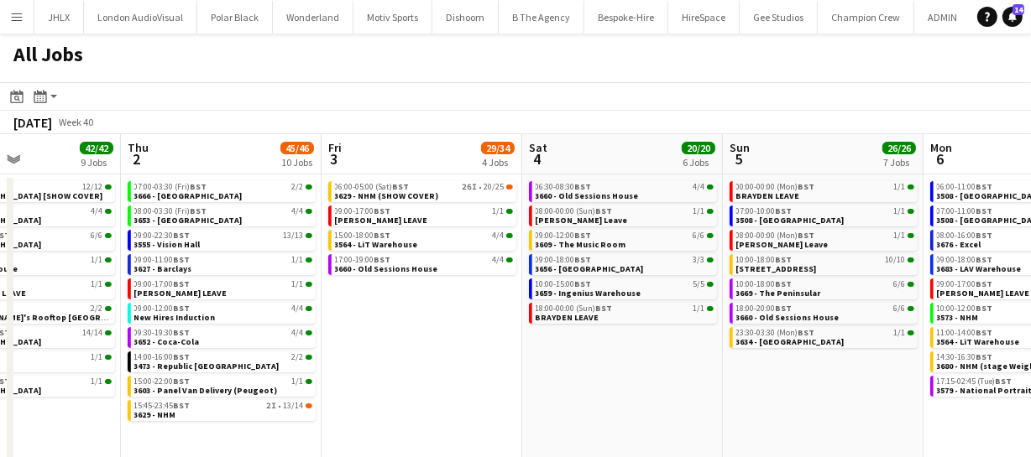
click at [541, 410] on app-calendar-viewport "Mon 29 30/30 7 Jobs Tue 30 62/62 12 Jobs Wed 1 42/42 9 Jobs Thu 2 45/46 10 Jobs…" at bounding box center [515, 340] width 1031 height 412
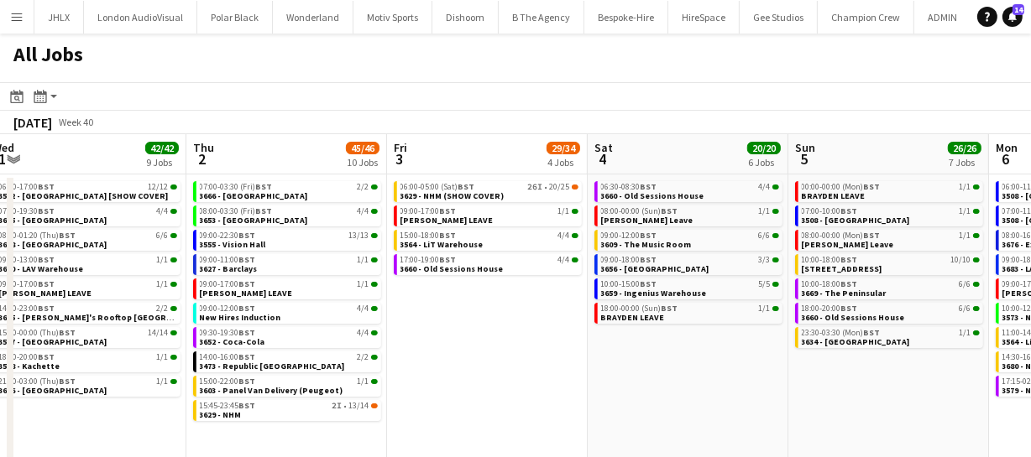
drag, startPoint x: 637, startPoint y: 351, endPoint x: 447, endPoint y: 365, distance: 191.1
click at [499, 364] on app-calendar-viewport "Mon 29 30/30 7 Jobs Tue 30 62/62 12 Jobs Wed 1 42/42 9 Jobs Thu 2 45/46 10 Jobs…" at bounding box center [515, 340] width 1031 height 412
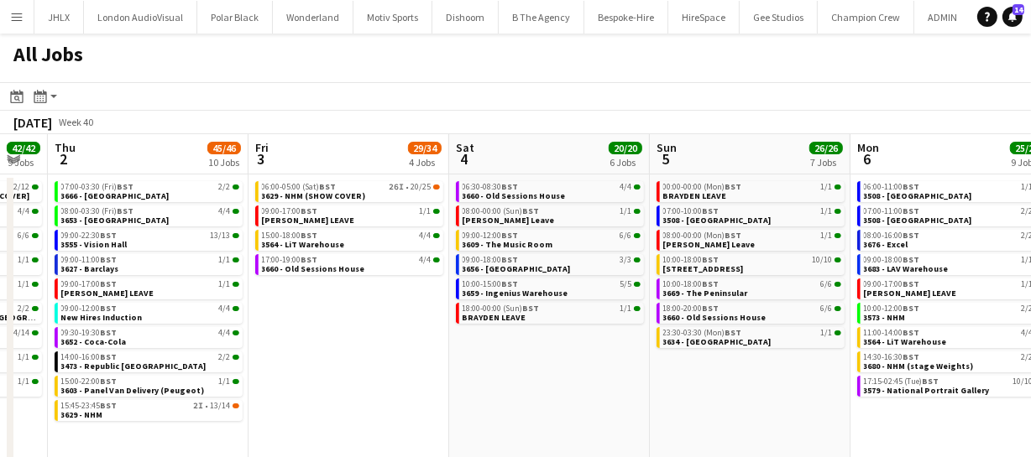
drag, startPoint x: 574, startPoint y: 363, endPoint x: 524, endPoint y: 367, distance: 50.5
click at [535, 365] on app-calendar-viewport "Mon 29 30/30 7 Jobs Tue 30 62/62 12 Jobs Wed 1 42/42 9 Jobs Thu 2 45/46 10 Jobs…" at bounding box center [515, 340] width 1031 height 412
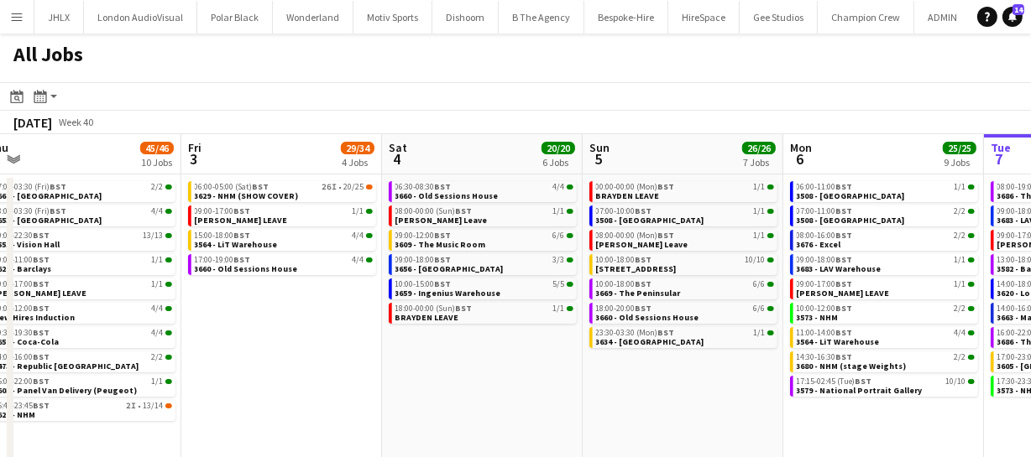
click at [473, 377] on app-calendar-viewport "Mon 29 30/30 7 Jobs Tue 30 62/62 12 Jobs Wed 1 42/42 9 Jobs Thu 2 45/46 10 Jobs…" at bounding box center [515, 340] width 1031 height 412
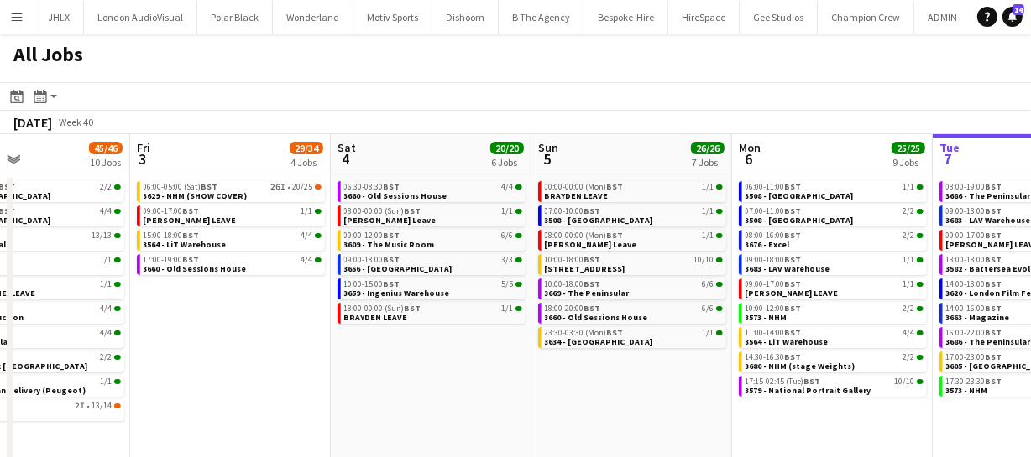
drag, startPoint x: 497, startPoint y: 381, endPoint x: 435, endPoint y: 385, distance: 62.3
click at [435, 385] on app-calendar-viewport "Mon 29 30/30 7 Jobs Tue 30 62/62 12 Jobs Wed 1 42/42 9 Jobs Thu 2 45/46 10 Jobs…" at bounding box center [515, 340] width 1031 height 412
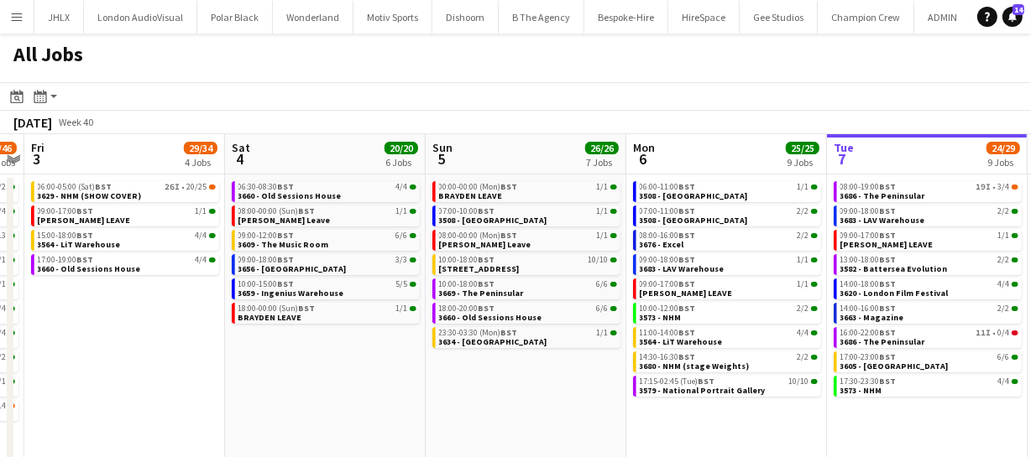
click at [386, 393] on app-calendar-viewport "Mon 29 30/30 7 Jobs Tue 30 62/62 12 Jobs Wed 1 42/42 9 Jobs Thu 2 45/46 10 Jobs…" at bounding box center [515, 340] width 1031 height 412
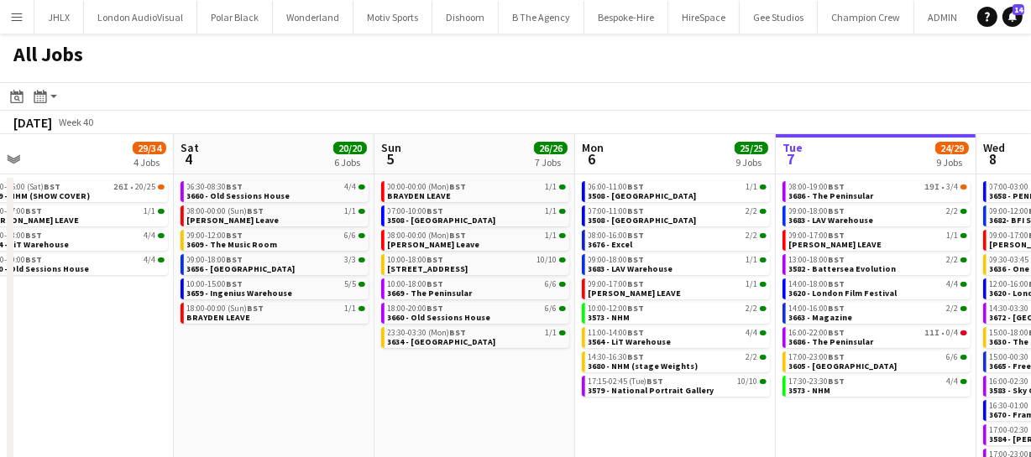
drag, startPoint x: 453, startPoint y: 394, endPoint x: 375, endPoint y: 397, distance: 78.1
click at [386, 396] on app-calendar-viewport "Wed 1 42/42 9 Jobs Thu 2 45/46 10 Jobs Fri 3 29/34 4 Jobs Sat 4 20/20 6 Jobs Su…" at bounding box center [515, 340] width 1031 height 412
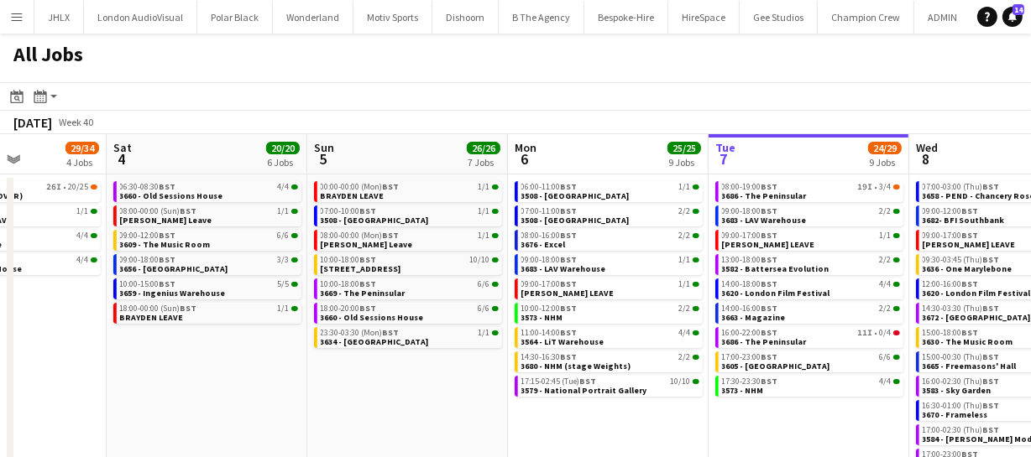
drag, startPoint x: 405, startPoint y: 394, endPoint x: 301, endPoint y: 395, distance: 104.1
click at [311, 399] on app-calendar-viewport "Wed 1 42/42 9 Jobs Thu 2 45/46 10 Jobs Fri 3 29/34 4 Jobs Sat 4 20/20 6 Jobs Su…" at bounding box center [515, 340] width 1031 height 412
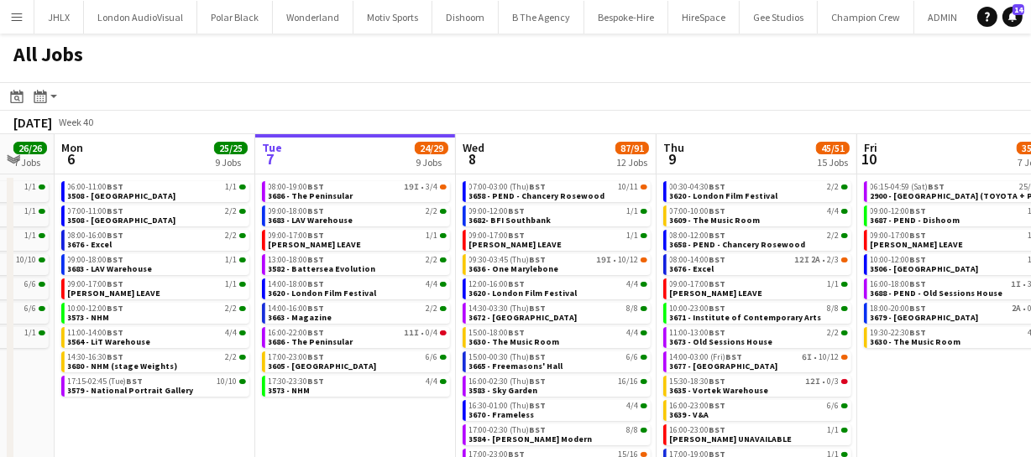
scroll to position [0, 555]
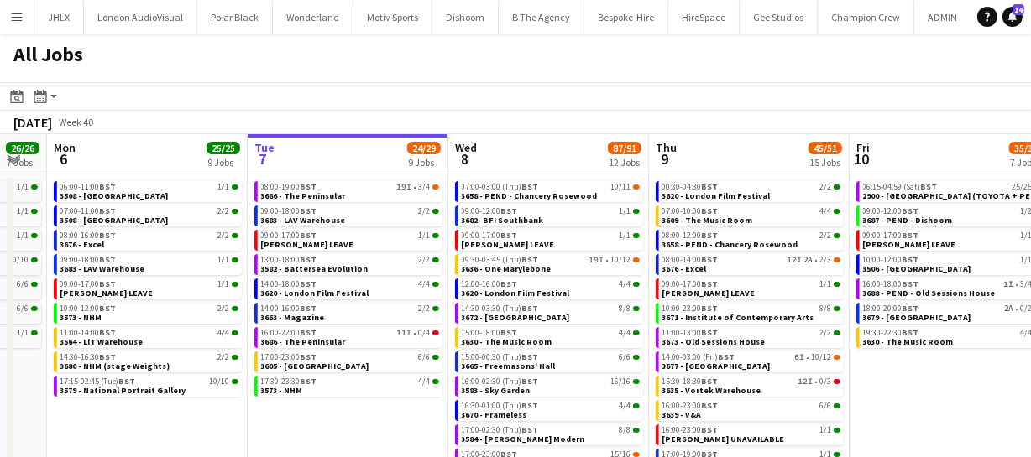
drag, startPoint x: 703, startPoint y: 417, endPoint x: 347, endPoint y: 418, distance: 355.9
click at [347, 418] on app-calendar-viewport "Fri 3 29/34 4 Jobs Sat 4 20/20 6 Jobs Sun 5 26/26 7 Jobs Mon 6 25/25 9 Jobs Tue…" at bounding box center [515, 340] width 1031 height 412
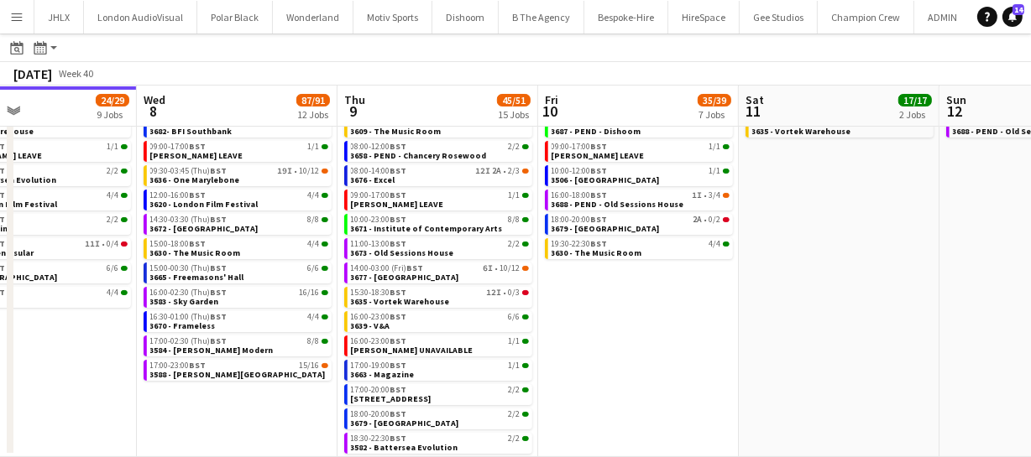
drag, startPoint x: 591, startPoint y: 403, endPoint x: 286, endPoint y: 394, distance: 304.8
click at [286, 394] on app-calendar-viewport "Sun 5 26/26 7 Jobs Mon 6 25/25 9 Jobs Tue 7 24/29 9 Jobs Wed 8 87/91 12 Jobs Th…" at bounding box center [515, 226] width 1031 height 462
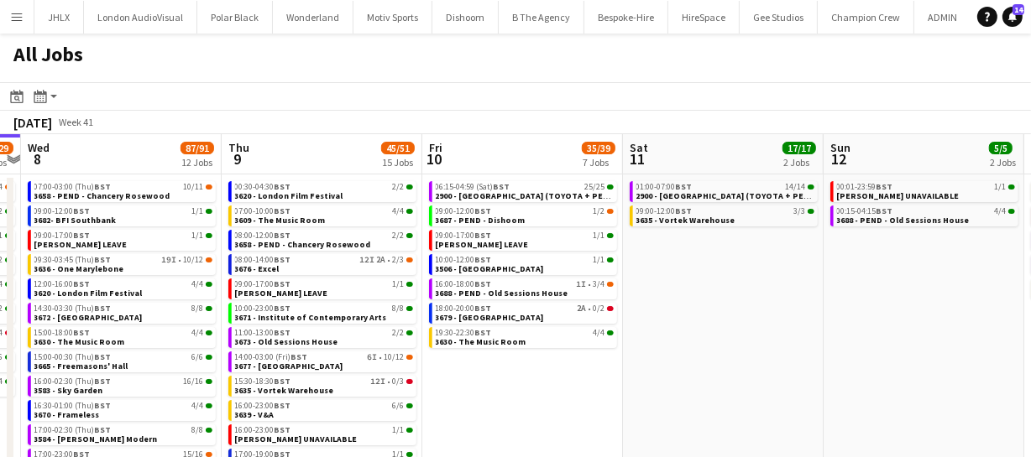
scroll to position [0, 615]
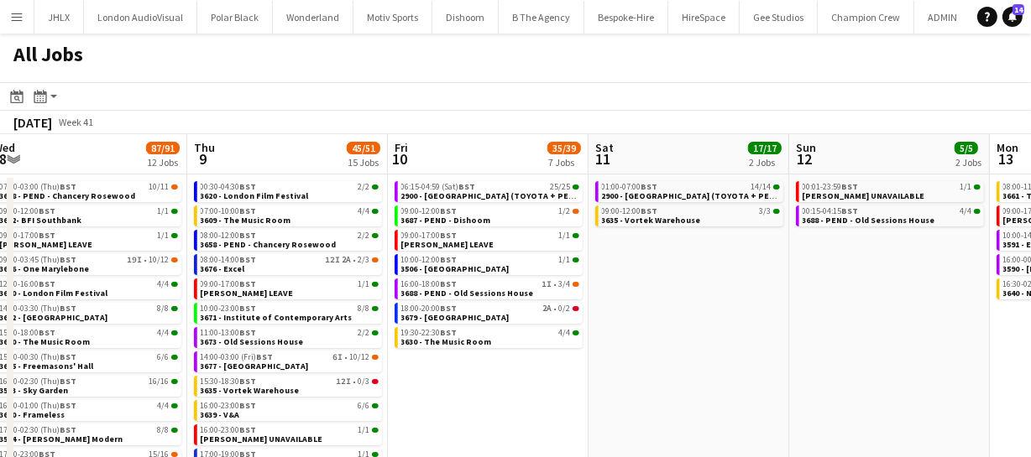
drag, startPoint x: 735, startPoint y: 385, endPoint x: 579, endPoint y: 384, distance: 156.1
click at [579, 384] on app-calendar-viewport "Sun 5 26/26 7 Jobs Mon 6 25/25 9 Jobs Tue 7 24/29 9 Jobs Wed 8 87/91 12 Jobs Th…" at bounding box center [515, 340] width 1031 height 412
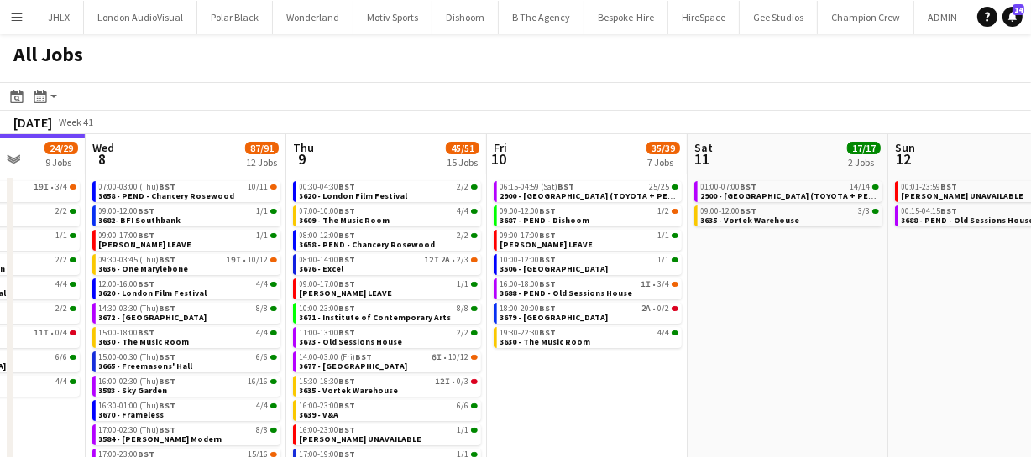
scroll to position [0, 414]
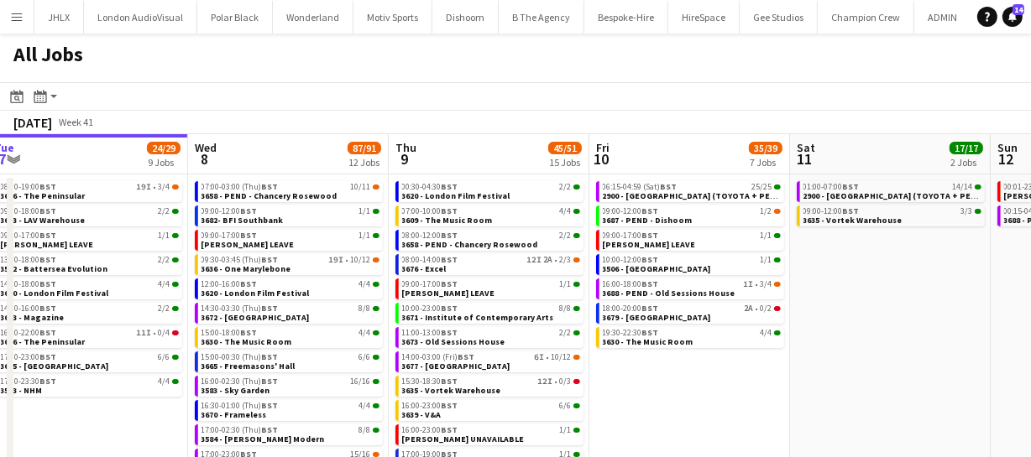
drag, startPoint x: 467, startPoint y: 389, endPoint x: 668, endPoint y: 377, distance: 201.8
click at [668, 377] on app-calendar-viewport "Sun 5 26/26 7 Jobs Mon 6 25/25 9 Jobs Tue 7 24/29 9 Jobs Wed 8 87/91 12 Jobs Th…" at bounding box center [515, 340] width 1031 height 412
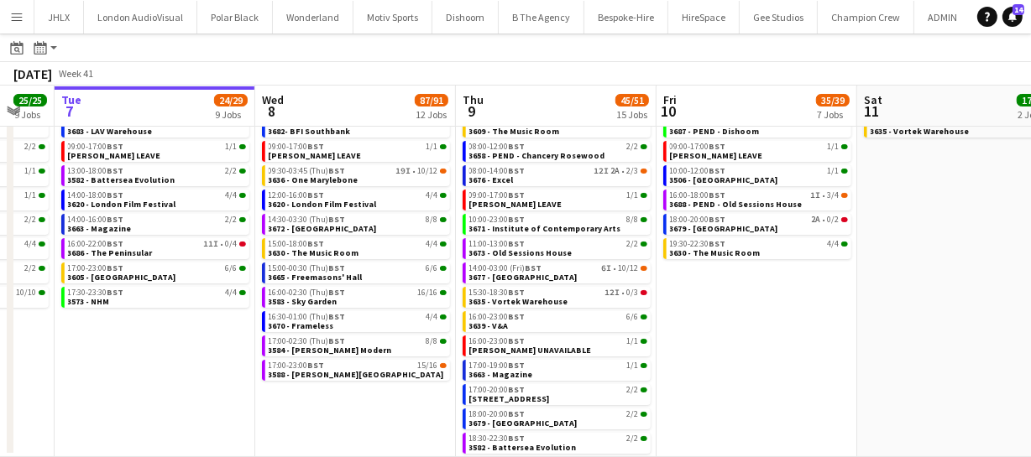
scroll to position [0, 548]
drag, startPoint x: 301, startPoint y: 406, endPoint x: 368, endPoint y: 407, distance: 66.3
click at [368, 407] on app-calendar-viewport "Sat 4 20/20 6 Jobs Sun 5 26/26 7 Jobs Mon 6 25/25 9 Jobs Tue 7 24/29 9 Jobs Wed…" at bounding box center [515, 226] width 1031 height 462
click at [521, 397] on span "[STREET_ADDRESS]" at bounding box center [508, 399] width 81 height 11
click at [368, 266] on div "15:00-00:30 (Thu) BST 6/6" at bounding box center [357, 268] width 178 height 8
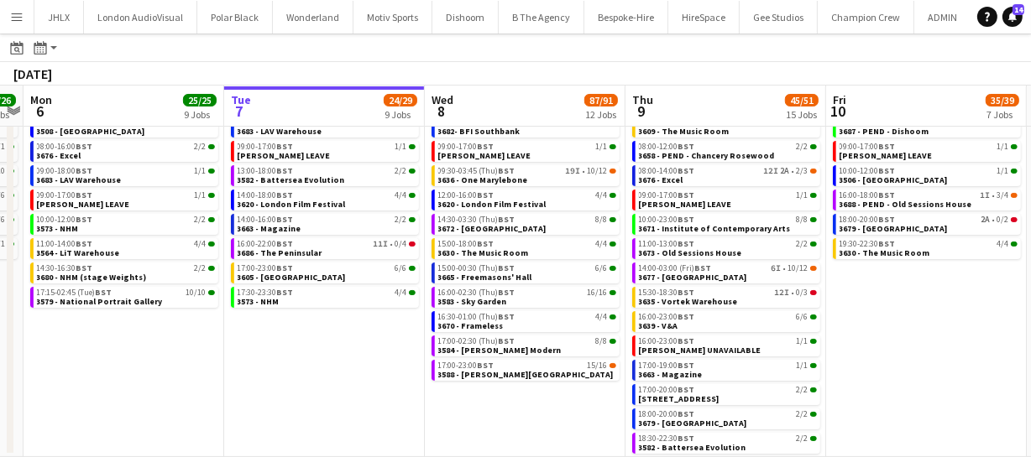
scroll to position [0, 370]
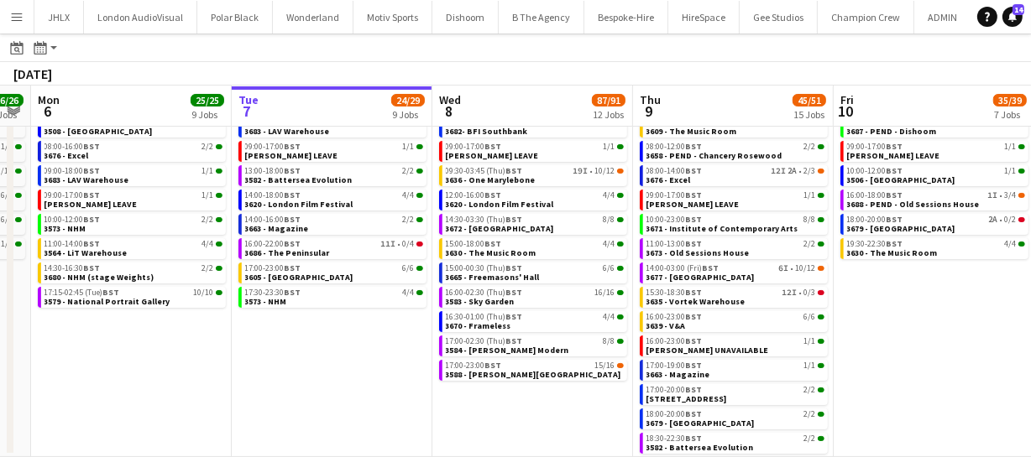
drag, startPoint x: 151, startPoint y: 365, endPoint x: 329, endPoint y: 386, distance: 179.2
click at [329, 386] on app-calendar-viewport "Sat 4 20/20 6 Jobs Sun 5 26/26 7 Jobs Mon 6 25/25 9 Jobs Tue 7 24/29 9 Jobs Wed…" at bounding box center [515, 226] width 1031 height 462
click at [340, 205] on span "3620 - London Film Festival" at bounding box center [299, 204] width 108 height 11
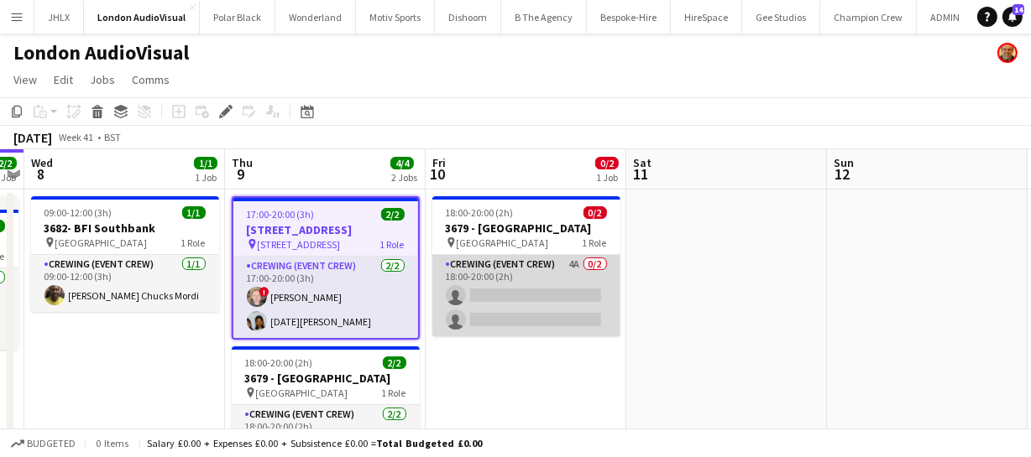
click at [535, 313] on app-card-role "Crewing (Event Crew) 4A 0/2 18:00-20:00 (2h) single-neutral-actions single-neut…" at bounding box center [526, 295] width 188 height 81
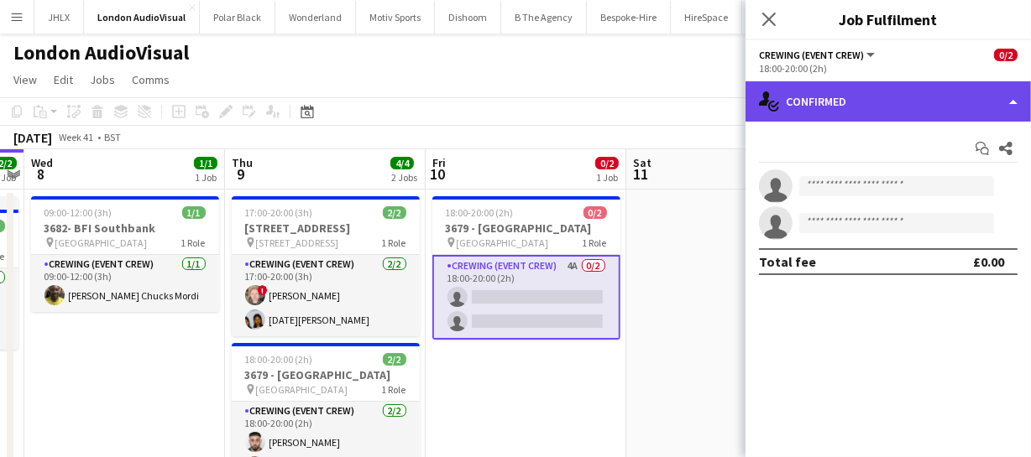
click at [917, 106] on div "single-neutral-actions-check-2 Confirmed" at bounding box center [887, 101] width 285 height 40
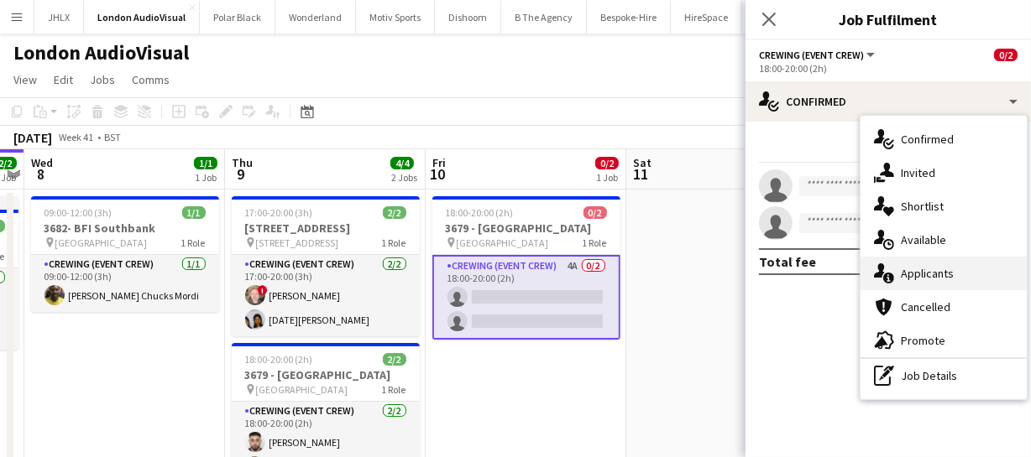
click at [940, 284] on div "single-neutral-actions-information Applicants" at bounding box center [943, 274] width 166 height 34
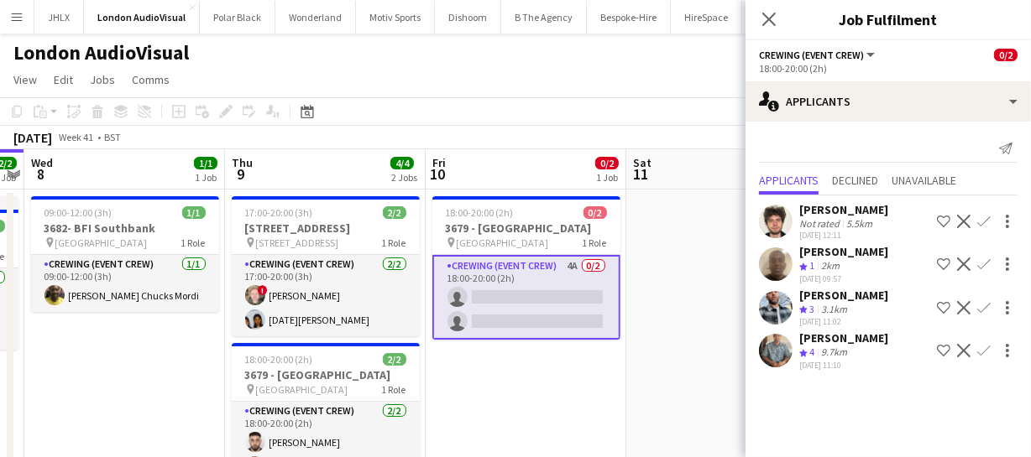
click at [982, 315] on app-icon "Confirm" at bounding box center [983, 307] width 13 height 13
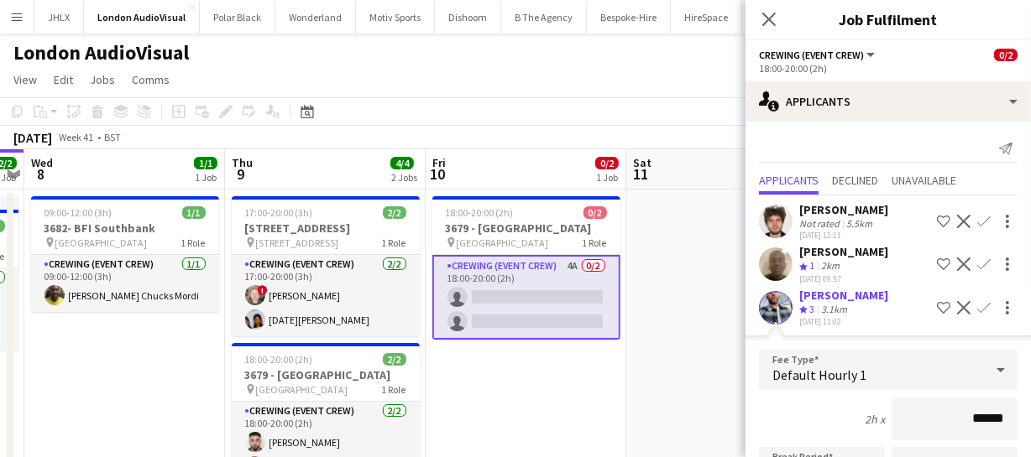
drag, startPoint x: 996, startPoint y: 426, endPoint x: 892, endPoint y: 421, distance: 104.2
click at [896, 421] on input "******" at bounding box center [954, 420] width 126 height 42
type input "******"
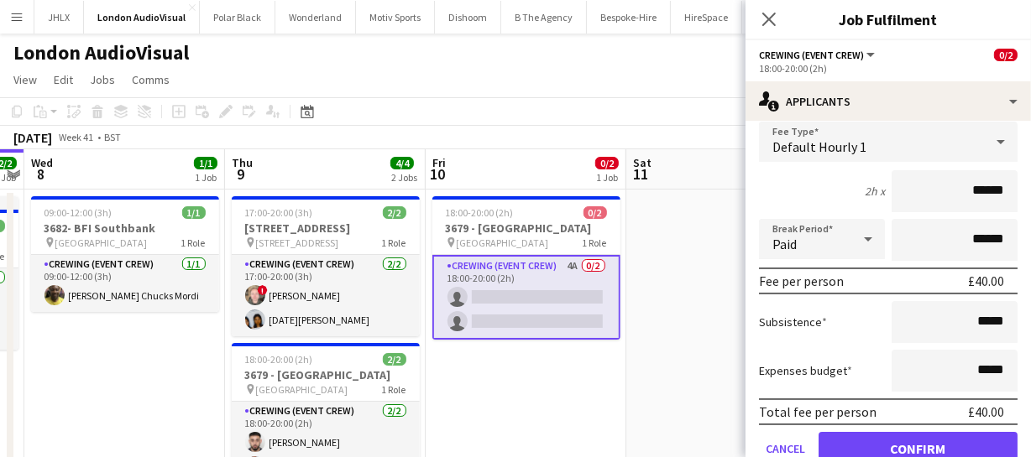
scroll to position [305, 0]
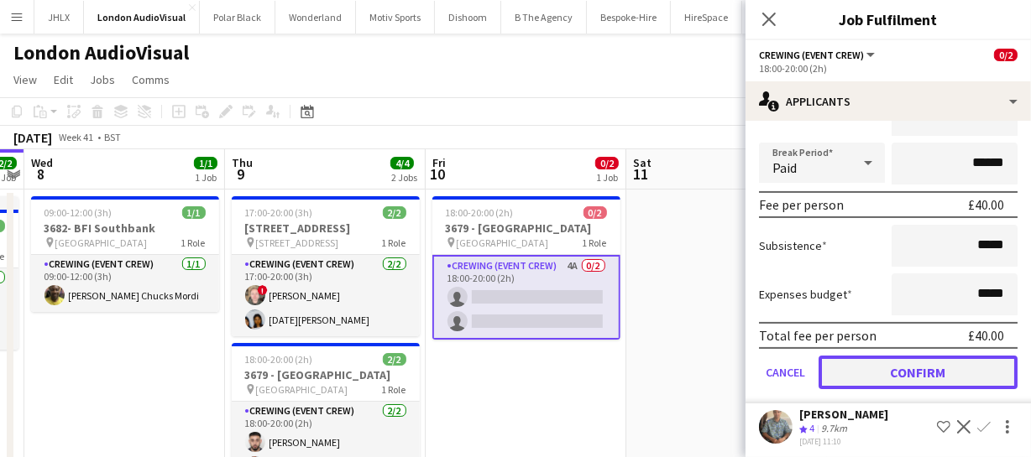
click at [924, 387] on button "Confirm" at bounding box center [917, 373] width 199 height 34
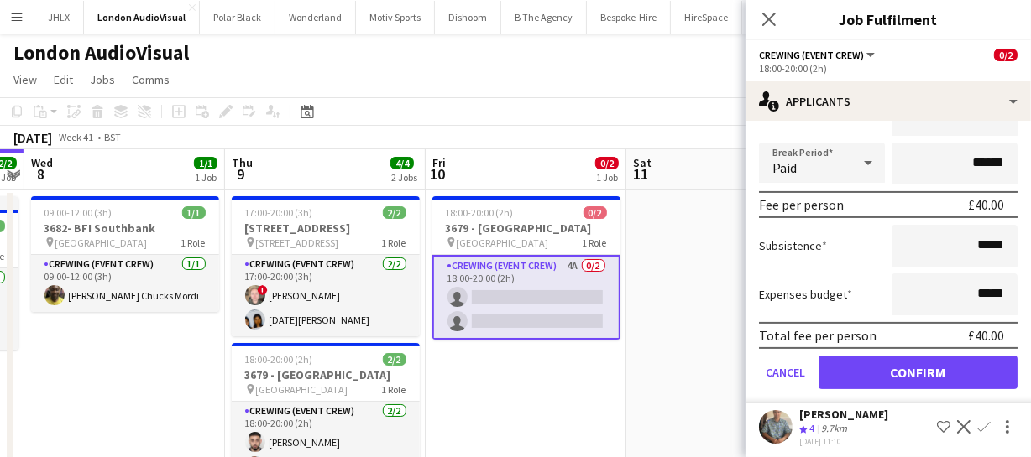
scroll to position [0, 0]
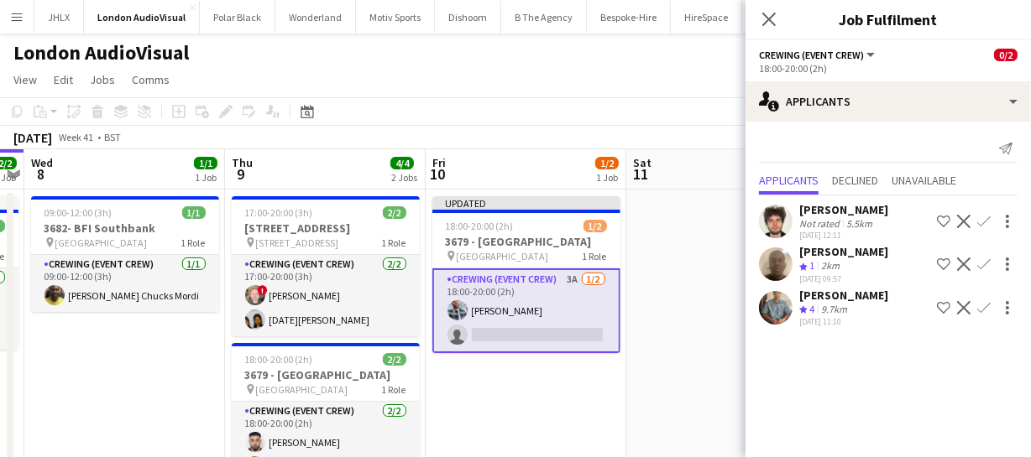
click at [980, 315] on app-icon "Confirm" at bounding box center [983, 307] width 13 height 13
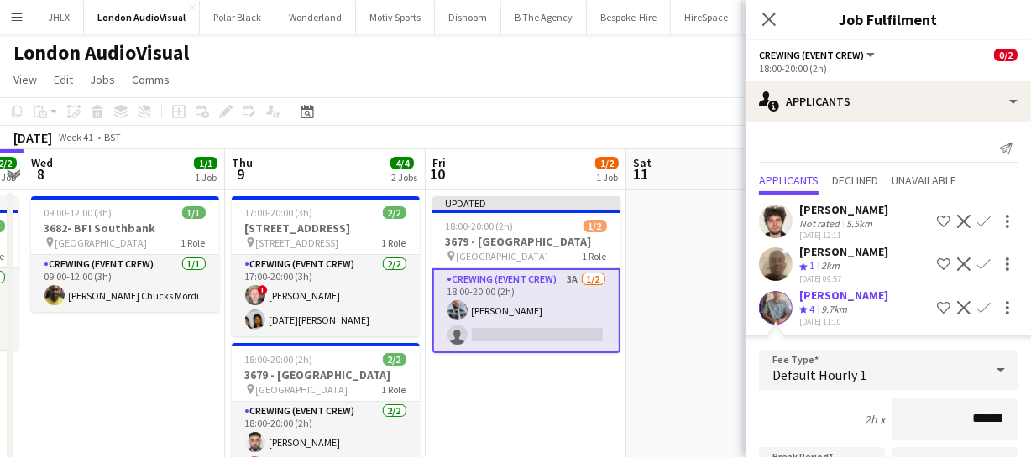
drag, startPoint x: 1005, startPoint y: 436, endPoint x: 903, endPoint y: 419, distance: 102.9
click at [903, 419] on input "******" at bounding box center [954, 420] width 126 height 42
type input "******"
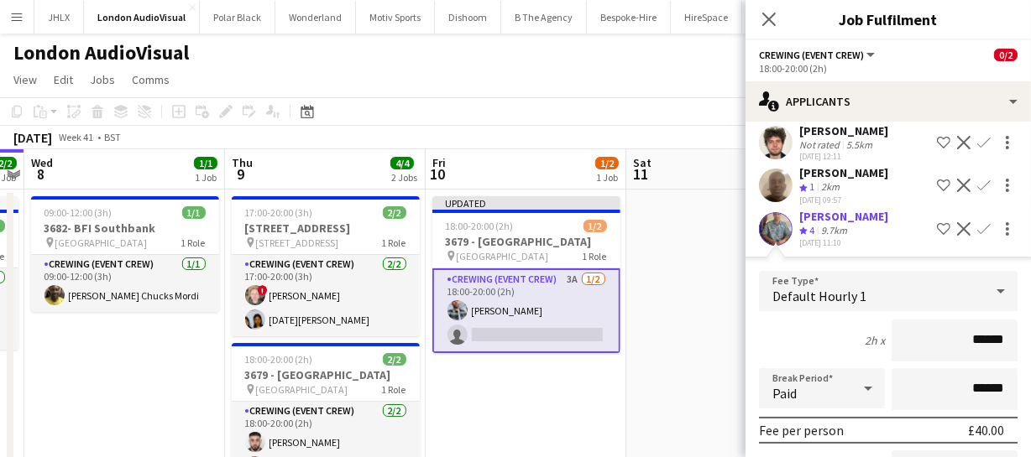
scroll to position [279, 0]
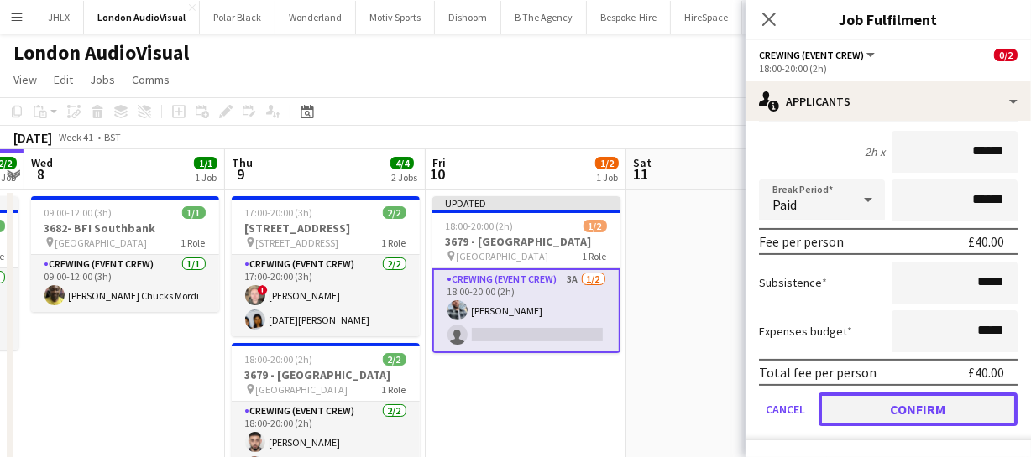
click at [917, 413] on button "Confirm" at bounding box center [917, 410] width 199 height 34
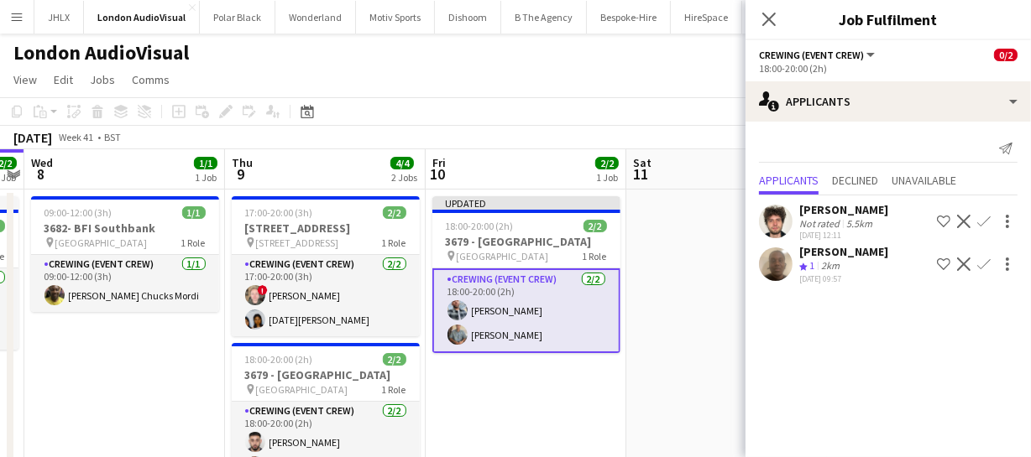
scroll to position [0, 0]
click at [768, 14] on icon "Close pop-in" at bounding box center [768, 19] width 16 height 16
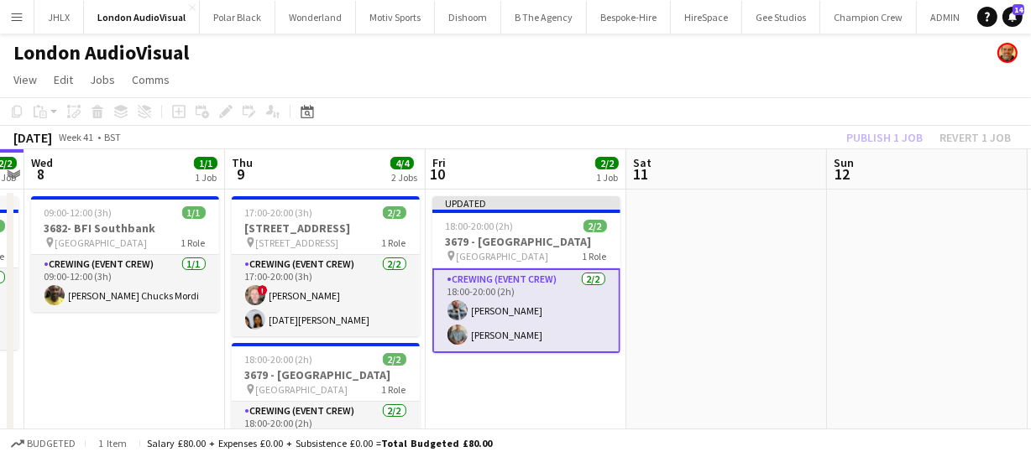
click at [891, 136] on div "Publish 1 job Revert 1 job" at bounding box center [928, 138] width 205 height 22
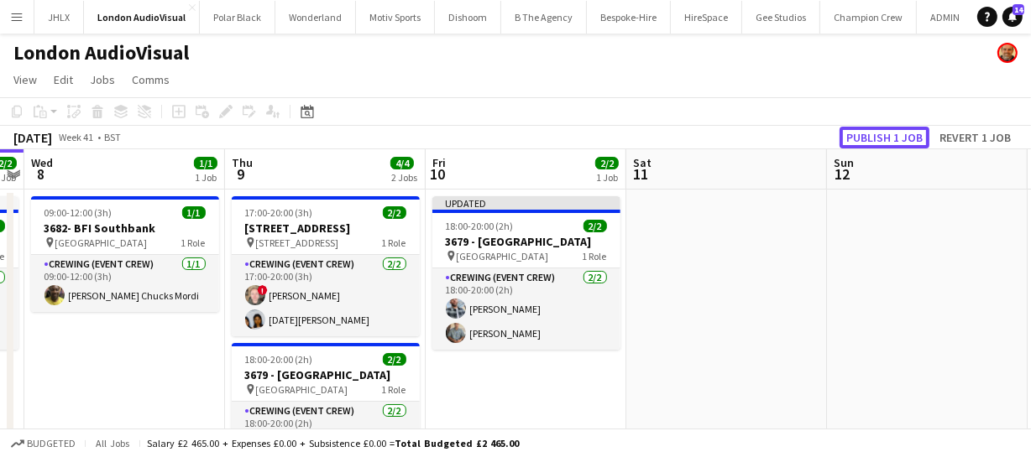
click at [891, 136] on button "Publish 1 job" at bounding box center [884, 138] width 90 height 22
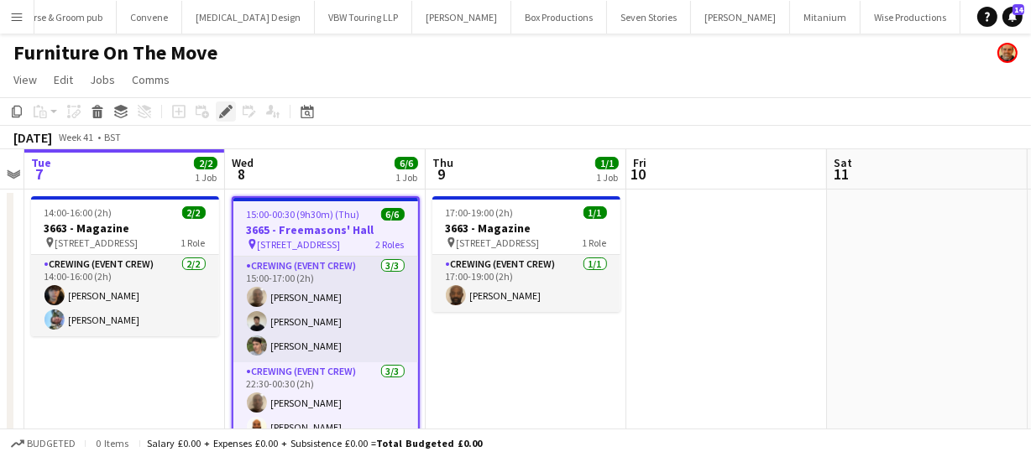
click at [226, 112] on icon at bounding box center [225, 111] width 9 height 9
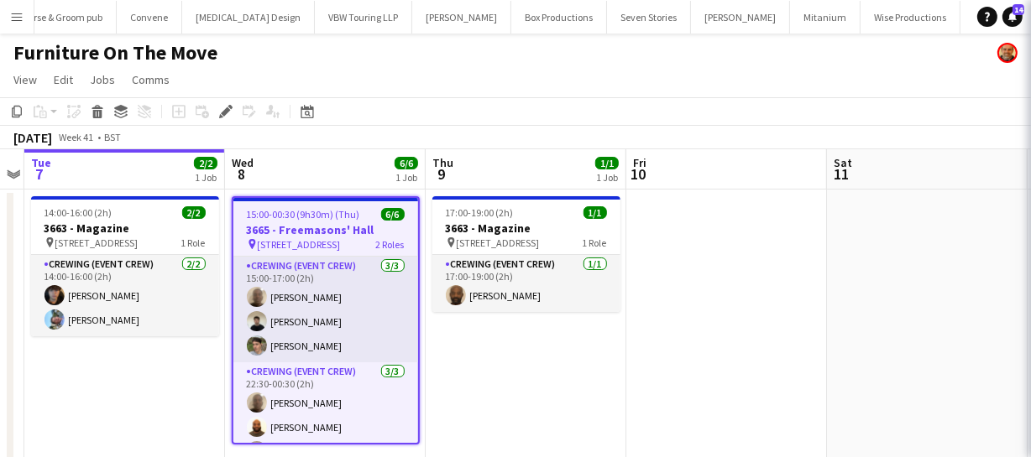
type input "**********"
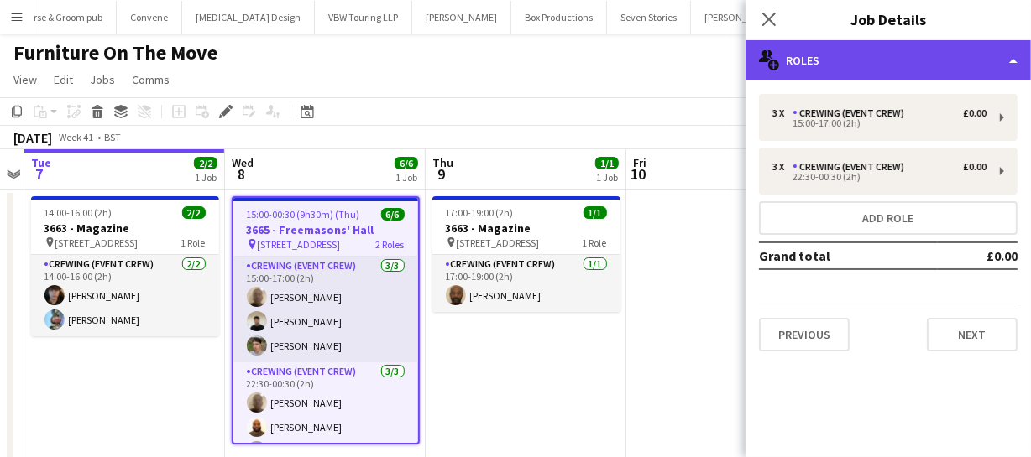
click at [899, 55] on div "multiple-users-add Roles" at bounding box center [887, 60] width 285 height 40
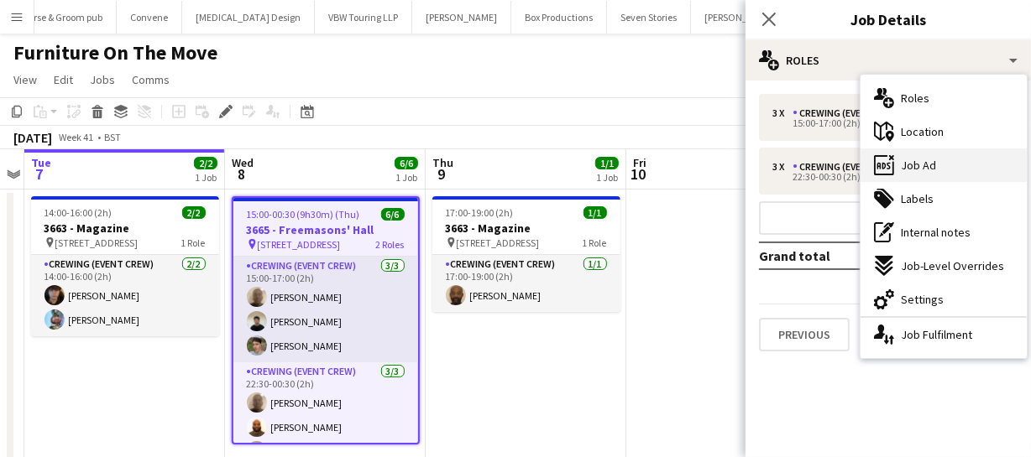
click at [930, 158] on span "Job Ad" at bounding box center [918, 165] width 35 height 15
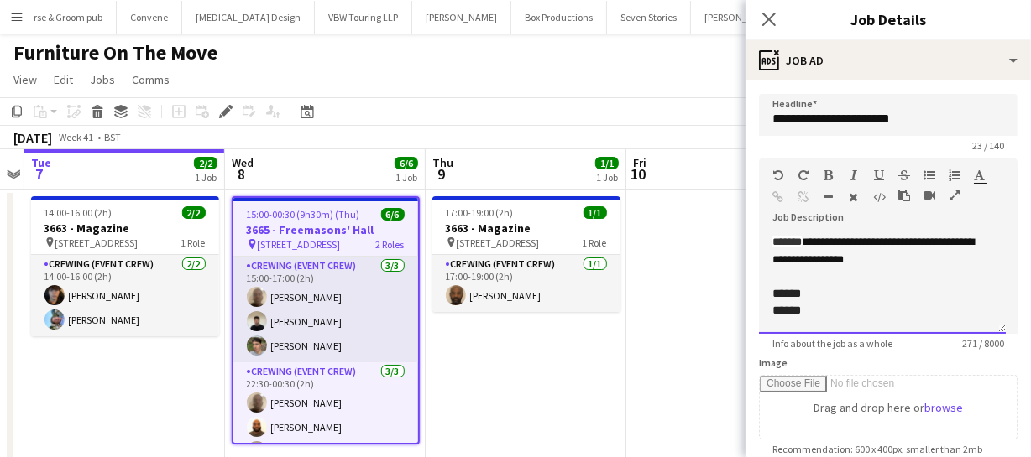
click at [948, 262] on div "**********" at bounding box center [882, 283] width 247 height 101
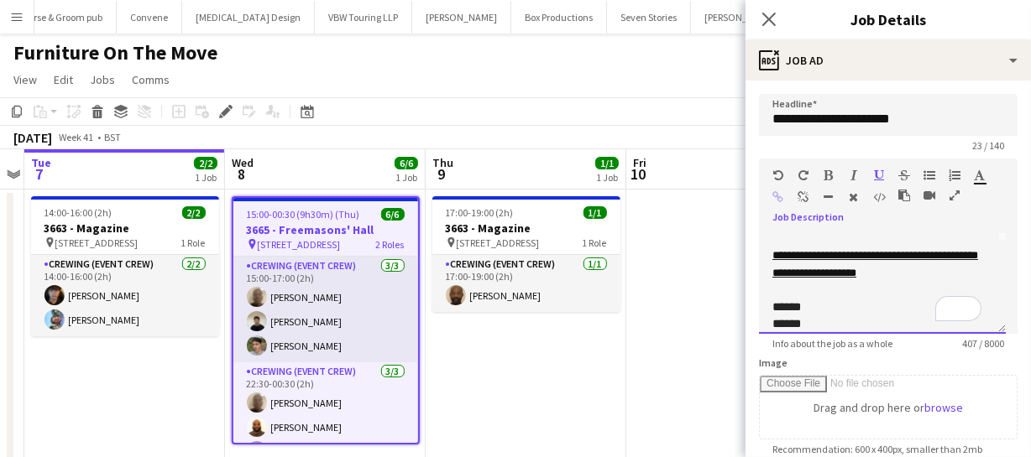
scroll to position [115, 0]
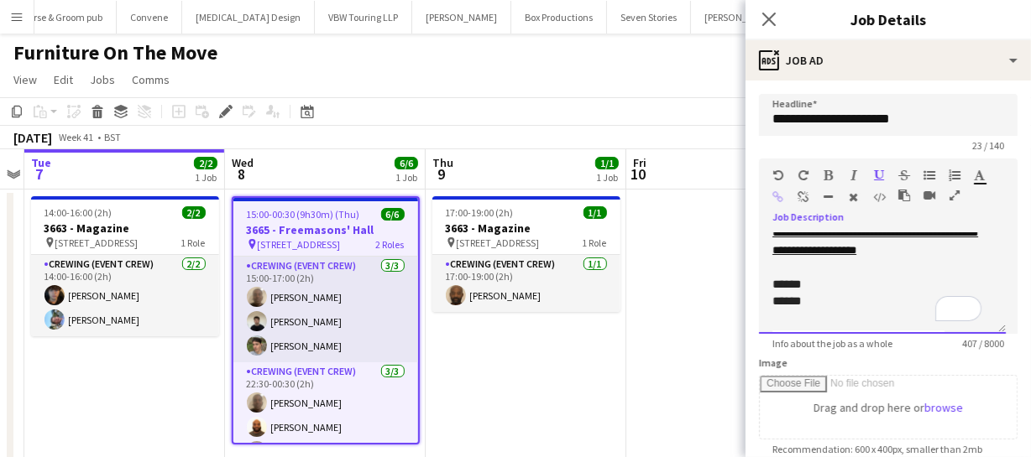
click at [868, 246] on link "**********" at bounding box center [875, 241] width 206 height 29
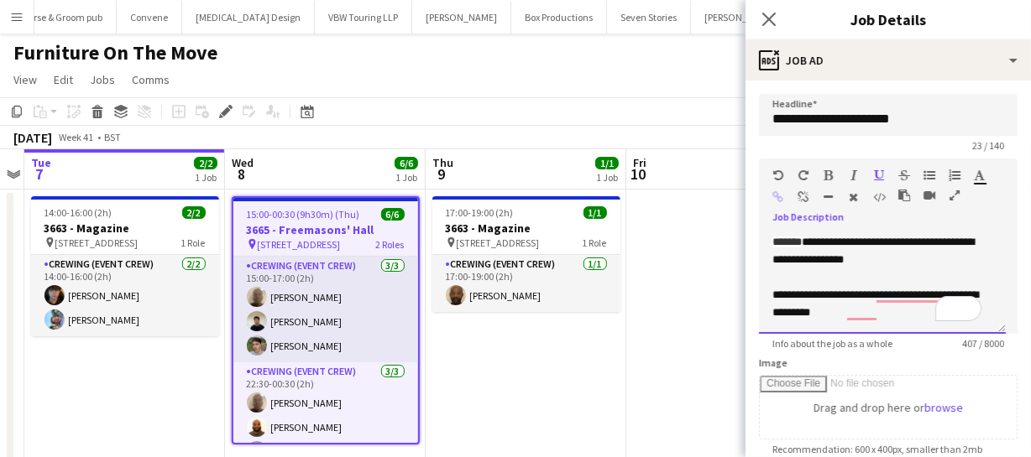
scroll to position [0, 0]
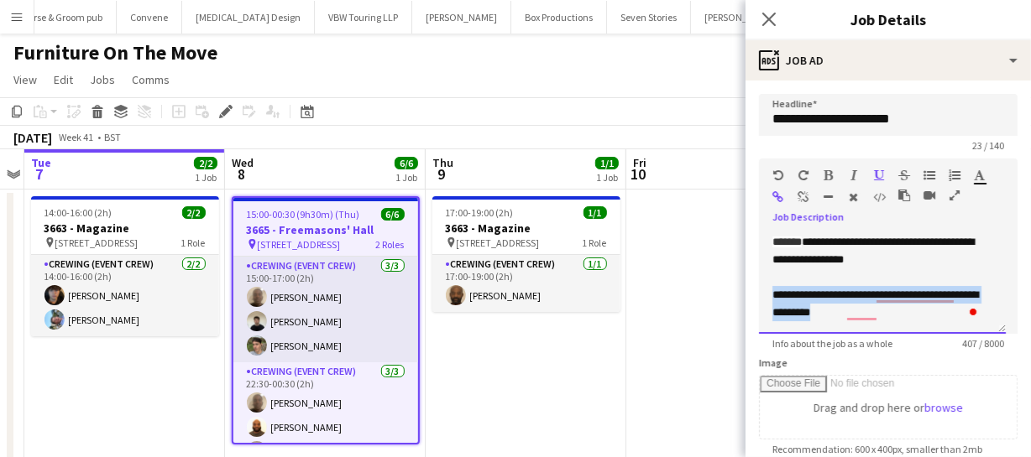
drag, startPoint x: 772, startPoint y: 294, endPoint x: 881, endPoint y: 310, distance: 110.3
click at [881, 310] on div "**********" at bounding box center [882, 303] width 220 height 35
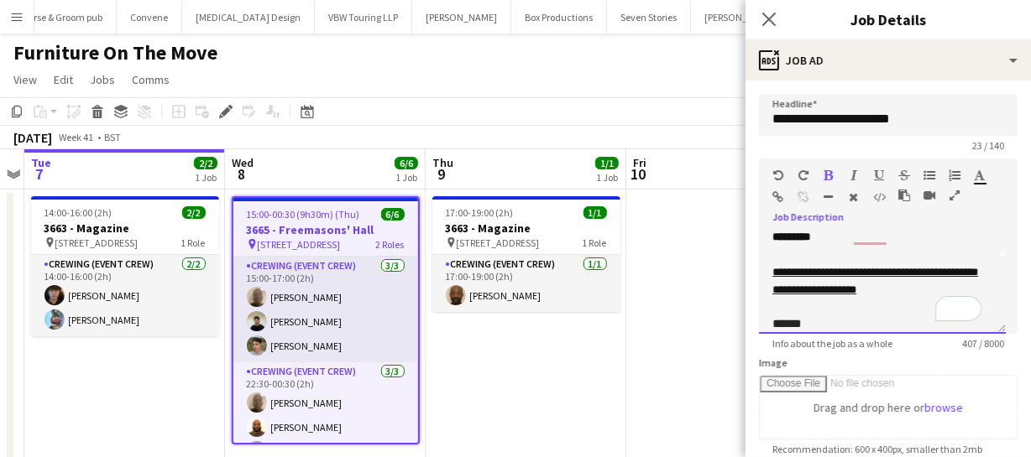
click at [915, 248] on div "To enrich screen reader interactions, please activate Accessibility in Grammarl…" at bounding box center [882, 255] width 220 height 18
click at [896, 269] on link "**********" at bounding box center [875, 281] width 206 height 29
click at [887, 272] on link "**********" at bounding box center [875, 281] width 206 height 29
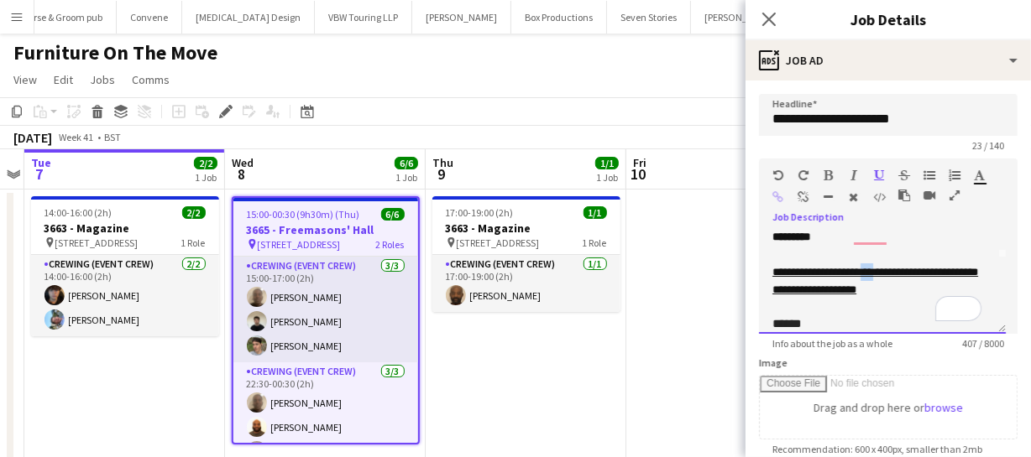
click at [887, 272] on link "**********" at bounding box center [875, 281] width 206 height 29
click at [843, 270] on link "**********" at bounding box center [875, 281] width 206 height 29
click at [760, 16] on icon "Close pop-in" at bounding box center [768, 19] width 16 height 16
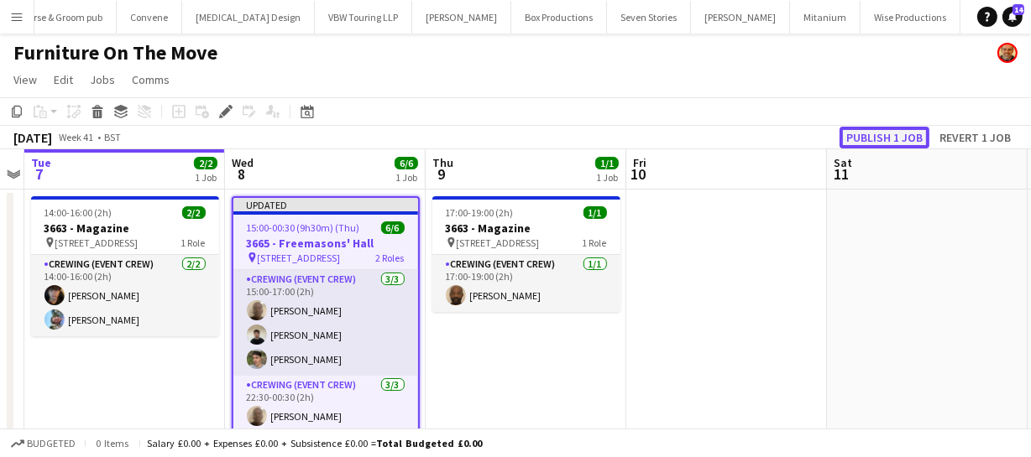
click at [865, 139] on button "Publish 1 job" at bounding box center [884, 138] width 90 height 22
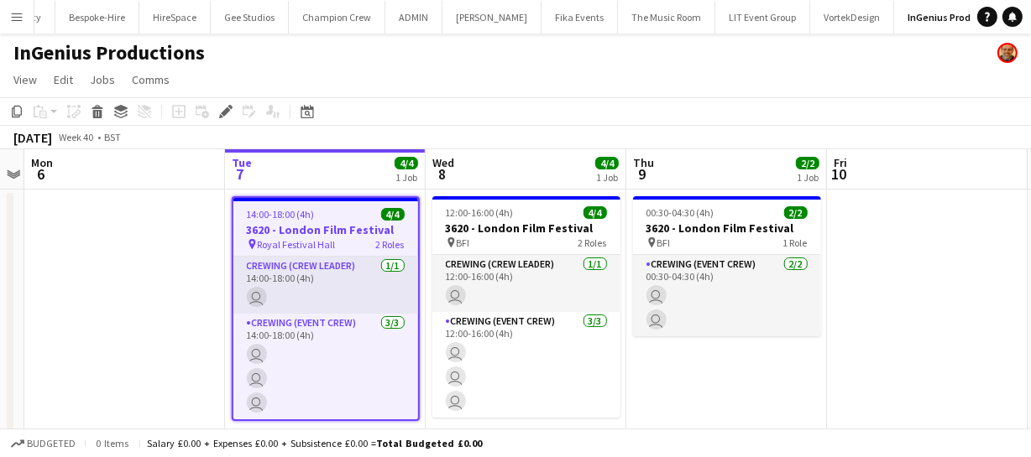
scroll to position [0, 530]
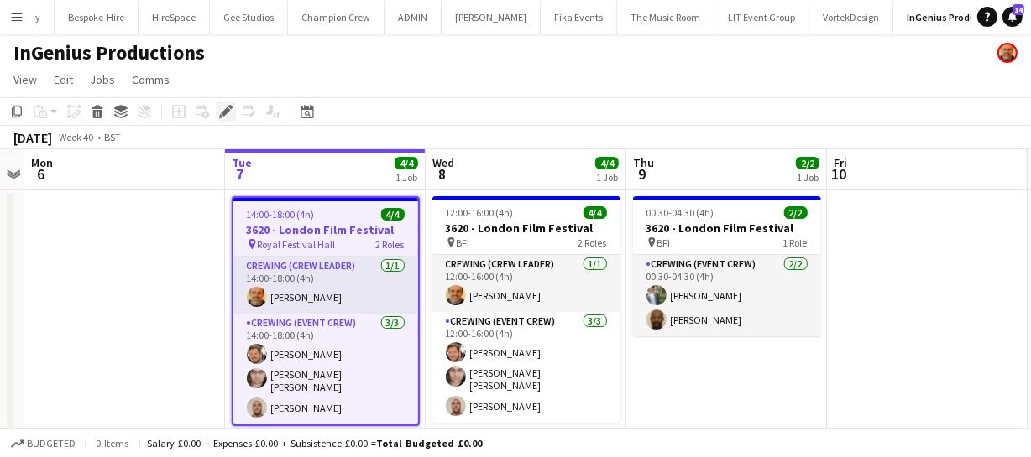
click at [224, 110] on icon at bounding box center [225, 111] width 9 height 9
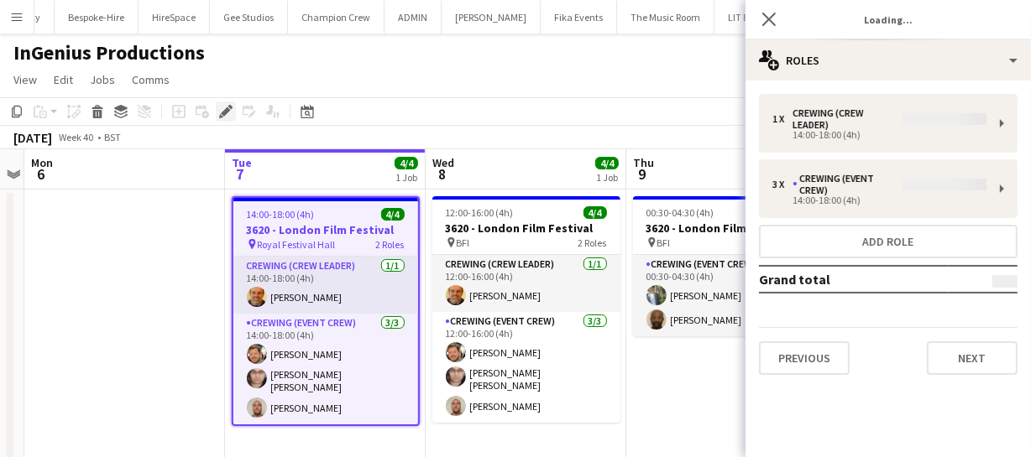
type input "**********"
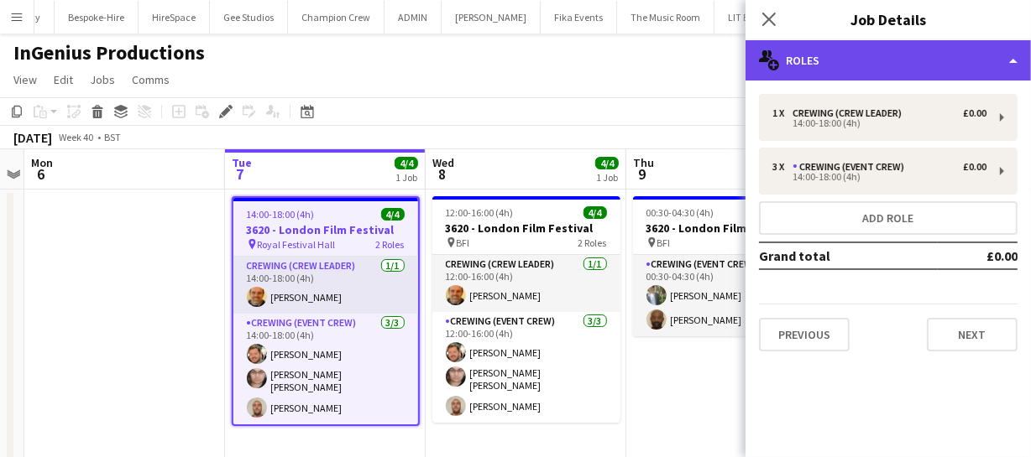
click at [906, 55] on div "multiple-users-add Roles" at bounding box center [887, 60] width 285 height 40
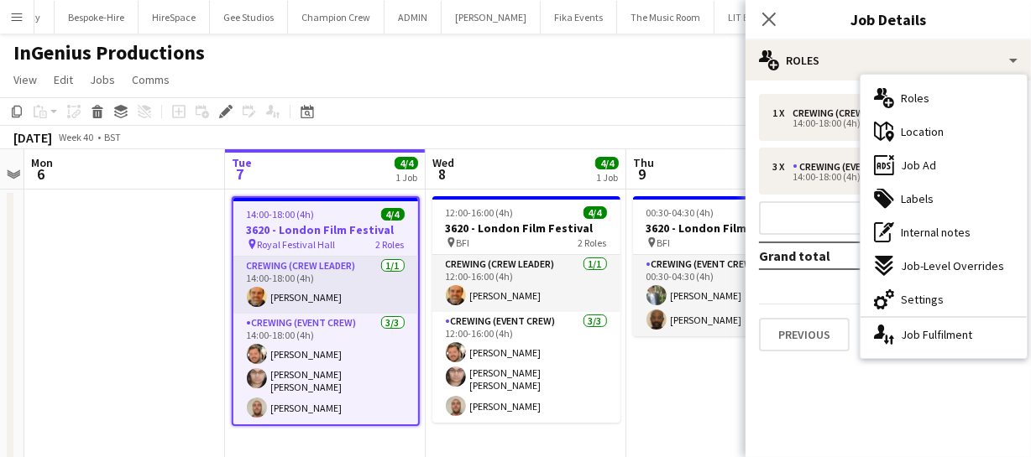
click at [922, 162] on span "Job Ad" at bounding box center [918, 165] width 35 height 15
